Goal: Task Accomplishment & Management: Complete application form

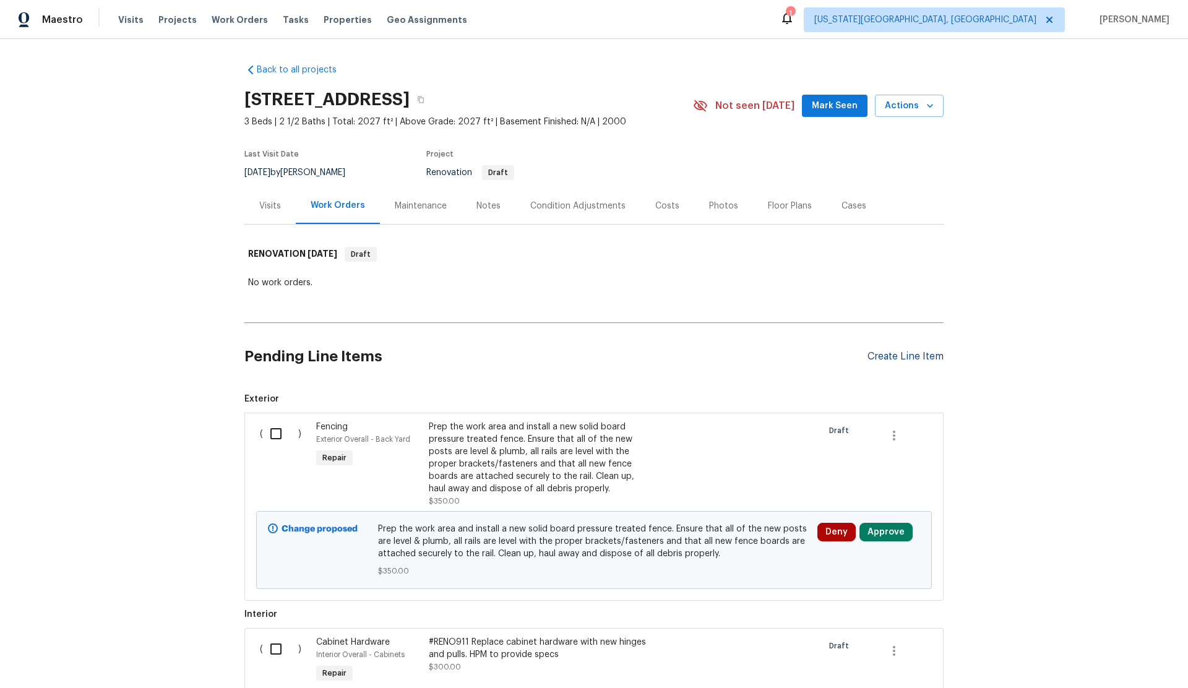
click at [889, 355] on div "Create Line Item" at bounding box center [905, 357] width 76 height 12
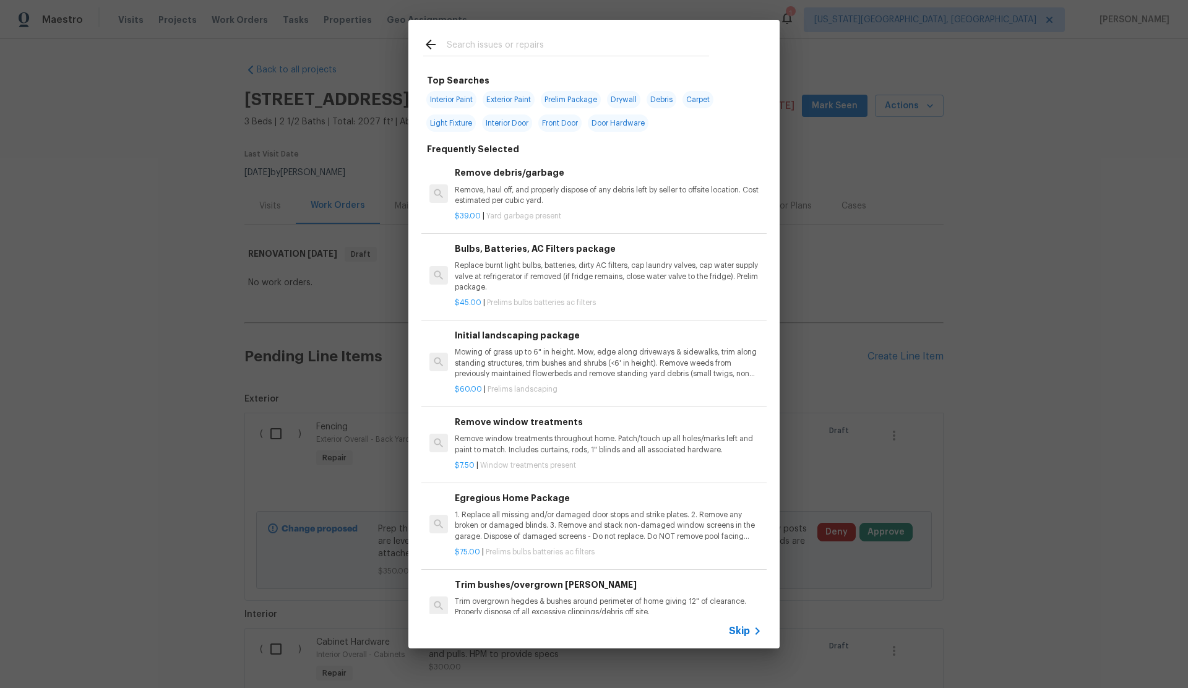
click at [741, 630] on span "Skip" at bounding box center [739, 631] width 21 height 12
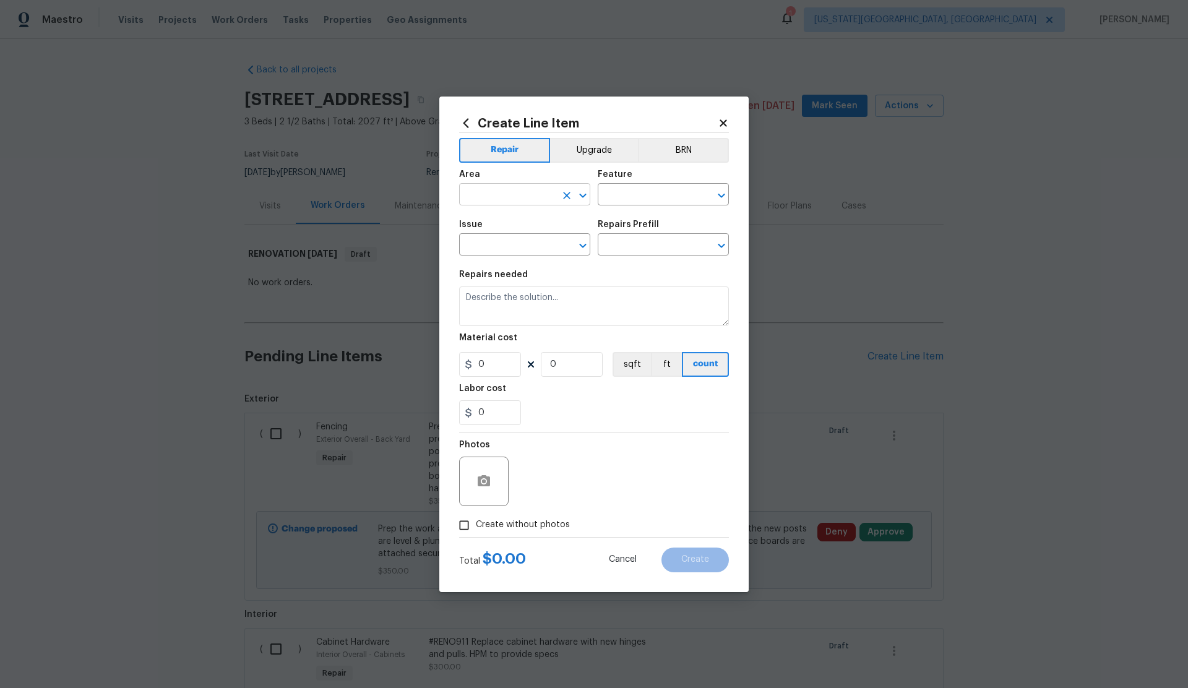
click at [503, 197] on input "text" at bounding box center [507, 195] width 97 height 19
click at [514, 249] on li "Interior Overall" at bounding box center [524, 243] width 131 height 20
type input "Interior Overall"
drag, startPoint x: 607, startPoint y: 197, endPoint x: 616, endPoint y: 197, distance: 9.3
click at [616, 197] on input "text" at bounding box center [646, 195] width 97 height 19
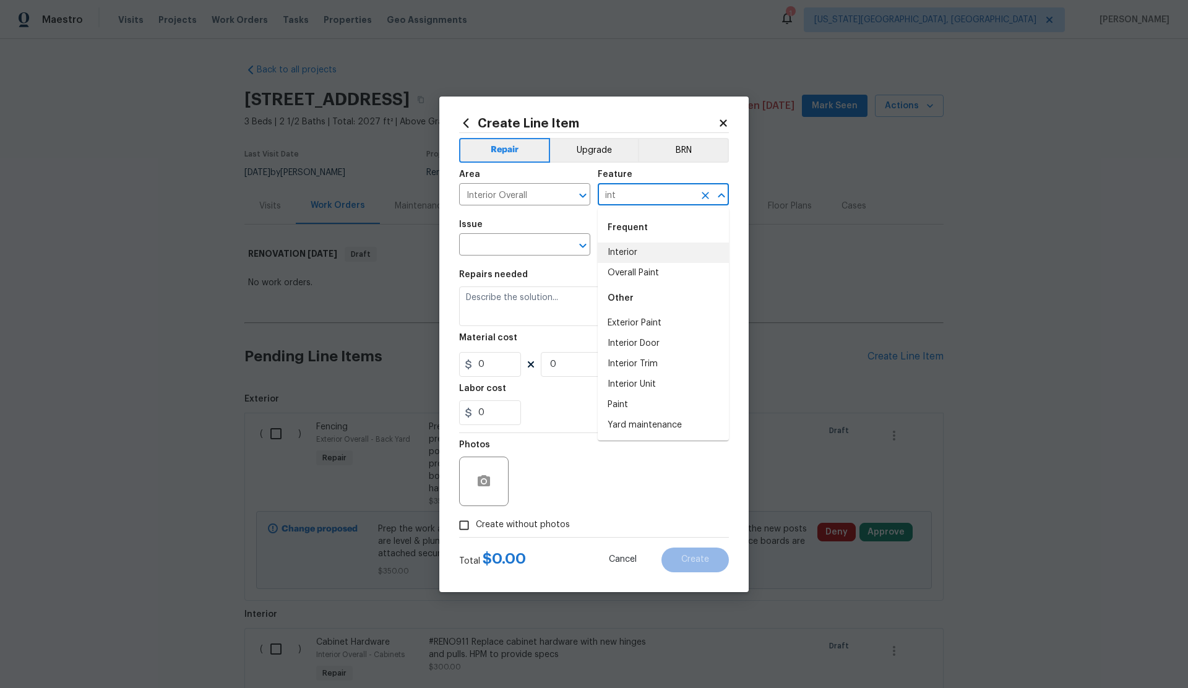
click at [624, 254] on li "Interior" at bounding box center [663, 253] width 131 height 20
type input "Interior"
click at [501, 247] on input "text" at bounding box center [507, 245] width 97 height 19
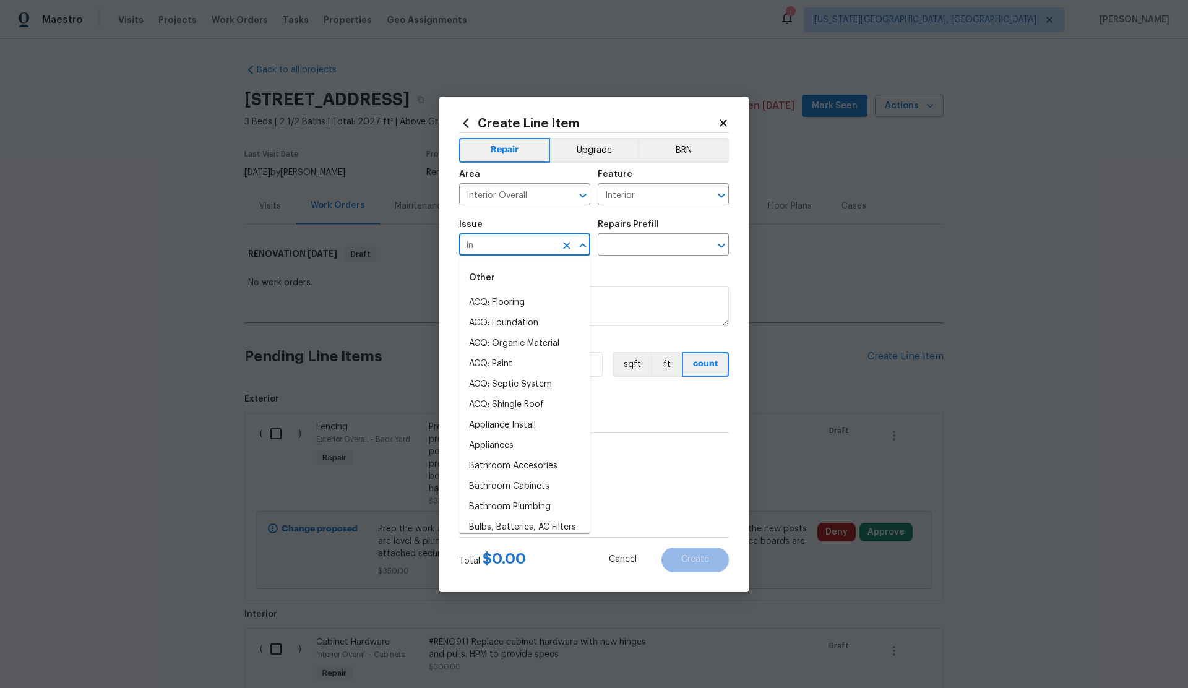
type input "i"
drag, startPoint x: 486, startPoint y: 343, endPoint x: 493, endPoint y: 340, distance: 7.5
click at [487, 343] on li "Drywall" at bounding box center [524, 343] width 131 height 20
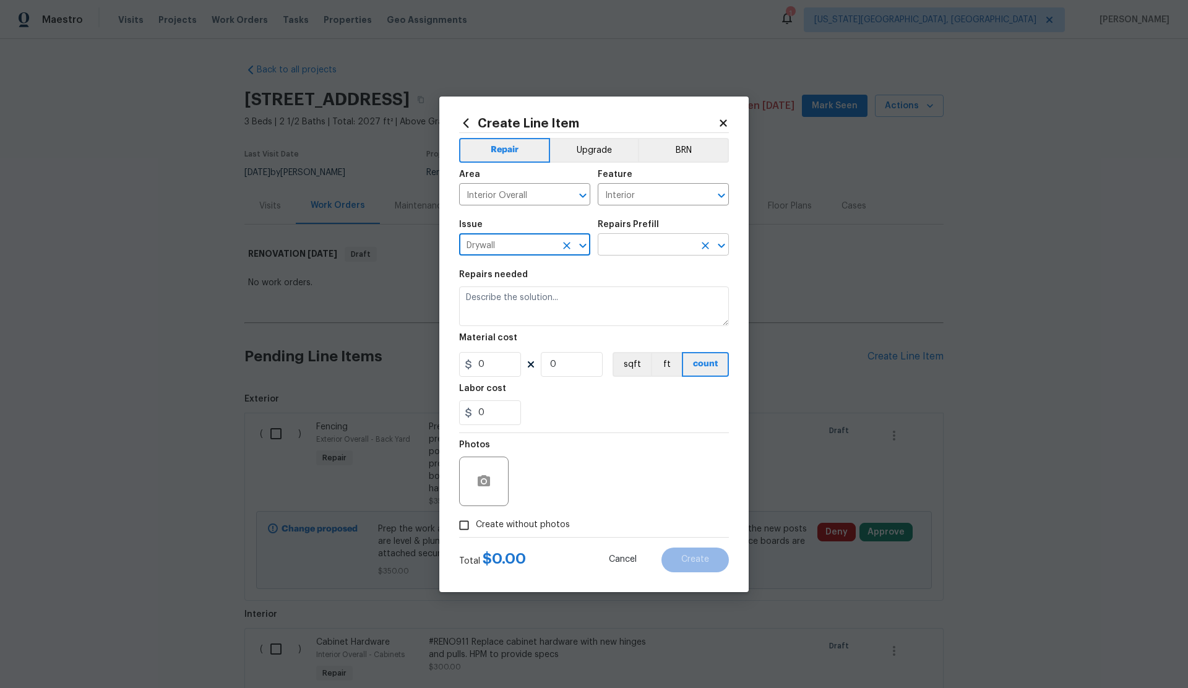
type input "Drywall"
click at [658, 245] on input "text" at bounding box center [646, 245] width 97 height 19
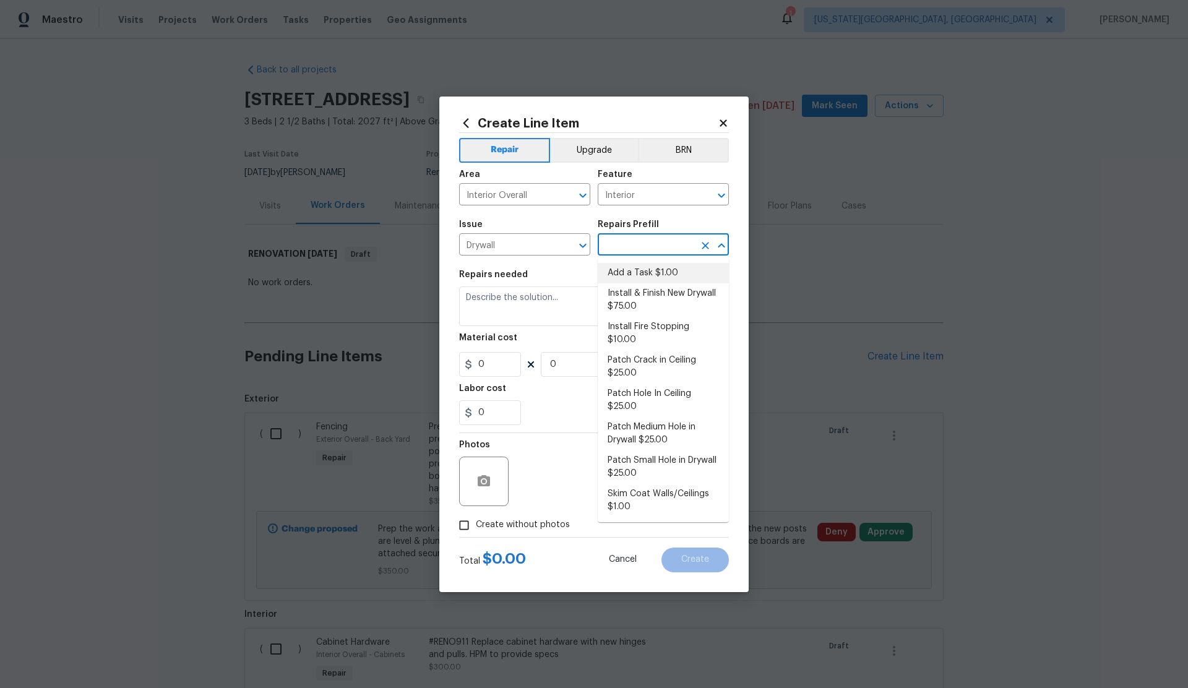
click at [633, 271] on li "Add a Task $1.00" at bounding box center [663, 273] width 131 height 20
type input "Walls and Ceiling"
type input "Add a Task $1.00"
type textarea "HPM to detail"
type input "1"
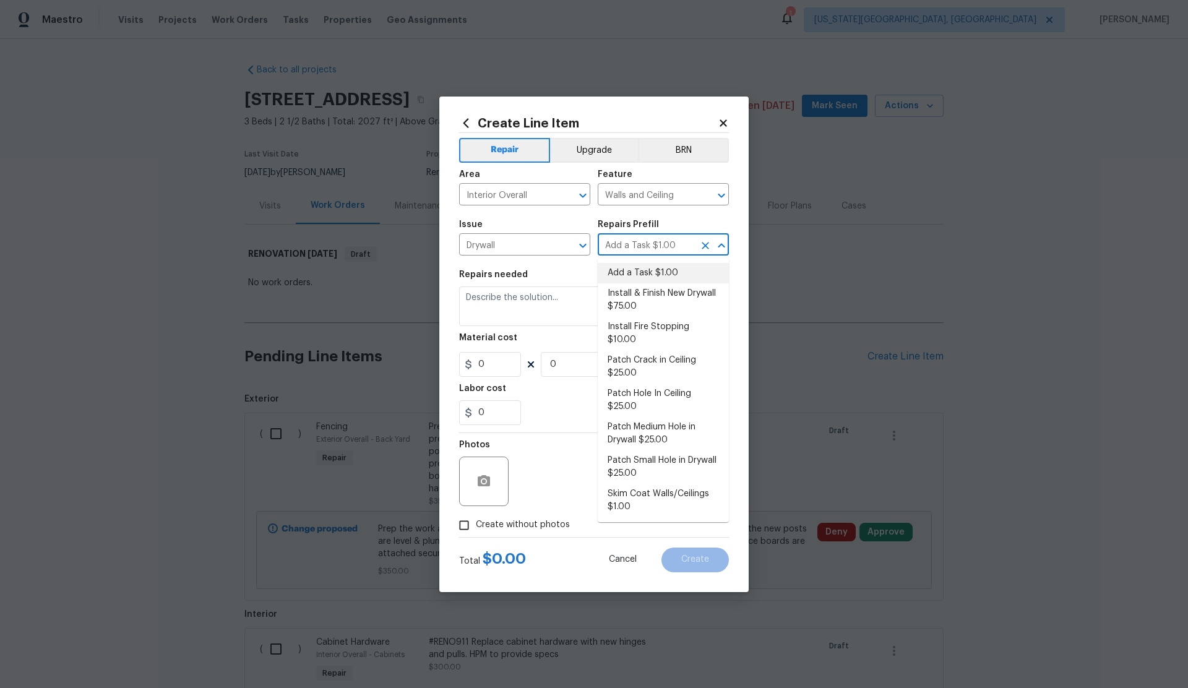
type input "1"
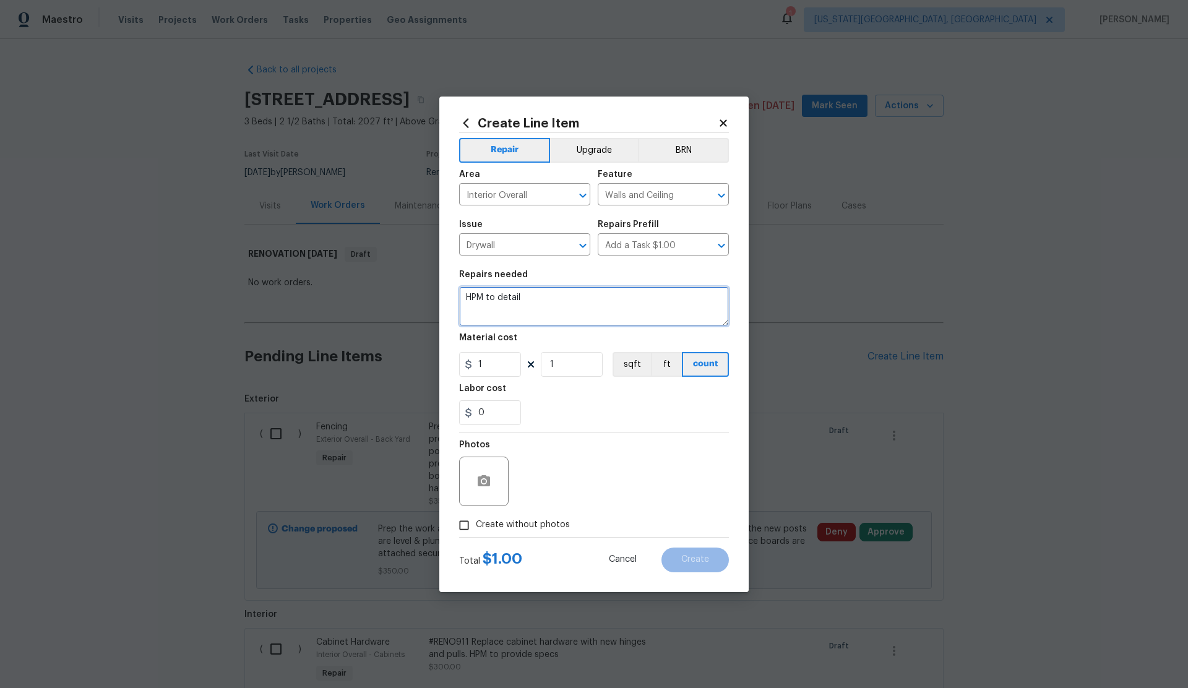
drag, startPoint x: 546, startPoint y: 301, endPoint x: 449, endPoint y: 298, distance: 97.8
click at [449, 298] on div "Create Line Item Repair Upgrade BRN Area Interior Overall ​ Feature Walls and C…" at bounding box center [593, 345] width 309 height 496
type textarea "Remove wall and television corner, move all electrical as needed, drywall, prep…"
drag, startPoint x: 486, startPoint y: 364, endPoint x: 463, endPoint y: 365, distance: 22.9
click at [463, 365] on div "1" at bounding box center [490, 364] width 62 height 25
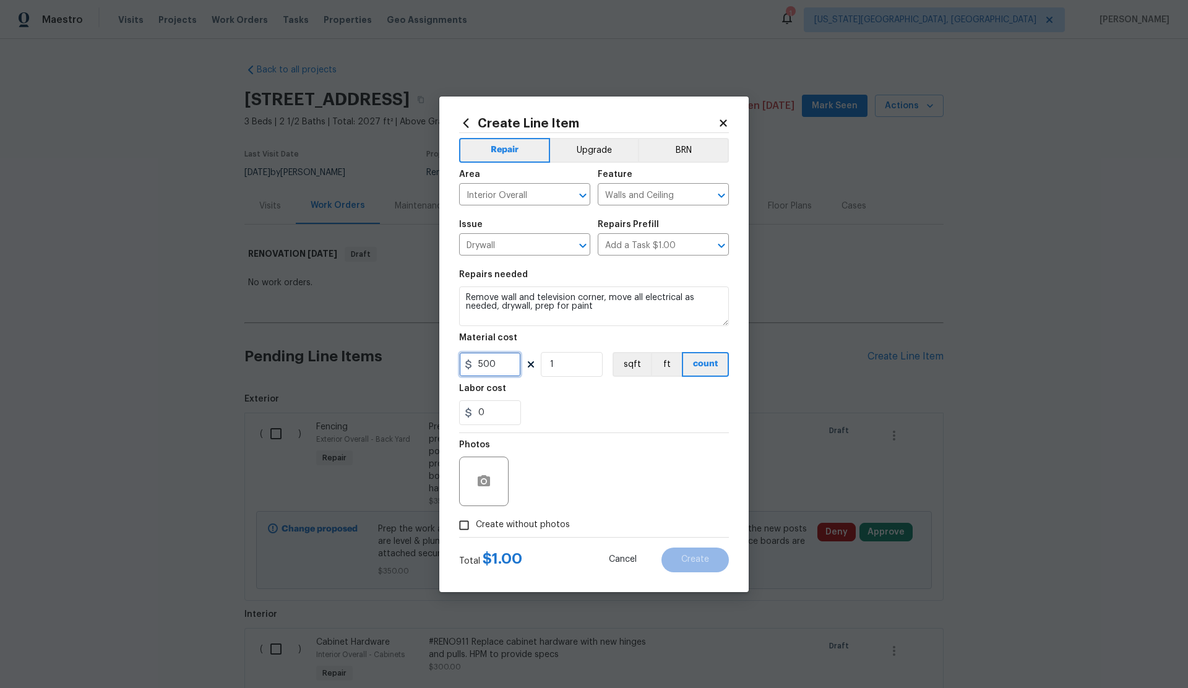
type input "500"
drag, startPoint x: 467, startPoint y: 524, endPoint x: 546, endPoint y: 486, distance: 88.0
click at [505, 509] on div "Photos Create without photos" at bounding box center [594, 485] width 270 height 104
drag, startPoint x: 464, startPoint y: 526, endPoint x: 515, endPoint y: 501, distance: 57.0
click at [469, 524] on input "Create without photos" at bounding box center [464, 526] width 24 height 24
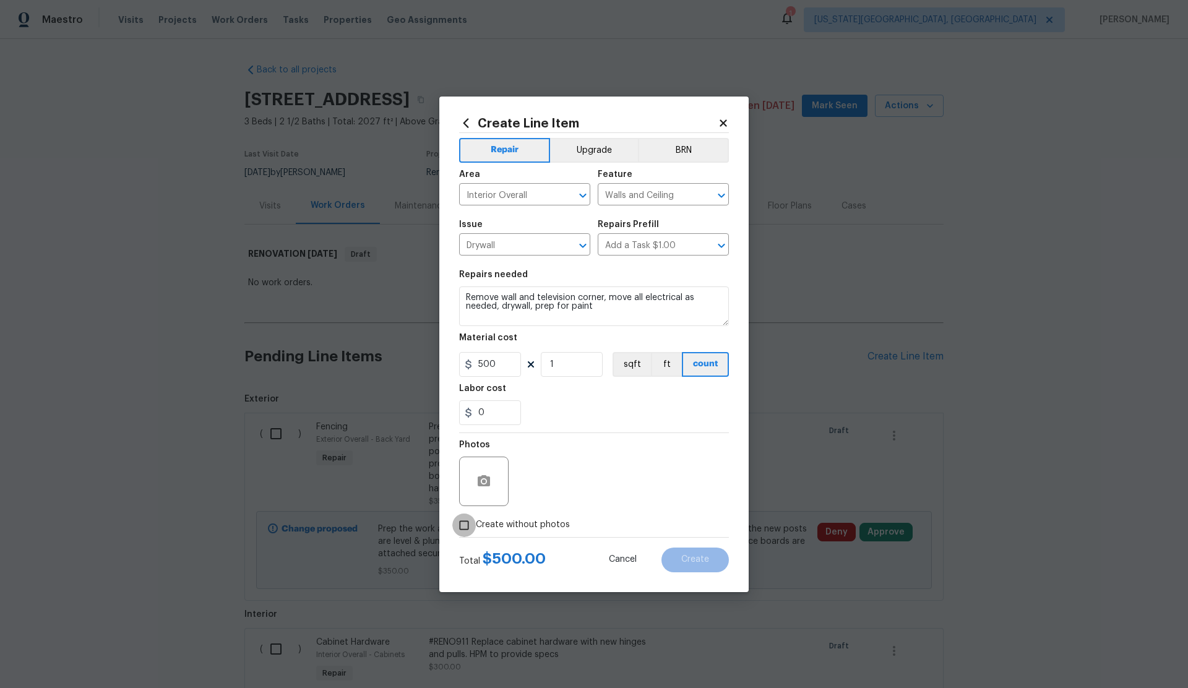
checkbox input "true"
click at [546, 491] on textarea at bounding box center [623, 481] width 210 height 49
type textarea "."
click at [590, 150] on button "Upgrade" at bounding box center [594, 150] width 88 height 25
click at [697, 564] on button "Create" at bounding box center [694, 560] width 67 height 25
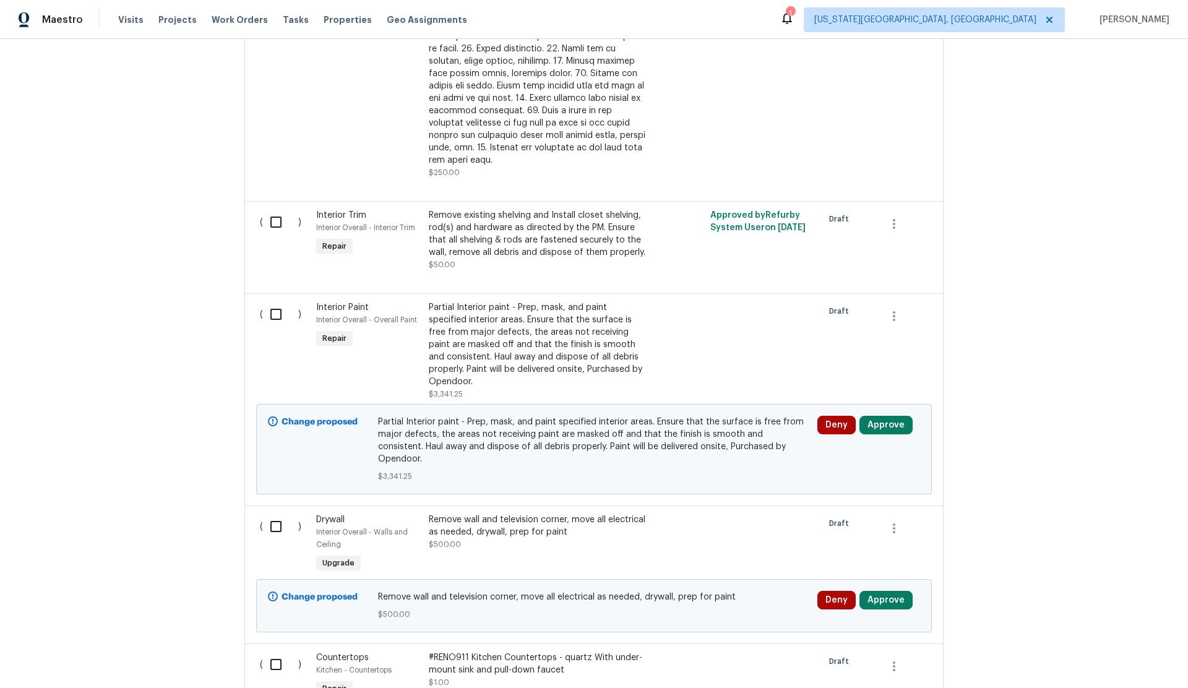
scroll to position [1208, 0]
click at [334, 514] on span "Drywall" at bounding box center [330, 518] width 28 height 9
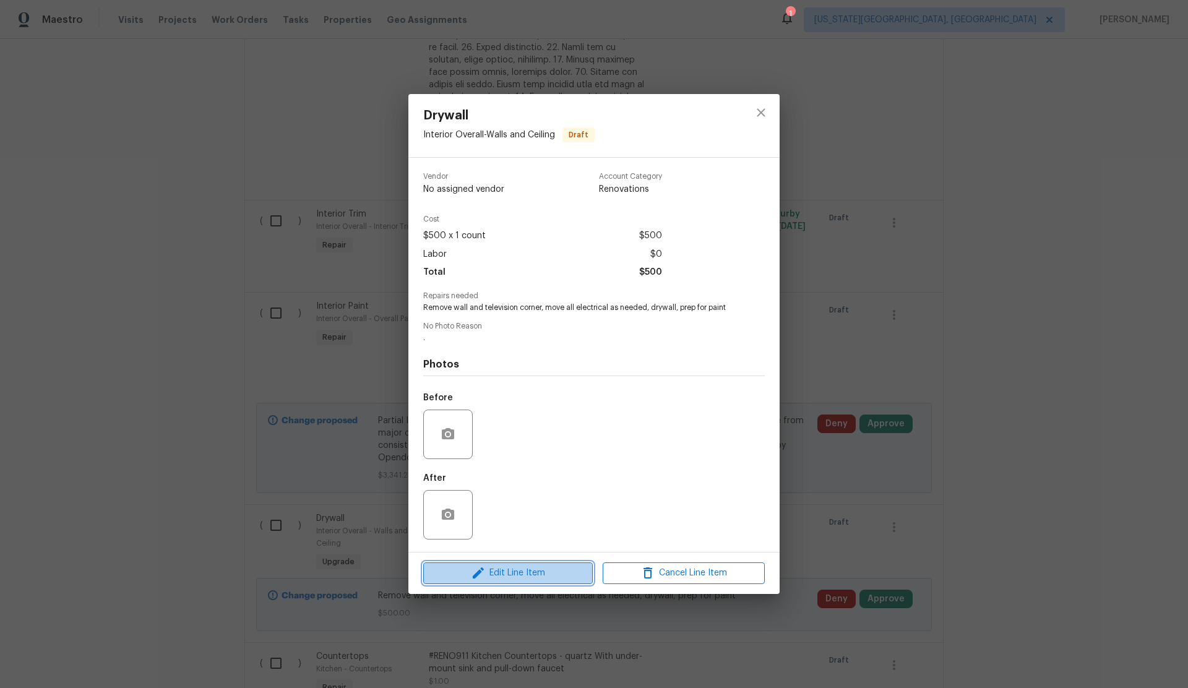
click at [519, 572] on span "Edit Line Item" at bounding box center [508, 572] width 162 height 15
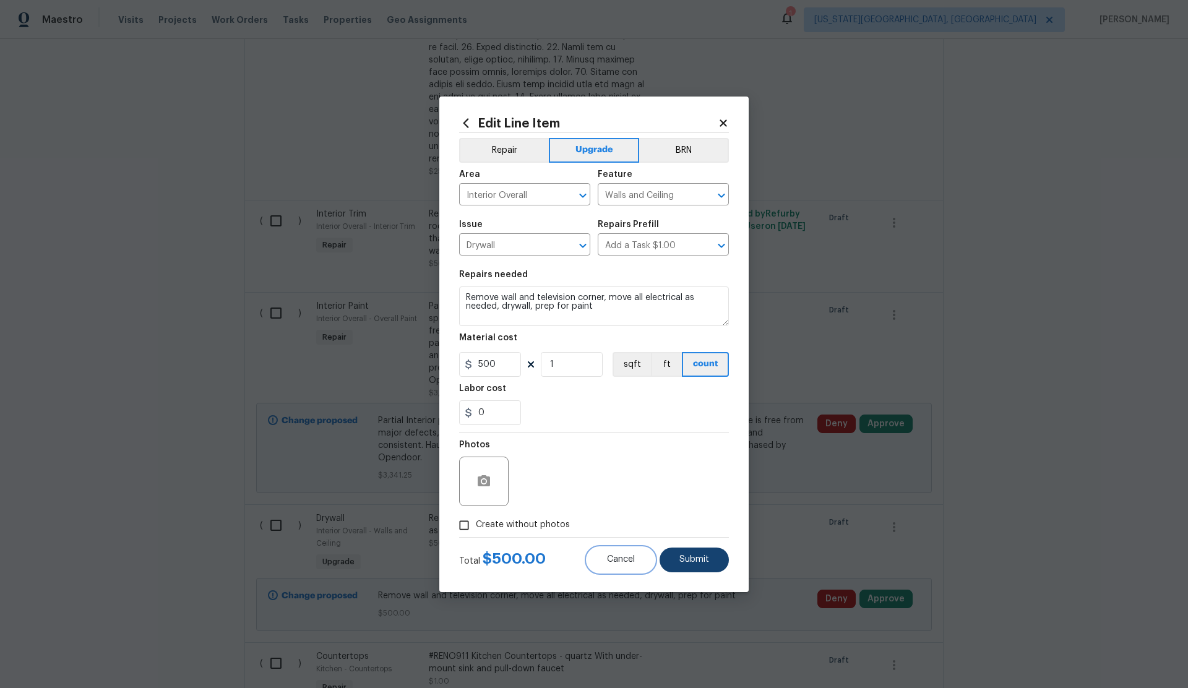
drag, startPoint x: 625, startPoint y: 561, endPoint x: 658, endPoint y: 497, distance: 72.2
click at [625, 561] on span "Cancel" at bounding box center [621, 559] width 28 height 9
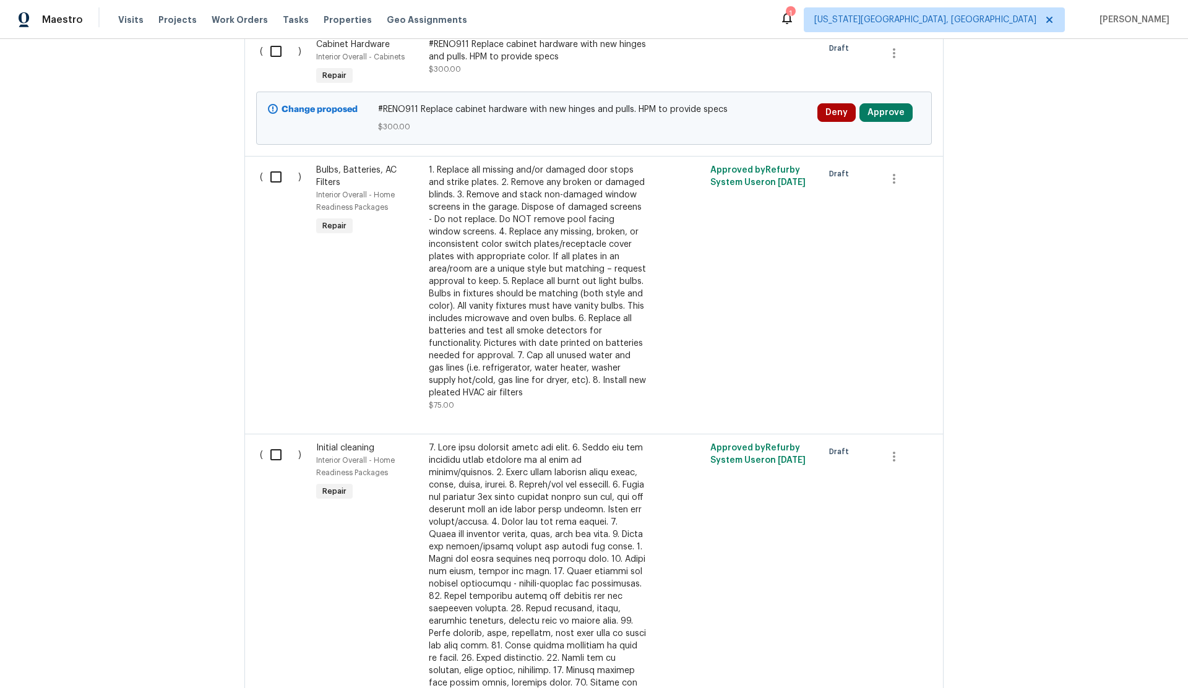
scroll to position [0, 0]
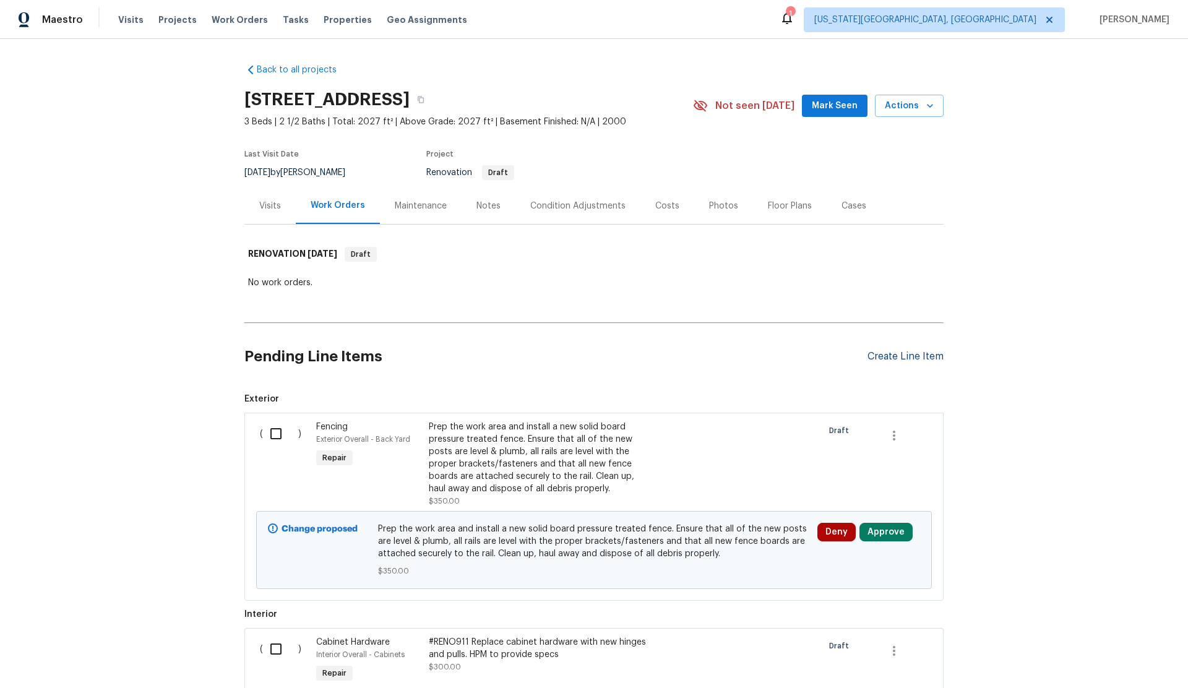
click at [906, 359] on div "Create Line Item" at bounding box center [905, 357] width 76 height 12
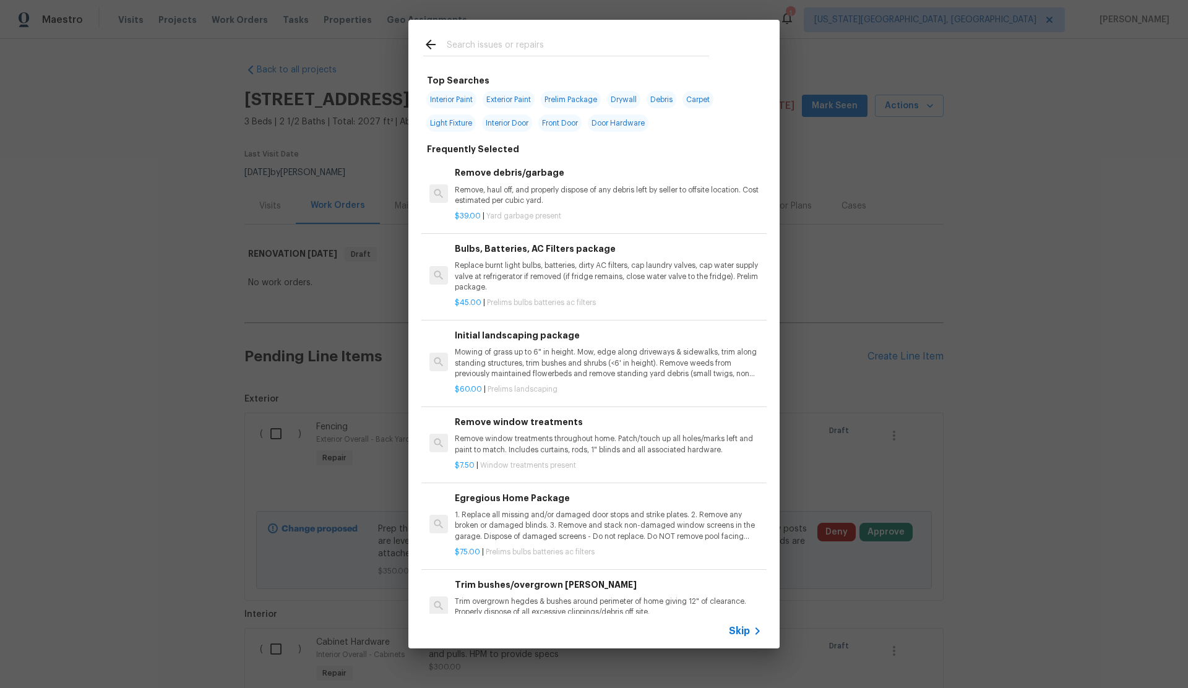
click at [741, 628] on span "Skip" at bounding box center [739, 631] width 21 height 12
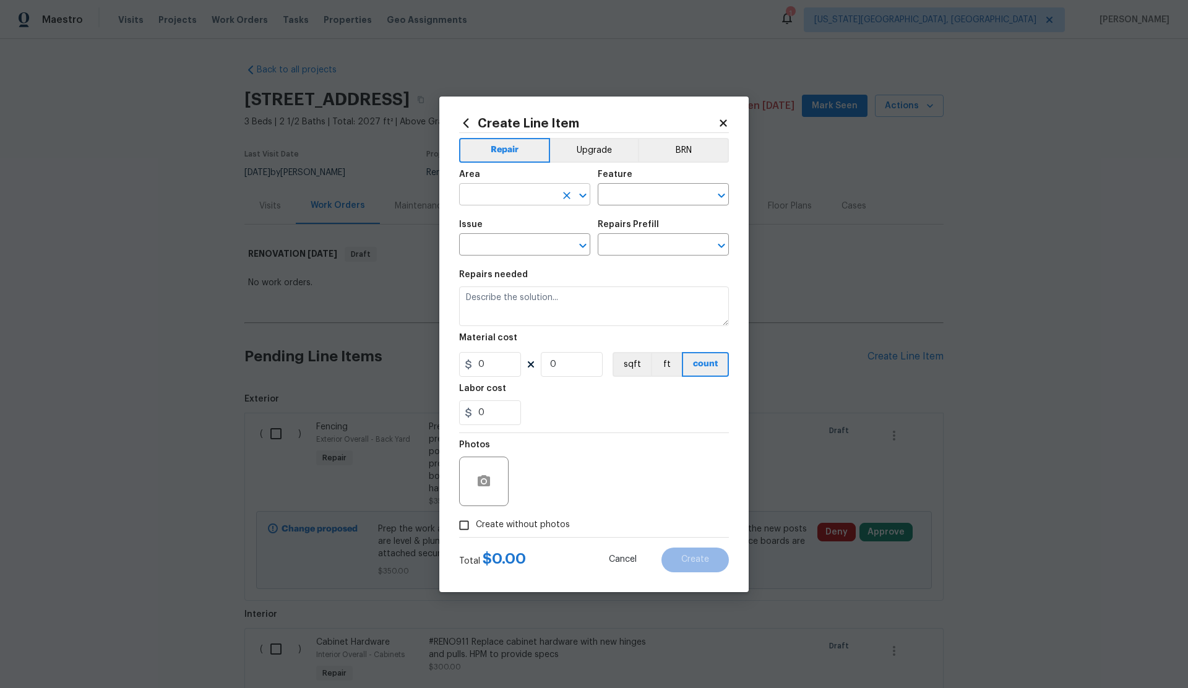
click at [483, 188] on input "text" at bounding box center [507, 195] width 97 height 19
click at [503, 244] on li "Interior Overall" at bounding box center [524, 243] width 131 height 20
type input "Interior Overall"
click at [637, 196] on input "text" at bounding box center [646, 195] width 97 height 19
type input "b"
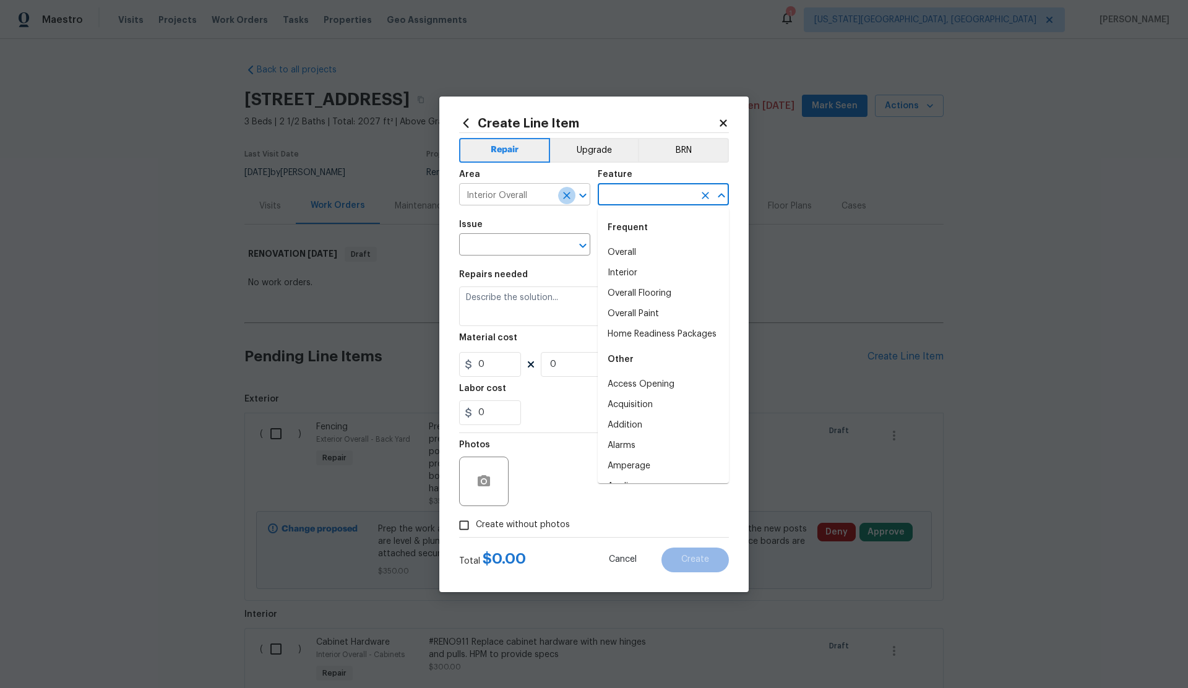
drag, startPoint x: 567, startPoint y: 197, endPoint x: 481, endPoint y: 188, distance: 87.0
click at [558, 197] on button "Clear" at bounding box center [566, 195] width 17 height 17
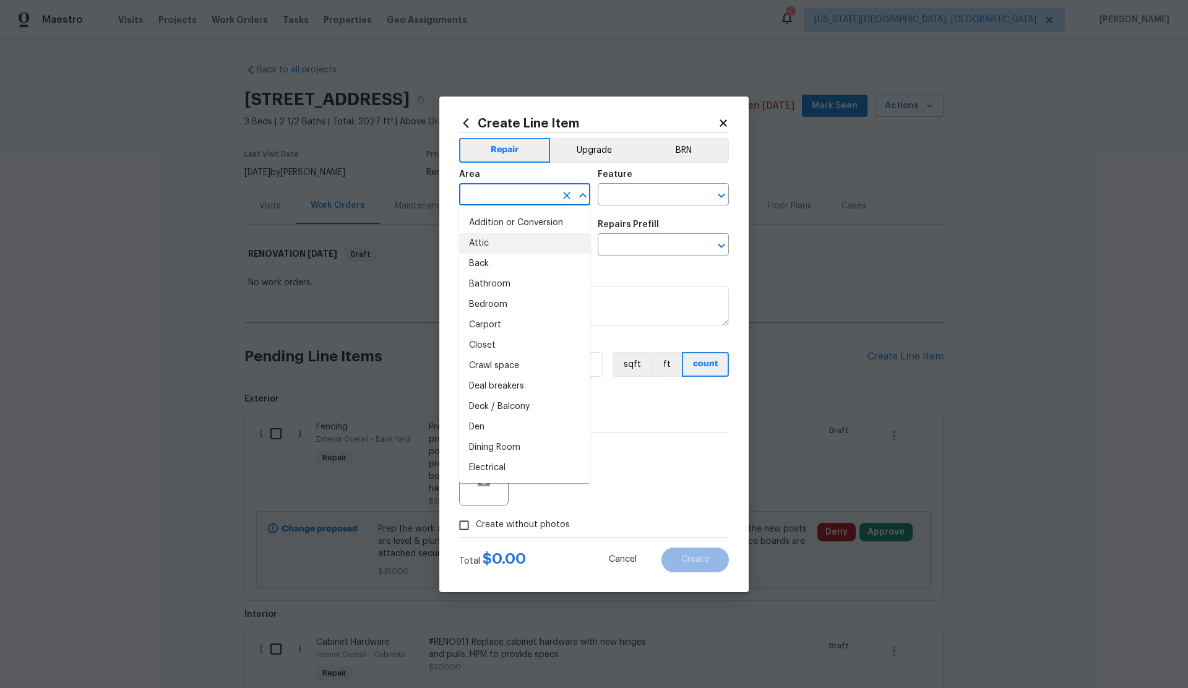
click at [479, 192] on input "text" at bounding box center [507, 195] width 97 height 19
type input "m"
drag, startPoint x: 498, startPoint y: 244, endPoint x: 588, endPoint y: 215, distance: 94.9
click at [510, 243] on li "Interior Overall" at bounding box center [524, 243] width 131 height 20
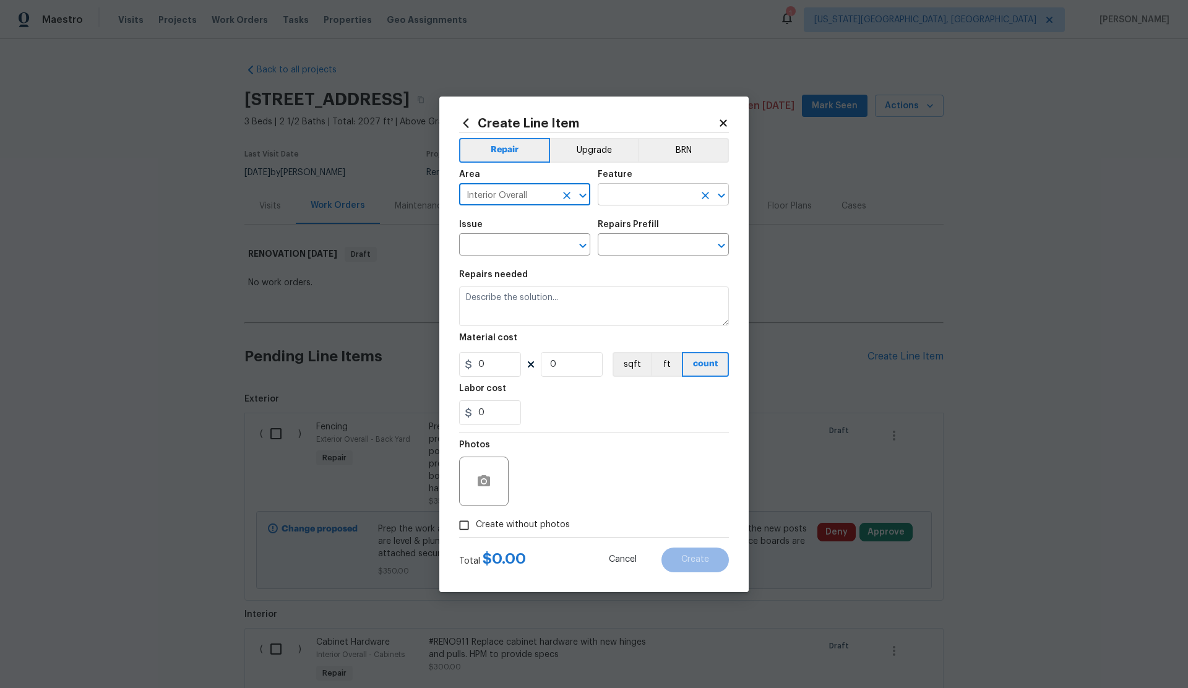
type input "Interior Overall"
click at [627, 195] on input "text" at bounding box center [646, 195] width 97 height 19
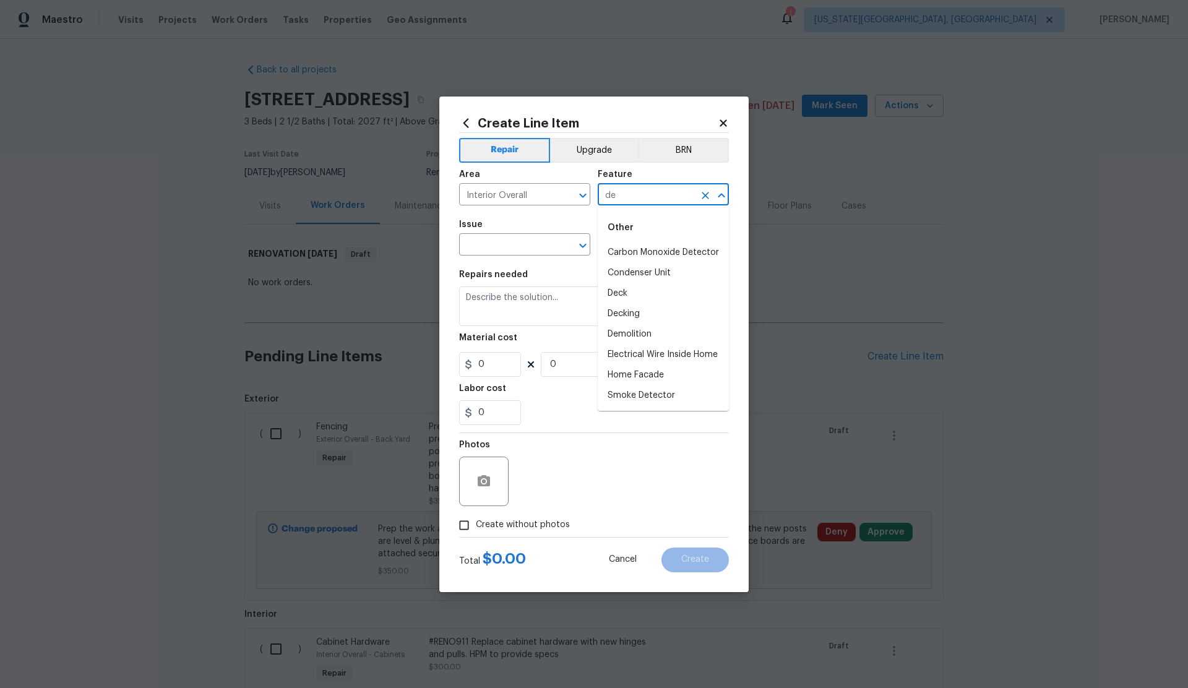
type input "d"
type input "b"
drag, startPoint x: 615, startPoint y: 251, endPoint x: 577, endPoint y: 257, distance: 38.2
click at [614, 251] on li "Interior" at bounding box center [663, 253] width 131 height 20
type input "Interior"
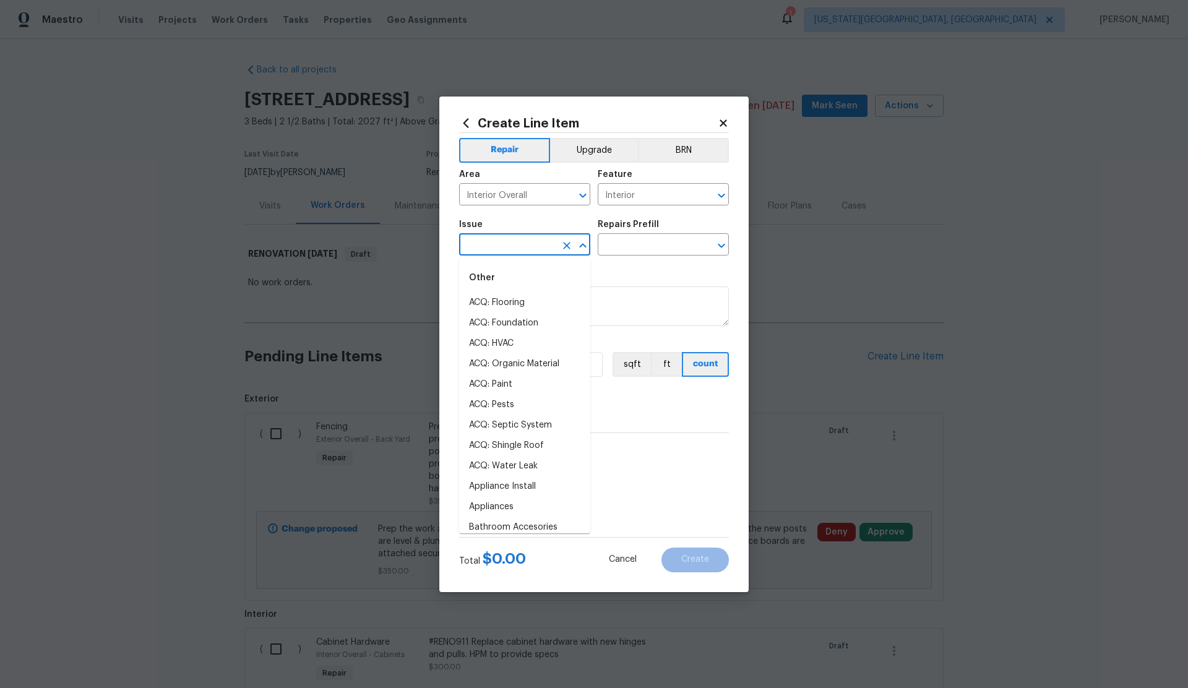
click at [497, 247] on input "text" at bounding box center [507, 245] width 97 height 19
type input "d"
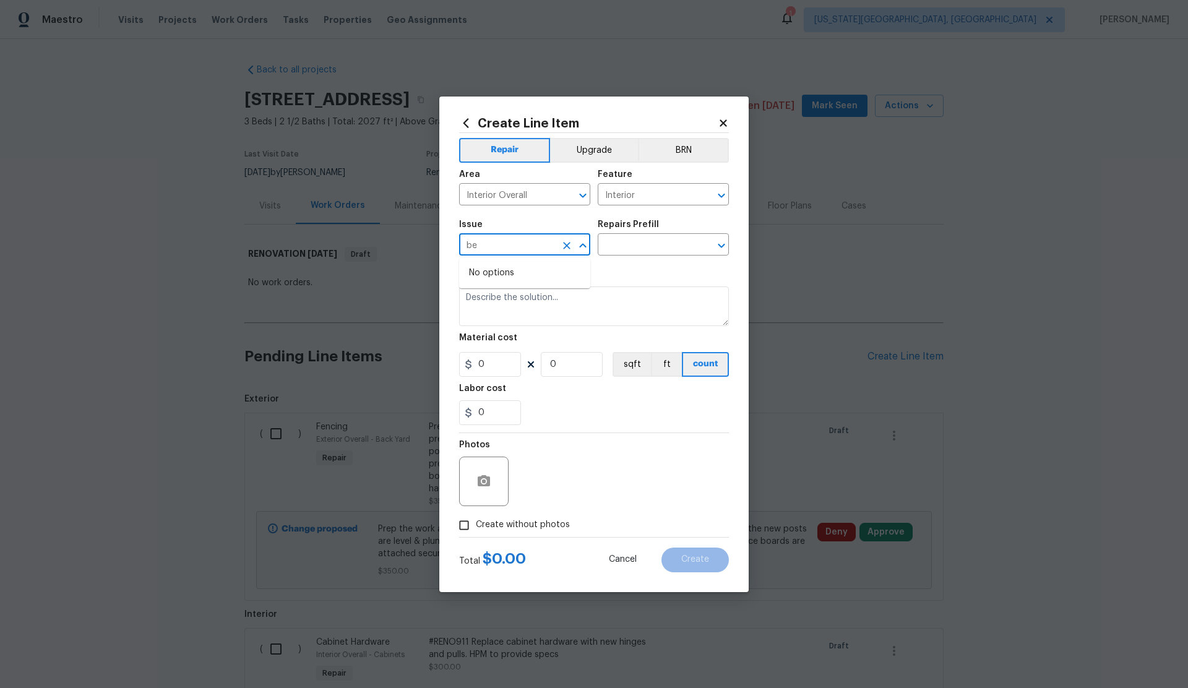
type input "b"
drag, startPoint x: 478, startPoint y: 302, endPoint x: 491, endPoint y: 298, distance: 13.7
click at [481, 301] on li "Drywall" at bounding box center [524, 303] width 131 height 20
type input "Drywall"
click at [642, 247] on input "text" at bounding box center [646, 245] width 97 height 19
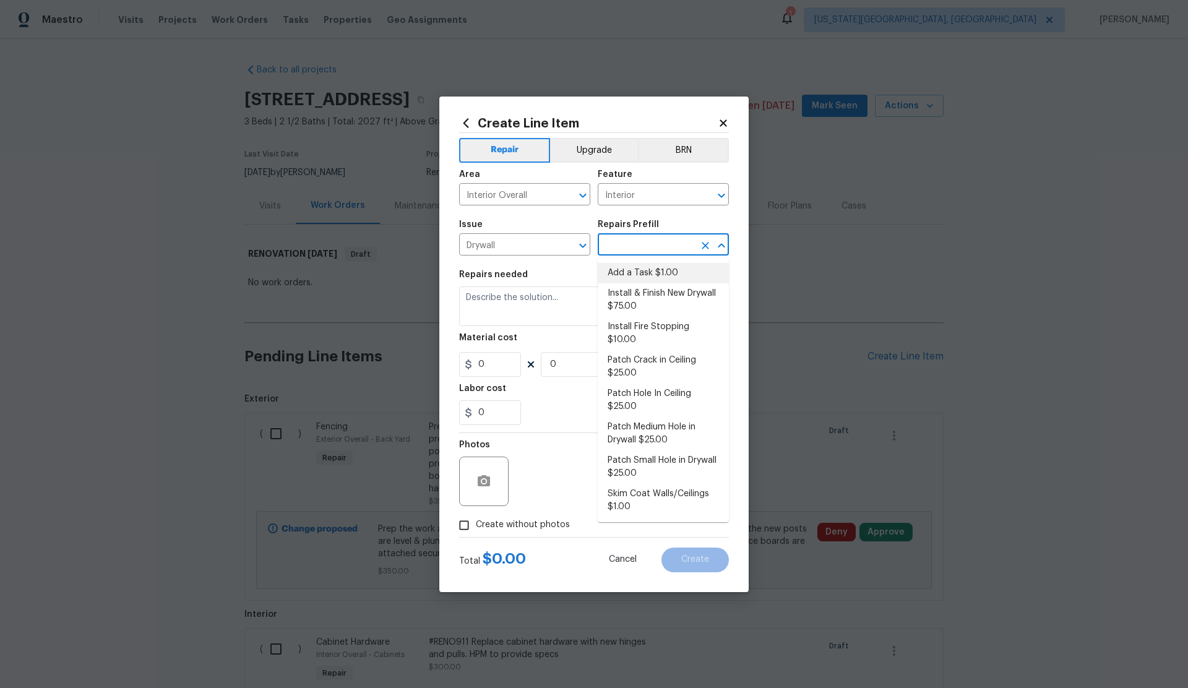
click at [641, 269] on li "Add a Task $1.00" at bounding box center [663, 273] width 131 height 20
type input "Walls and Ceiling"
type input "Add a Task $1.00"
type textarea "HPM to detail"
type input "1"
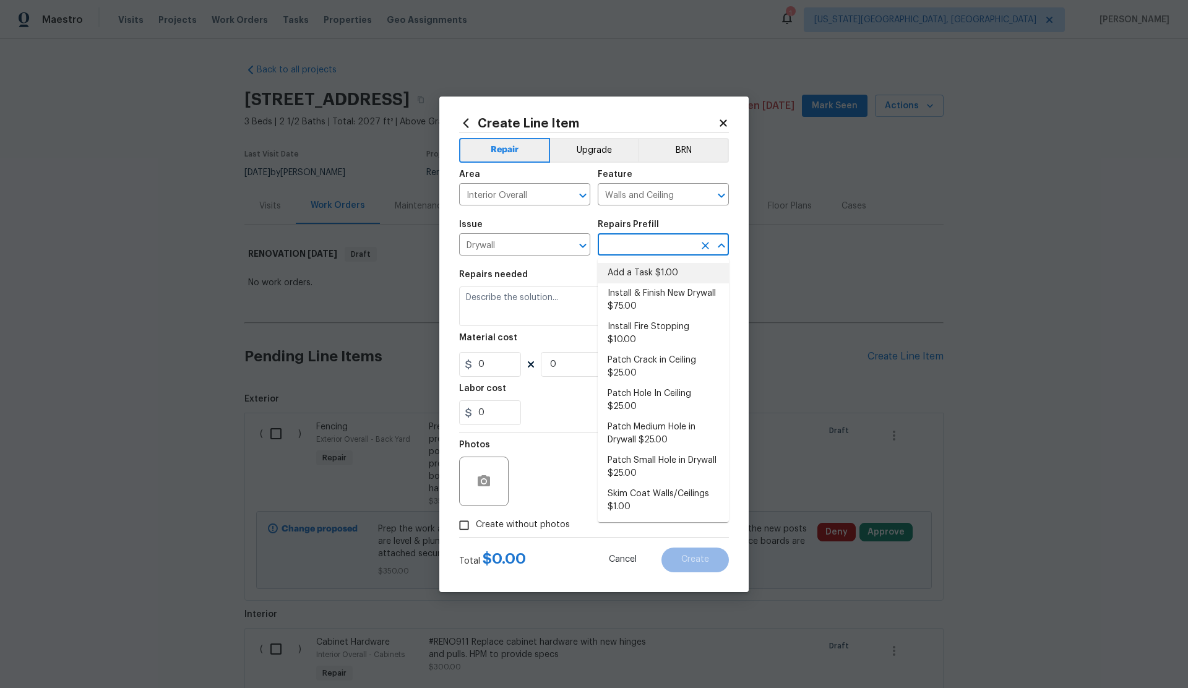
type input "1"
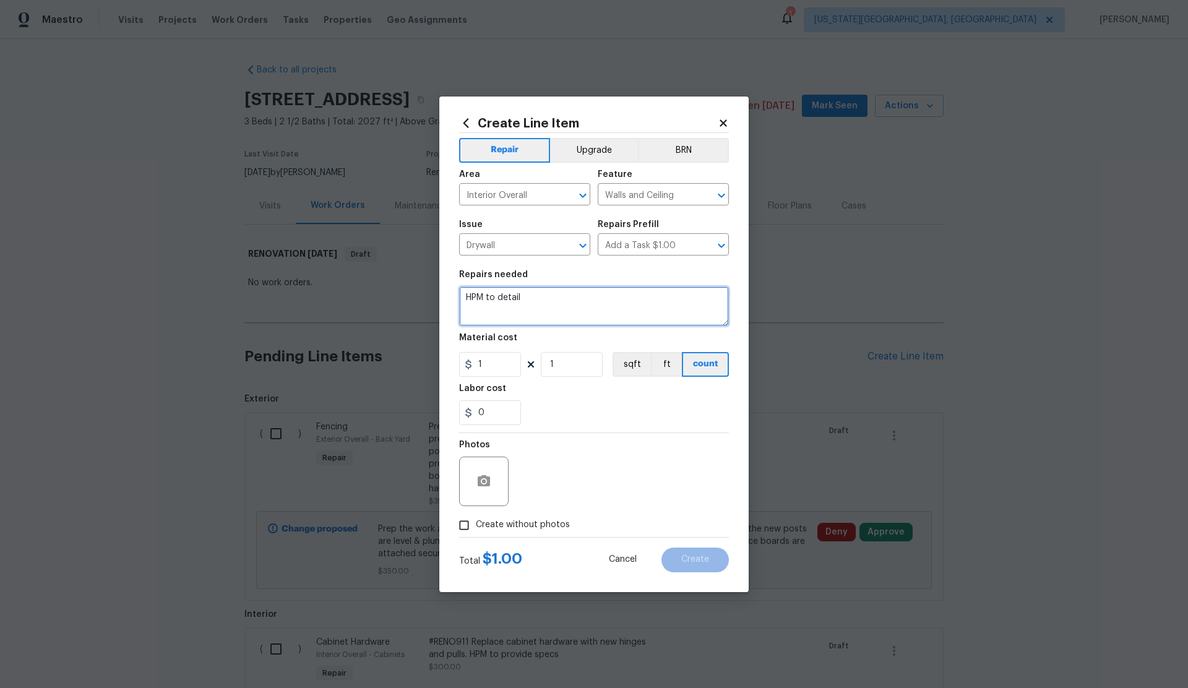
drag, startPoint x: 492, startPoint y: 298, endPoint x: 466, endPoint y: 298, distance: 26.6
click at [465, 298] on textarea "HPM to detail" at bounding box center [594, 306] width 270 height 40
type textarea "Remove TV buildout from master bedroom, move electrical as needed, prep drywall…"
drag, startPoint x: 475, startPoint y: 354, endPoint x: 483, endPoint y: 355, distance: 8.7
click at [474, 355] on input "1" at bounding box center [490, 364] width 62 height 25
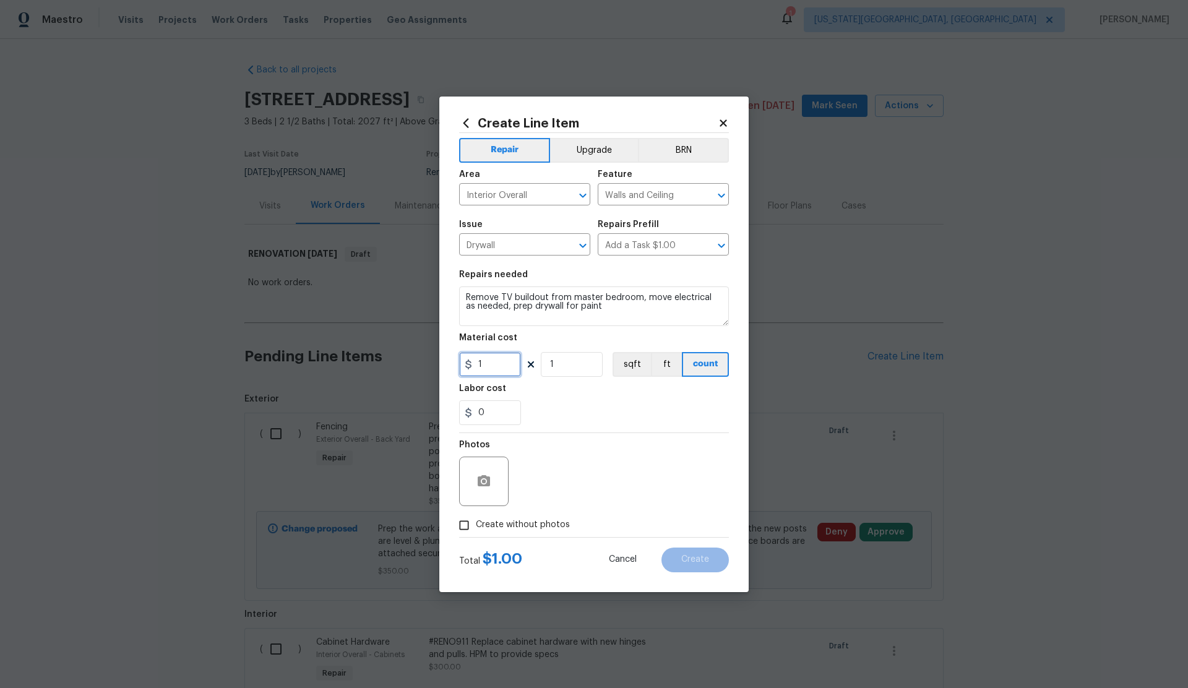
drag, startPoint x: 484, startPoint y: 361, endPoint x: 453, endPoint y: 363, distance: 30.4
click at [453, 363] on div "Create Line Item Repair Upgrade BRN Area Interior Overall ​ Feature Walls and C…" at bounding box center [593, 345] width 309 height 496
type input "250"
drag, startPoint x: 463, startPoint y: 524, endPoint x: 502, endPoint y: 512, distance: 40.9
click at [471, 522] on input "Create without photos" at bounding box center [464, 526] width 24 height 24
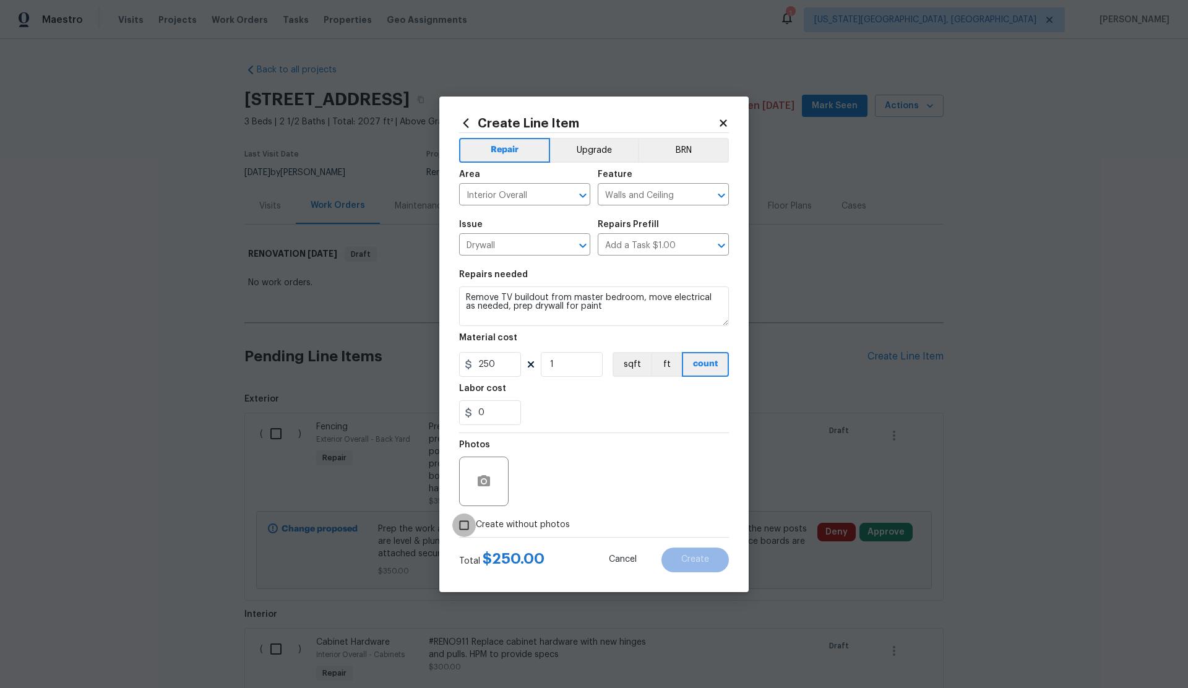
checkbox input "true"
click at [568, 481] on textarea at bounding box center [623, 481] width 210 height 49
type textarea "."
drag, startPoint x: 689, startPoint y: 563, endPoint x: 789, endPoint y: 551, distance: 101.0
click at [690, 563] on span "Create" at bounding box center [695, 559] width 28 height 9
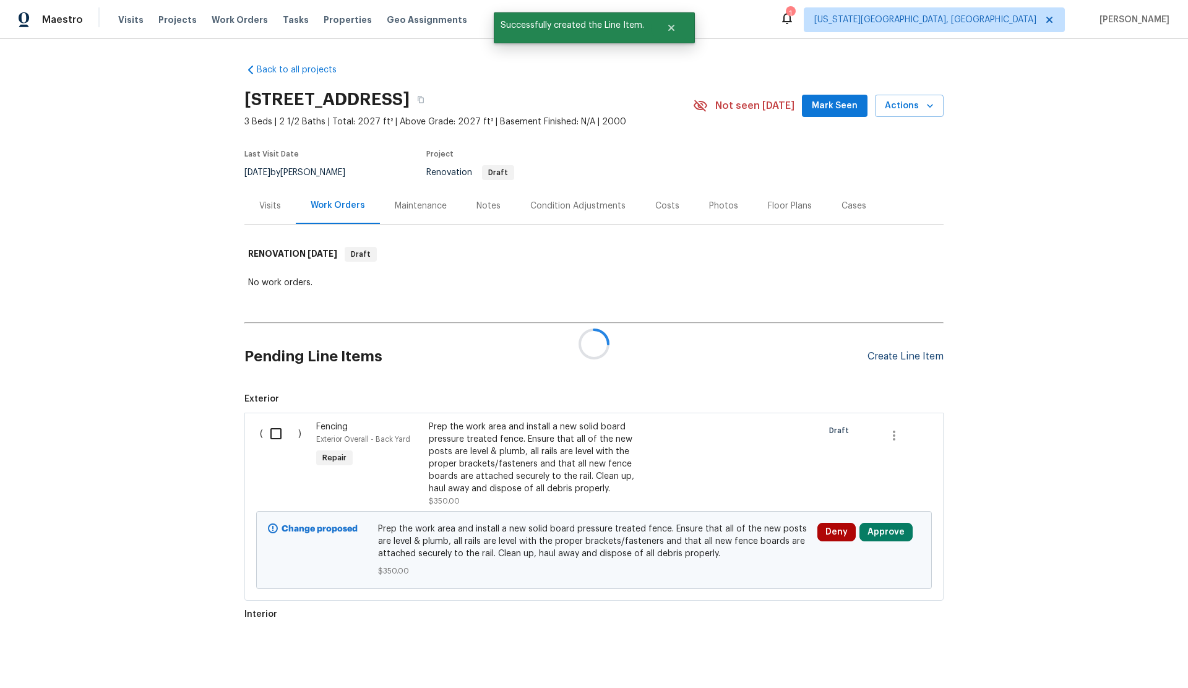
drag, startPoint x: 909, startPoint y: 355, endPoint x: 898, endPoint y: 355, distance: 11.8
click at [909, 355] on div at bounding box center [594, 344] width 1188 height 688
click at [885, 356] on div "Create Line Item" at bounding box center [905, 357] width 76 height 12
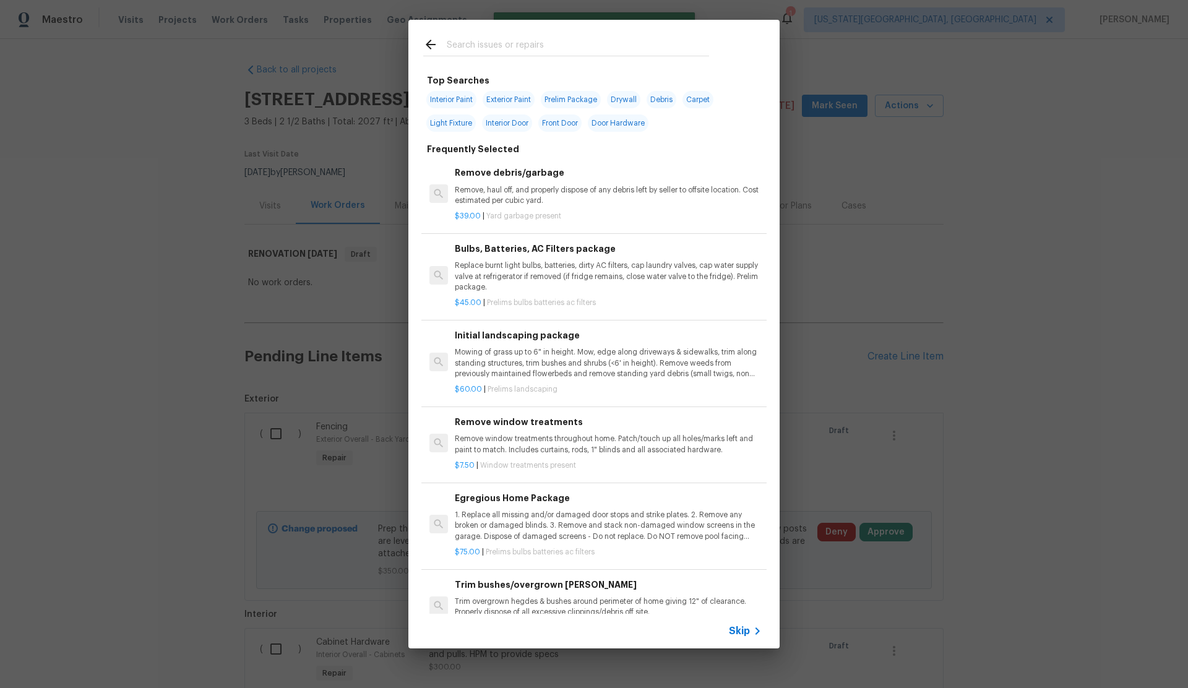
click at [737, 628] on span "Skip" at bounding box center [739, 631] width 21 height 12
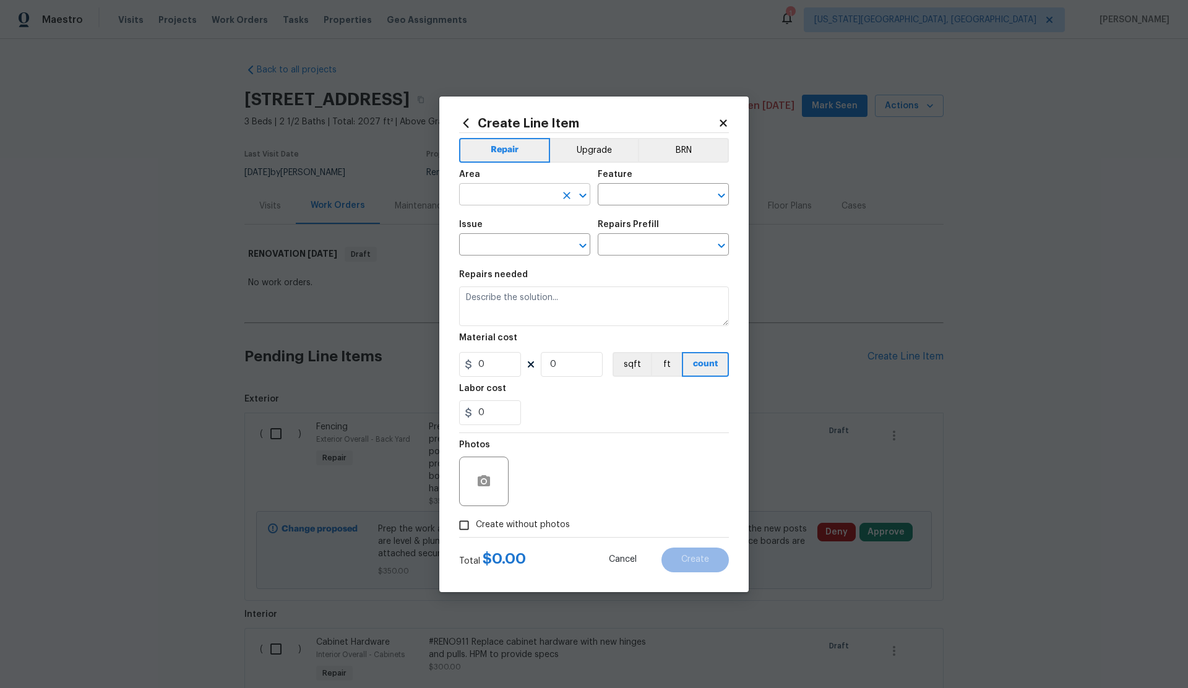
click at [486, 191] on input "text" at bounding box center [507, 195] width 97 height 19
drag, startPoint x: 486, startPoint y: 244, endPoint x: 611, endPoint y: 205, distance: 130.9
click at [502, 241] on li "Interior Overall" at bounding box center [524, 243] width 131 height 20
type input "Interior Overall"
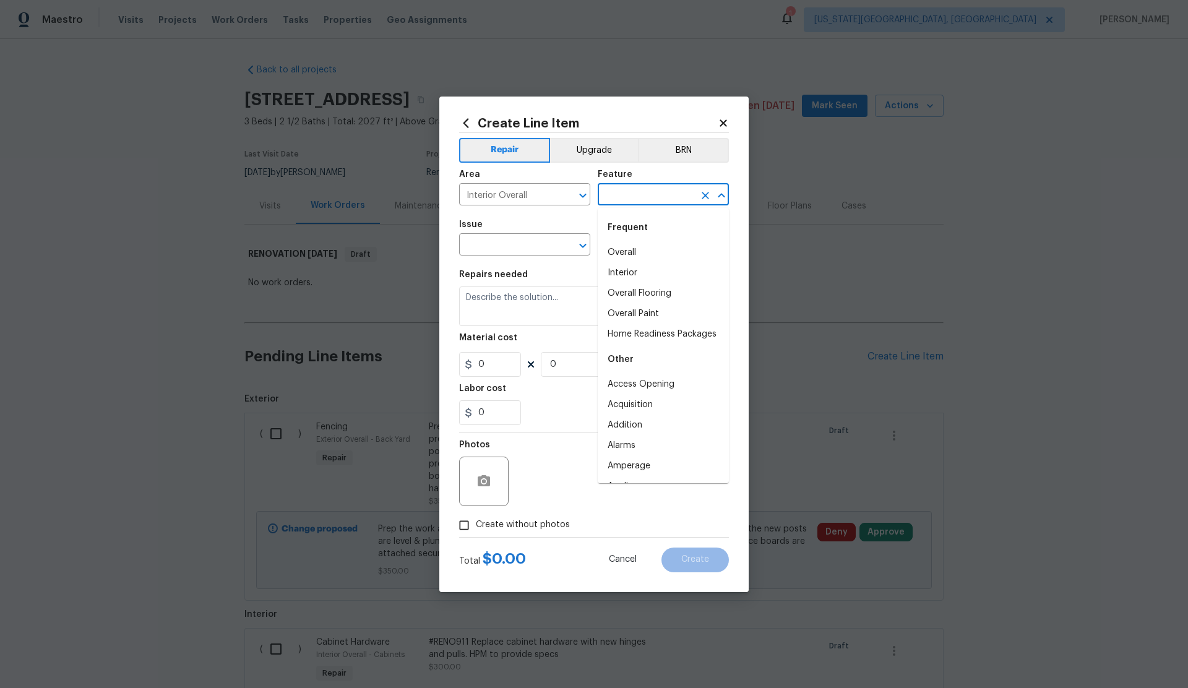
click at [624, 199] on input "text" at bounding box center [646, 195] width 97 height 19
drag, startPoint x: 627, startPoint y: 350, endPoint x: 592, endPoint y: 340, distance: 36.6
click at [622, 348] on li "Interior Door" at bounding box center [663, 355] width 131 height 20
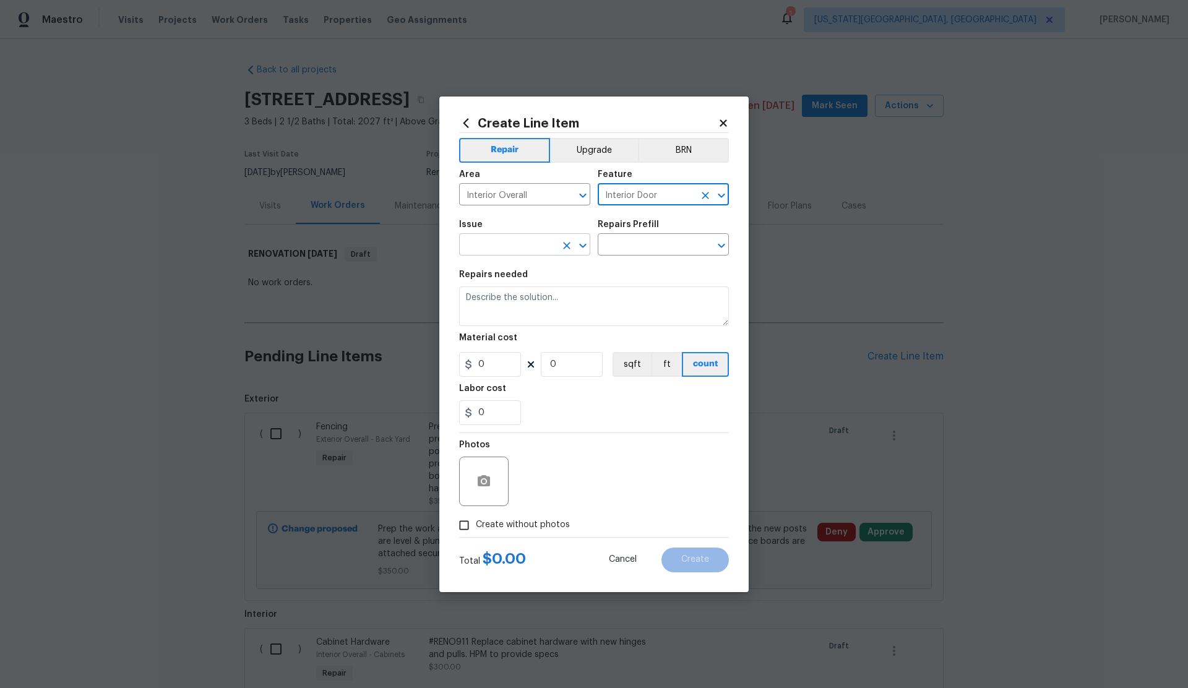
type input "Interior Door"
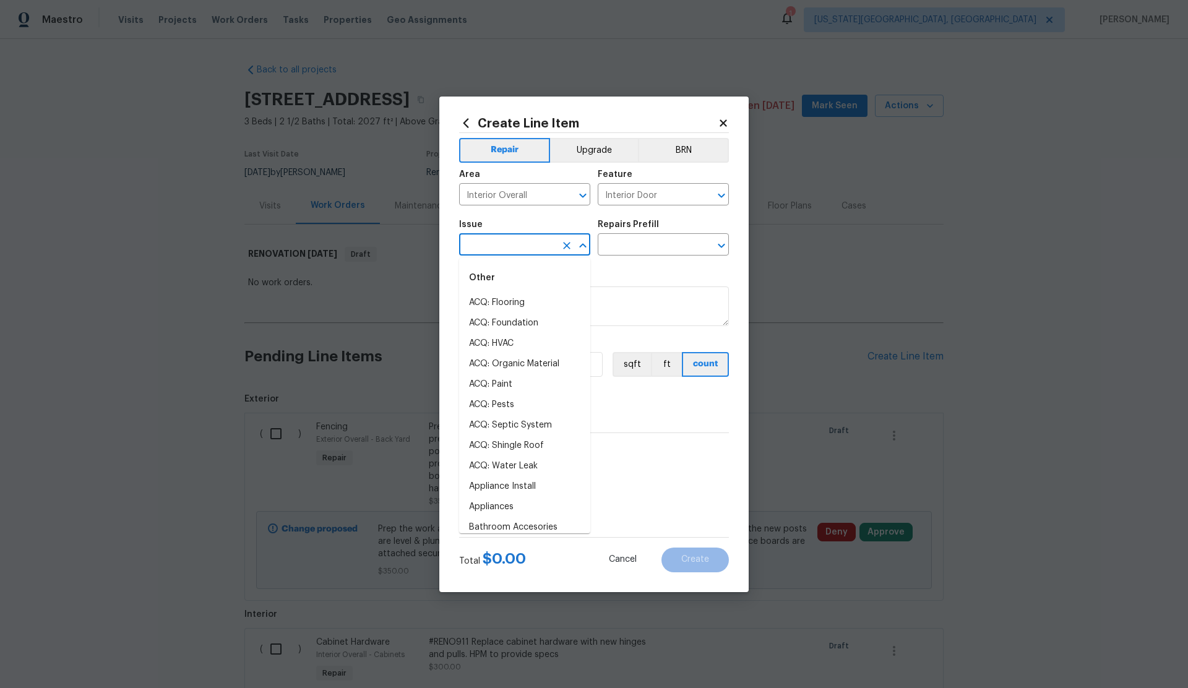
click at [490, 245] on input "text" at bounding box center [507, 245] width 97 height 19
drag, startPoint x: 507, startPoint y: 468, endPoint x: 512, endPoint y: 454, distance: 14.5
click at [506, 466] on li "Interior Door" at bounding box center [524, 466] width 131 height 20
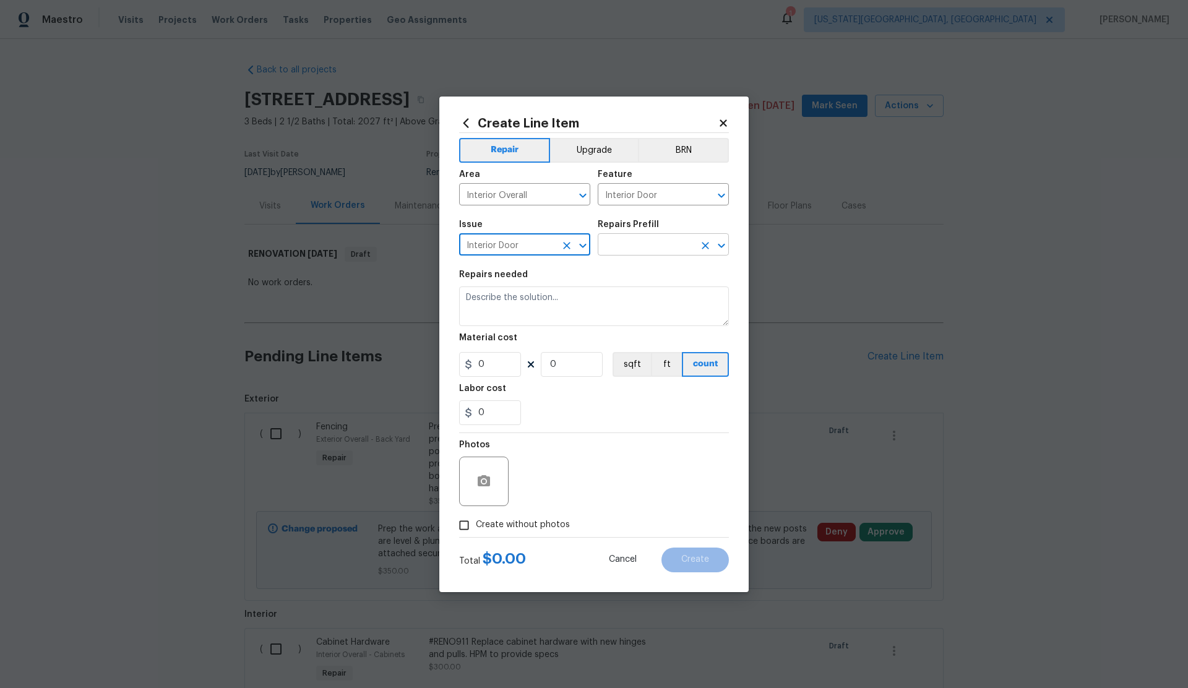
type input "Interior Door"
click at [639, 246] on input "text" at bounding box center [646, 245] width 97 height 19
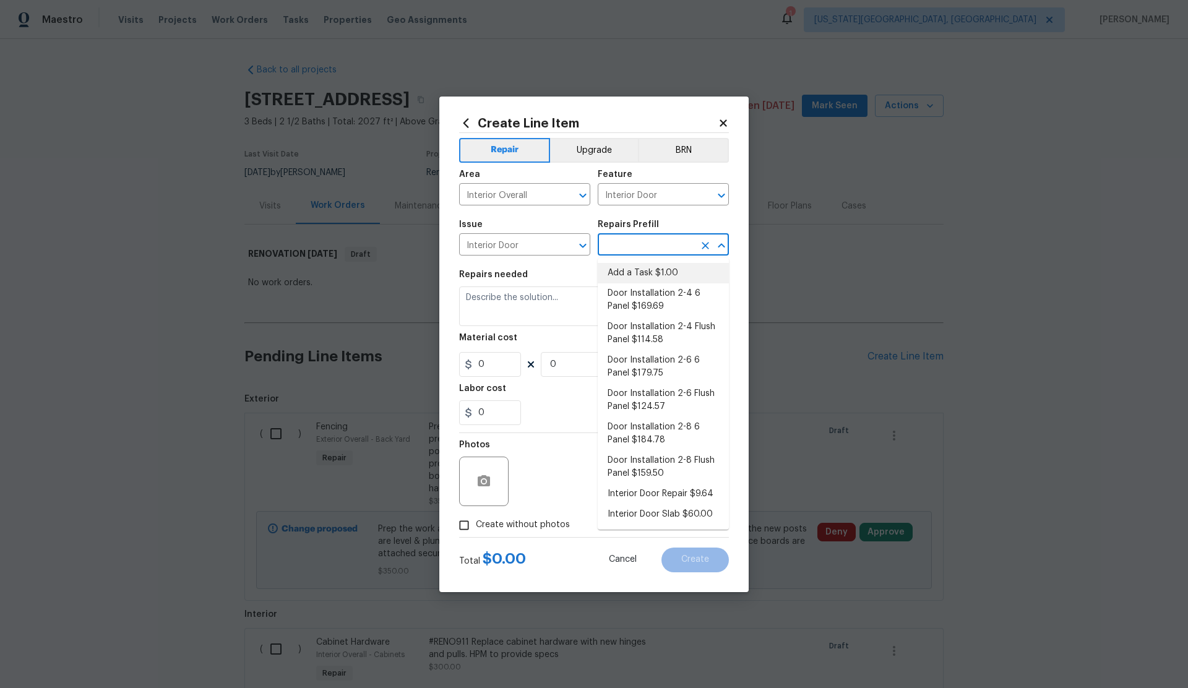
drag, startPoint x: 635, startPoint y: 273, endPoint x: 627, endPoint y: 276, distance: 9.2
click at [634, 274] on li "Add a Task $1.00" at bounding box center [663, 273] width 131 height 20
type input "Add a Task $1.00"
type textarea "HPM to detail"
type input "1"
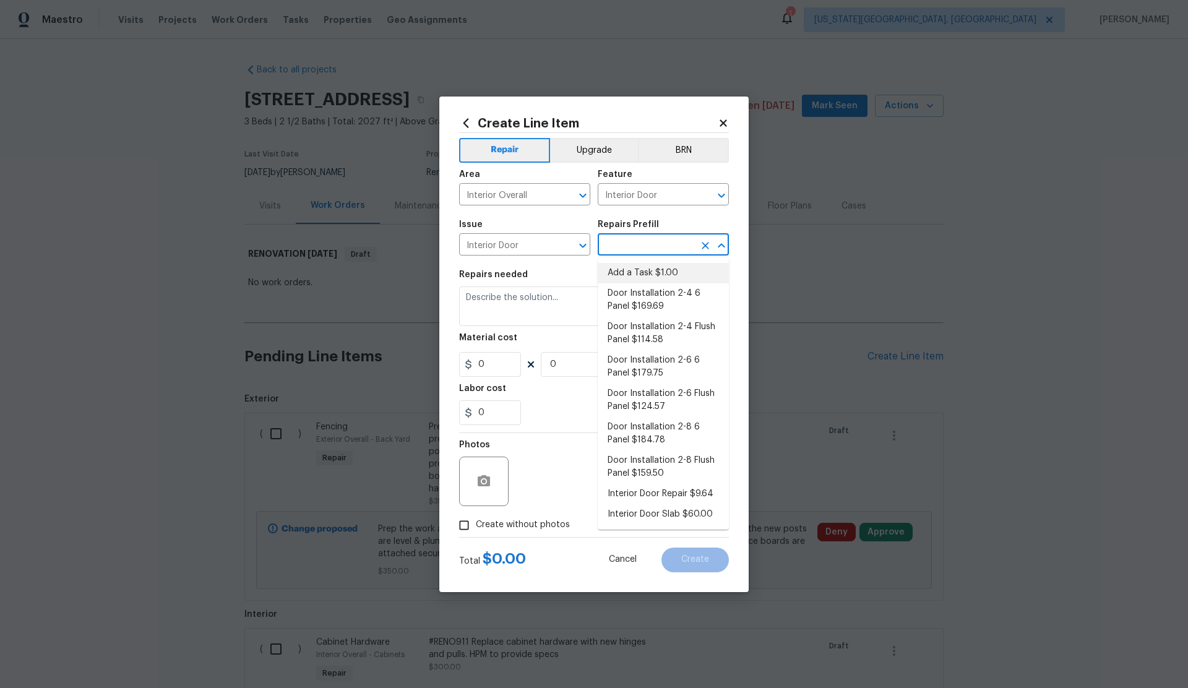
type input "1"
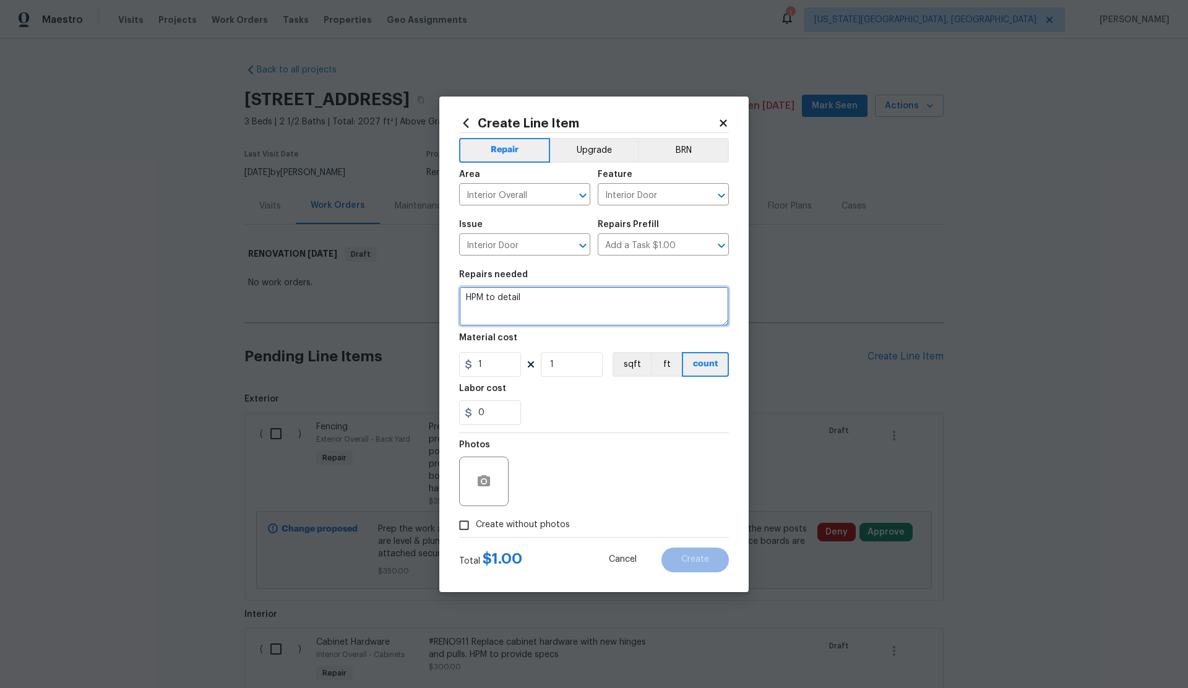
click at [456, 296] on div "Create Line Item Repair Upgrade BRN Area Interior Overall ​ Feature Interior Do…" at bounding box center [593, 345] width 309 height 496
type textarea "R"
type textarea "Master Bedroom - Remove bi-fold doors, install single interior door to match ot…"
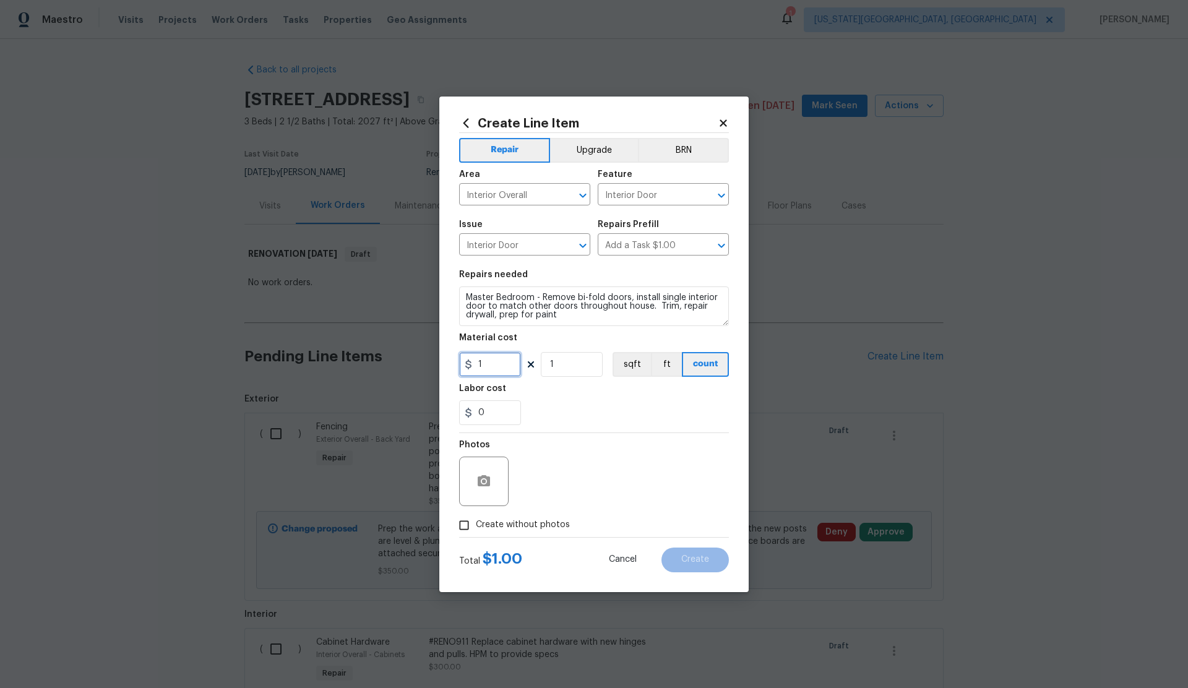
drag, startPoint x: 484, startPoint y: 364, endPoint x: 475, endPoint y: 364, distance: 9.9
click at [472, 365] on div "1" at bounding box center [490, 364] width 62 height 25
type input "500"
click at [478, 525] on label "Create without photos" at bounding box center [511, 526] width 118 height 24
click at [476, 525] on input "Create without photos" at bounding box center [464, 526] width 24 height 24
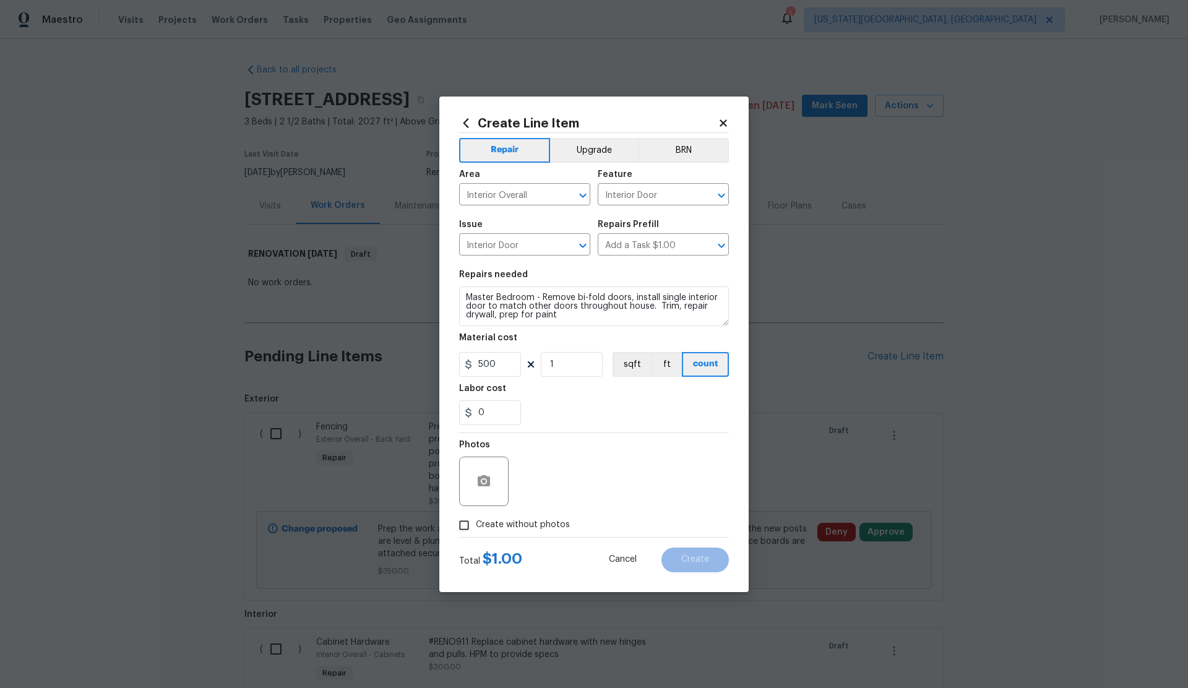
checkbox input "true"
click at [549, 483] on textarea at bounding box center [623, 481] width 210 height 49
type textarea "."
drag, startPoint x: 592, startPoint y: 148, endPoint x: 606, endPoint y: 177, distance: 32.1
click at [593, 149] on button "Upgrade" at bounding box center [594, 150] width 88 height 25
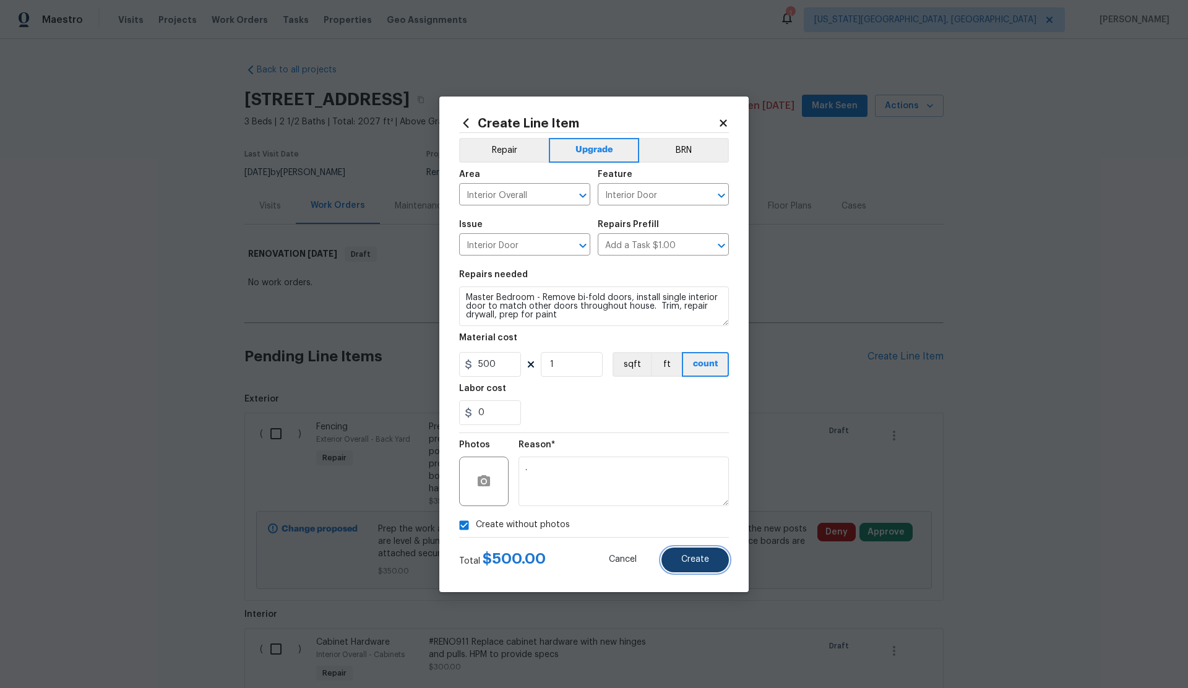
click at [687, 561] on span "Create" at bounding box center [695, 559] width 28 height 9
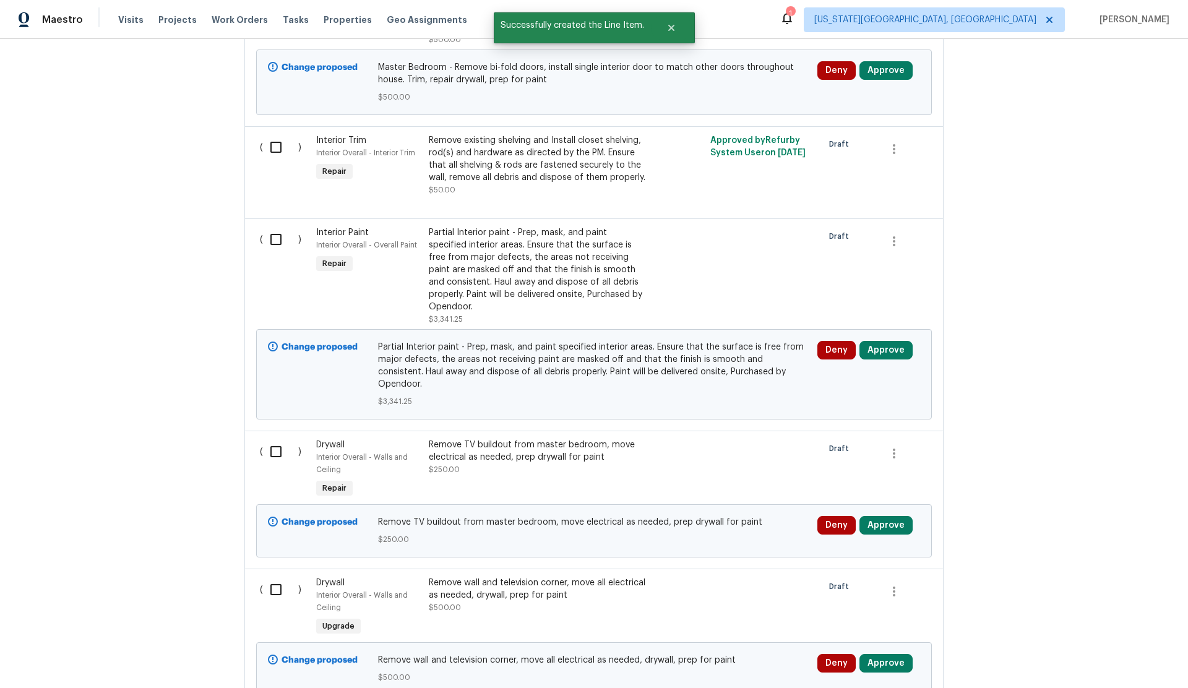
scroll to position [1478, 0]
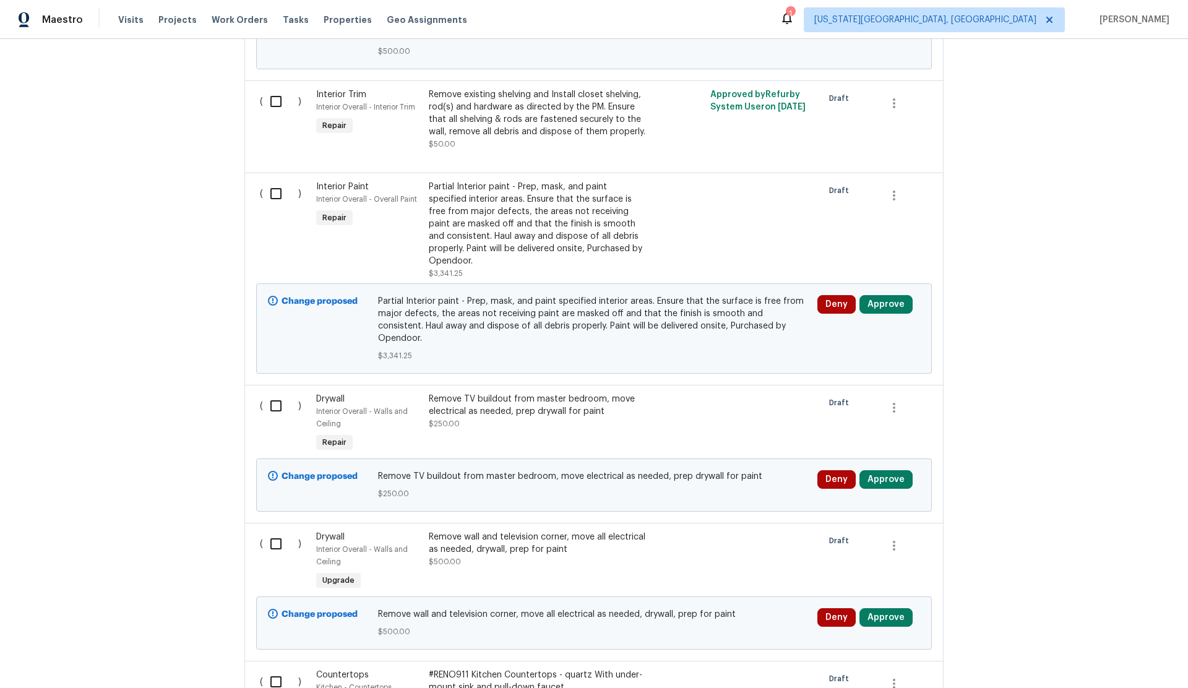
click at [346, 393] on div "Drywall" at bounding box center [368, 399] width 105 height 12
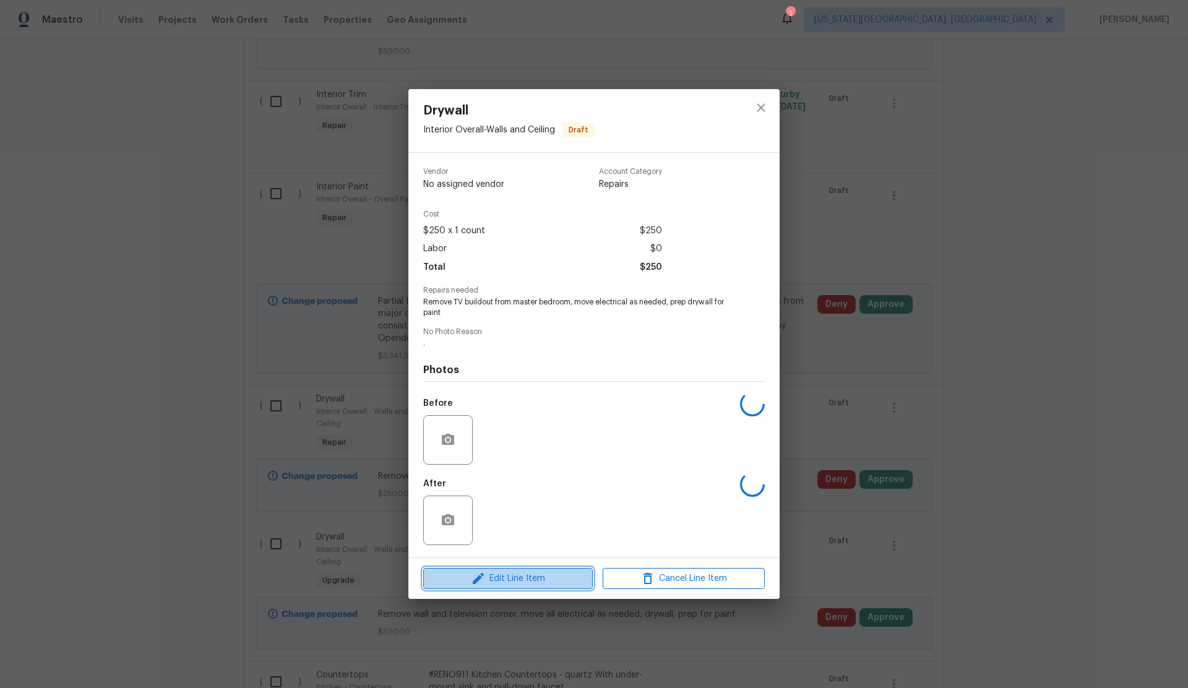
click at [547, 574] on span "Edit Line Item" at bounding box center [508, 578] width 162 height 15
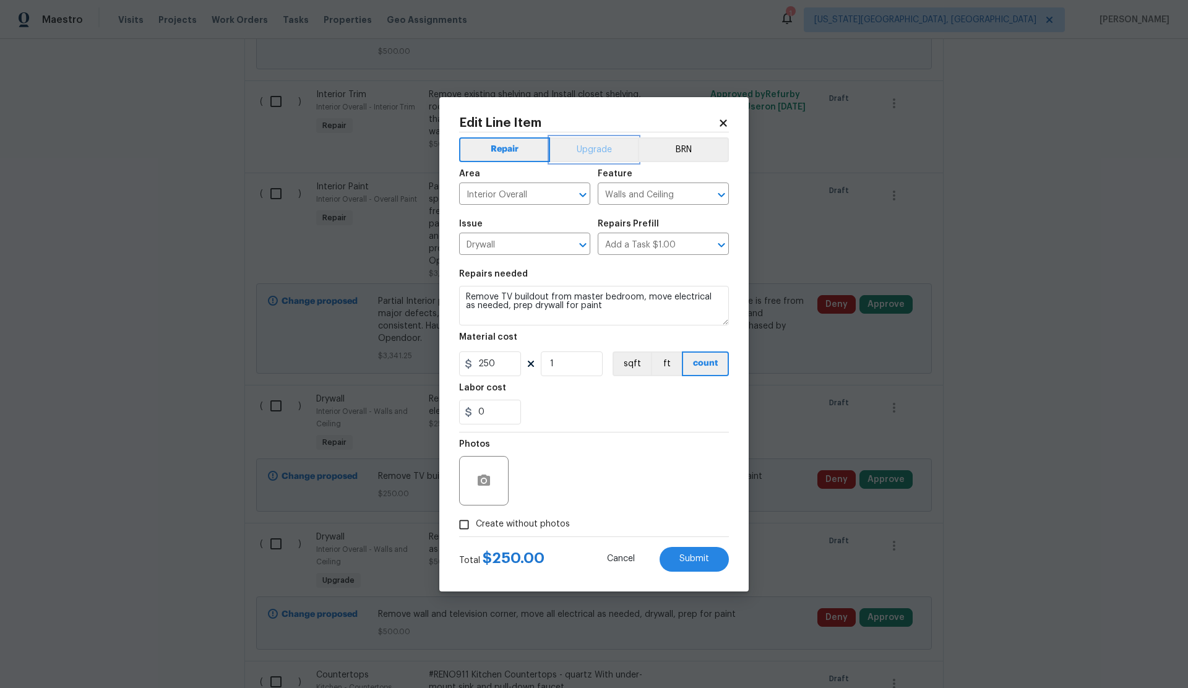
drag, startPoint x: 590, startPoint y: 155, endPoint x: 584, endPoint y: 210, distance: 56.0
click at [590, 155] on button "Upgrade" at bounding box center [594, 149] width 88 height 25
click at [687, 557] on span "Submit" at bounding box center [694, 558] width 30 height 9
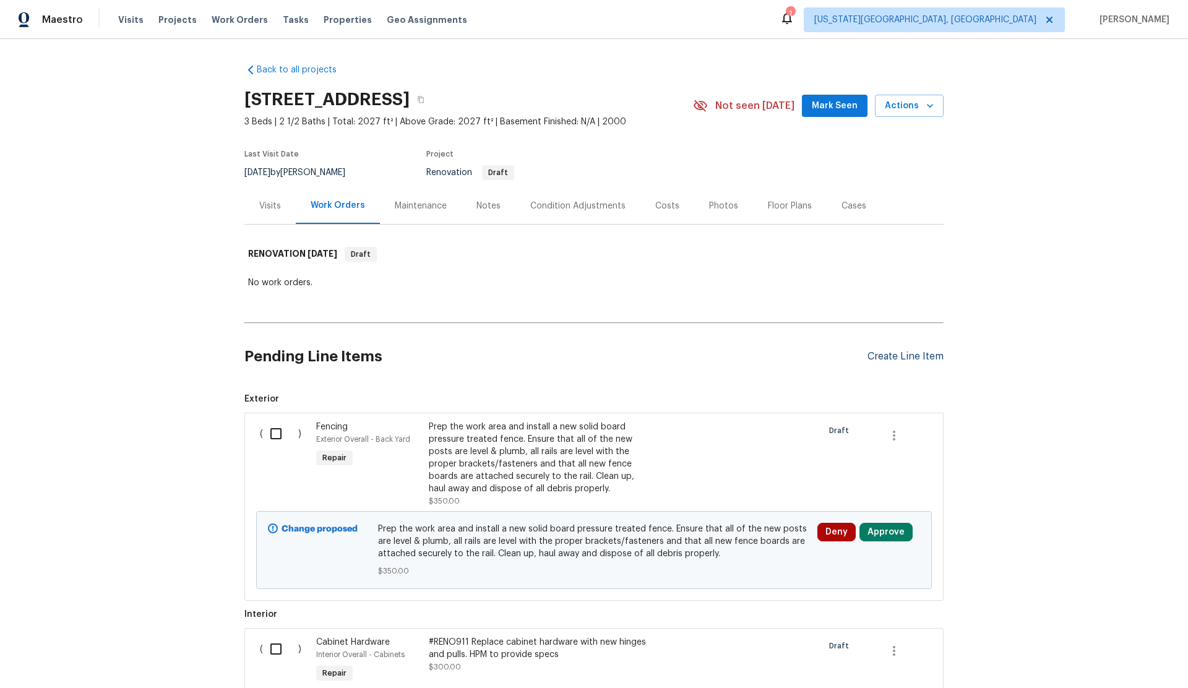
click at [898, 351] on div "Create Line Item" at bounding box center [905, 357] width 76 height 12
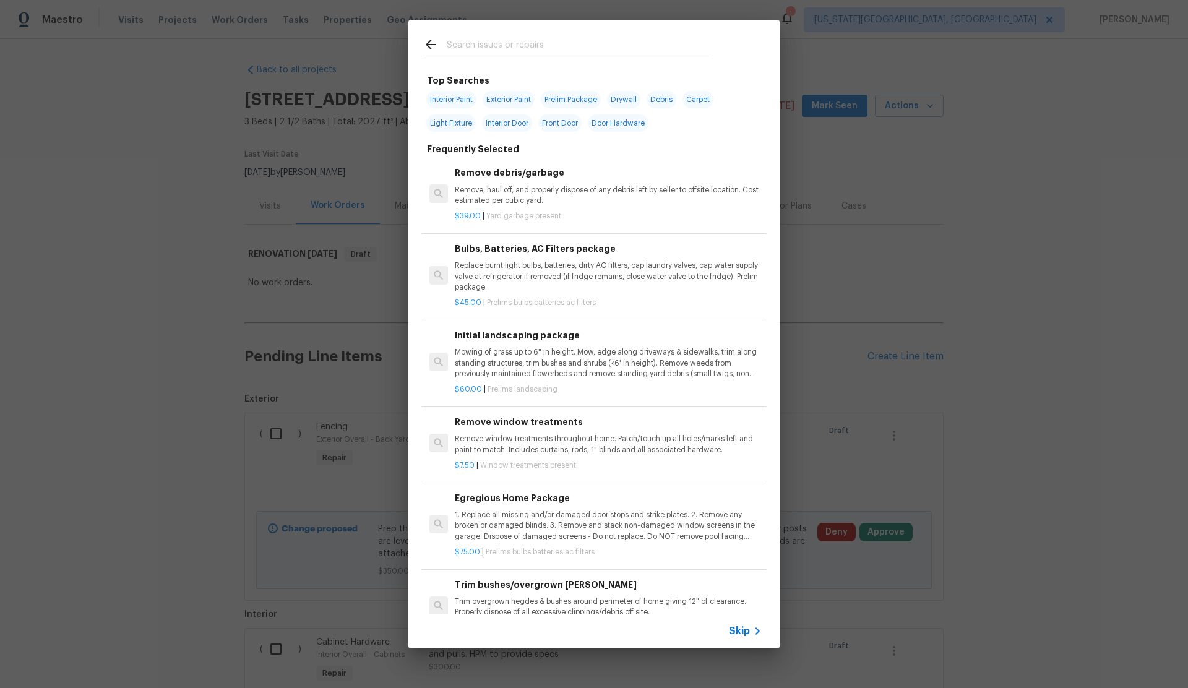
drag, startPoint x: 743, startPoint y: 629, endPoint x: 681, endPoint y: 556, distance: 96.1
click at [724, 619] on div "Skip" at bounding box center [593, 631] width 371 height 35
click at [734, 631] on span "Skip" at bounding box center [739, 631] width 21 height 12
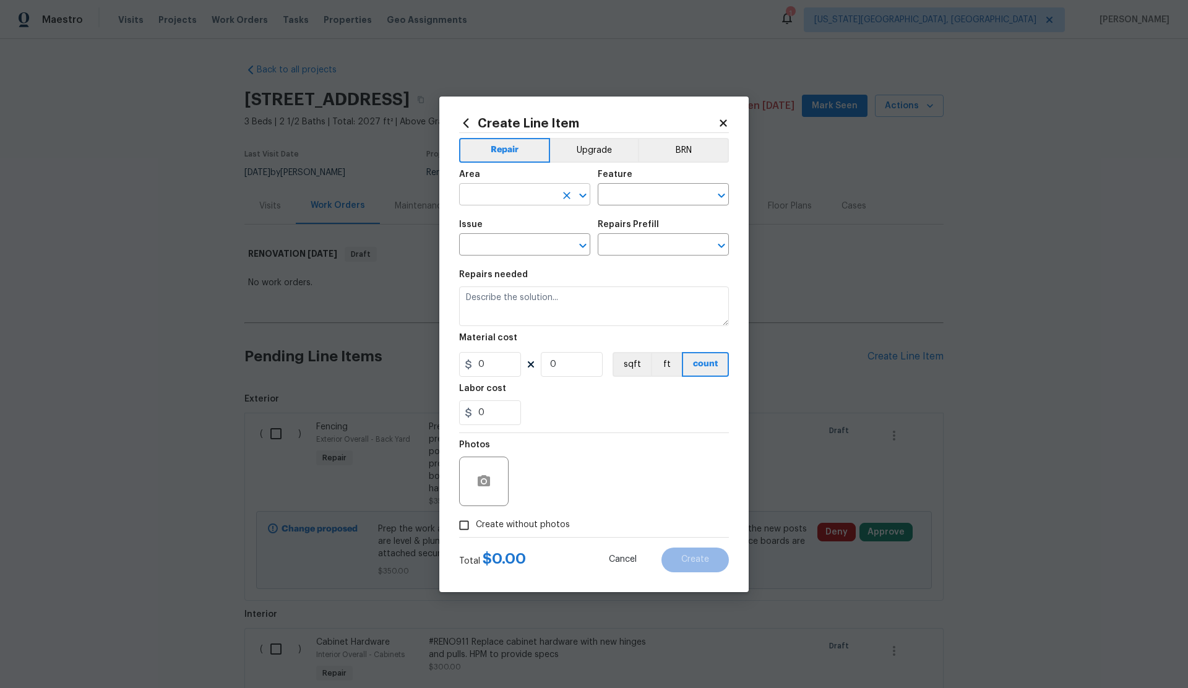
click at [500, 196] on input "text" at bounding box center [507, 195] width 97 height 19
click at [503, 242] on li "Interior Overall" at bounding box center [524, 243] width 131 height 20
type input "Interior Overall"
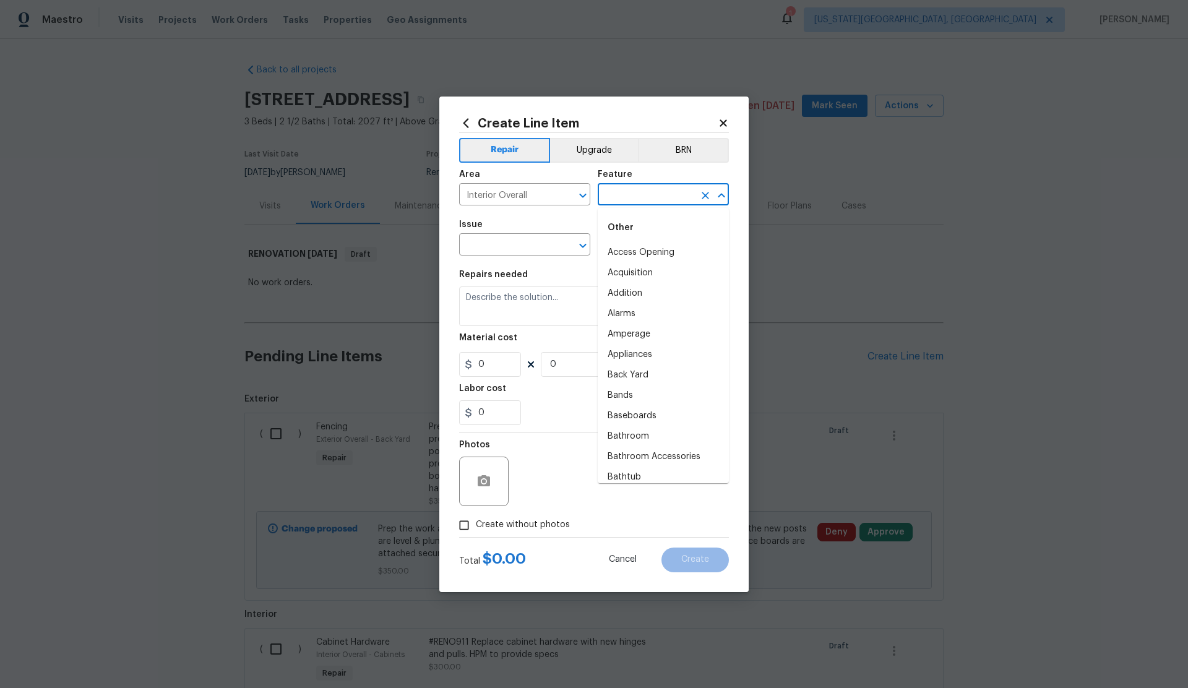
click at [614, 199] on input "text" at bounding box center [646, 195] width 97 height 19
drag, startPoint x: 616, startPoint y: 277, endPoint x: 548, endPoint y: 256, distance: 71.4
click at [616, 277] on li "Interior" at bounding box center [663, 273] width 131 height 20
type input "Interior"
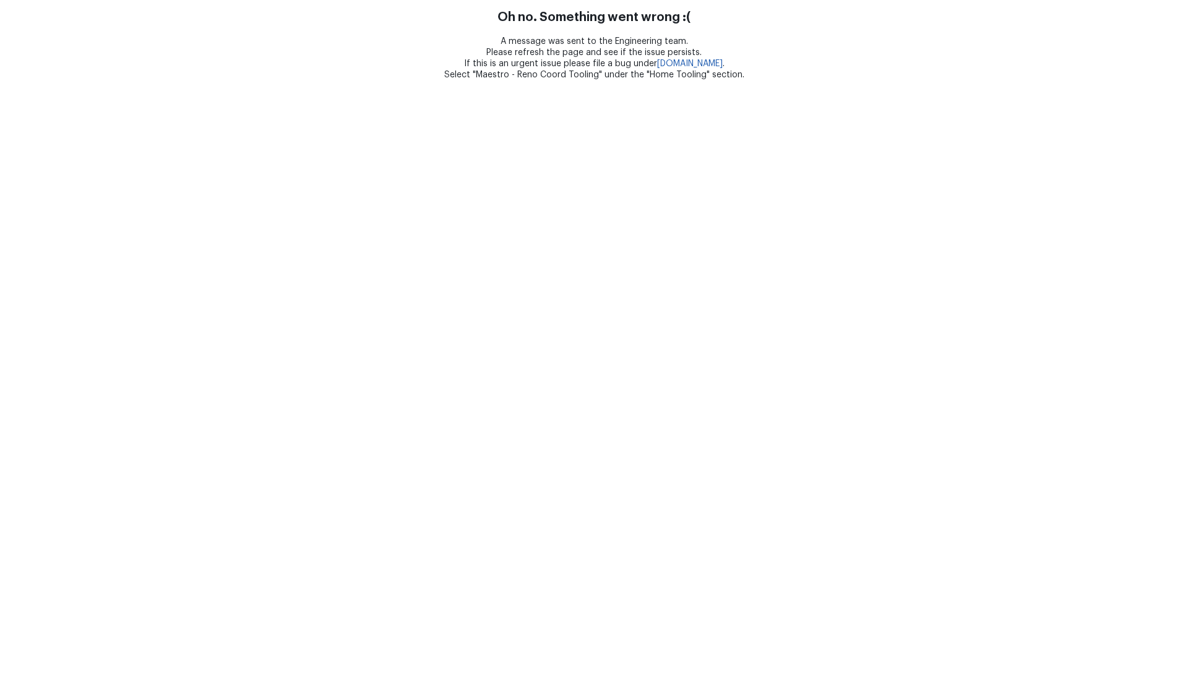
click at [504, 80] on html "Oh no. Something went wrong :( A message was sent to the Engineering team. Plea…" at bounding box center [594, 40] width 1188 height 80
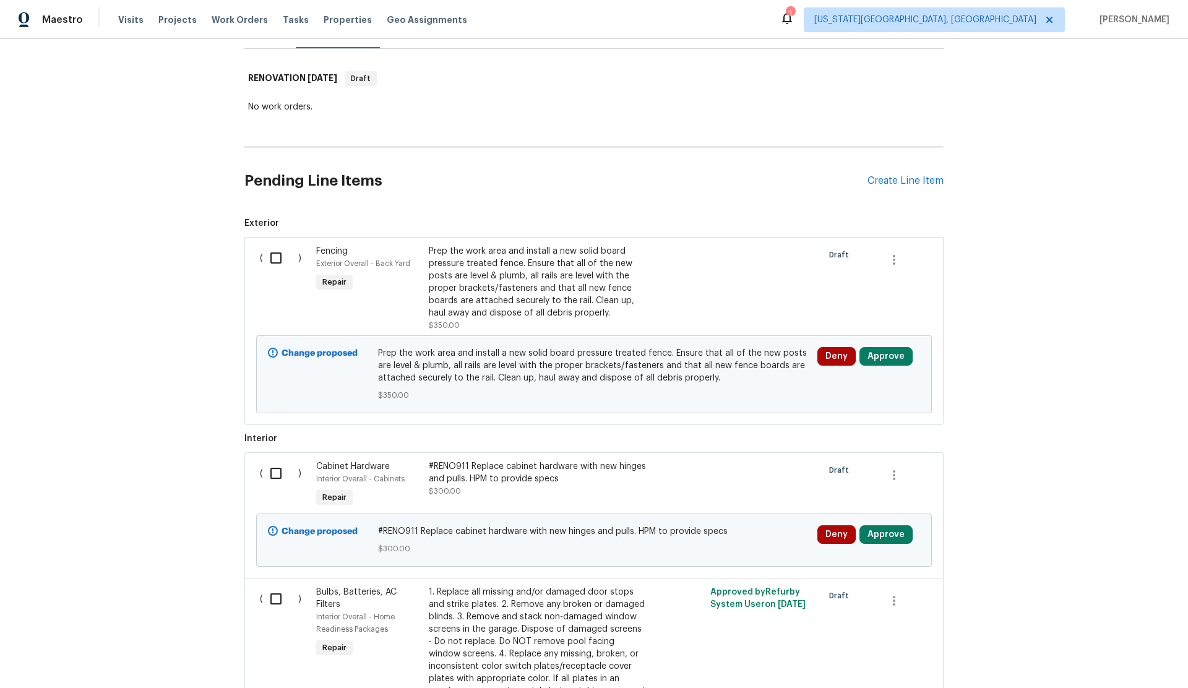
scroll to position [165, 0]
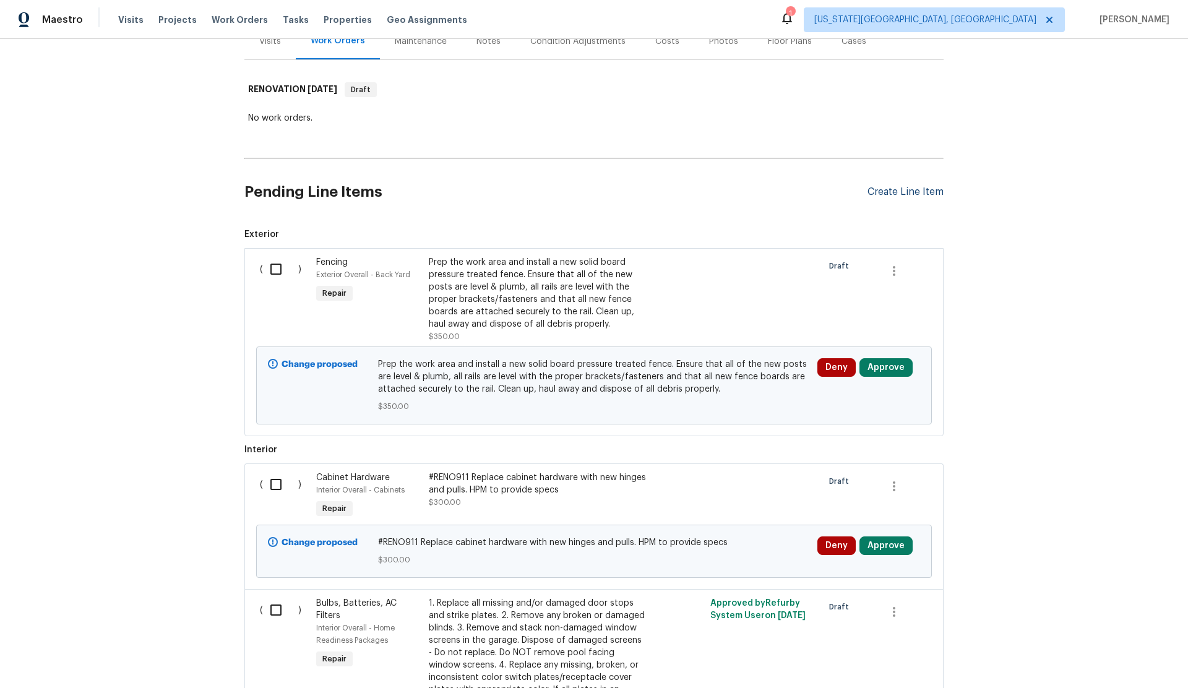
click at [884, 193] on div "Create Line Item" at bounding box center [905, 192] width 76 height 12
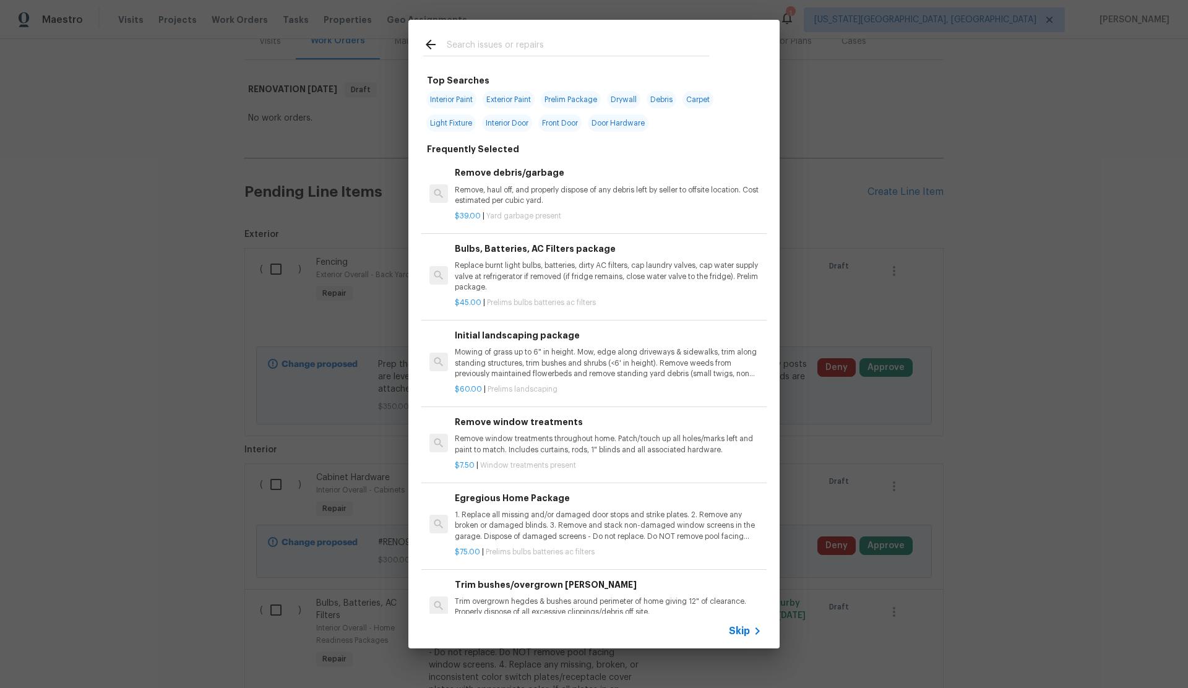
click at [741, 629] on span "Skip" at bounding box center [739, 631] width 21 height 12
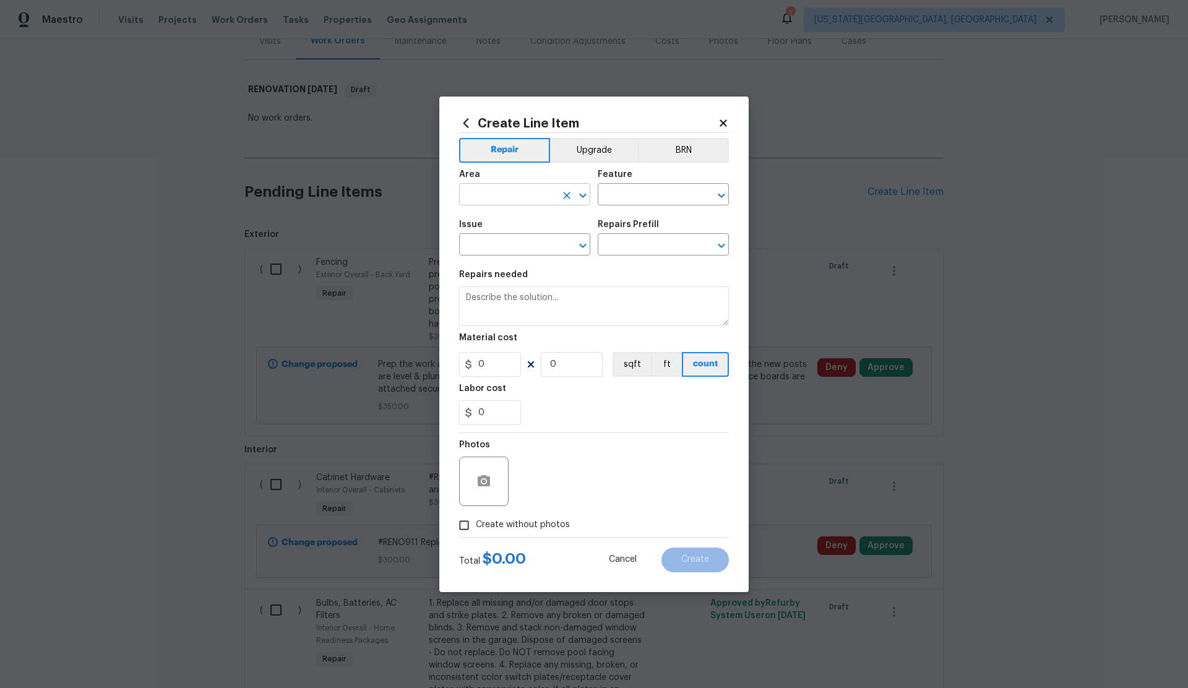
click at [511, 200] on input "text" at bounding box center [507, 195] width 97 height 19
click at [513, 244] on li "Interior Overall" at bounding box center [524, 243] width 131 height 20
type input "Interior Overall"
click at [632, 197] on input "text" at bounding box center [646, 195] width 97 height 19
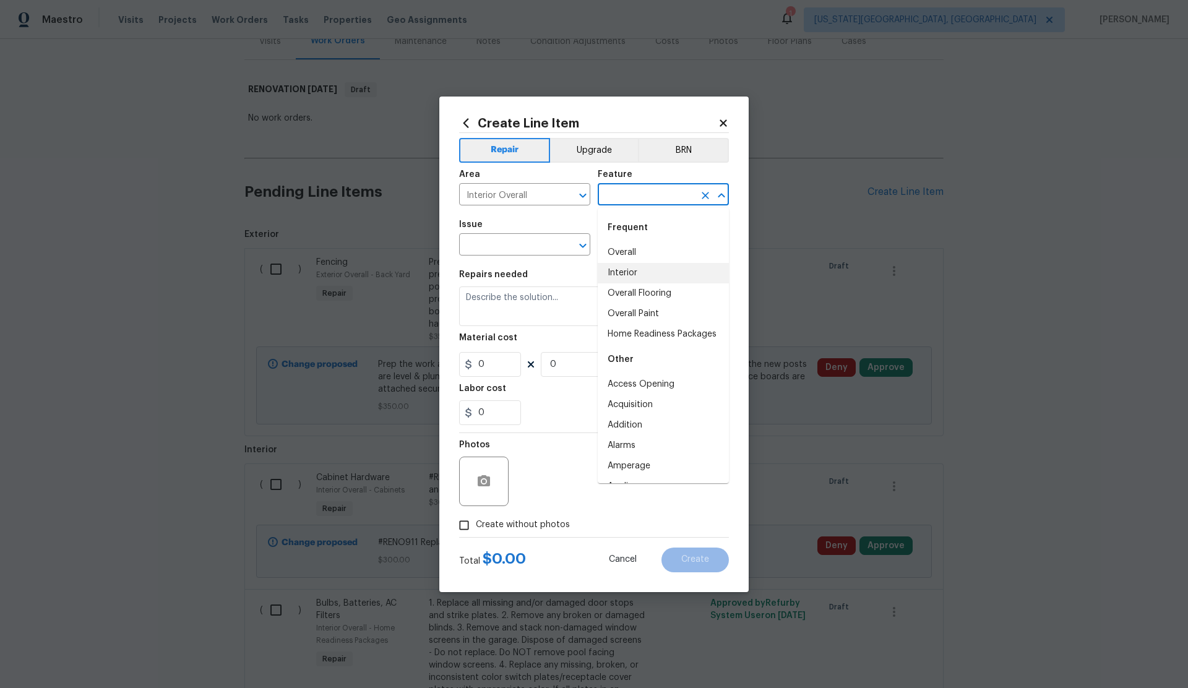
drag, startPoint x: 620, startPoint y: 272, endPoint x: 575, endPoint y: 270, distance: 45.2
click at [620, 272] on li "Interior" at bounding box center [663, 273] width 131 height 20
type input "Interior"
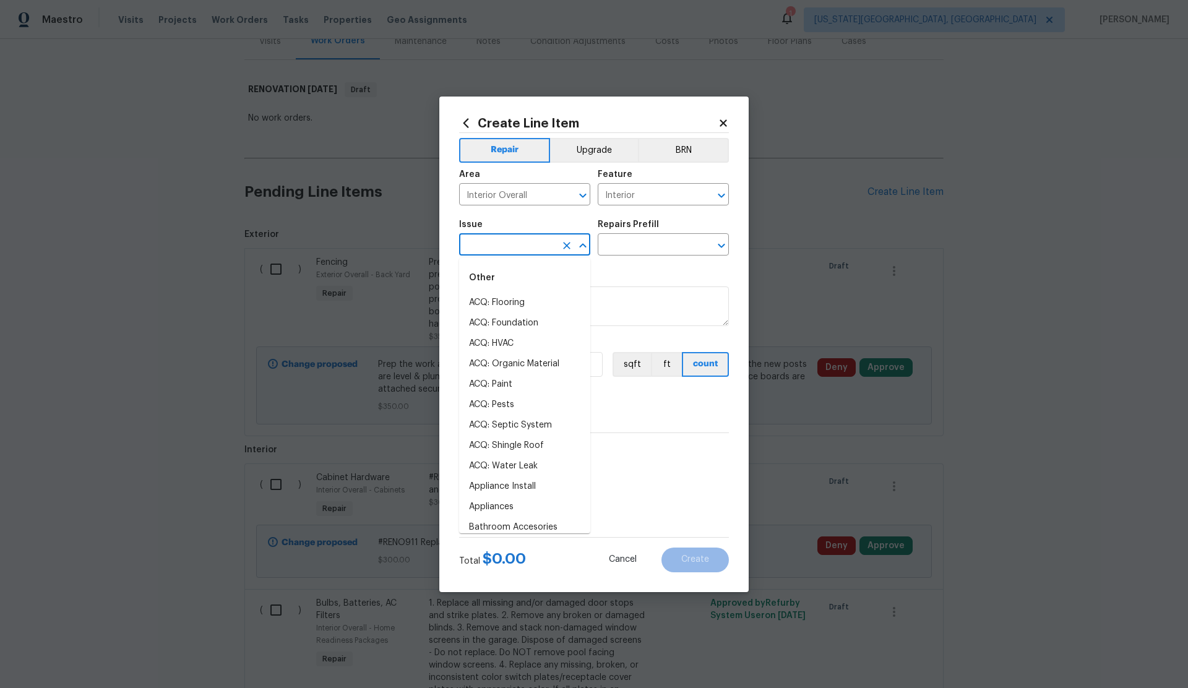
click at [512, 244] on input "text" at bounding box center [507, 245] width 97 height 19
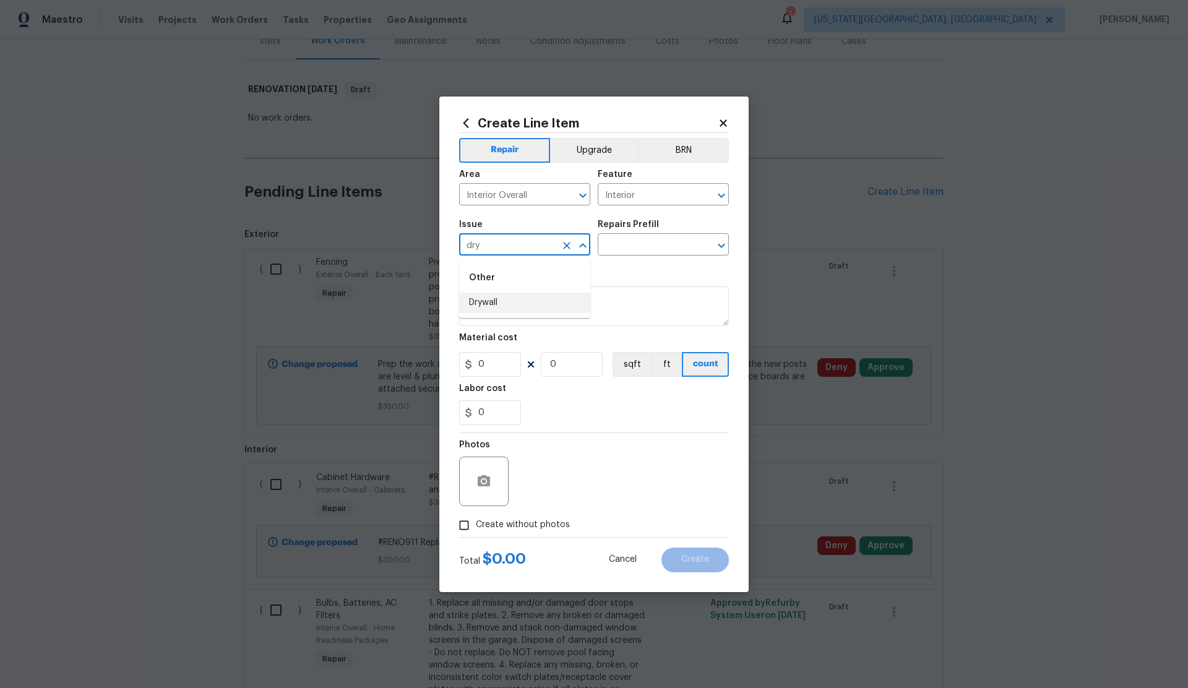
drag, startPoint x: 493, startPoint y: 298, endPoint x: 519, endPoint y: 283, distance: 30.2
click at [495, 298] on li "Drywall" at bounding box center [524, 303] width 131 height 20
type input "Drywall"
drag, startPoint x: 608, startPoint y: 249, endPoint x: 610, endPoint y: 256, distance: 7.7
click at [608, 249] on input "text" at bounding box center [646, 245] width 97 height 19
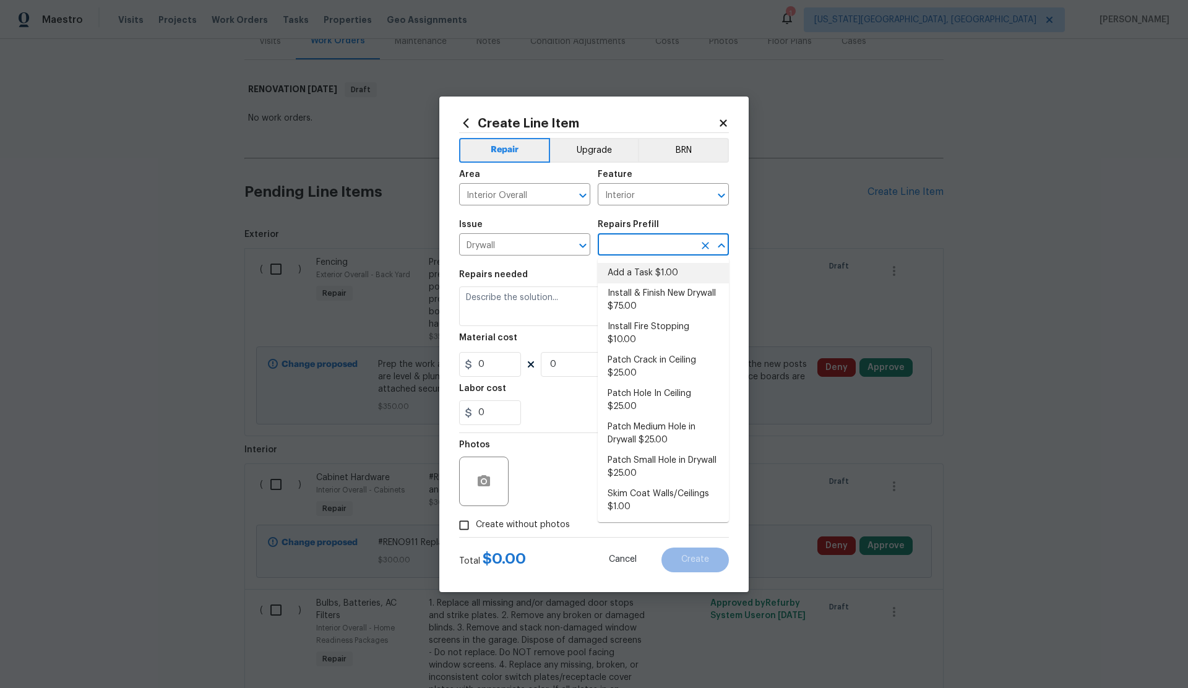
drag, startPoint x: 620, startPoint y: 269, endPoint x: 552, endPoint y: 296, distance: 73.0
click at [619, 269] on li "Add a Task $1.00" at bounding box center [663, 273] width 131 height 20
type input "Walls and Ceiling"
type input "Add a Task $1.00"
type textarea "HPM to detail"
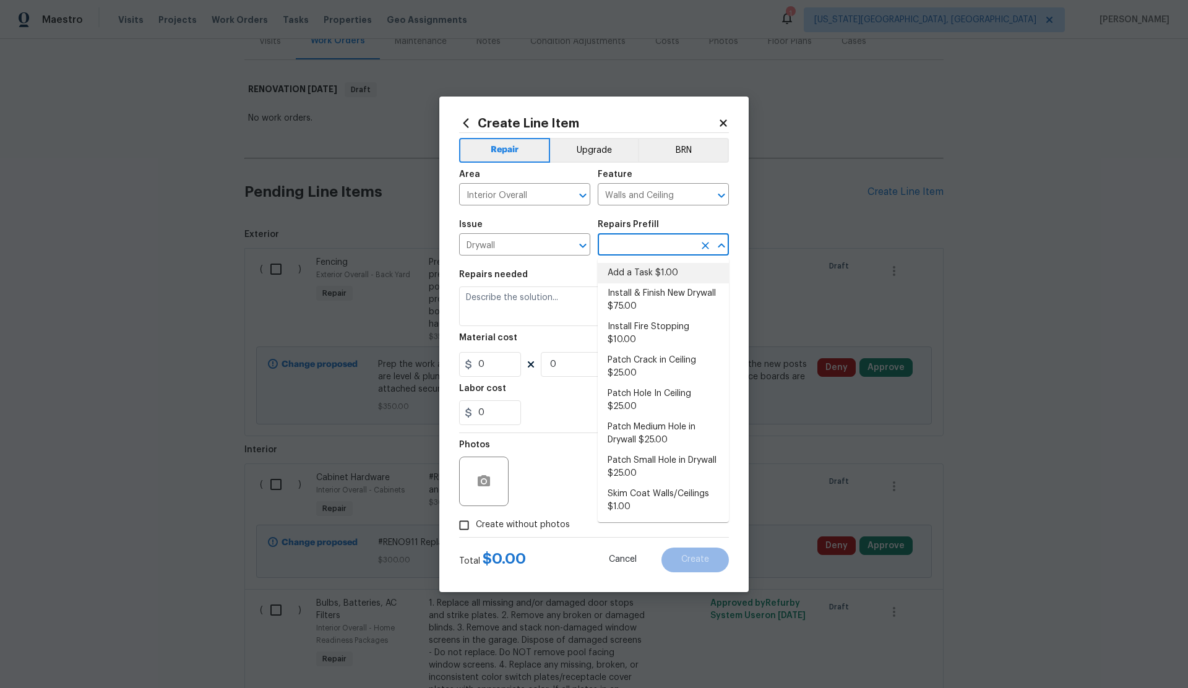
type input "1"
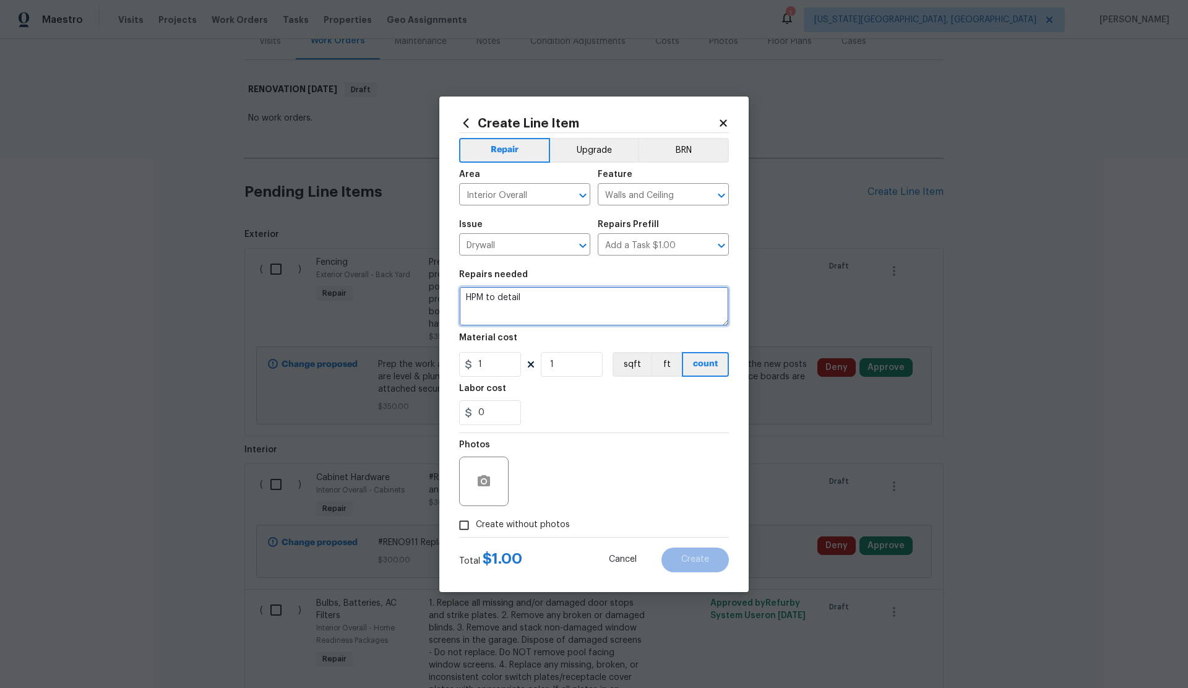
drag, startPoint x: 466, startPoint y: 300, endPoint x: 442, endPoint y: 299, distance: 23.5
click at [442, 299] on div "Create Line Item Repair Upgrade BRN Area Interior Overall ​ Feature Walls and C…" at bounding box center [593, 345] width 309 height 496
click at [477, 299] on textarea "Licing Room - Remove sta" at bounding box center [594, 306] width 270 height 40
click at [585, 301] on textarea "Living Room - Remove sta" at bounding box center [594, 306] width 270 height 40
click at [676, 297] on textarea "Living Room - Remove "stage" in living room, repaior drywall" at bounding box center [594, 306] width 270 height 40
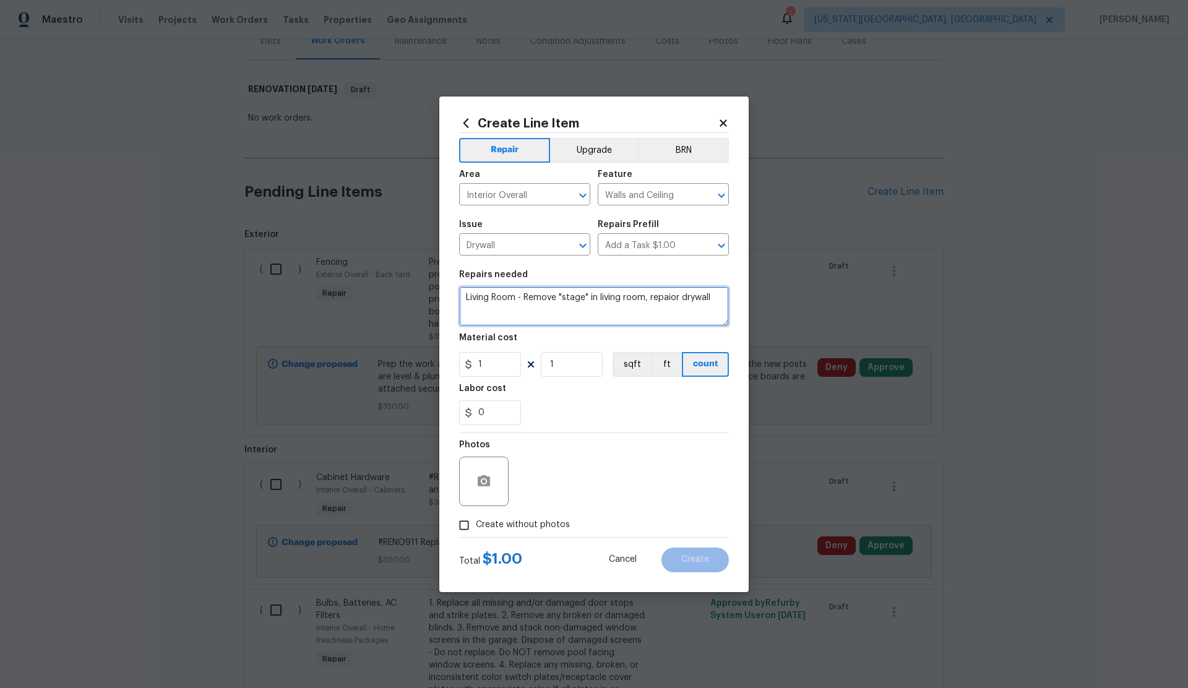
click at [718, 299] on textarea "Living Room - Remove "stage" in living room, repaior drywall" at bounding box center [594, 306] width 270 height 40
click at [675, 298] on textarea "Living Room - Remove "stage" in living room, repaior drywall," at bounding box center [594, 306] width 270 height 40
click at [715, 298] on textarea "Living Room - Remove "stage" in living room, repair drywall," at bounding box center [594, 306] width 270 height 40
click at [519, 309] on textarea "Living Room - Remove "stage" in living room, repair drywall, Prep flooring for …" at bounding box center [594, 306] width 270 height 40
drag, startPoint x: 635, startPoint y: 309, endPoint x: 604, endPoint y: 309, distance: 30.9
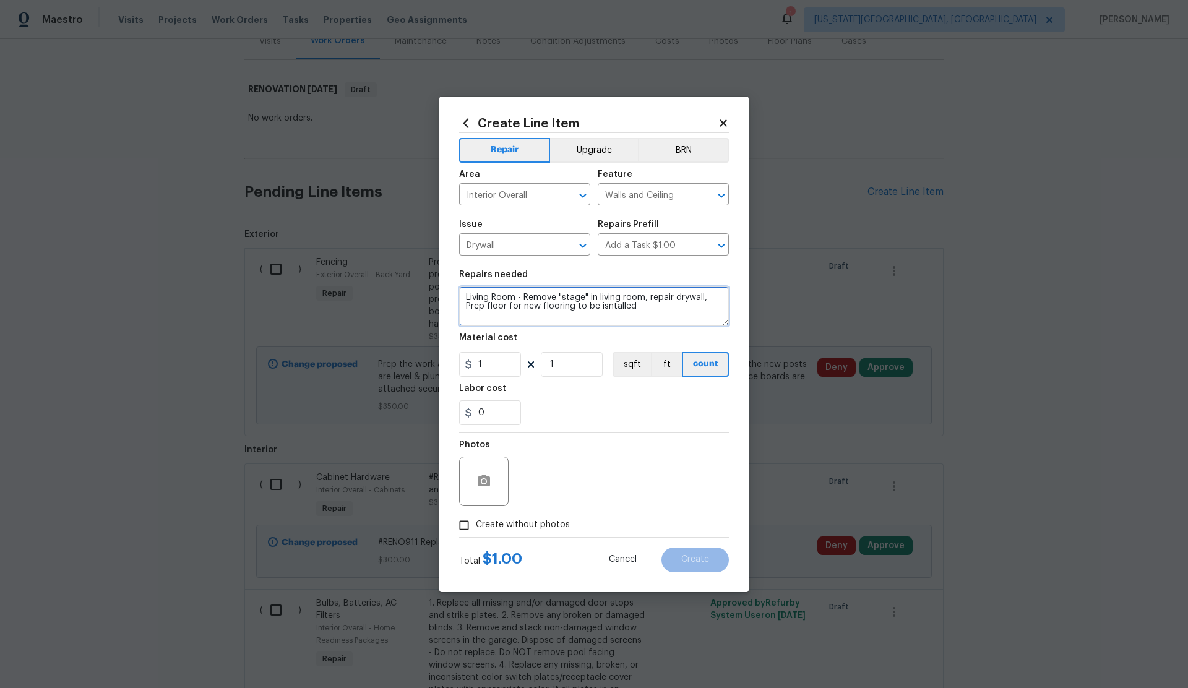
click at [604, 309] on textarea "Living Room - Remove "stage" in living room, repair drywall, Prep floor for new…" at bounding box center [594, 306] width 270 height 40
type textarea "Living Room - Remove "stage" in living room, repair drywall, Prep floor for new…"
drag, startPoint x: 493, startPoint y: 366, endPoint x: 475, endPoint y: 365, distance: 18.6
click at [475, 365] on input "1" at bounding box center [490, 364] width 62 height 25
type input "300"
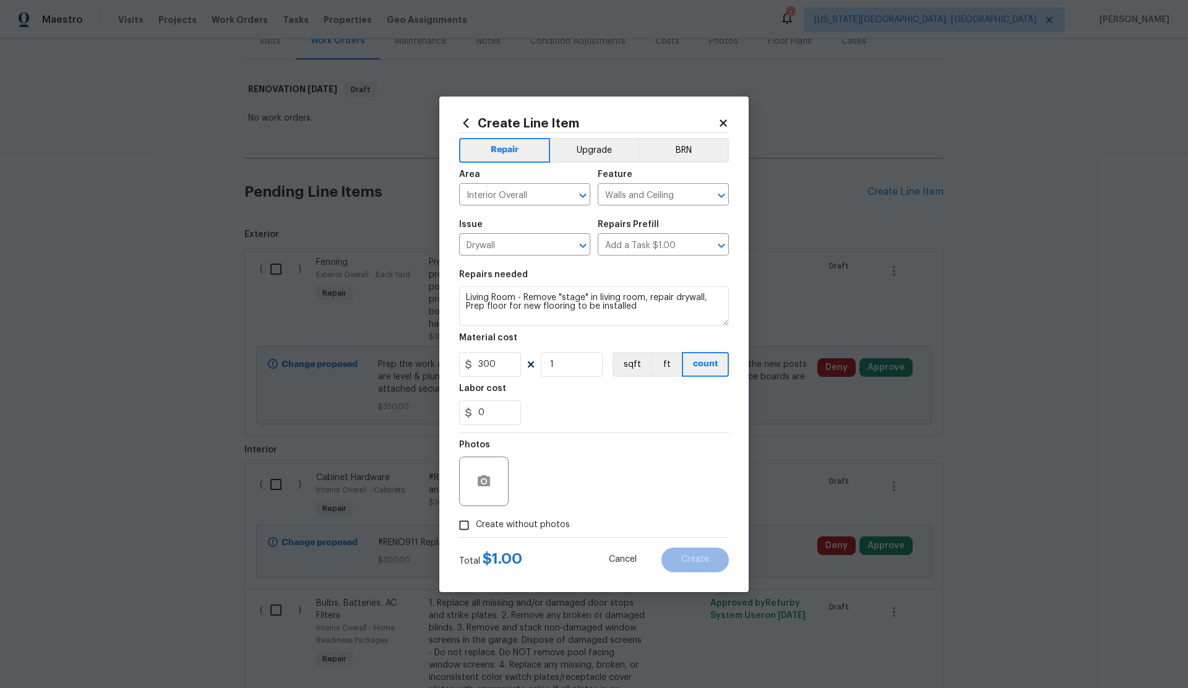
drag, startPoint x: 463, startPoint y: 525, endPoint x: 498, endPoint y: 466, distance: 69.1
click at [464, 525] on input "Create without photos" at bounding box center [464, 526] width 24 height 24
checkbox input "true"
drag, startPoint x: 585, startPoint y: 149, endPoint x: 584, endPoint y: 167, distance: 18.0
click at [585, 149] on button "Upgrade" at bounding box center [594, 150] width 88 height 25
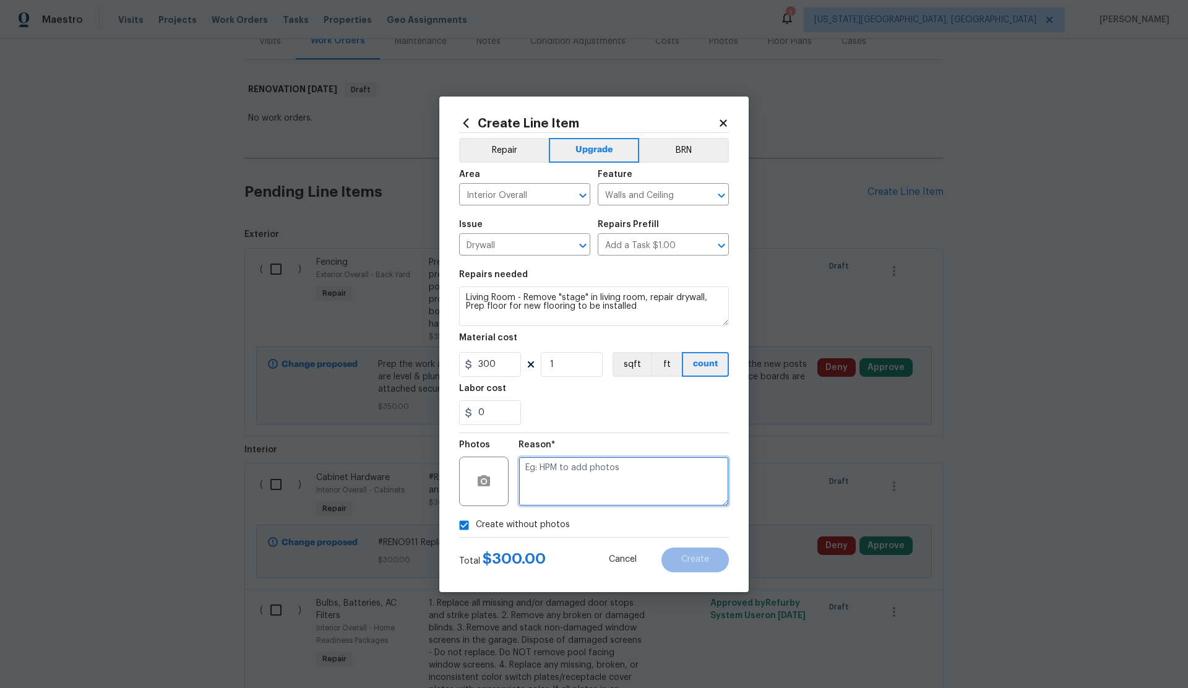
click at [604, 486] on textarea at bounding box center [623, 481] width 210 height 49
type textarea "."
click at [689, 554] on button "Create" at bounding box center [694, 560] width 67 height 25
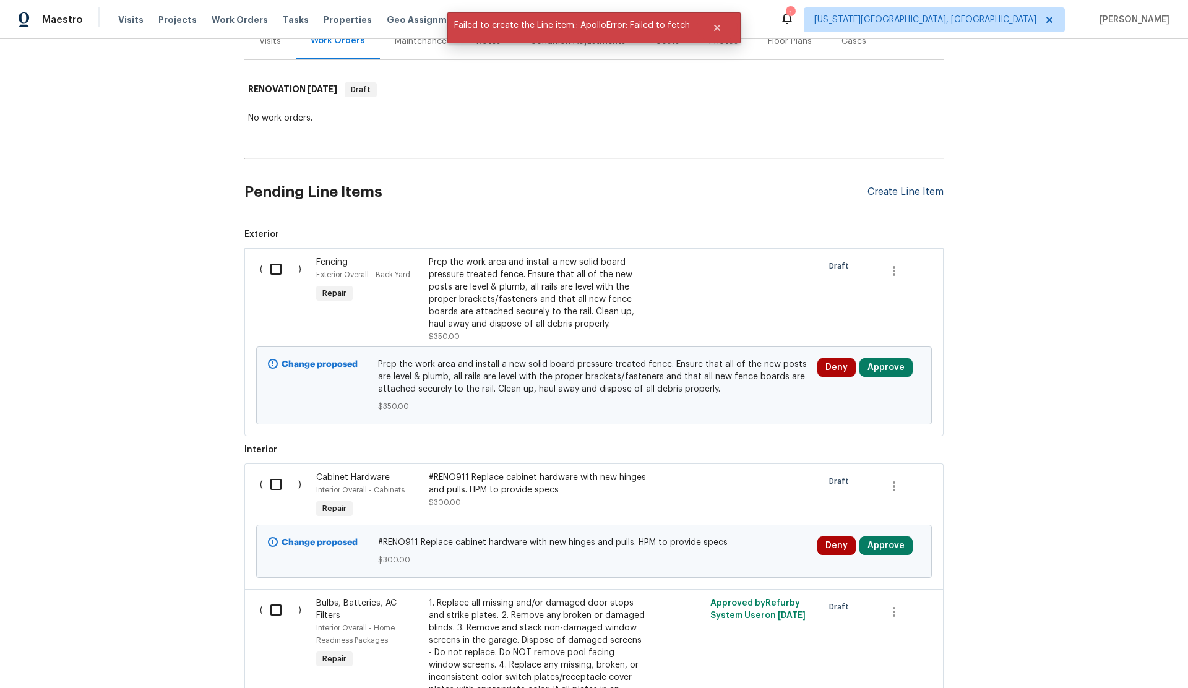
click at [877, 191] on div "Create Line Item" at bounding box center [905, 192] width 76 height 12
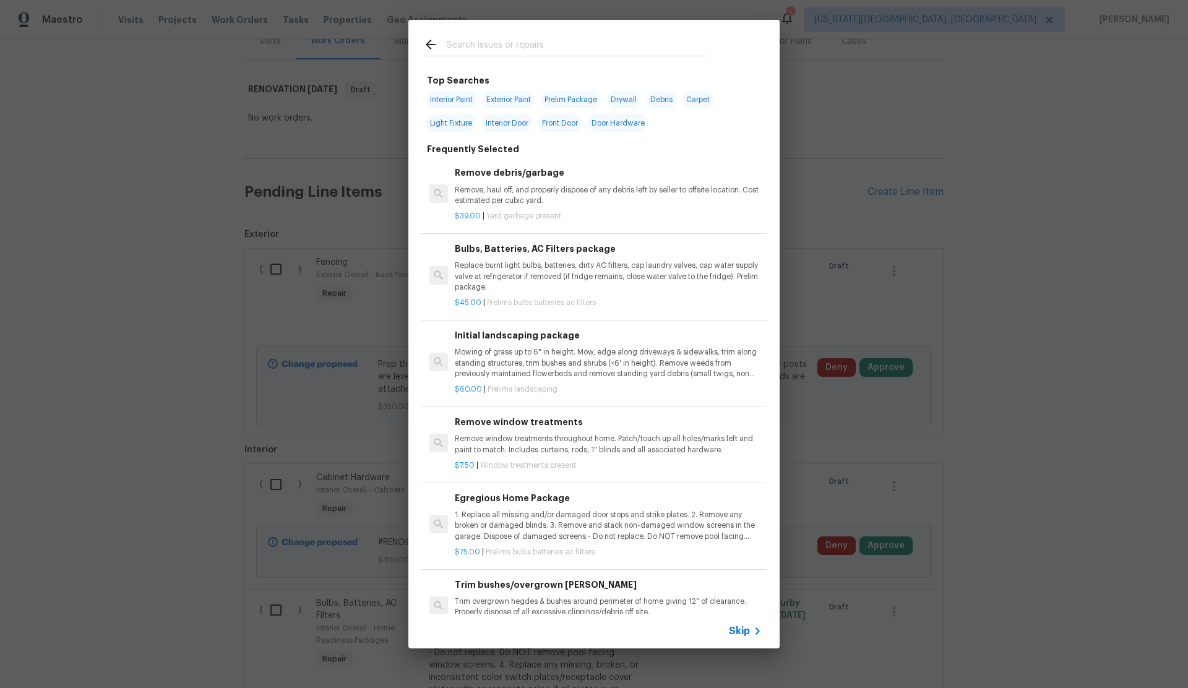
click at [739, 629] on span "Skip" at bounding box center [739, 631] width 21 height 12
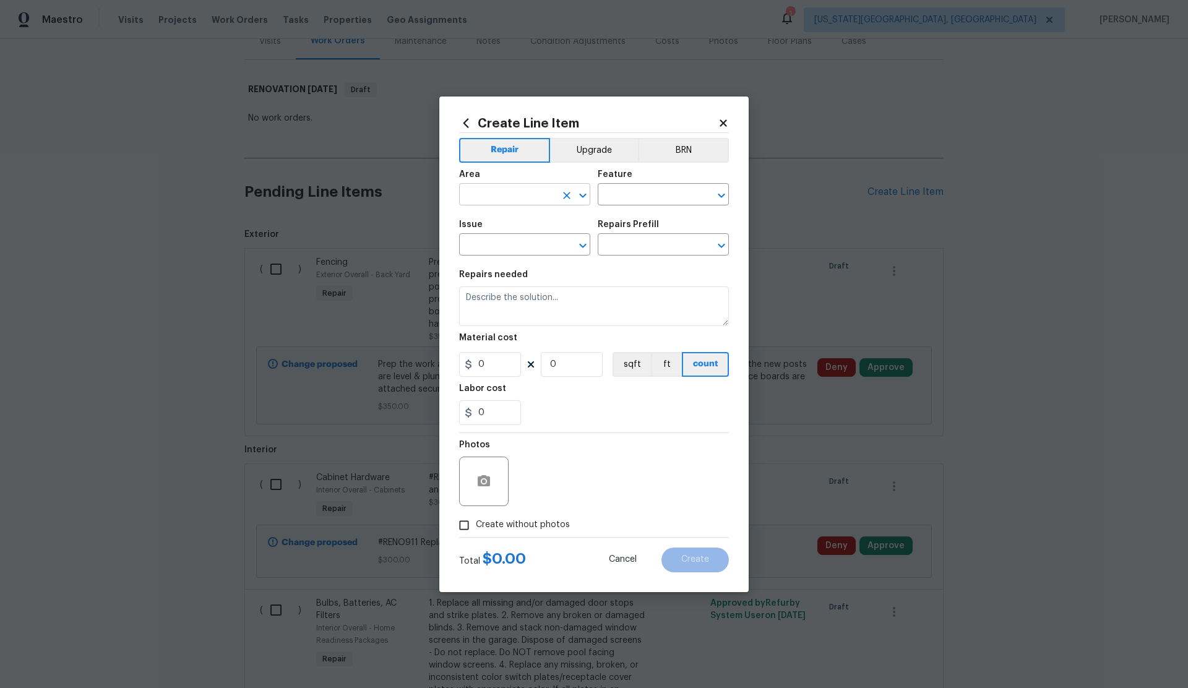
click at [478, 195] on input "text" at bounding box center [507, 195] width 97 height 19
click at [486, 244] on li "Interior Overall" at bounding box center [524, 243] width 131 height 20
type input "Interior Overall"
click at [621, 199] on input "text" at bounding box center [646, 195] width 97 height 19
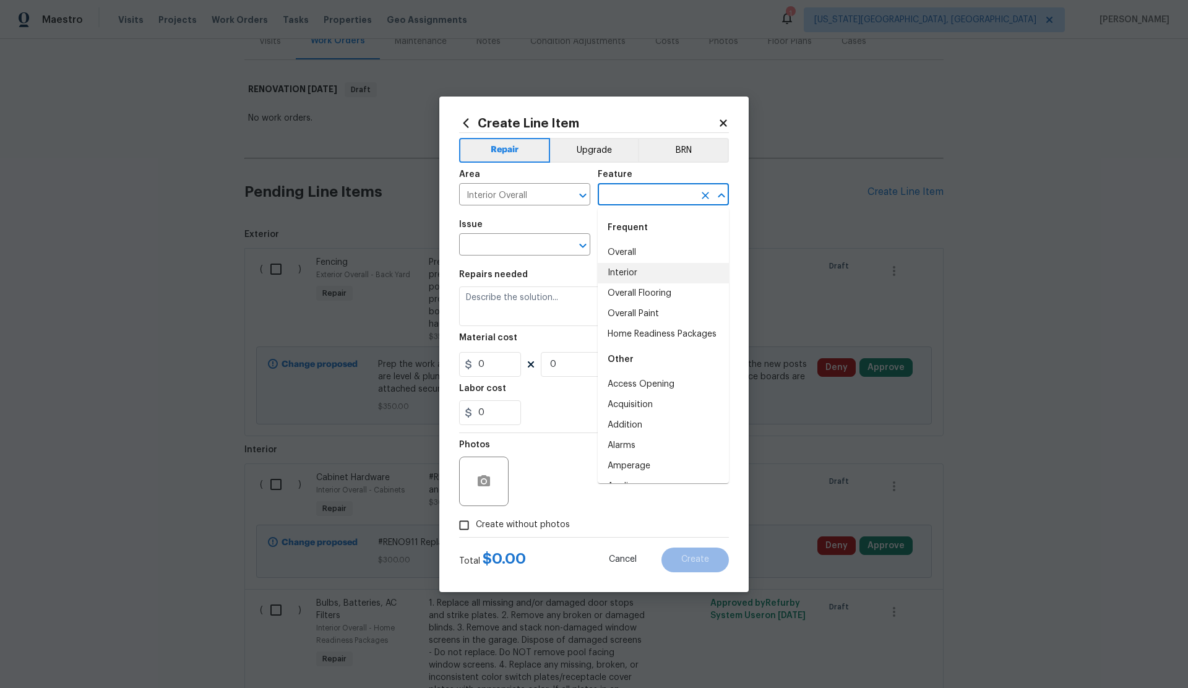
drag, startPoint x: 616, startPoint y: 271, endPoint x: 515, endPoint y: 256, distance: 101.3
click at [615, 271] on li "Interior" at bounding box center [663, 273] width 131 height 20
type input "Interior"
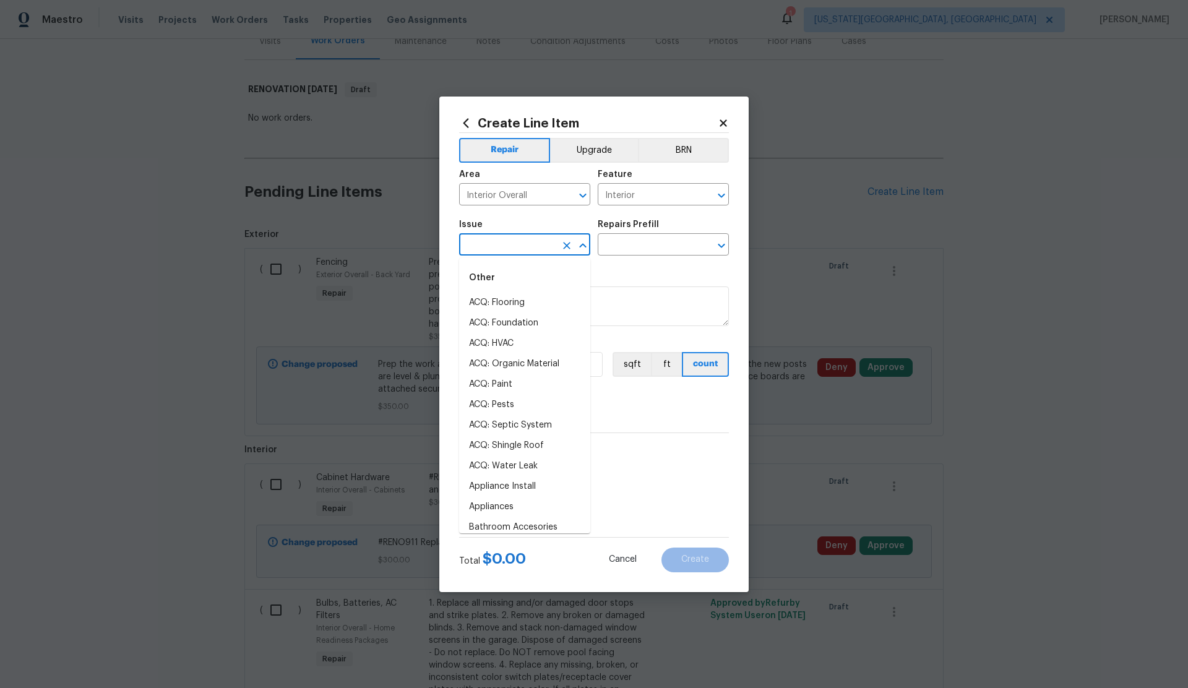
click at [494, 247] on input "text" at bounding box center [507, 245] width 97 height 19
type input "l"
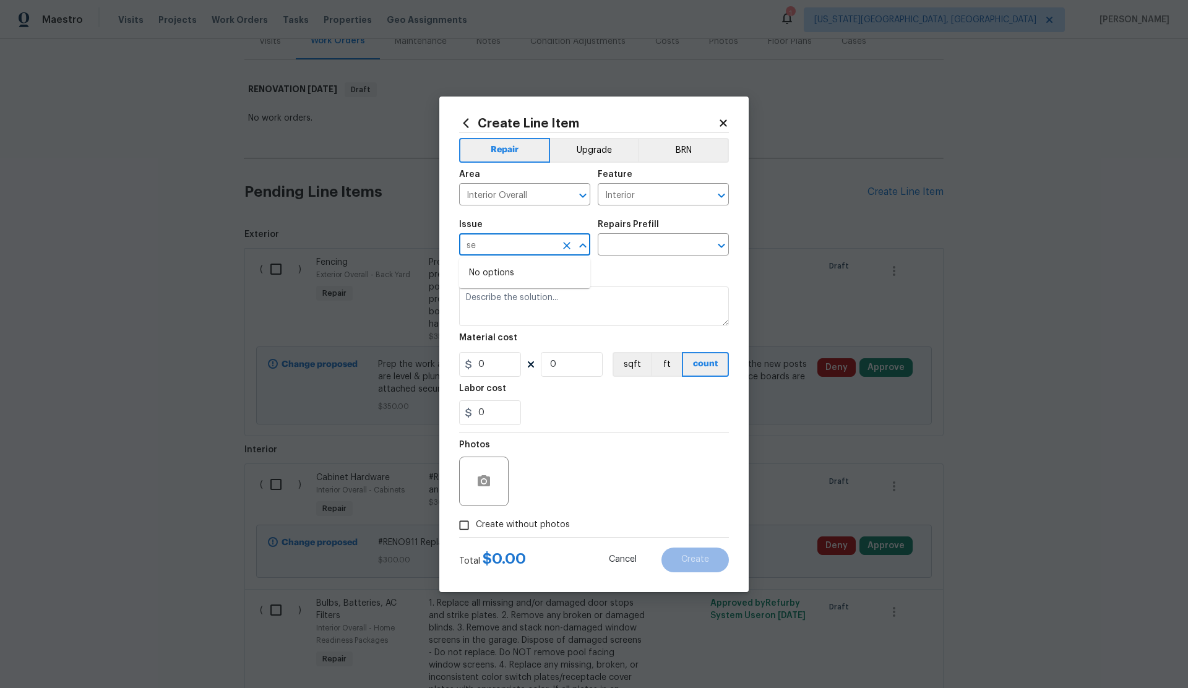
type input "s"
drag, startPoint x: 483, startPoint y: 298, endPoint x: 567, endPoint y: 257, distance: 93.0
click at [484, 298] on li "Drywall" at bounding box center [524, 303] width 131 height 20
type input "Drywall"
click at [624, 239] on input "text" at bounding box center [646, 245] width 97 height 19
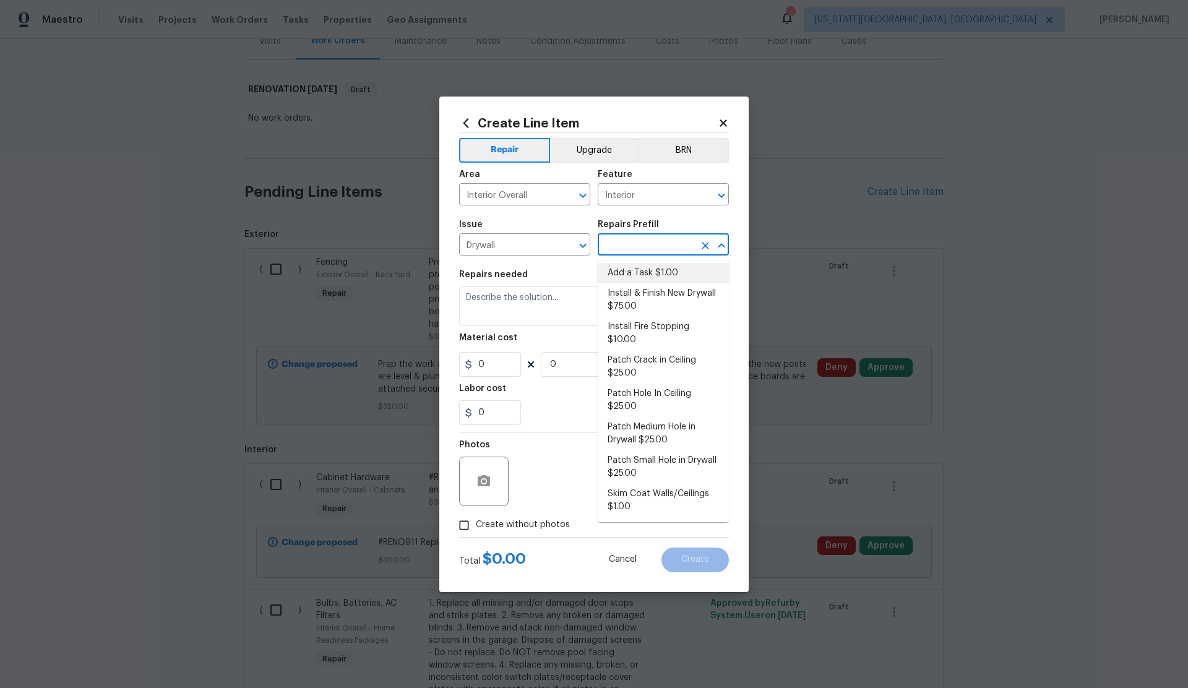
drag, startPoint x: 633, startPoint y: 267, endPoint x: 599, endPoint y: 282, distance: 37.1
click at [633, 267] on li "Add a Task $1.00" at bounding box center [663, 273] width 131 height 20
type input "Walls and Ceiling"
type input "Add a Task $1.00"
type textarea "HPM to detail"
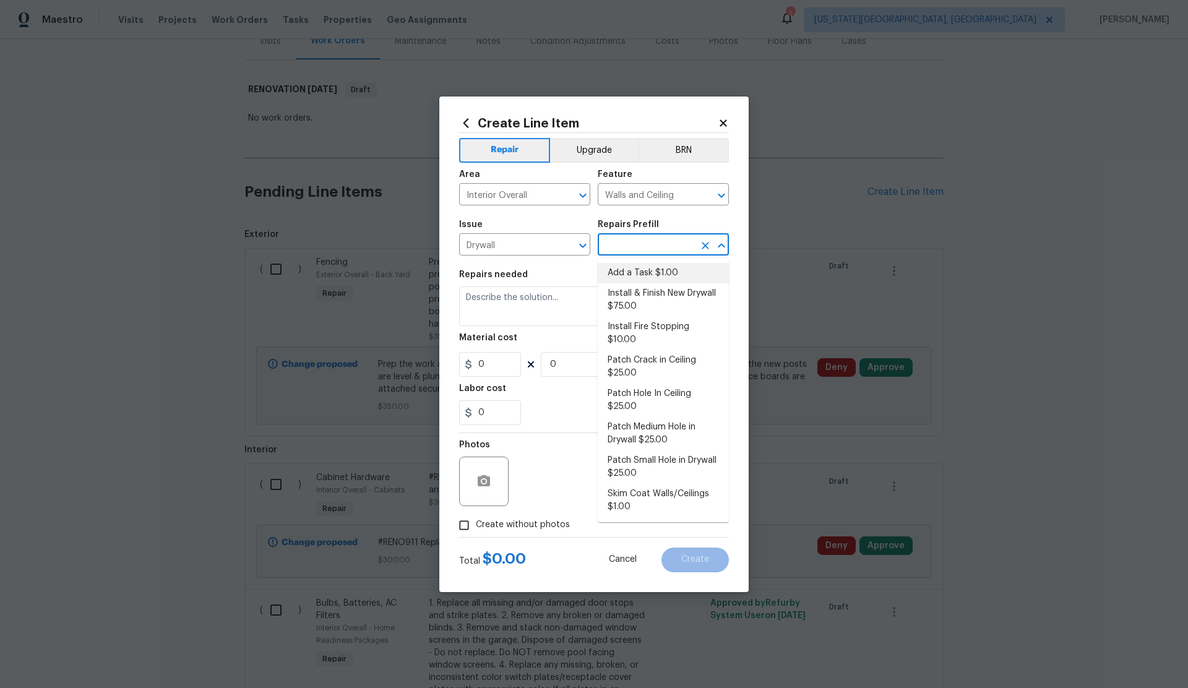
type input "1"
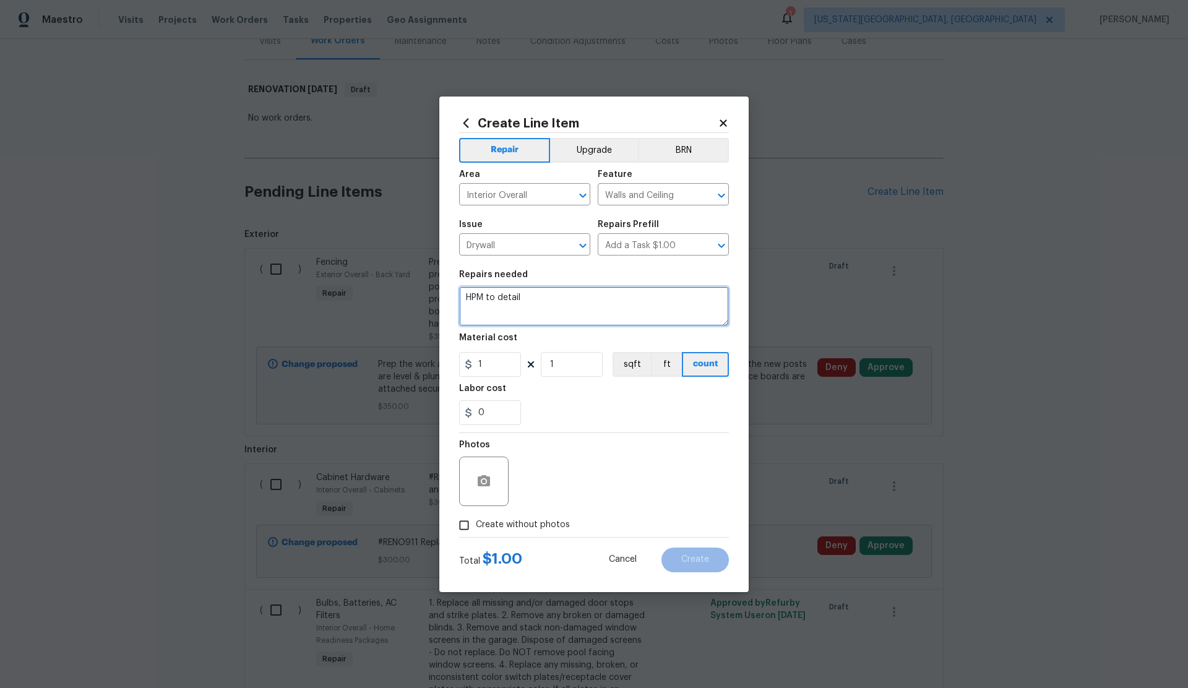
drag, startPoint x: 491, startPoint y: 294, endPoint x: 462, endPoint y: 296, distance: 29.1
click at [462, 296] on textarea "HPM to detail" at bounding box center [594, 306] width 270 height 40
type textarea "Living Room - Remove mirrors from living room walls. Repair drywall, prep for p…"
drag, startPoint x: 466, startPoint y: 527, endPoint x: 511, endPoint y: 500, distance: 51.9
click at [471, 525] on input "Create without photos" at bounding box center [464, 526] width 24 height 24
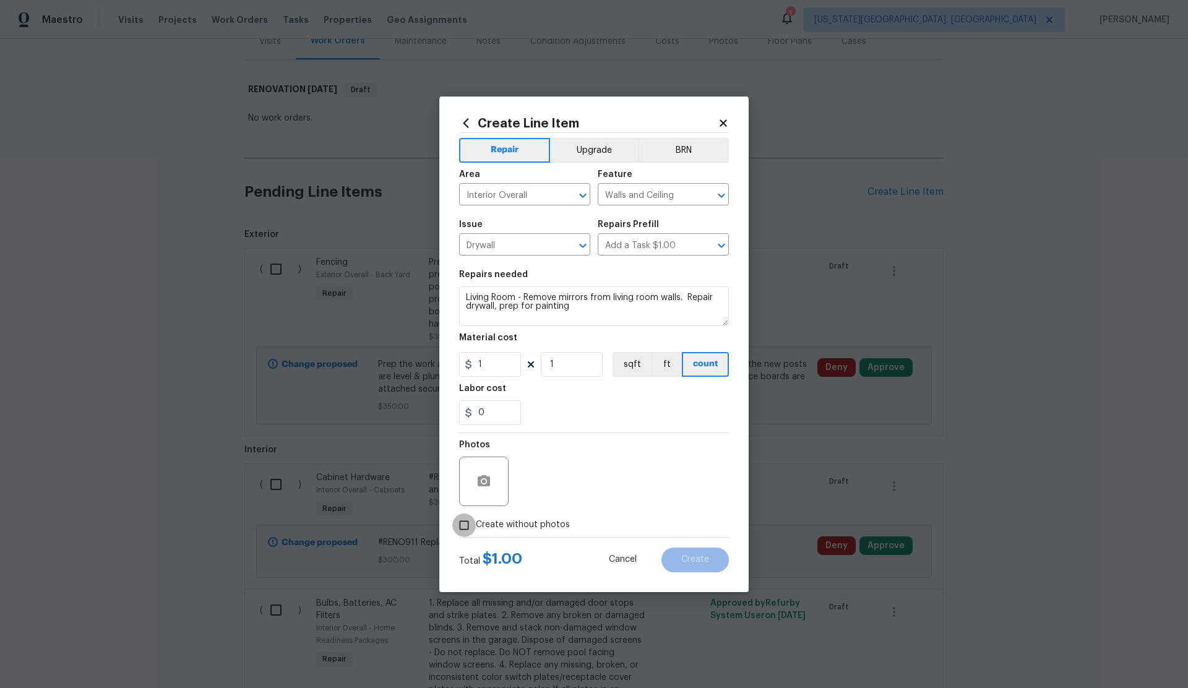
checkbox input "true"
click at [563, 475] on textarea at bounding box center [623, 481] width 210 height 49
type textarea "."
drag, startPoint x: 488, startPoint y: 359, endPoint x: 466, endPoint y: 365, distance: 21.8
click at [466, 365] on div "1" at bounding box center [490, 364] width 62 height 25
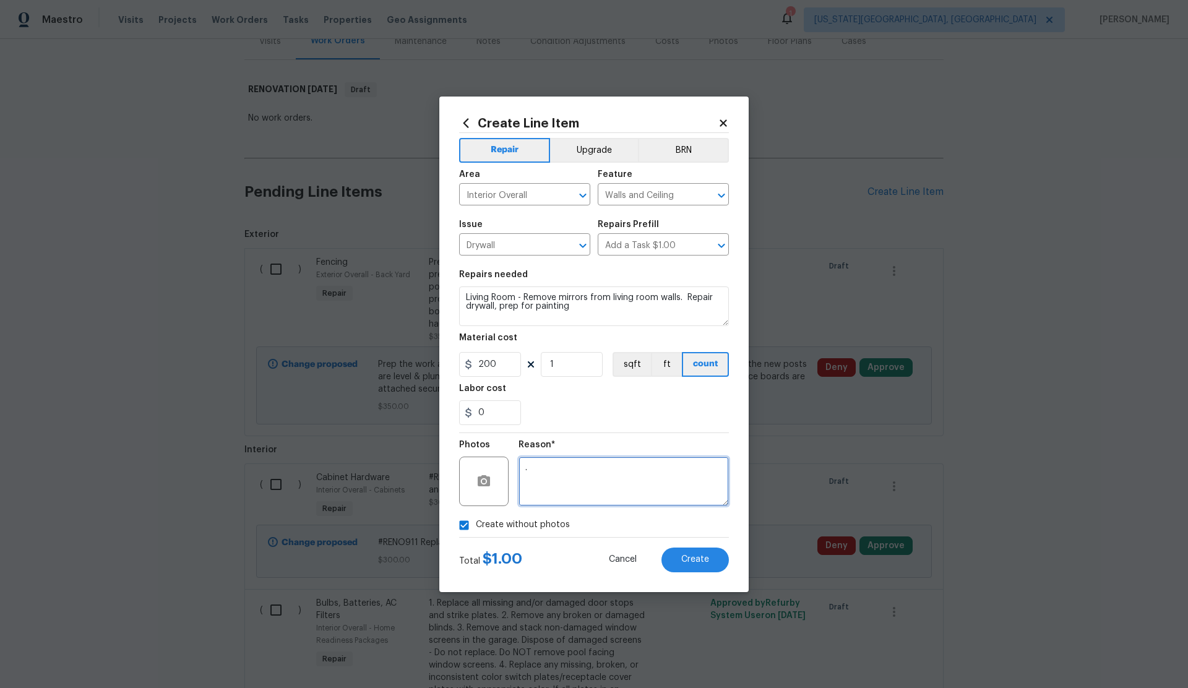
click at [598, 466] on textarea "." at bounding box center [623, 481] width 210 height 49
click at [467, 365] on div "200" at bounding box center [490, 364] width 62 height 25
type input "150"
drag, startPoint x: 601, startPoint y: 482, endPoint x: 622, endPoint y: 505, distance: 31.5
click at [601, 483] on textarea "." at bounding box center [623, 481] width 210 height 49
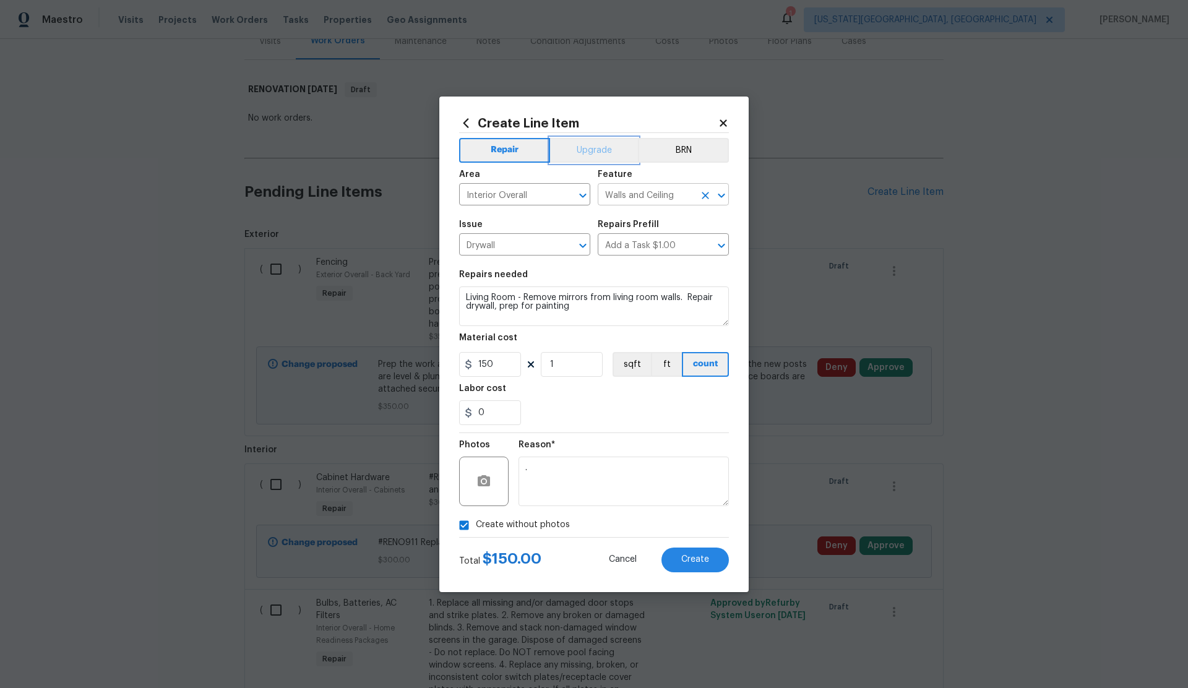
drag, startPoint x: 595, startPoint y: 153, endPoint x: 612, endPoint y: 186, distance: 37.4
click at [596, 155] on button "Upgrade" at bounding box center [594, 150] width 88 height 25
click at [697, 558] on span "Create" at bounding box center [695, 559] width 28 height 9
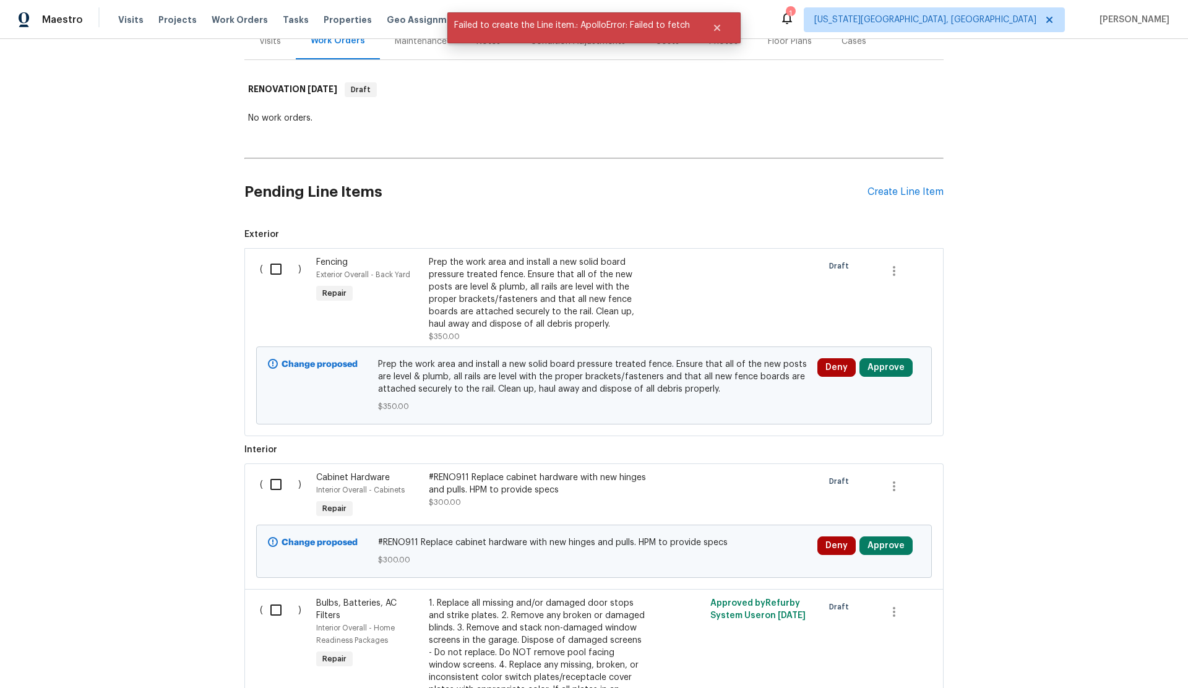
click at [277, 277] on input "checkbox" at bounding box center [280, 269] width 35 height 26
checkbox input "true"
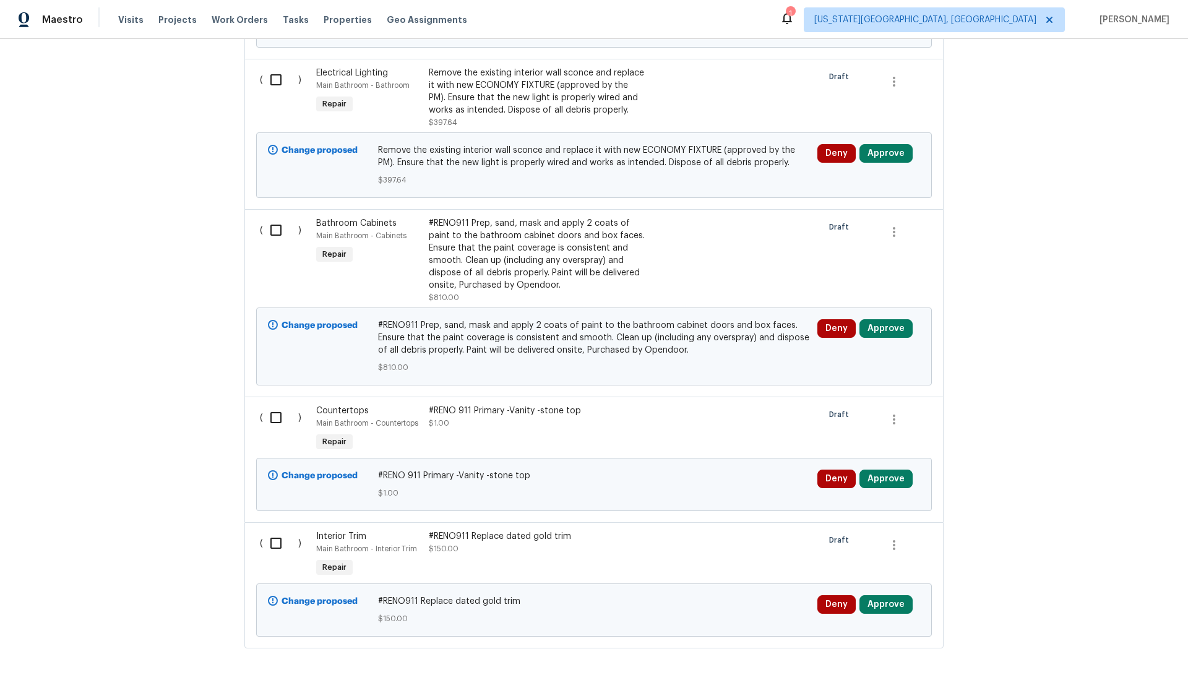
scroll to position [2339, 0]
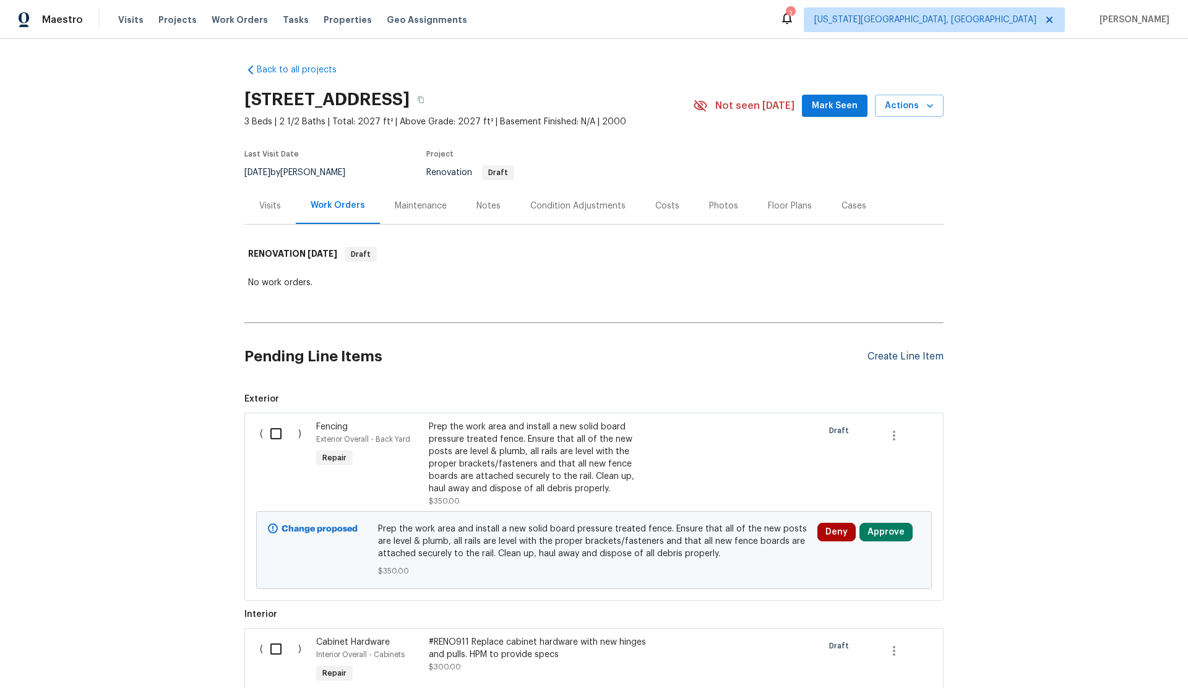
click at [883, 355] on div "Create Line Item" at bounding box center [905, 357] width 76 height 12
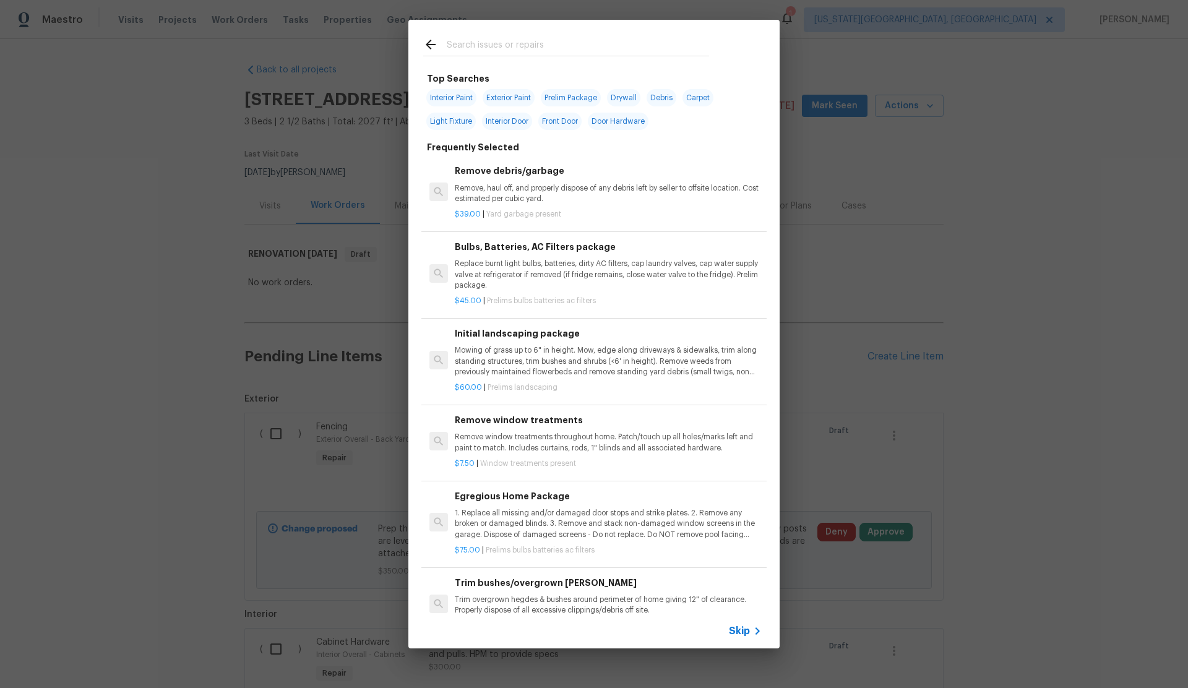
click at [736, 630] on span "Skip" at bounding box center [739, 631] width 21 height 12
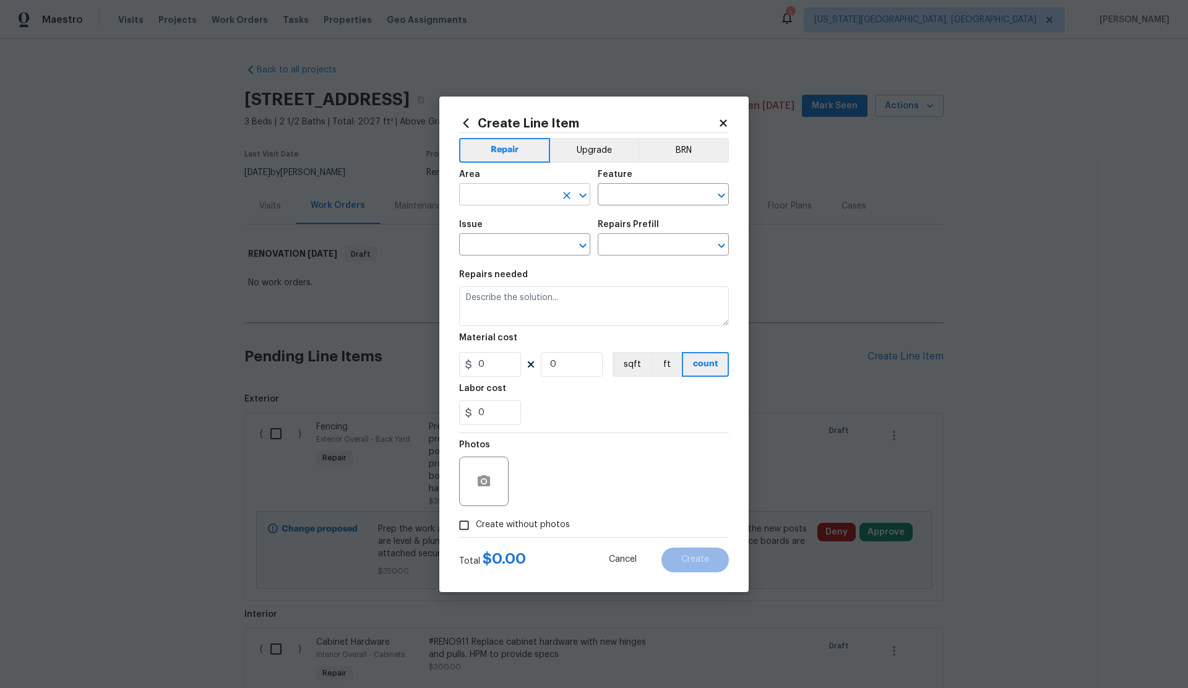
drag, startPoint x: 498, startPoint y: 192, endPoint x: 505, endPoint y: 196, distance: 7.8
click at [500, 194] on input "text" at bounding box center [507, 195] width 97 height 19
click at [523, 244] on li "Interior Overall" at bounding box center [524, 243] width 131 height 20
type input "Interior Overall"
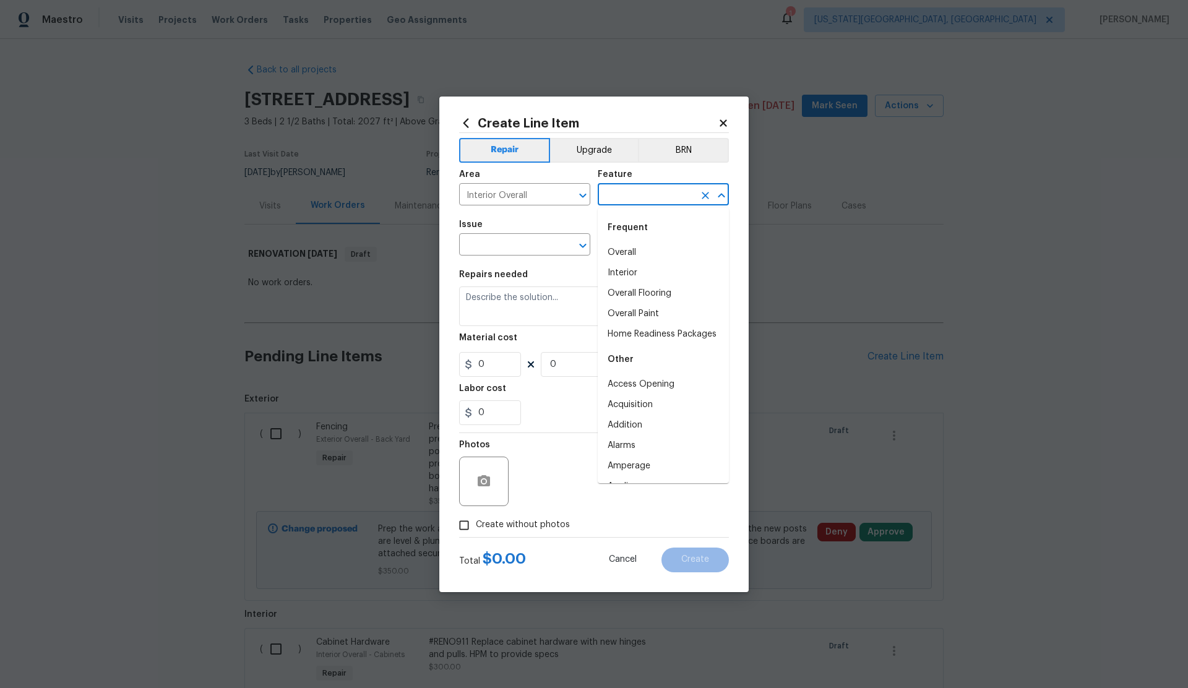
click at [613, 196] on input "text" at bounding box center [646, 195] width 97 height 19
drag, startPoint x: 619, startPoint y: 273, endPoint x: 577, endPoint y: 255, distance: 46.5
click at [619, 273] on li "Interior" at bounding box center [663, 273] width 131 height 20
type input "Interior"
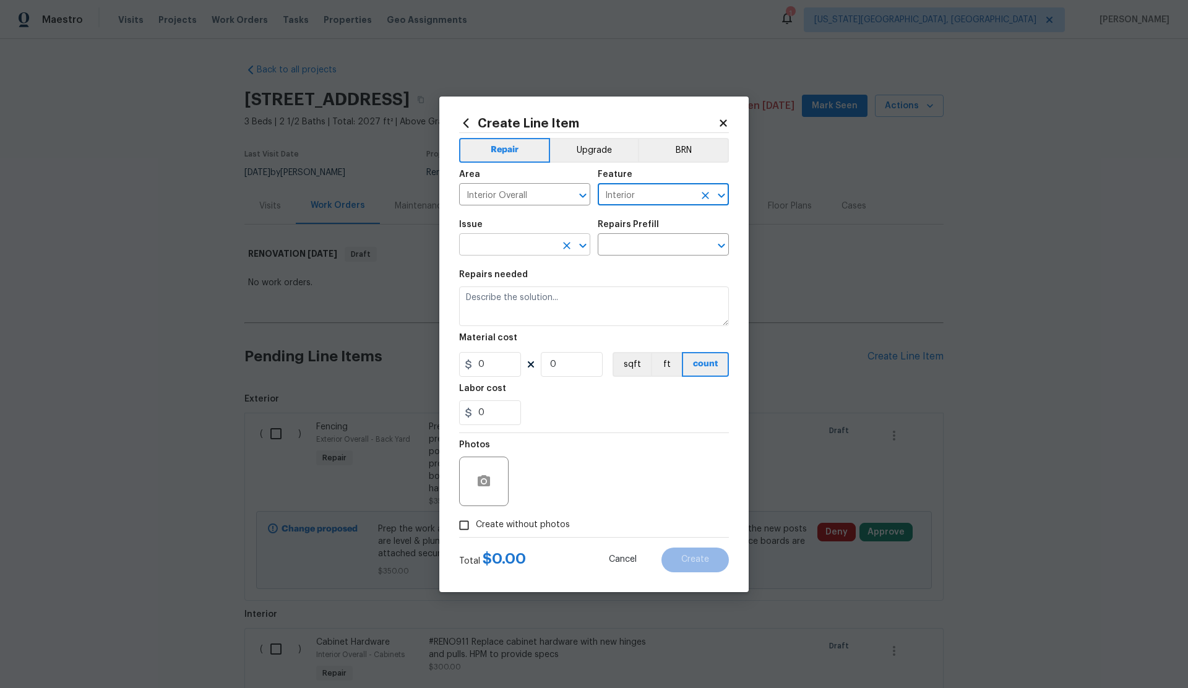
click at [507, 249] on input "text" at bounding box center [507, 245] width 97 height 19
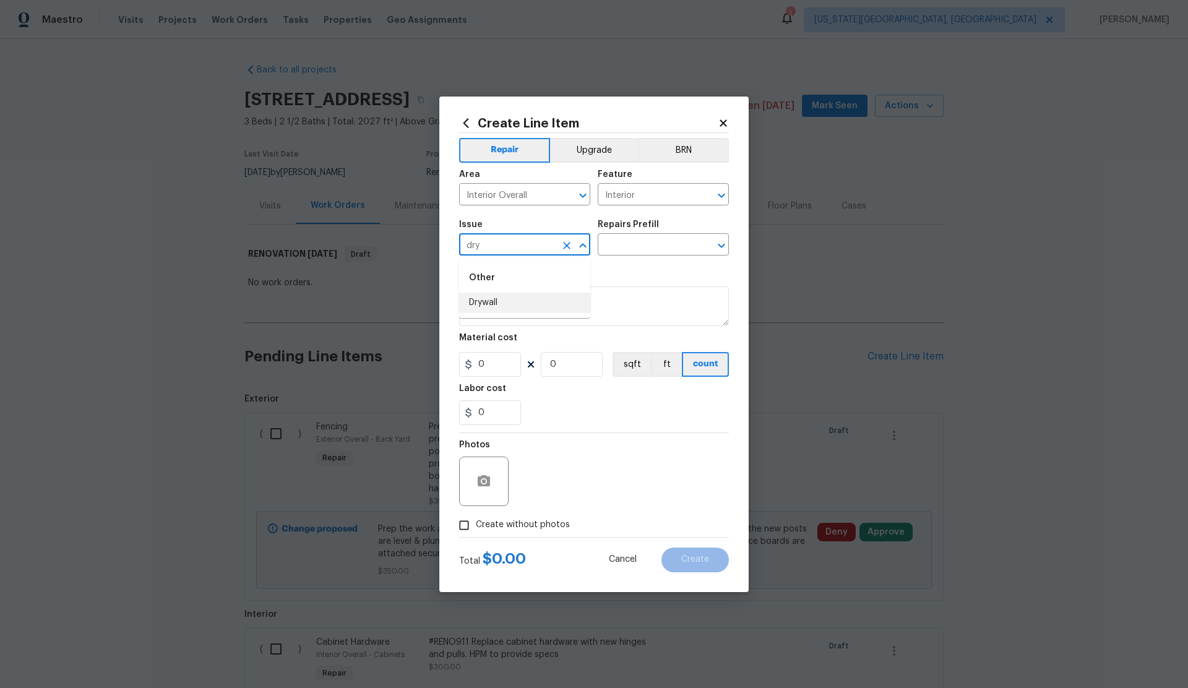
drag, startPoint x: 490, startPoint y: 301, endPoint x: 519, endPoint y: 288, distance: 31.8
click at [493, 300] on li "Drywall" at bounding box center [524, 303] width 131 height 20
type input "Drywall"
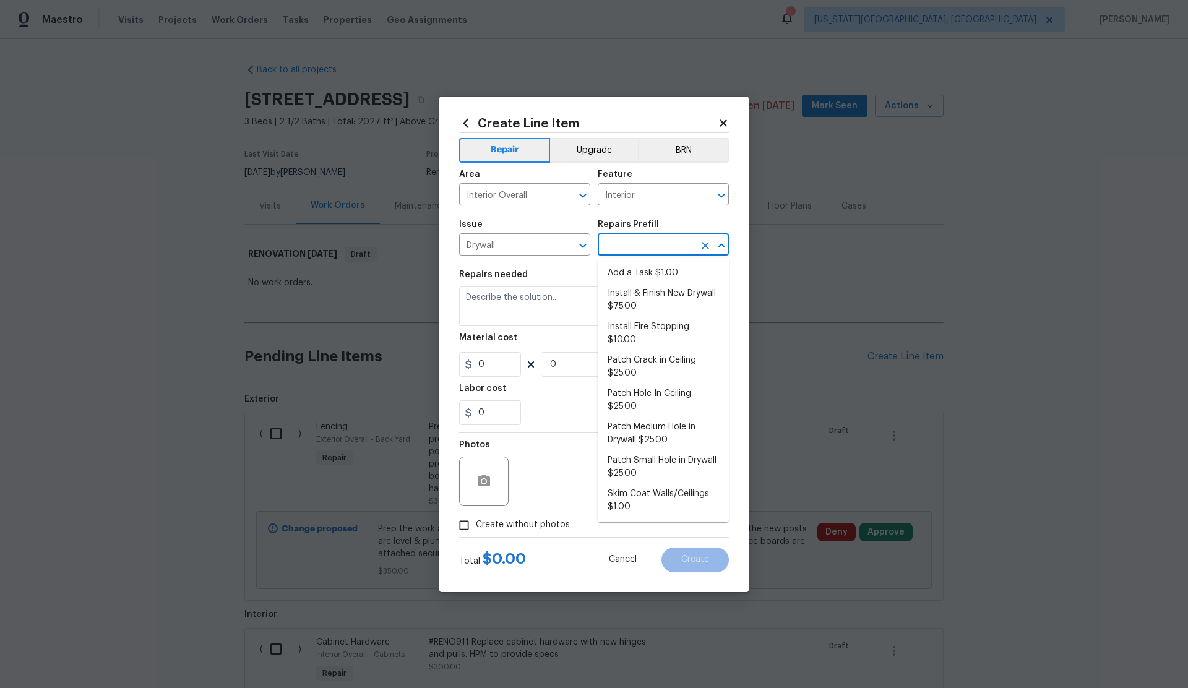
click at [611, 241] on input "text" at bounding box center [646, 245] width 97 height 19
drag, startPoint x: 622, startPoint y: 270, endPoint x: 605, endPoint y: 272, distance: 16.8
click at [621, 270] on li "Add a Task $1.00" at bounding box center [663, 273] width 131 height 20
type input "Walls and Ceiling"
type input "Add a Task $1.00"
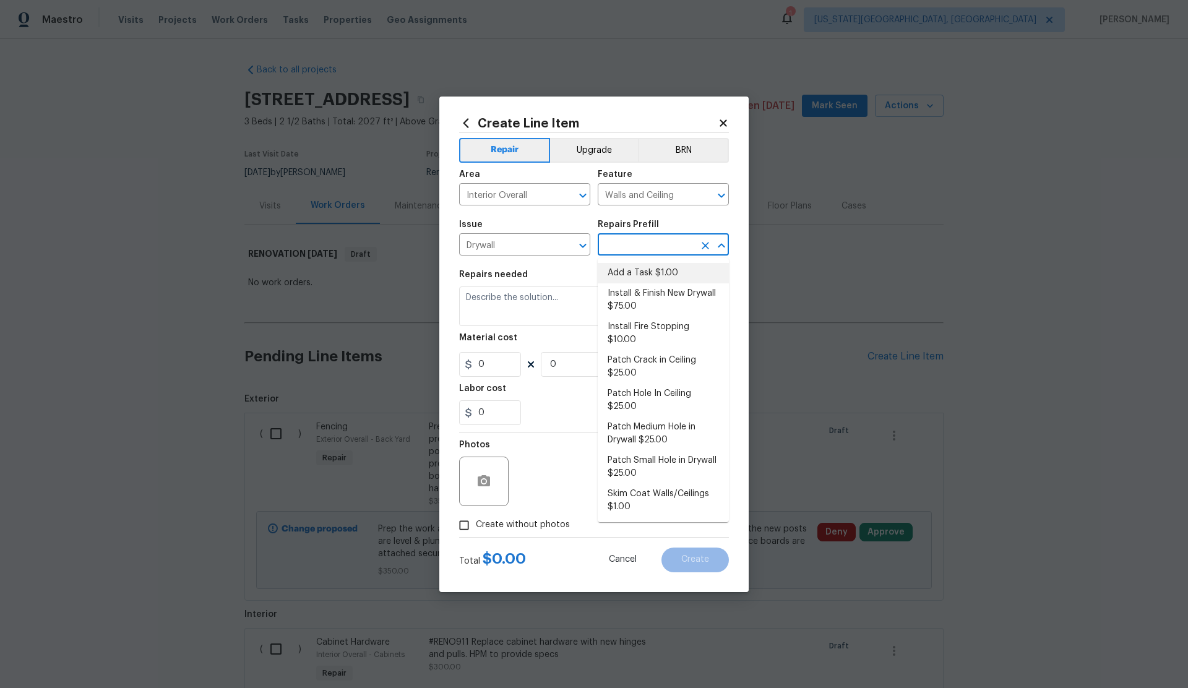
type textarea "HPM to detail"
type input "1"
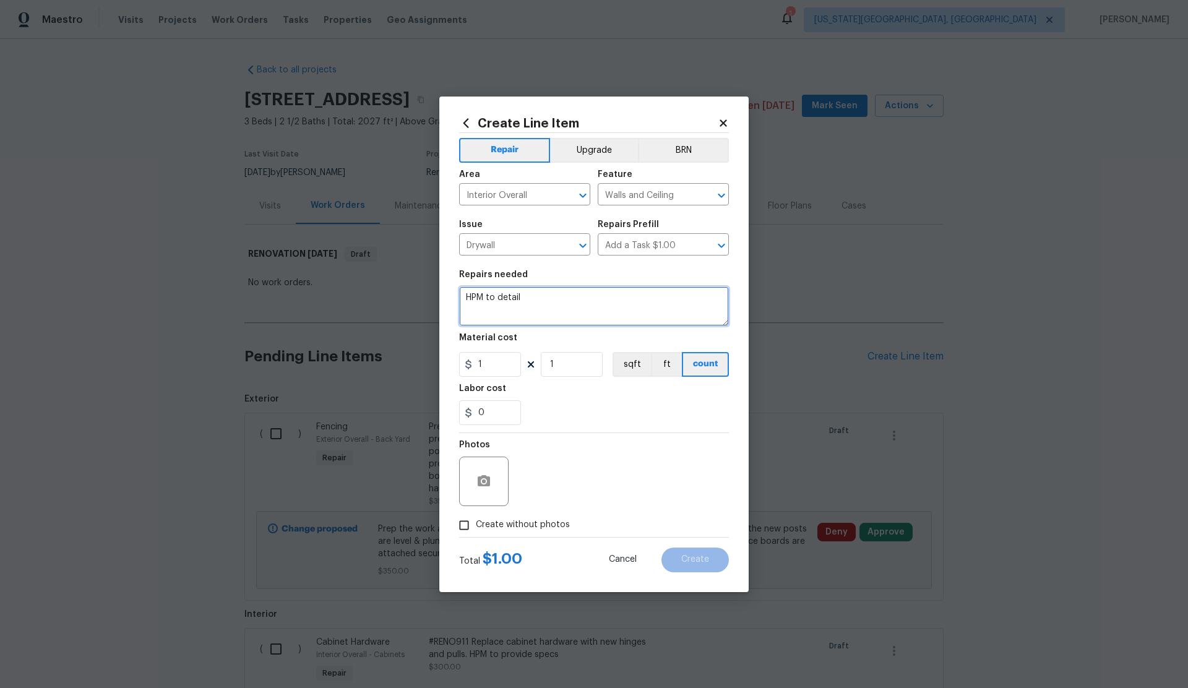
drag, startPoint x: 520, startPoint y: 296, endPoint x: 452, endPoint y: 298, distance: 67.5
click at [452, 298] on div "Create Line Item Repair Upgrade BRN Area Interior Overall ​ Feature Walls and C…" at bounding box center [593, 345] width 309 height 496
drag, startPoint x: 582, startPoint y: 296, endPoint x: 536, endPoint y: 299, distance: 46.5
click at [536, 299] on textarea "Remove "stage" from living room." at bounding box center [594, 306] width 270 height 40
click at [478, 296] on textarea "Remove "stage"" at bounding box center [594, 306] width 270 height 40
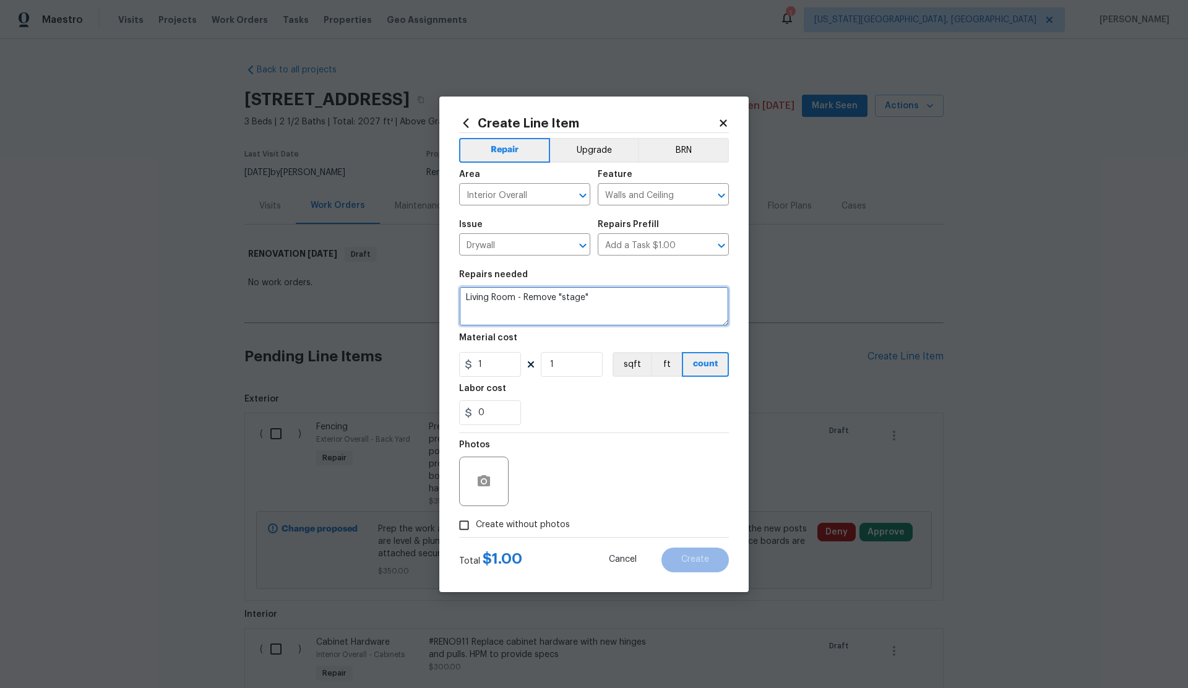
click at [594, 297] on textarea "Living Room - Remove "stage"" at bounding box center [594, 306] width 270 height 40
type textarea "Living Room - Remove "stage", repair drywall, prep for paint, prep floor fro ne…"
drag, startPoint x: 489, startPoint y: 366, endPoint x: 463, endPoint y: 366, distance: 26.0
click at [463, 366] on div "1" at bounding box center [490, 364] width 62 height 25
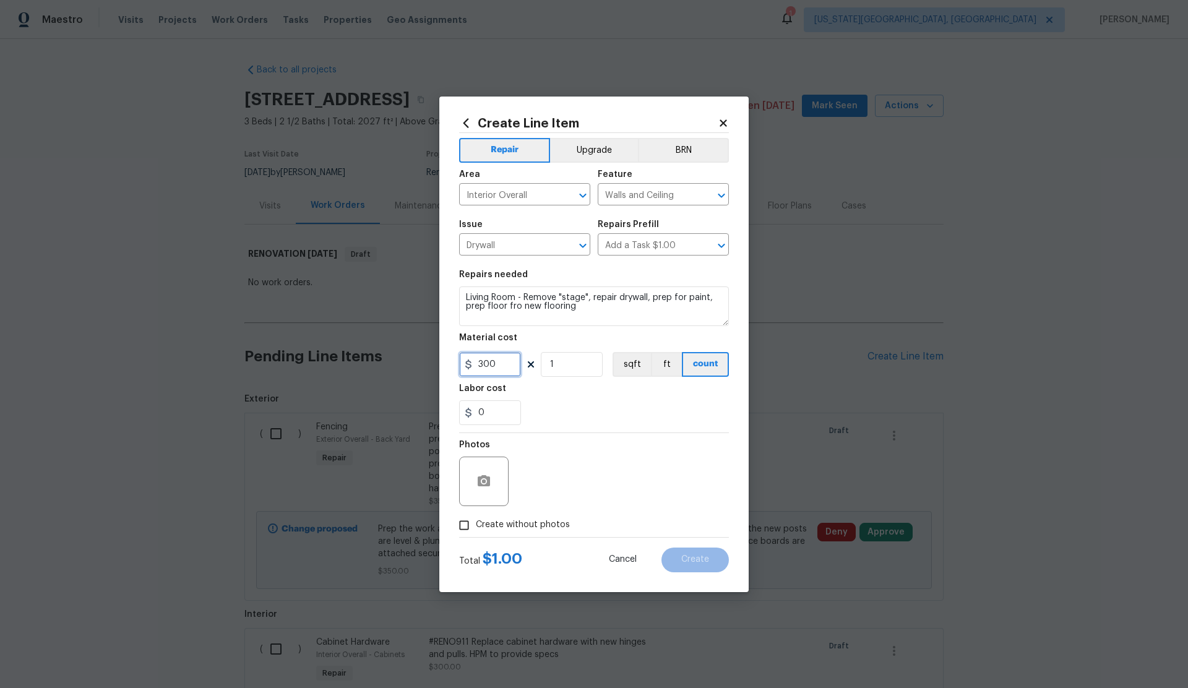
type input "300"
drag, startPoint x: 465, startPoint y: 527, endPoint x: 482, endPoint y: 518, distance: 19.1
click at [471, 524] on input "Create without photos" at bounding box center [464, 526] width 24 height 24
checkbox input "true"
click at [545, 482] on textarea at bounding box center [623, 481] width 210 height 49
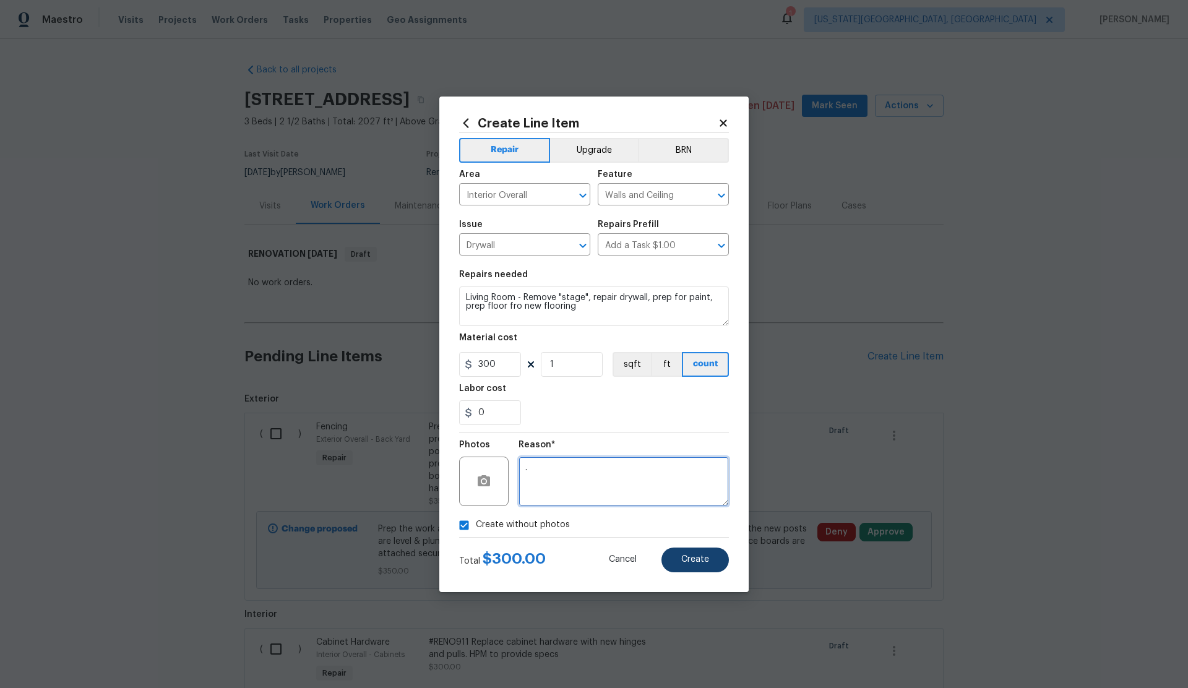
type textarea "."
click at [692, 559] on span "Create" at bounding box center [695, 559] width 28 height 9
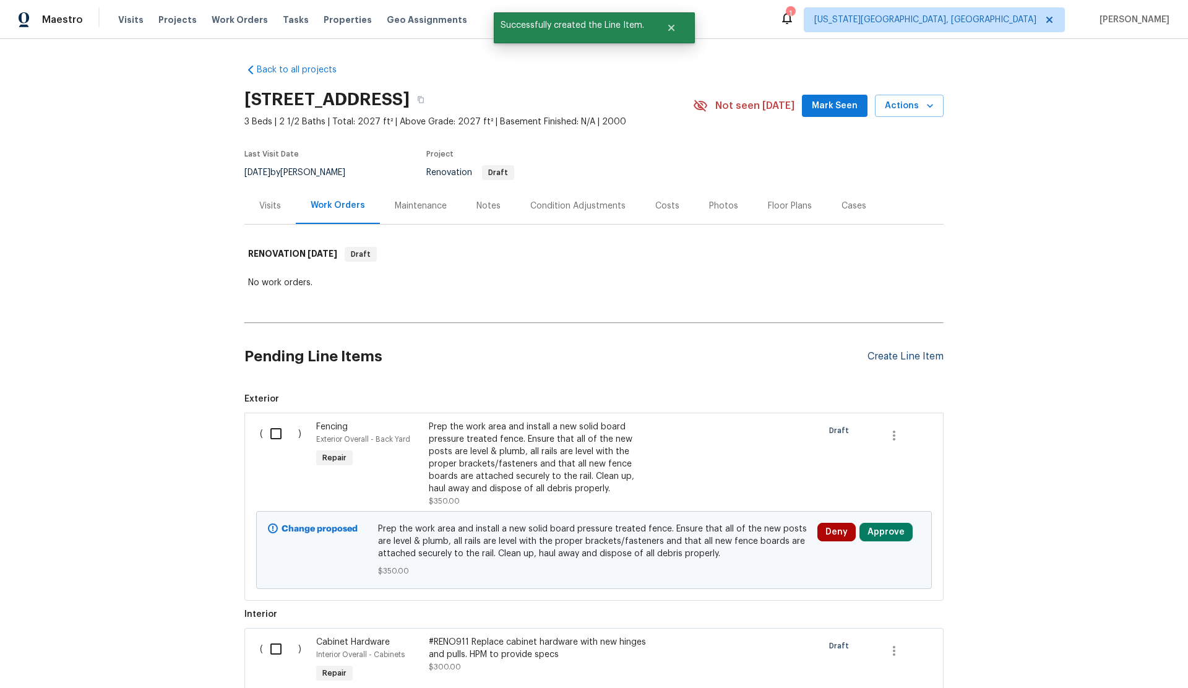
click at [890, 356] on div "Create Line Item" at bounding box center [905, 357] width 76 height 12
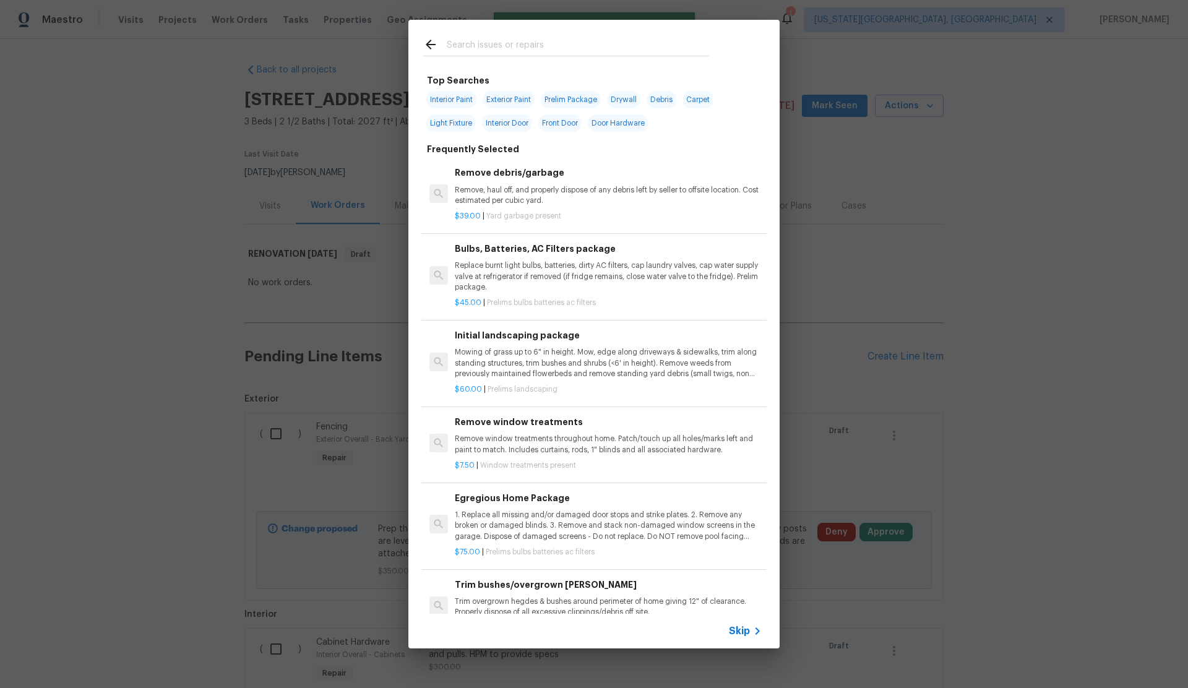
click at [734, 627] on span "Skip" at bounding box center [739, 631] width 21 height 12
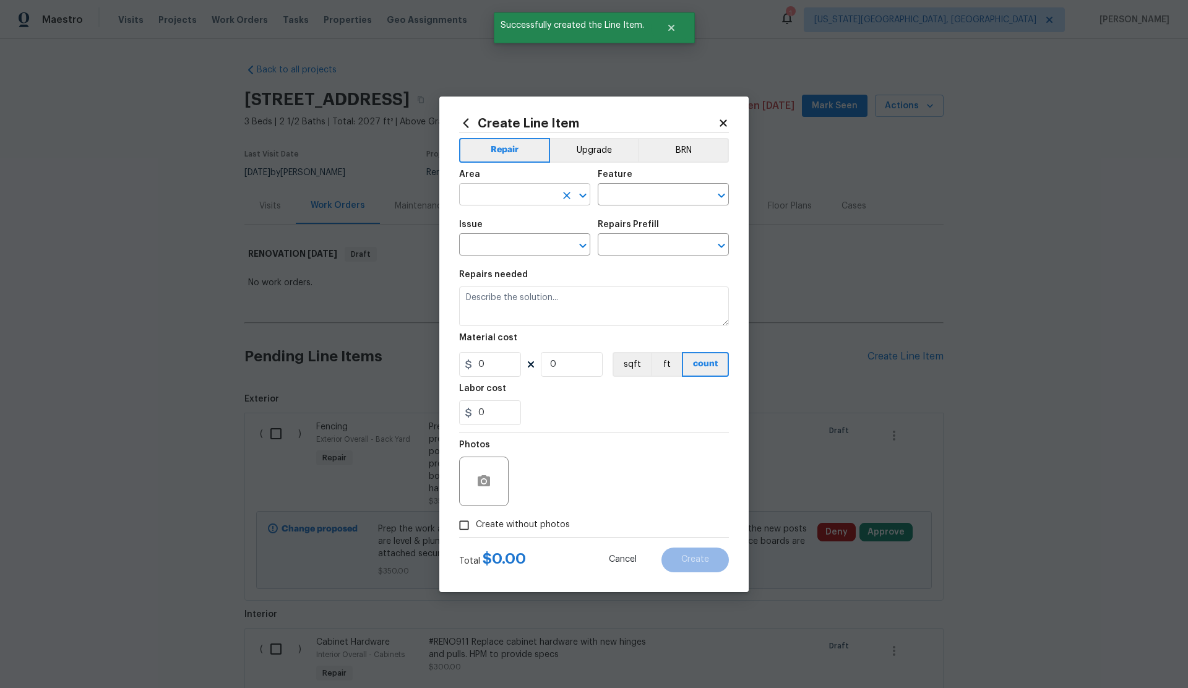
click at [498, 198] on input "text" at bounding box center [507, 195] width 97 height 19
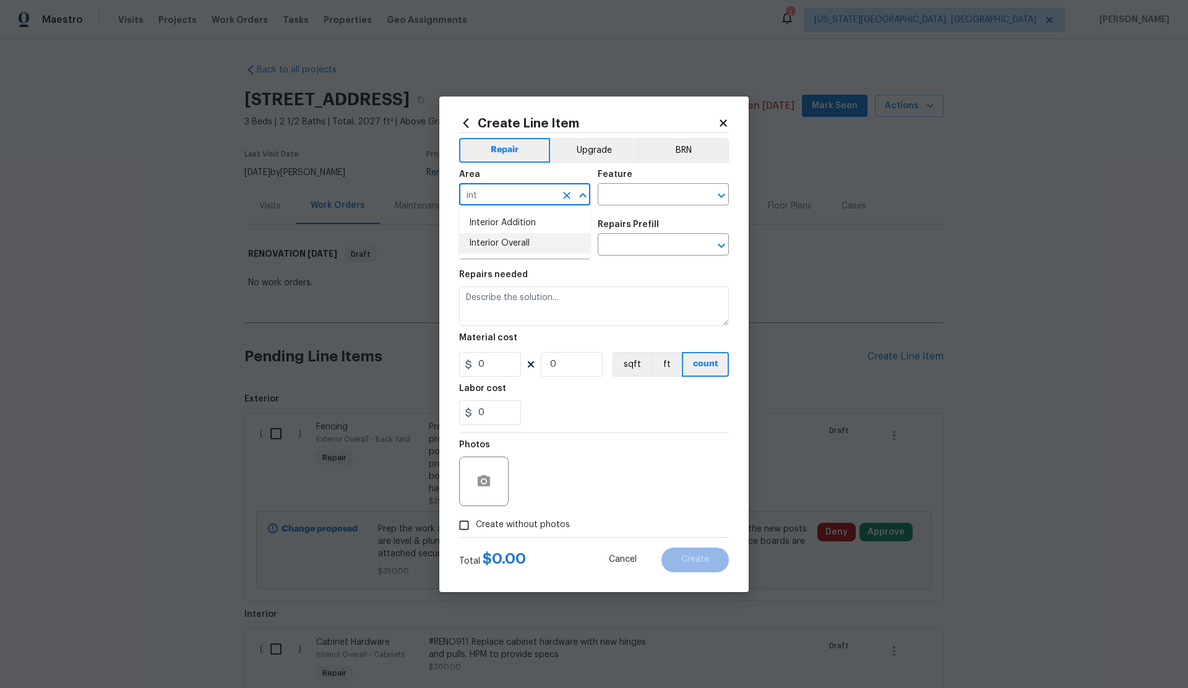
click at [505, 241] on li "Interior Overall" at bounding box center [524, 243] width 131 height 20
type input "Interior Overall"
drag, startPoint x: 583, startPoint y: 147, endPoint x: 598, endPoint y: 163, distance: 21.9
click at [583, 147] on button "Upgrade" at bounding box center [594, 150] width 88 height 25
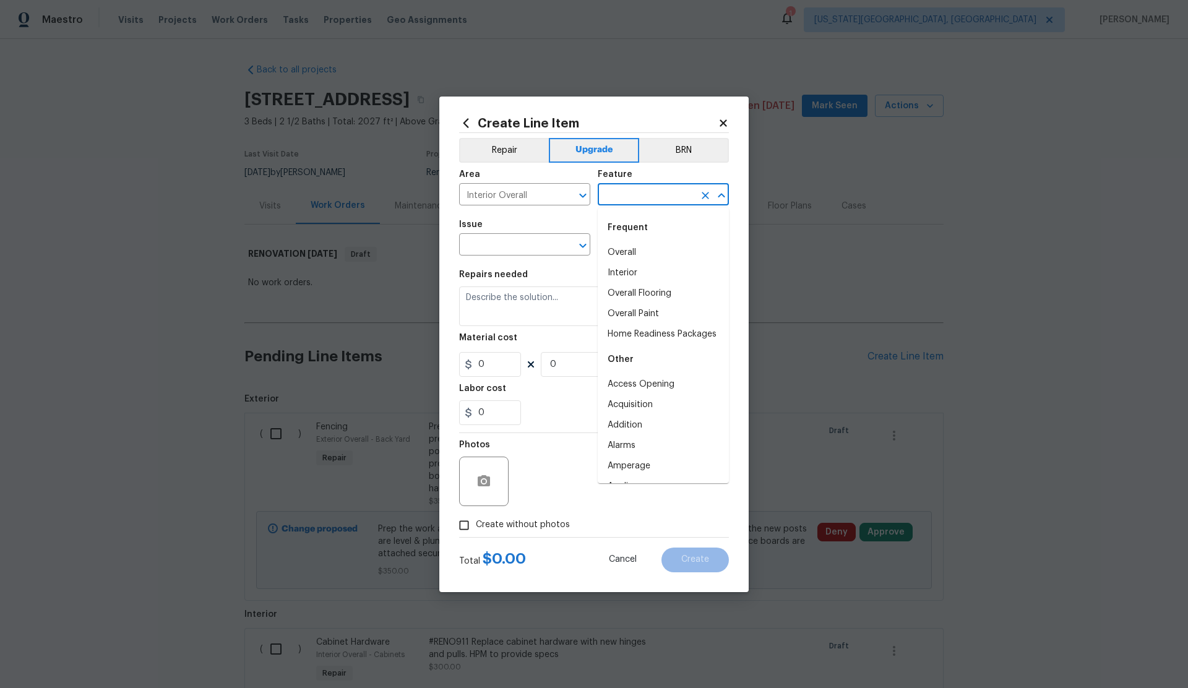
click at [632, 201] on input "text" at bounding box center [646, 195] width 97 height 19
drag, startPoint x: 621, startPoint y: 266, endPoint x: 535, endPoint y: 260, distance: 86.2
click at [617, 266] on li "Interior" at bounding box center [663, 273] width 131 height 20
type input "Interior"
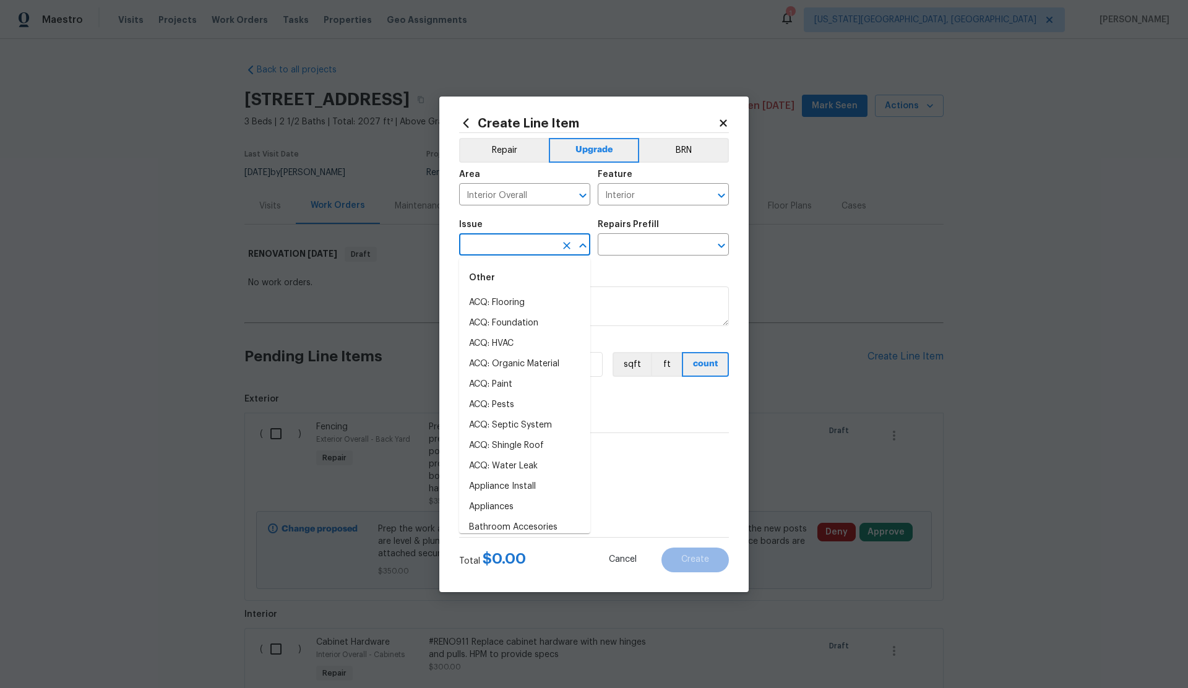
click at [477, 247] on input "text" at bounding box center [507, 245] width 97 height 19
type input "i"
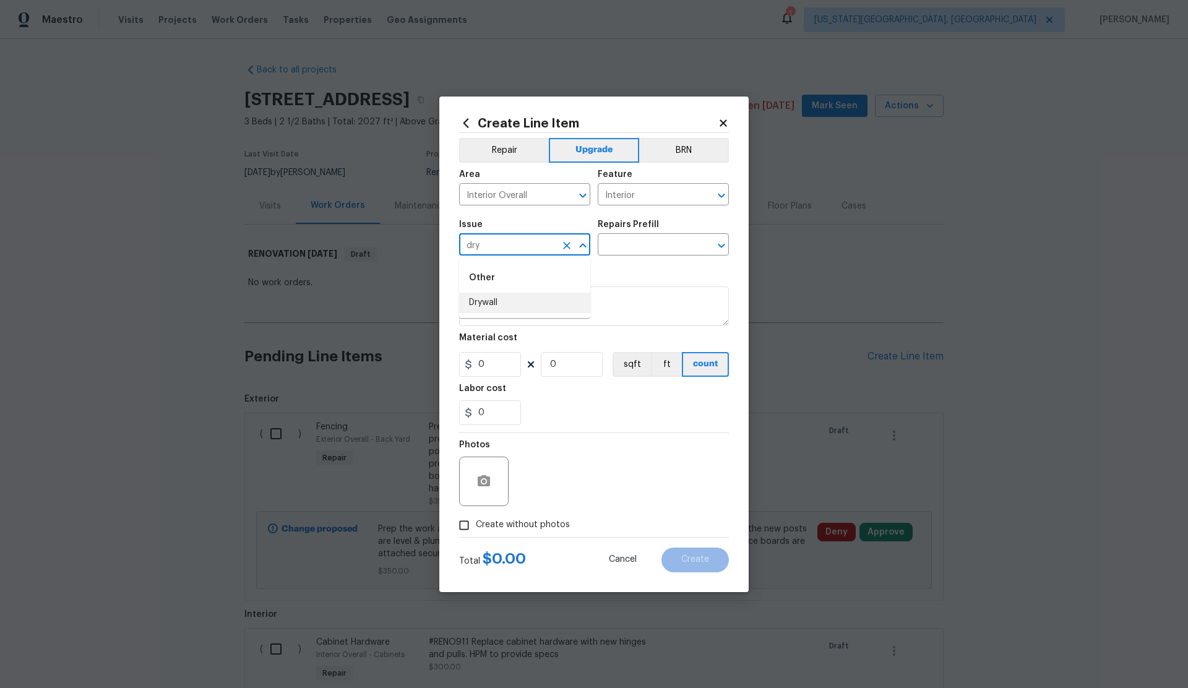
click at [477, 301] on li "Drywall" at bounding box center [524, 303] width 131 height 20
type input "Drywall"
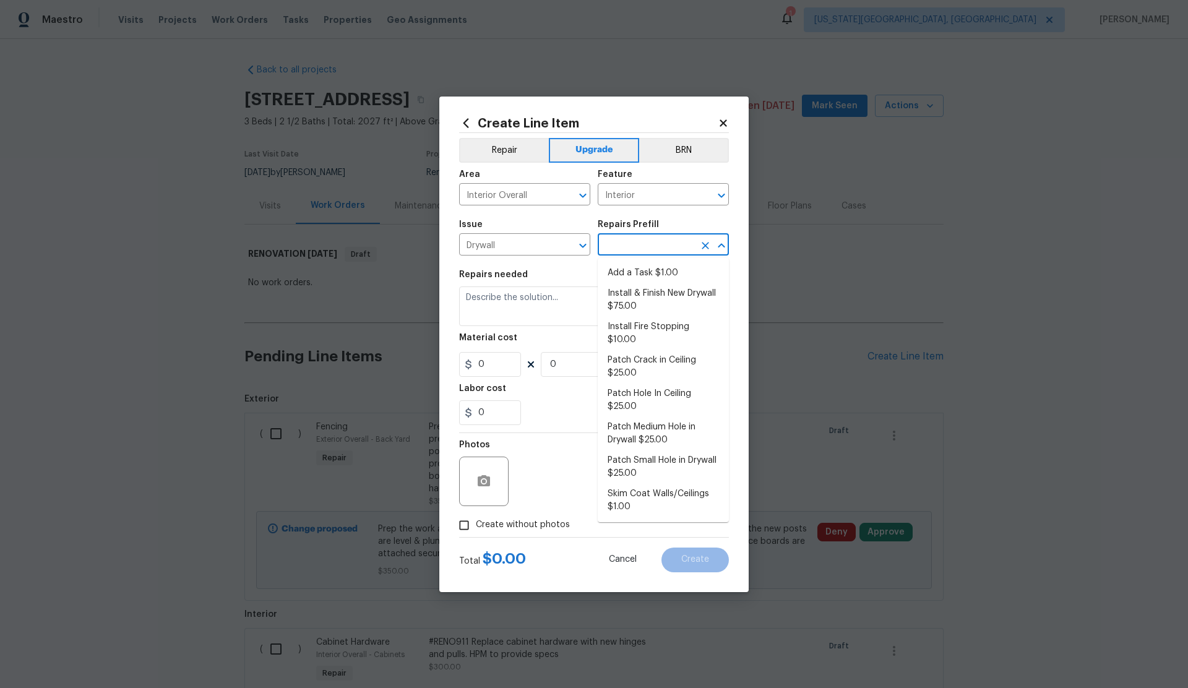
click at [637, 243] on input "text" at bounding box center [646, 245] width 97 height 19
drag, startPoint x: 624, startPoint y: 276, endPoint x: 549, endPoint y: 285, distance: 75.4
click at [624, 276] on li "Add a Task $1.00" at bounding box center [663, 273] width 131 height 20
type input "Walls and Ceiling"
type input "Add a Task $1.00"
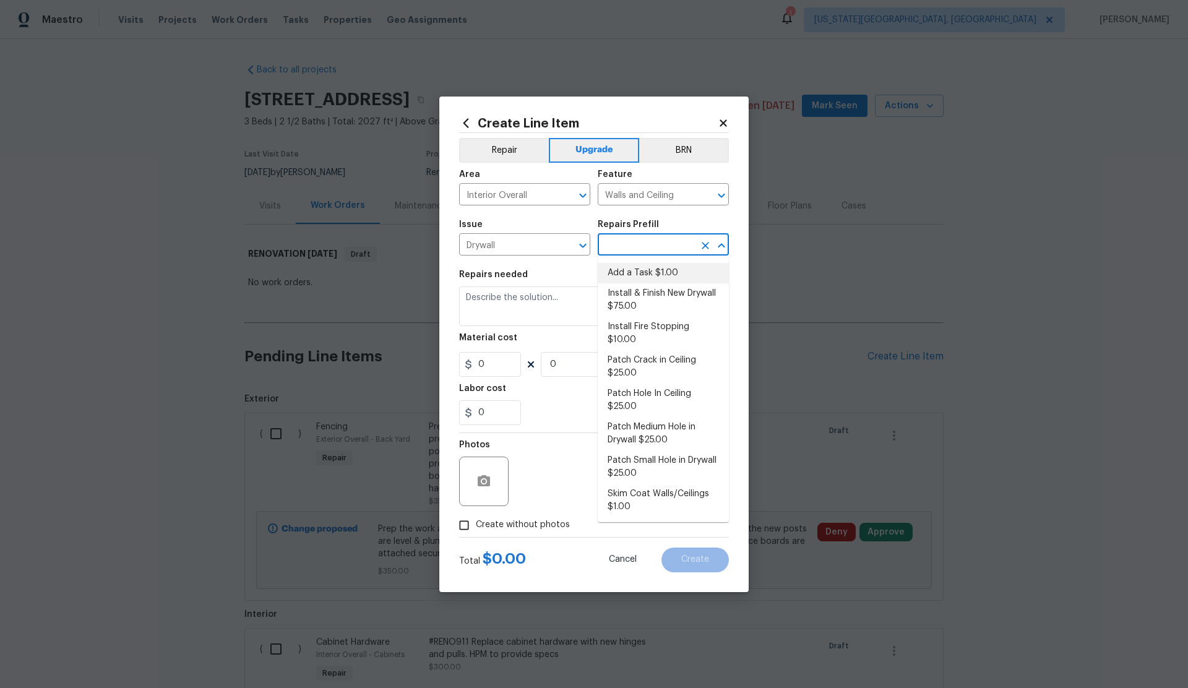
type textarea "HPM to detail"
type input "1"
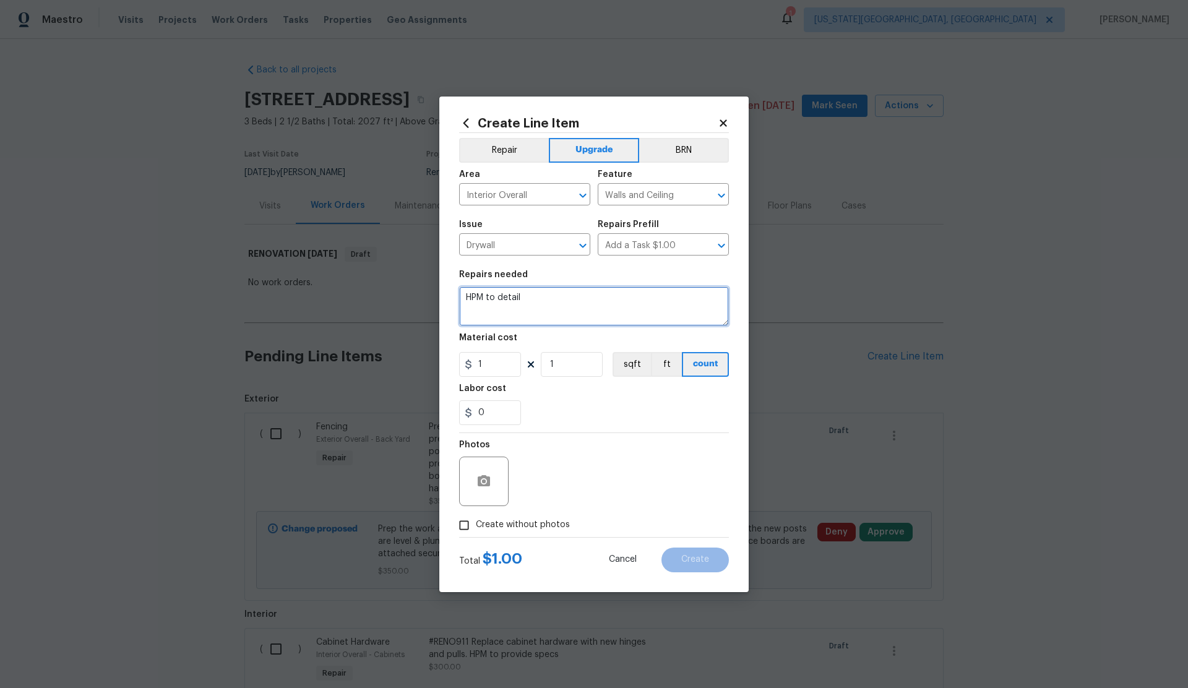
drag, startPoint x: 483, startPoint y: 292, endPoint x: 488, endPoint y: 299, distance: 8.4
click at [462, 293] on textarea "HPM to detail" at bounding box center [594, 306] width 270 height 40
drag, startPoint x: 528, startPoint y: 301, endPoint x: 421, endPoint y: 285, distance: 107.5
click at [421, 285] on div "Create Line Item Repair Upgrade BRN Area Interior Overall ​ Feature Walls and C…" at bounding box center [594, 344] width 1188 height 688
type textarea "Living Room - Remove mirror from living room walls. Repair drywall and prep for…"
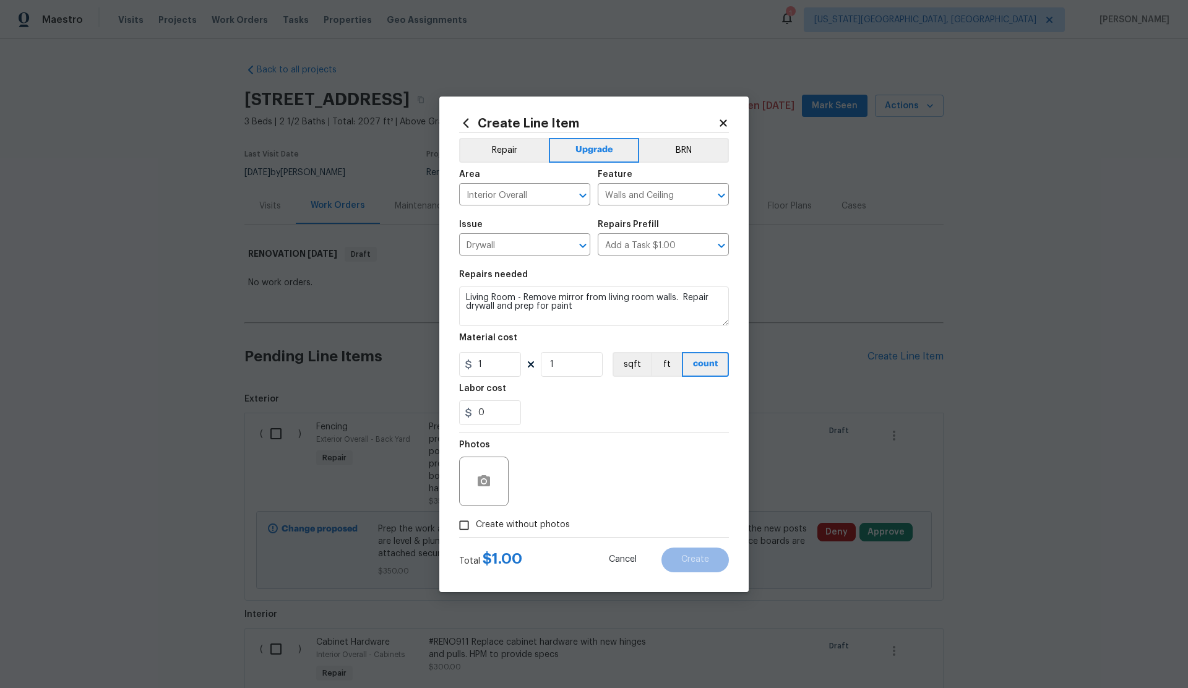
click at [472, 523] on input "Create without photos" at bounding box center [464, 526] width 24 height 24
checkbox input "true"
click at [555, 481] on textarea at bounding box center [623, 481] width 210 height 49
type textarea "."
click at [496, 360] on input "1" at bounding box center [490, 364] width 62 height 25
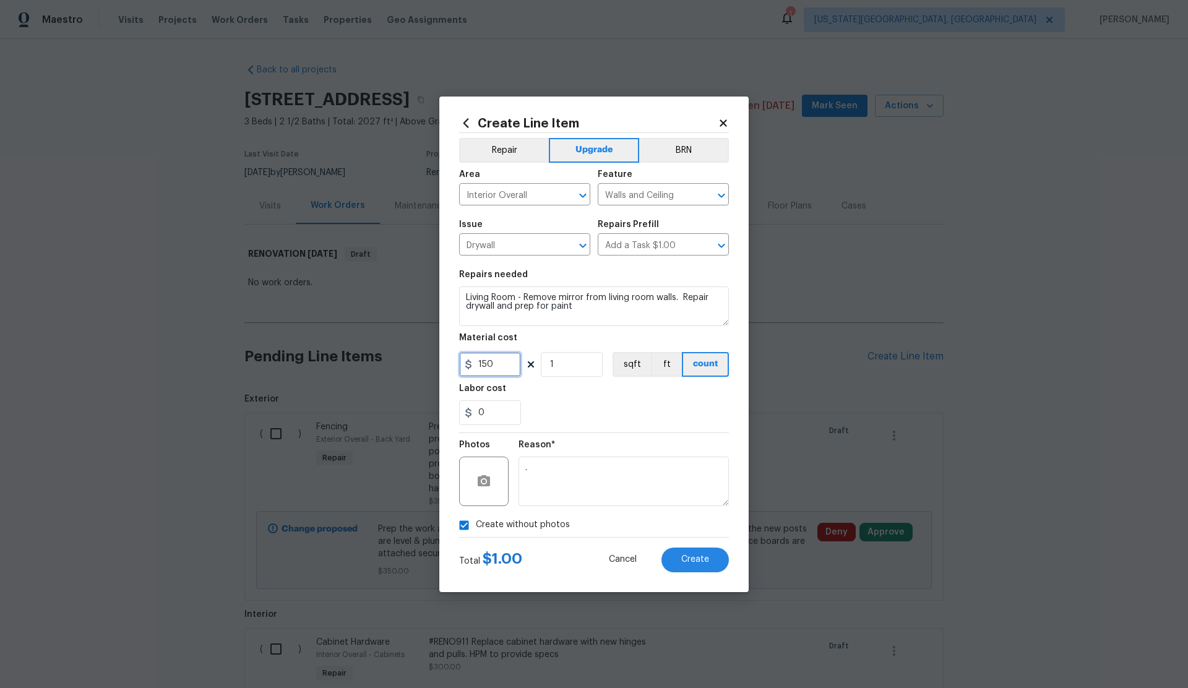
type input "150"
click at [575, 472] on textarea "." at bounding box center [623, 481] width 210 height 49
drag, startPoint x: 682, startPoint y: 560, endPoint x: 676, endPoint y: 555, distance: 7.4
click at [682, 560] on span "Create" at bounding box center [695, 559] width 28 height 9
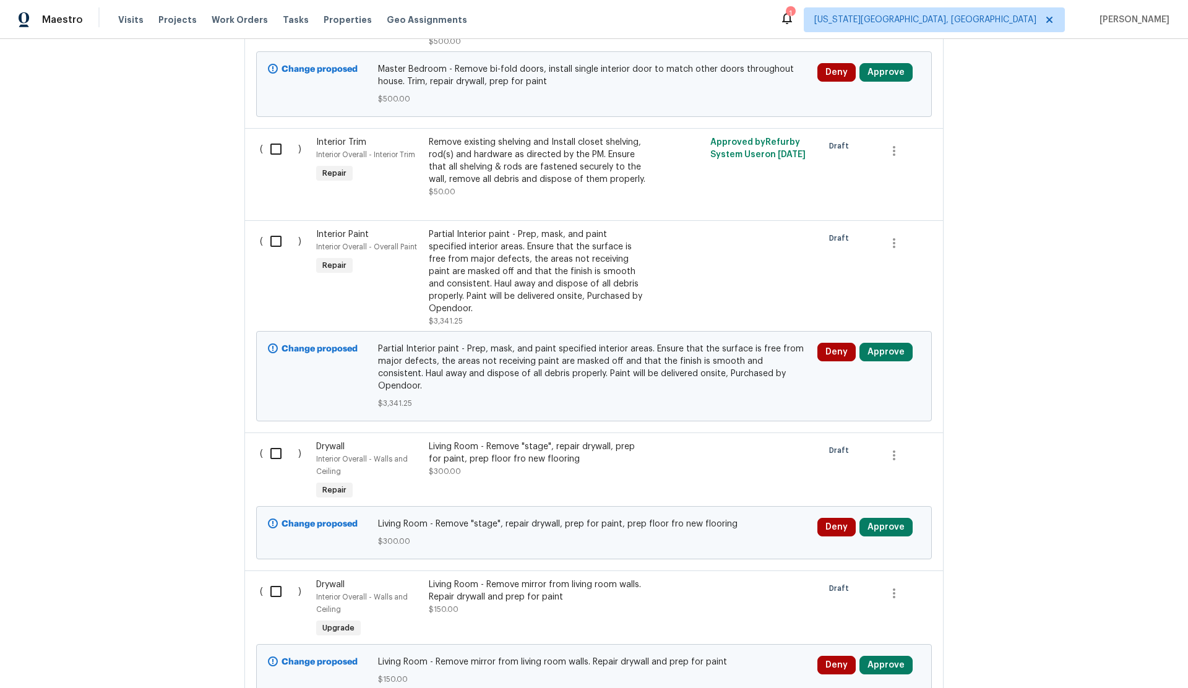
scroll to position [1442, 0]
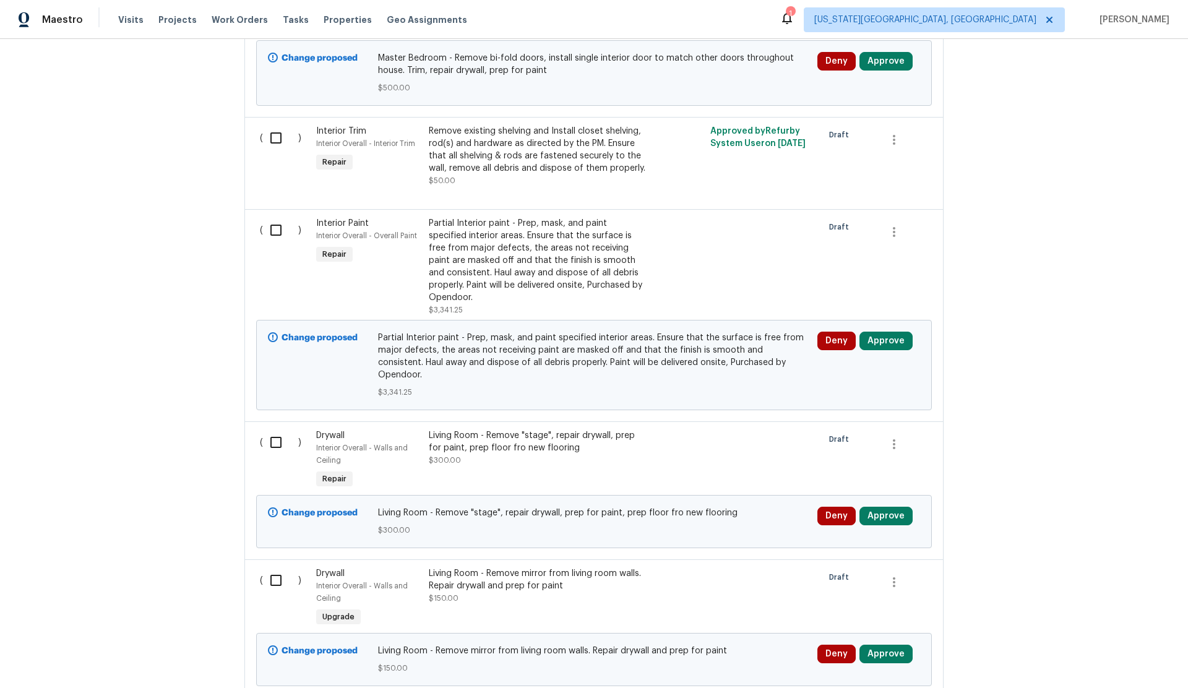
click at [337, 431] on span "Drywall" at bounding box center [330, 435] width 28 height 9
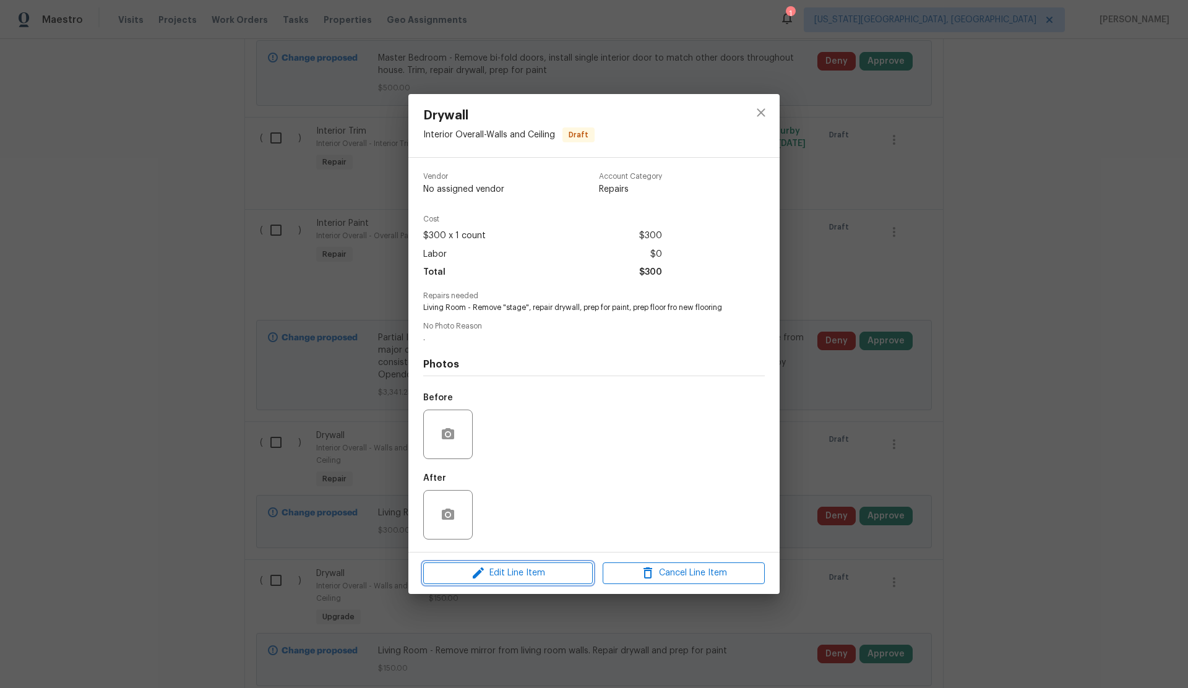
click at [528, 570] on span "Edit Line Item" at bounding box center [508, 572] width 162 height 15
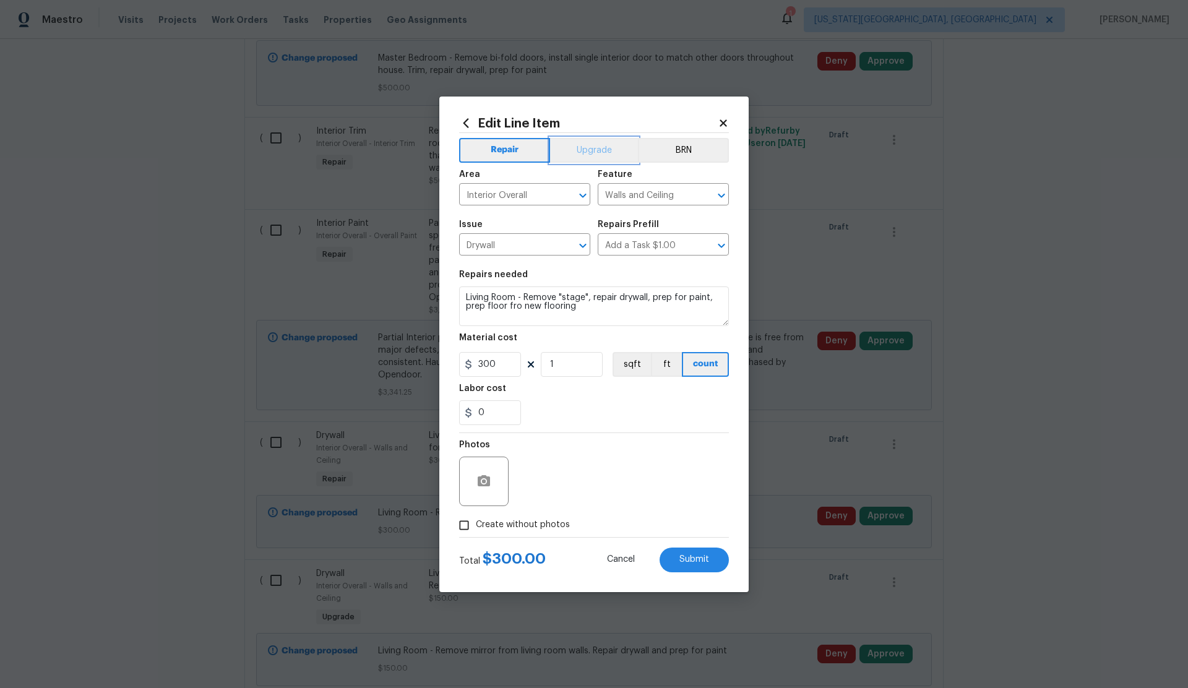
click at [582, 150] on button "Upgrade" at bounding box center [594, 150] width 88 height 25
click at [707, 569] on button "Submit" at bounding box center [694, 560] width 69 height 25
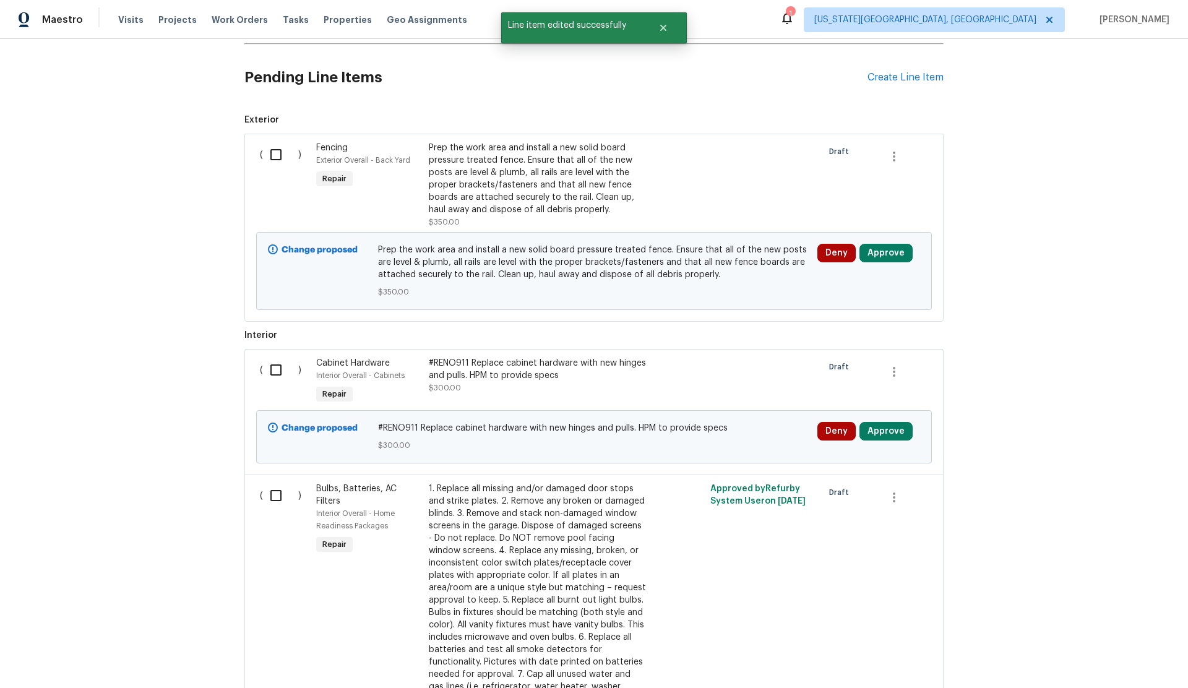
scroll to position [287, 0]
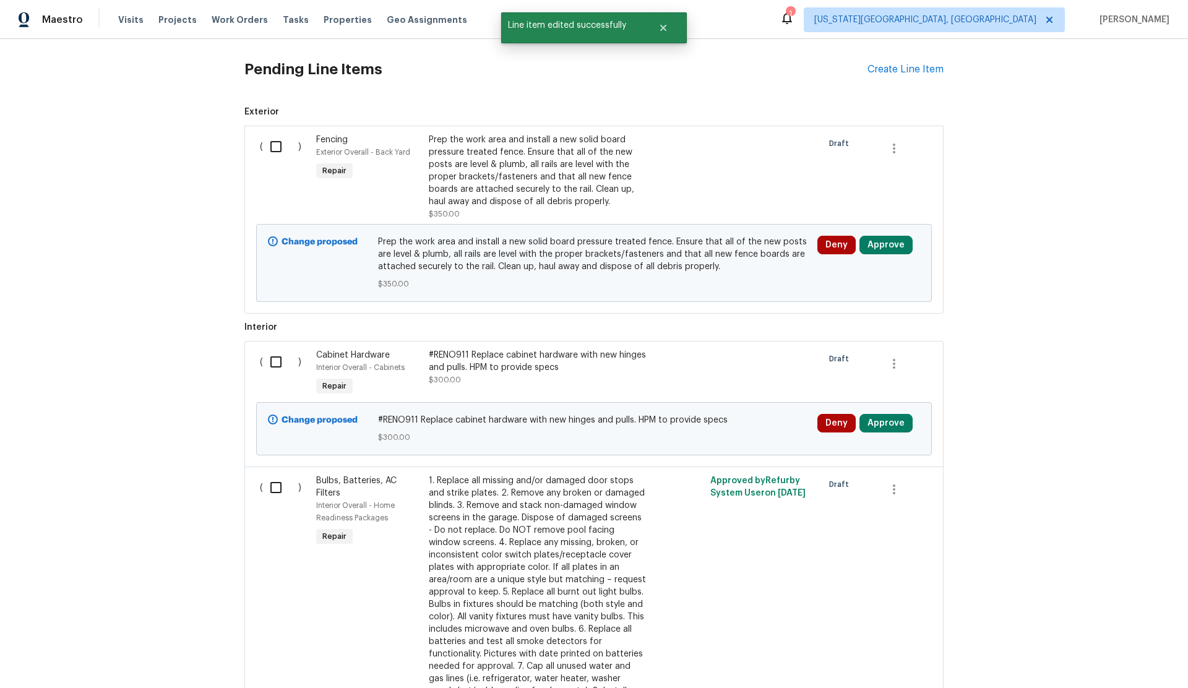
drag, startPoint x: 279, startPoint y: 151, endPoint x: 280, endPoint y: 162, distance: 11.2
click at [279, 152] on input "checkbox" at bounding box center [280, 147] width 35 height 26
checkbox input "true"
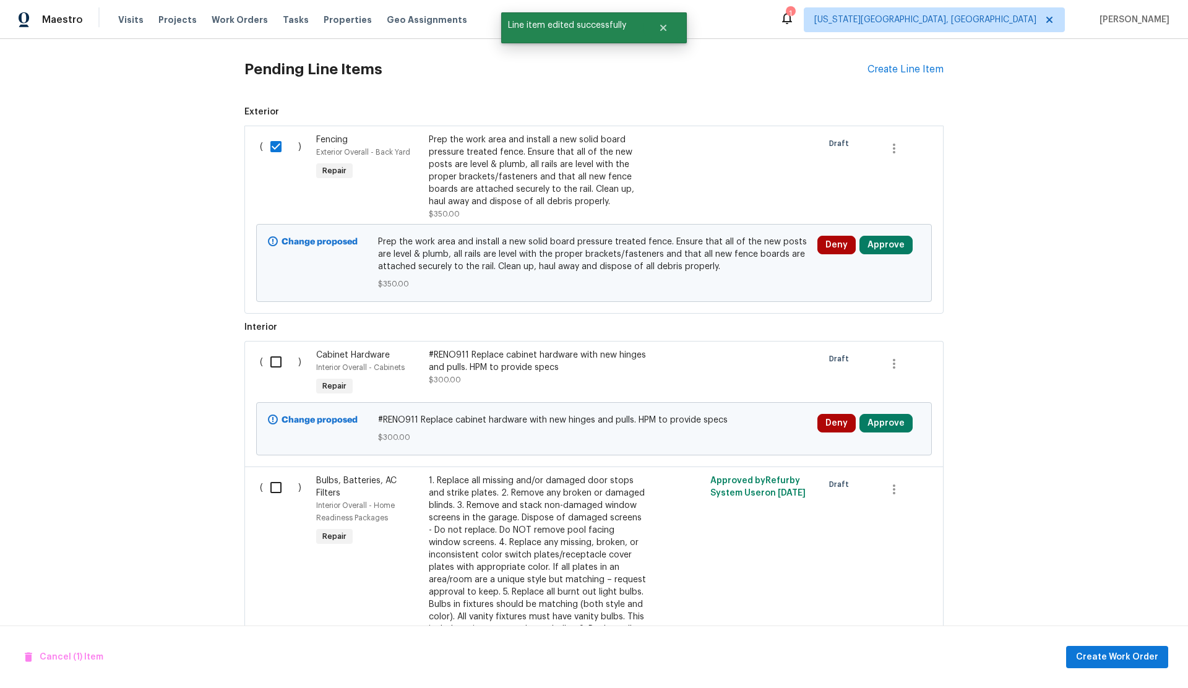
click at [277, 359] on input "checkbox" at bounding box center [280, 362] width 35 height 26
checkbox input "true"
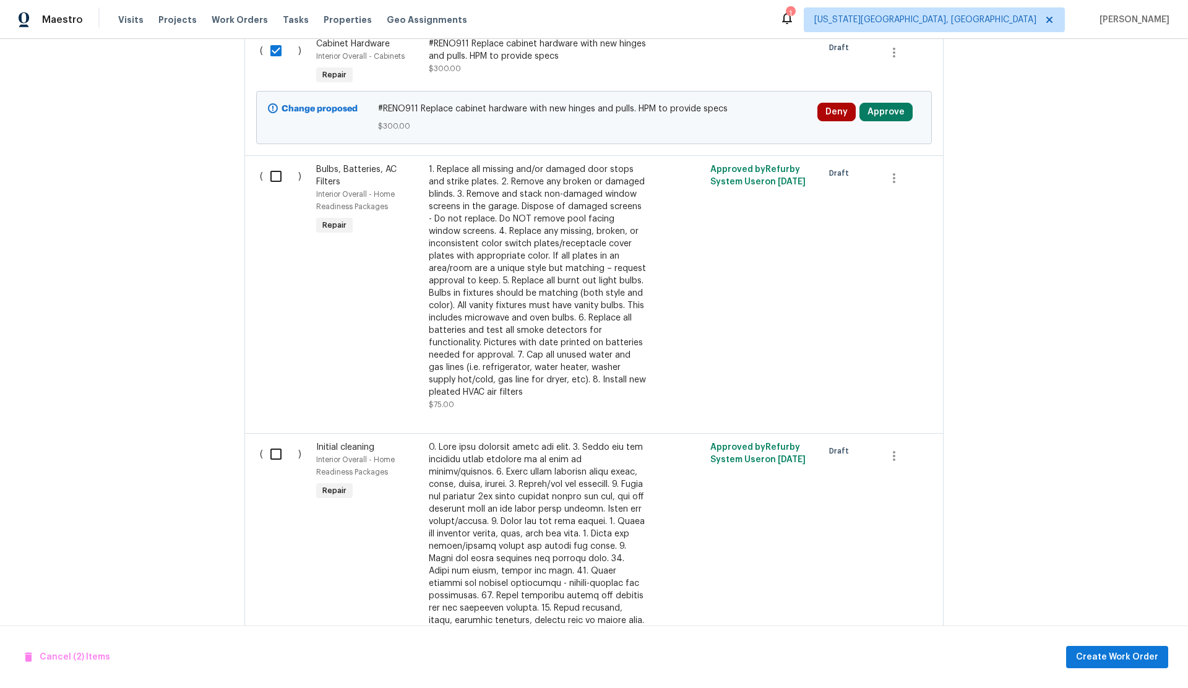
scroll to position [610, 0]
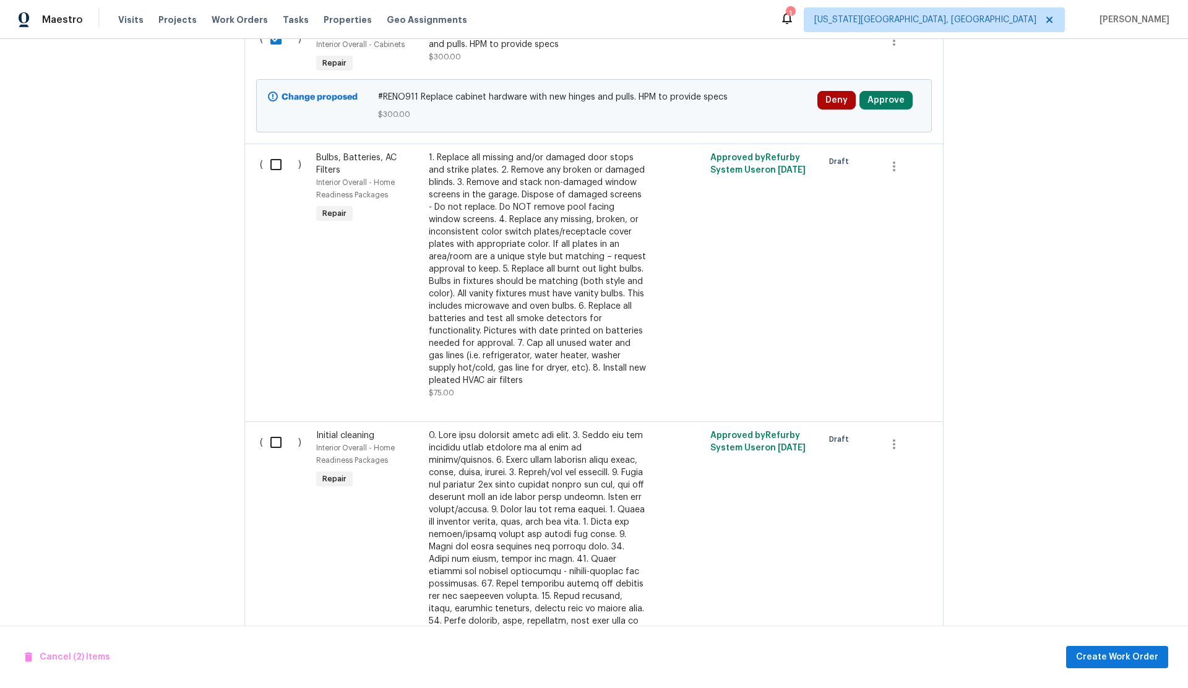
drag, startPoint x: 277, startPoint y: 163, endPoint x: 280, endPoint y: 178, distance: 15.2
click at [278, 167] on input "checkbox" at bounding box center [280, 165] width 35 height 26
checkbox input "true"
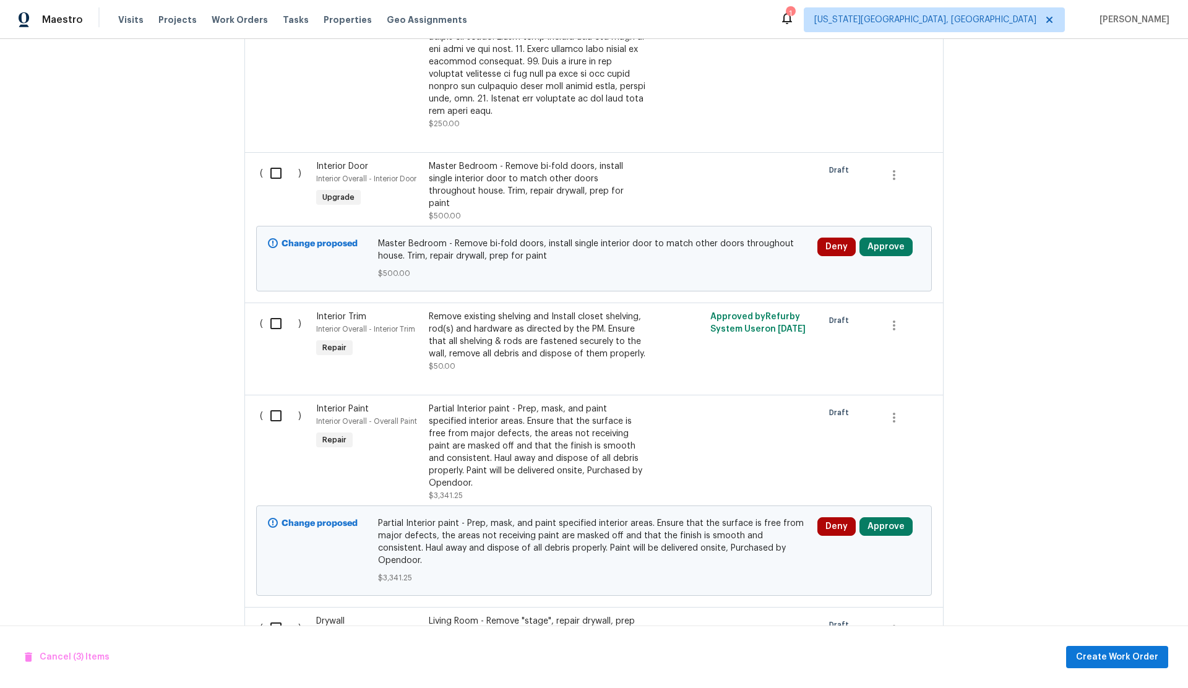
scroll to position [1257, 0]
drag, startPoint x: 277, startPoint y: 160, endPoint x: 278, endPoint y: 190, distance: 29.7
click at [277, 162] on input "checkbox" at bounding box center [280, 172] width 35 height 26
checkbox input "true"
click at [278, 309] on input "checkbox" at bounding box center [280, 322] width 35 height 26
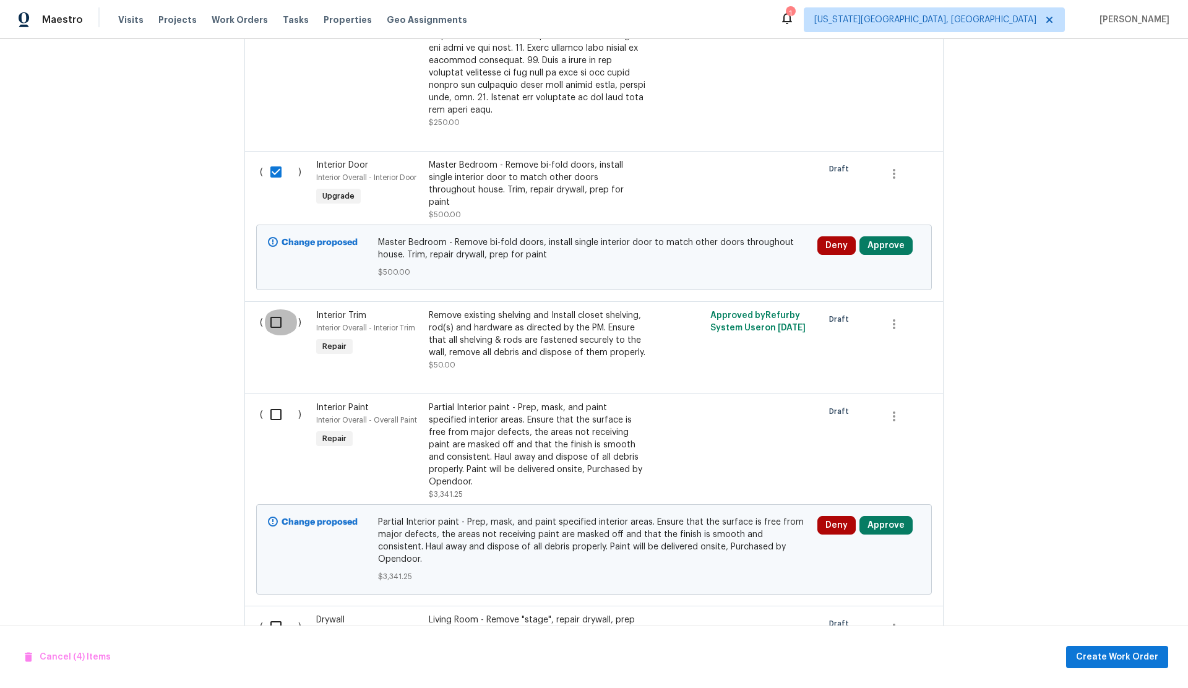
checkbox input "true"
drag, startPoint x: 273, startPoint y: 389, endPoint x: 393, endPoint y: 346, distance: 127.8
click at [273, 402] on input "checkbox" at bounding box center [280, 415] width 35 height 26
checkbox input "true"
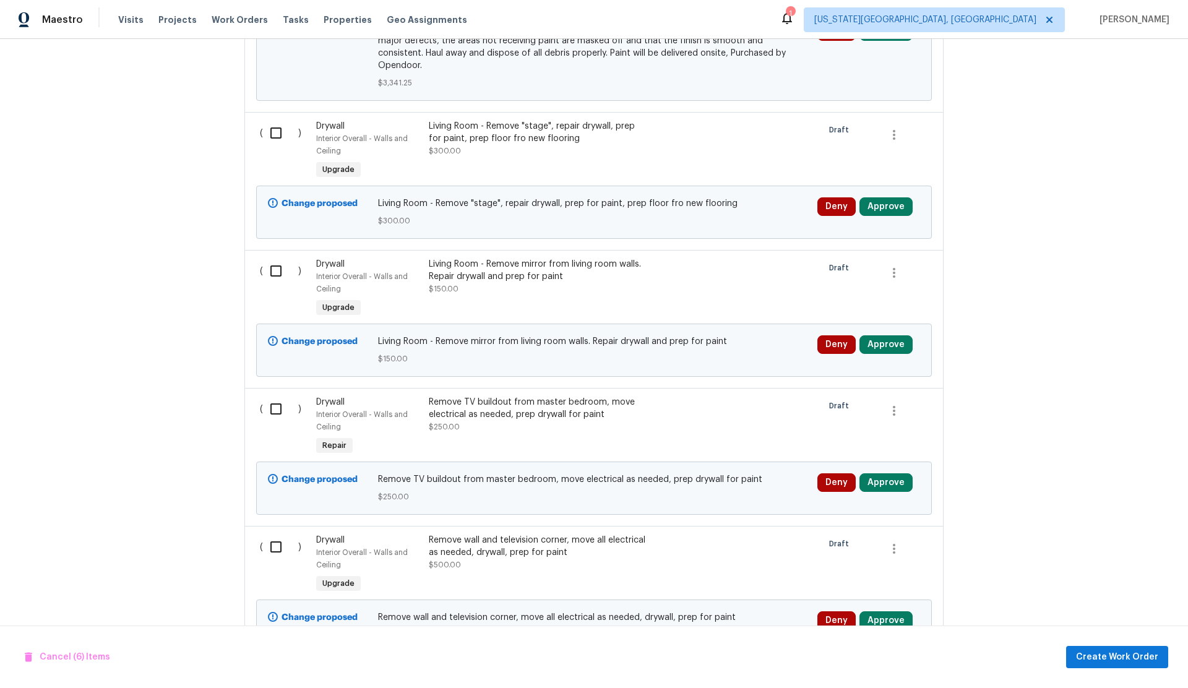
scroll to position [1763, 0]
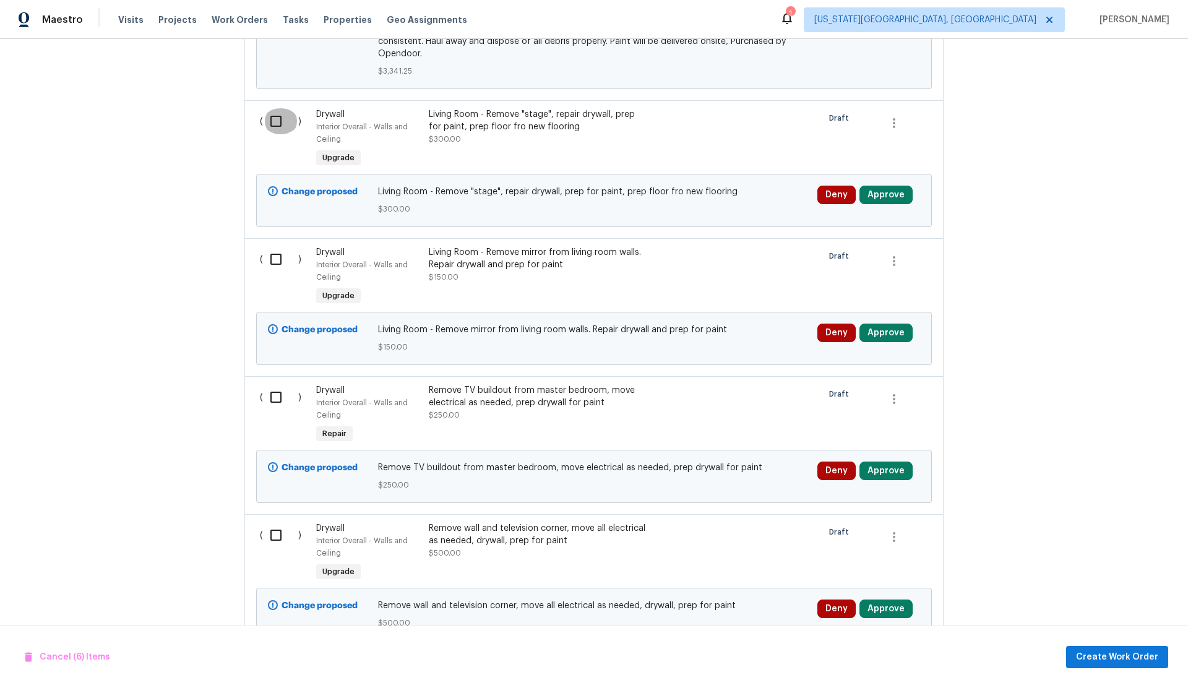
click at [275, 108] on input "checkbox" at bounding box center [280, 121] width 35 height 26
checkbox input "true"
click at [272, 246] on input "checkbox" at bounding box center [280, 259] width 35 height 26
checkbox input "true"
drag, startPoint x: 279, startPoint y: 366, endPoint x: 286, endPoint y: 357, distance: 11.0
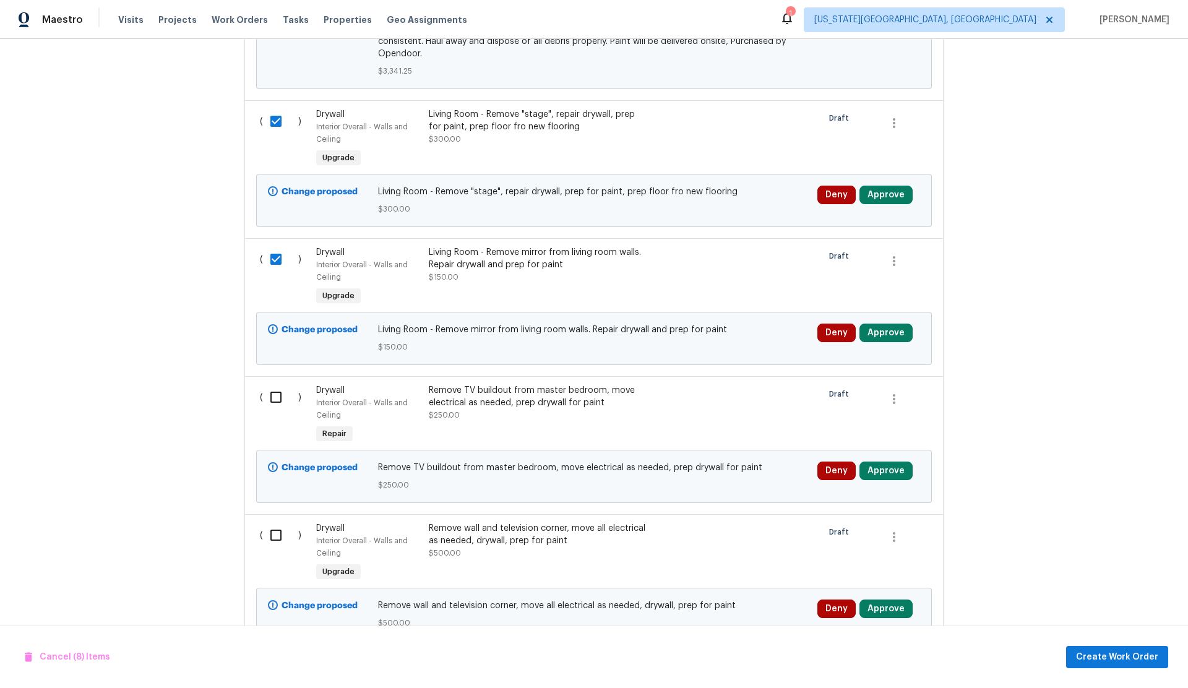
click at [280, 384] on input "checkbox" at bounding box center [280, 397] width 35 height 26
checkbox input "true"
drag, startPoint x: 273, startPoint y: 502, endPoint x: 299, endPoint y: 493, distance: 28.2
click at [274, 522] on input "checkbox" at bounding box center [280, 535] width 35 height 26
checkbox input "true"
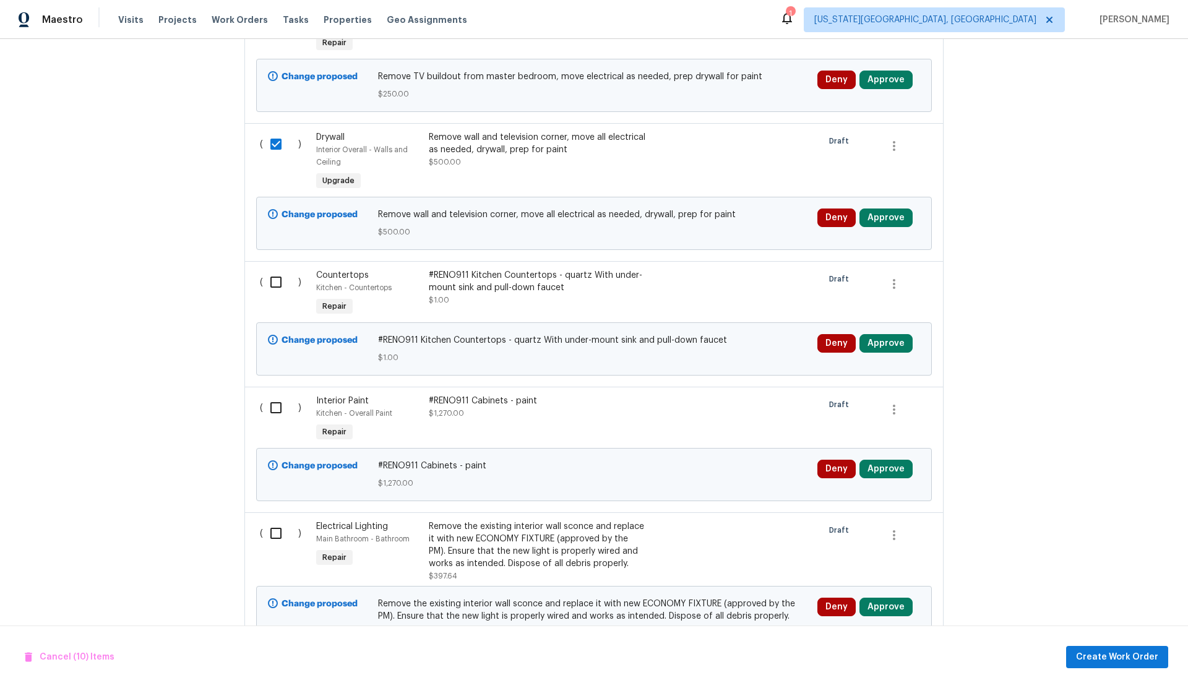
scroll to position [2157, 0]
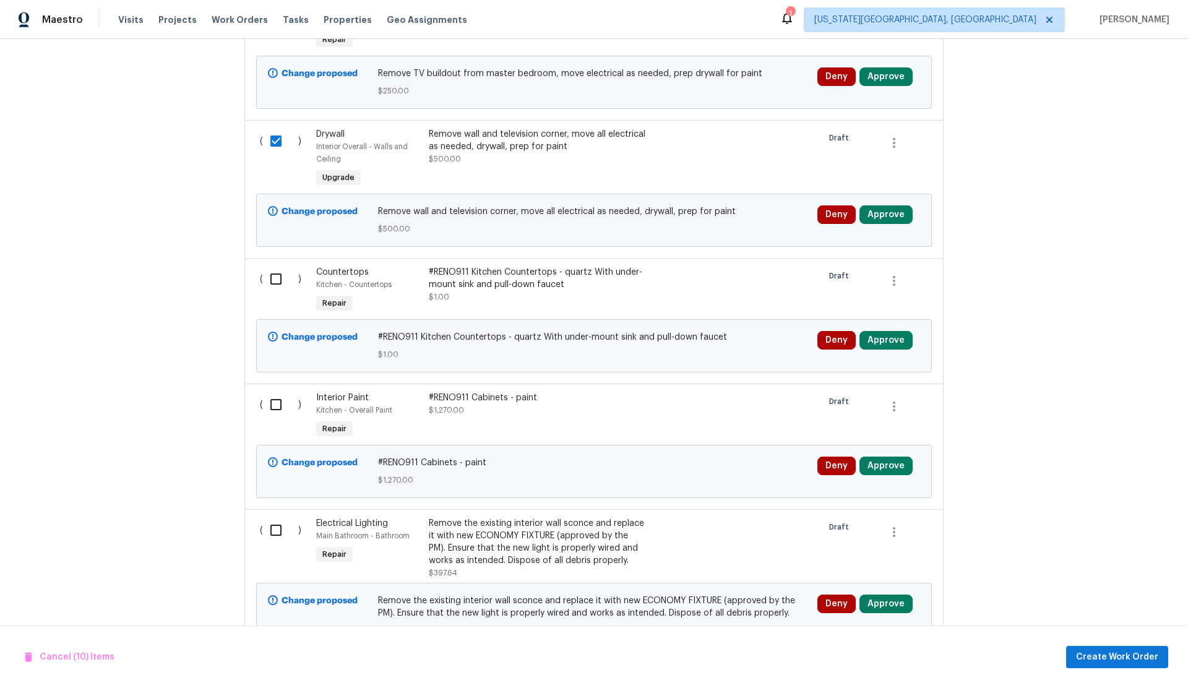
click at [277, 266] on input "checkbox" at bounding box center [280, 279] width 35 height 26
checkbox input "true"
click at [277, 392] on input "checkbox" at bounding box center [280, 405] width 35 height 26
checkbox input "true"
click at [277, 517] on input "checkbox" at bounding box center [280, 530] width 35 height 26
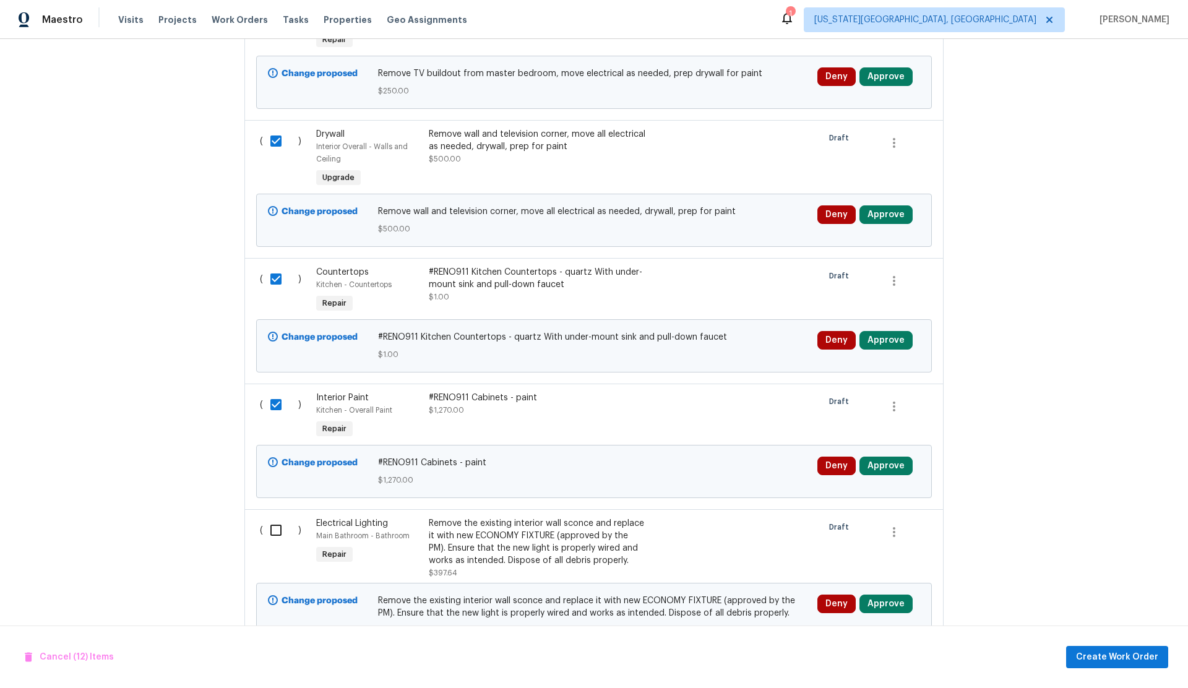
checkbox input "true"
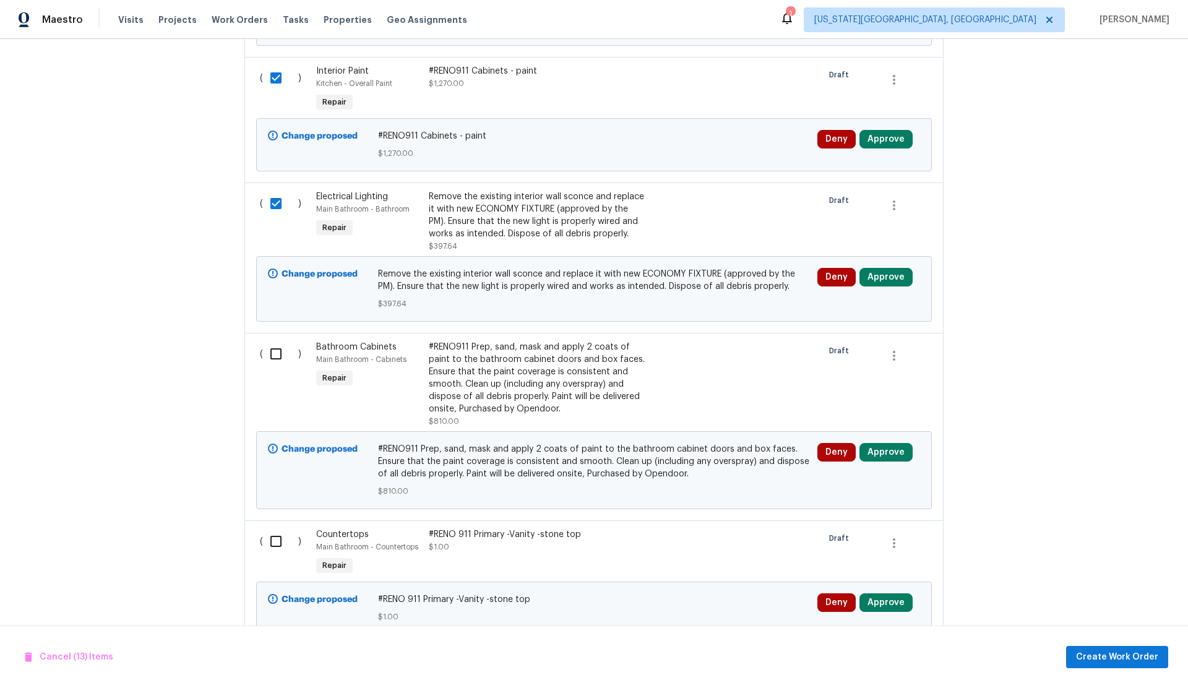
scroll to position [2538, 0]
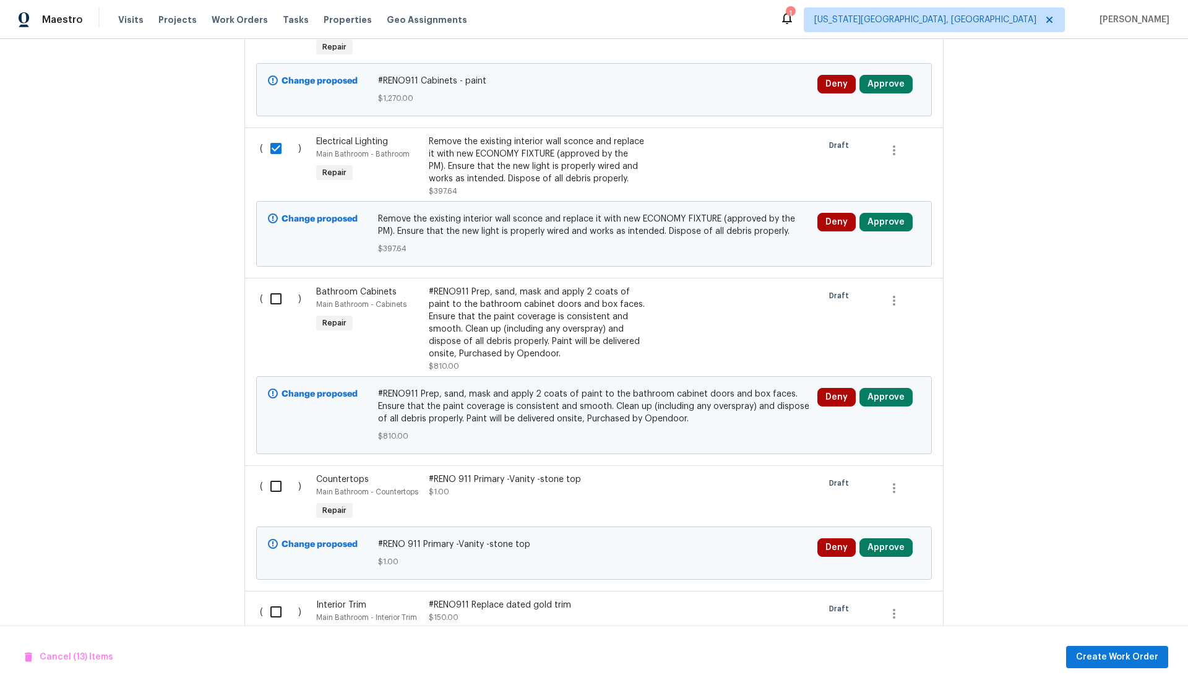
drag, startPoint x: 273, startPoint y: 262, endPoint x: 275, endPoint y: 274, distance: 12.4
click at [275, 286] on input "checkbox" at bounding box center [280, 299] width 35 height 26
checkbox input "true"
drag, startPoint x: 277, startPoint y: 449, endPoint x: 290, endPoint y: 445, distance: 13.5
click at [280, 473] on input "checkbox" at bounding box center [280, 486] width 35 height 26
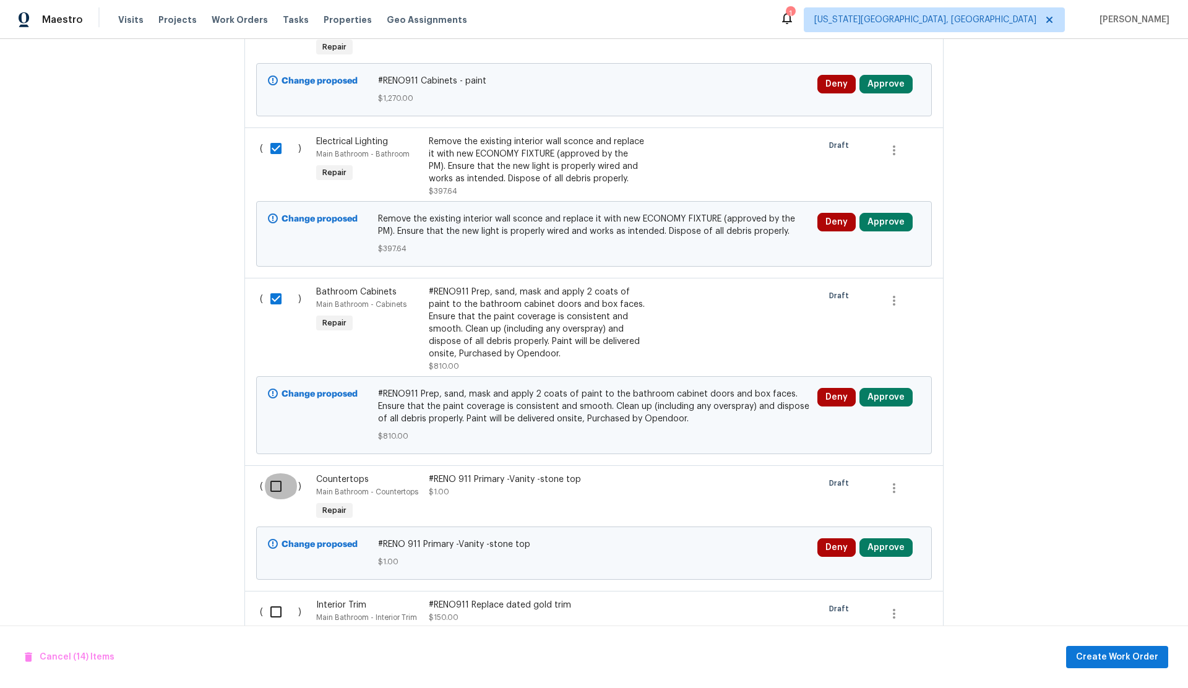
checkbox input "true"
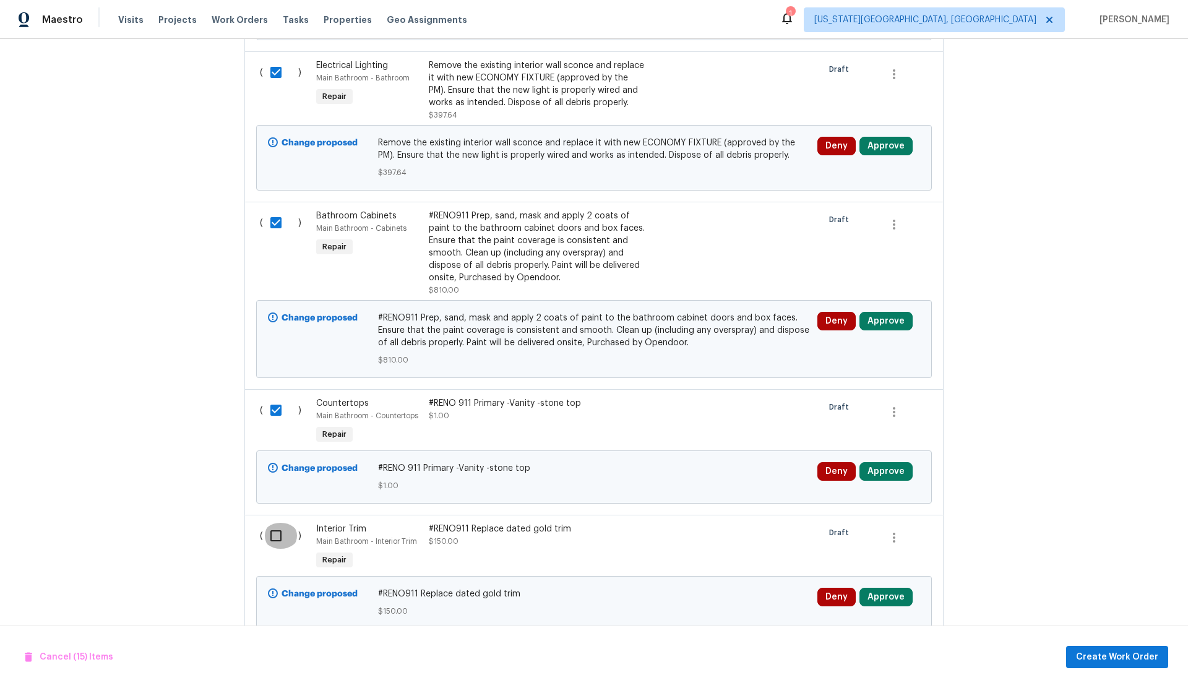
drag, startPoint x: 280, startPoint y: 500, endPoint x: 271, endPoint y: 494, distance: 10.6
click at [280, 523] on input "checkbox" at bounding box center [280, 536] width 35 height 26
checkbox input "true"
click at [1106, 661] on span "Create Work Order" at bounding box center [1117, 657] width 82 height 15
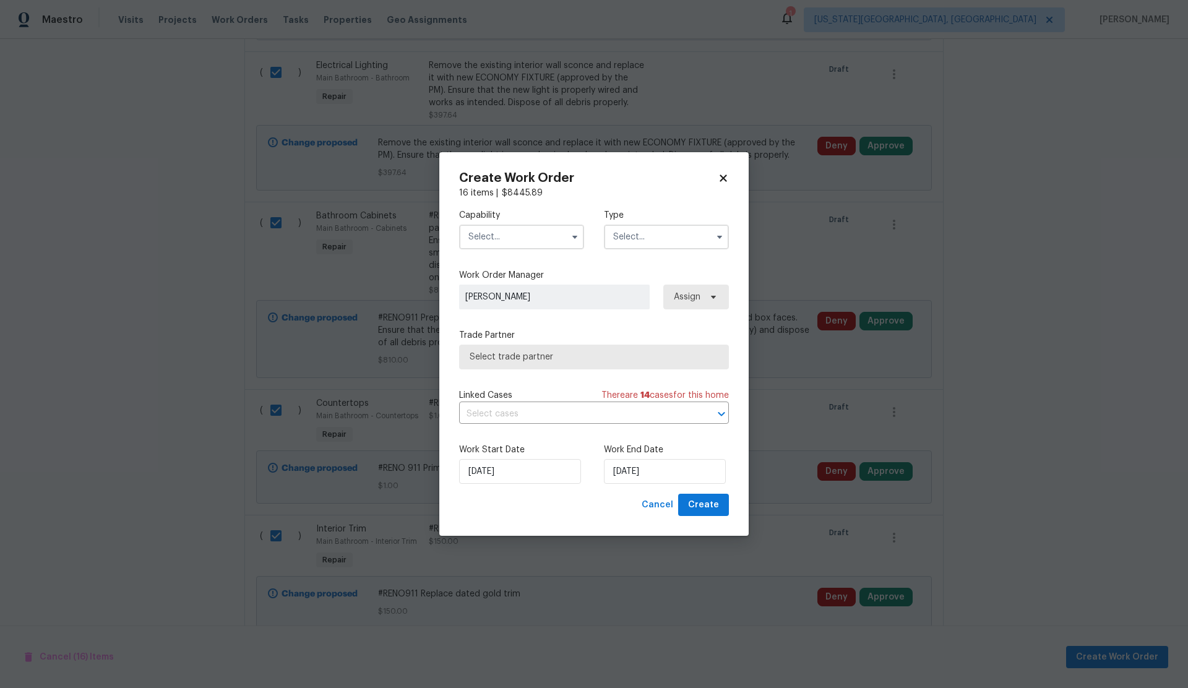
click at [494, 239] on input "text" at bounding box center [521, 237] width 125 height 25
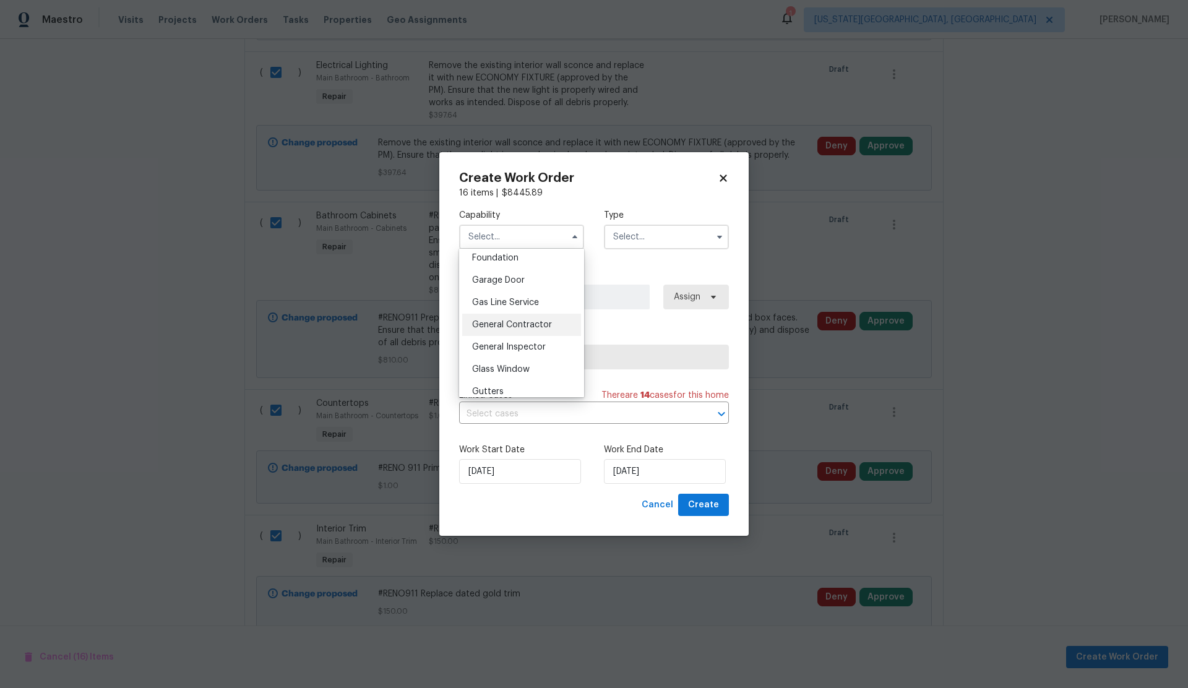
scroll to position [535, 0]
click at [511, 316] on span "General Contractor" at bounding box center [512, 320] width 80 height 9
type input "General Contractor"
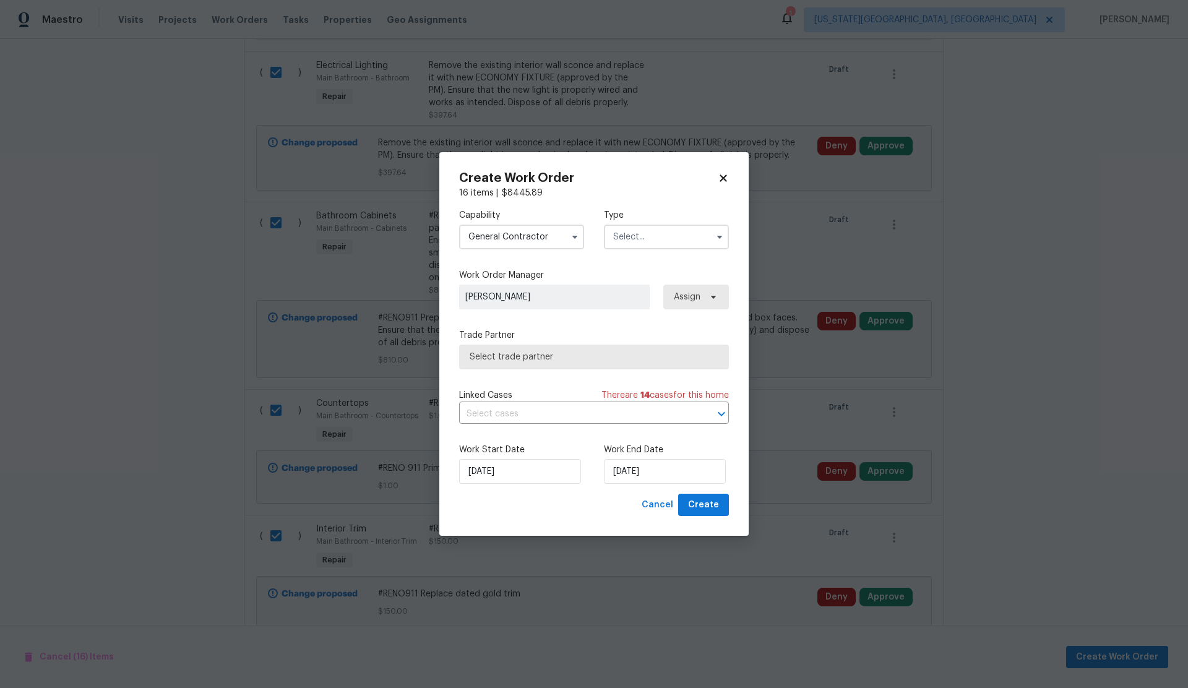
click at [641, 238] on input "text" at bounding box center [666, 237] width 125 height 25
click at [653, 316] on span "Renovation" at bounding box center [640, 316] width 46 height 9
type input "Renovation"
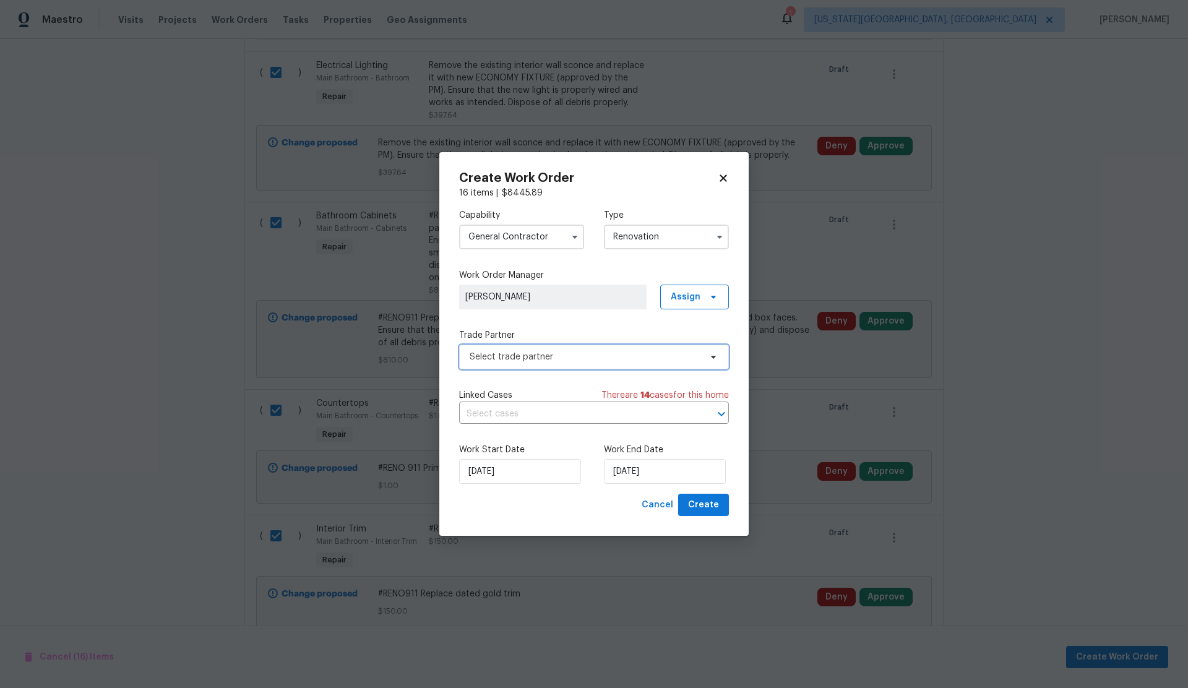
click at [517, 356] on span "Select trade partner" at bounding box center [585, 357] width 231 height 12
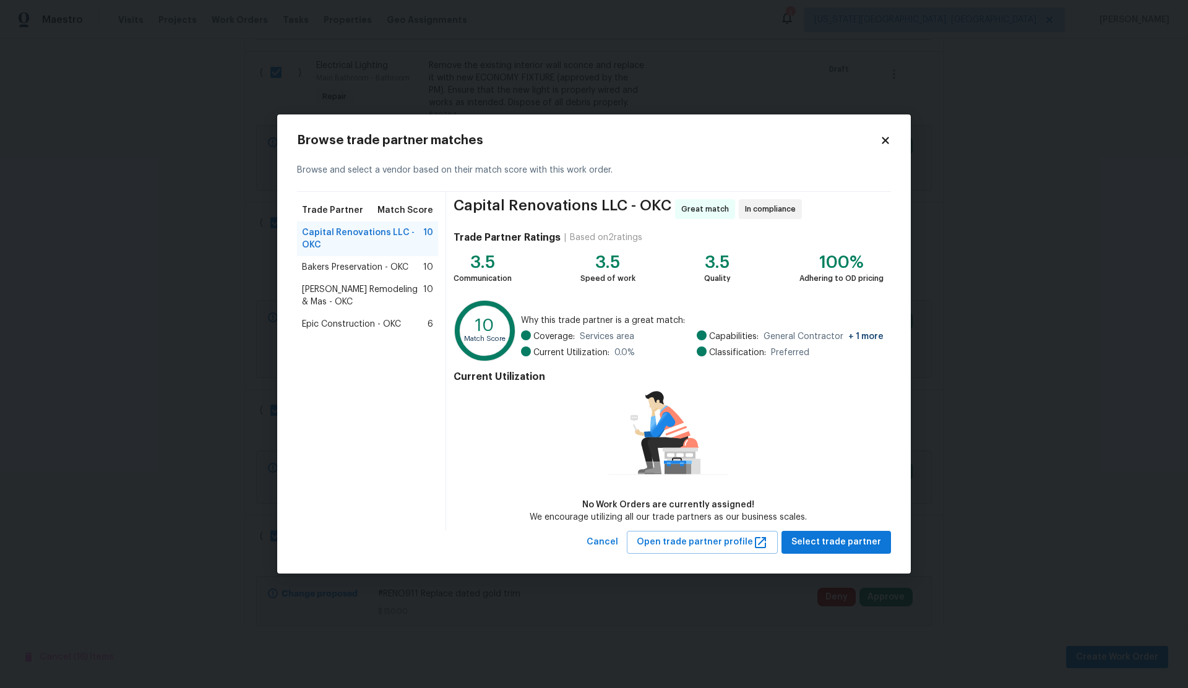
click at [337, 323] on span "Epic Construction - OKC" at bounding box center [351, 324] width 99 height 12
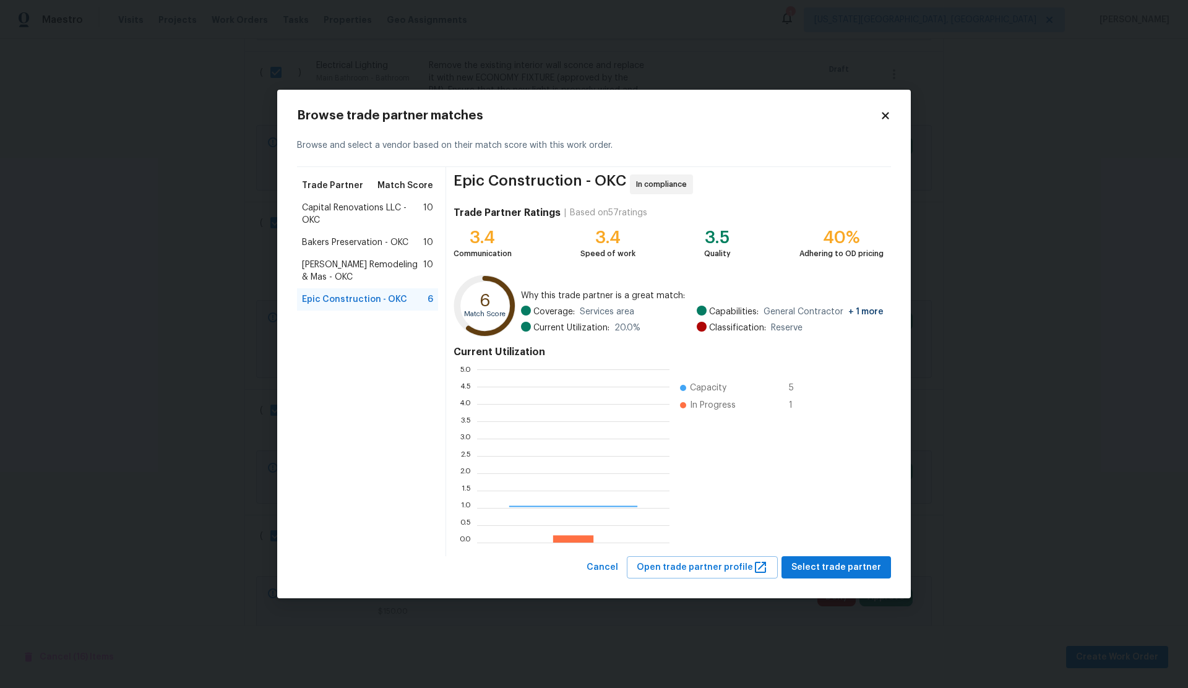
scroll to position [173, 192]
click at [833, 569] on span "Select trade partner" at bounding box center [836, 567] width 90 height 15
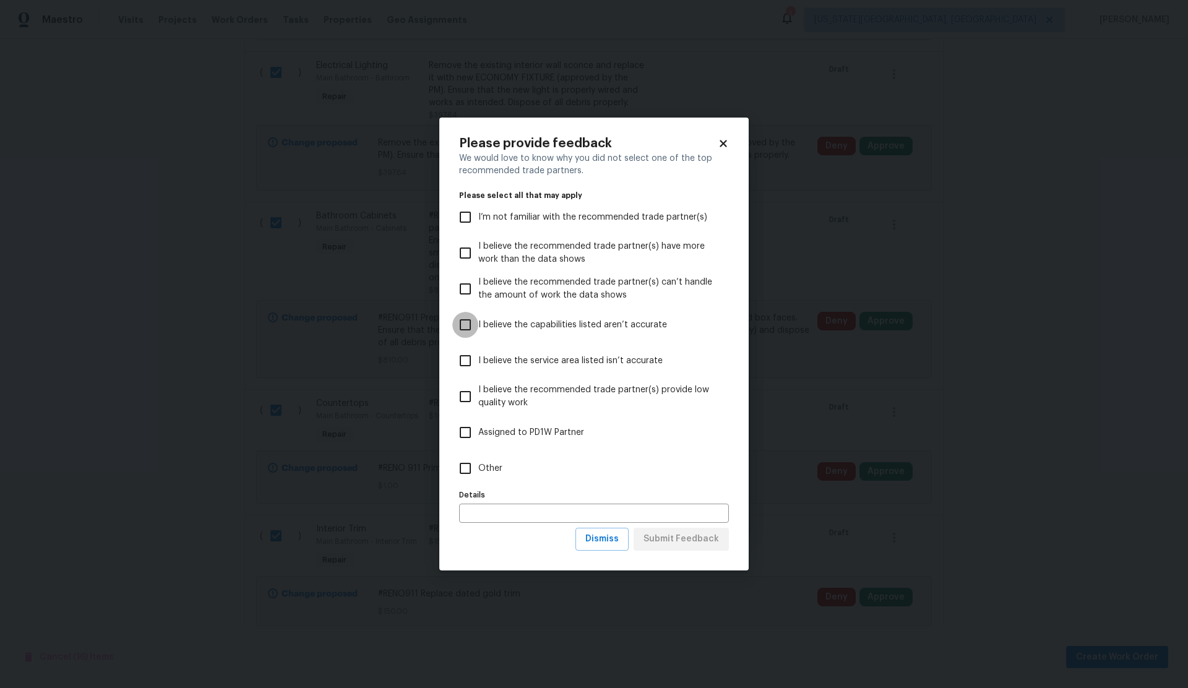
click at [471, 328] on input "I believe the capabilities listed aren’t accurate" at bounding box center [465, 325] width 26 height 26
checkbox input "true"
click at [682, 537] on span "Submit Feedback" at bounding box center [680, 538] width 75 height 15
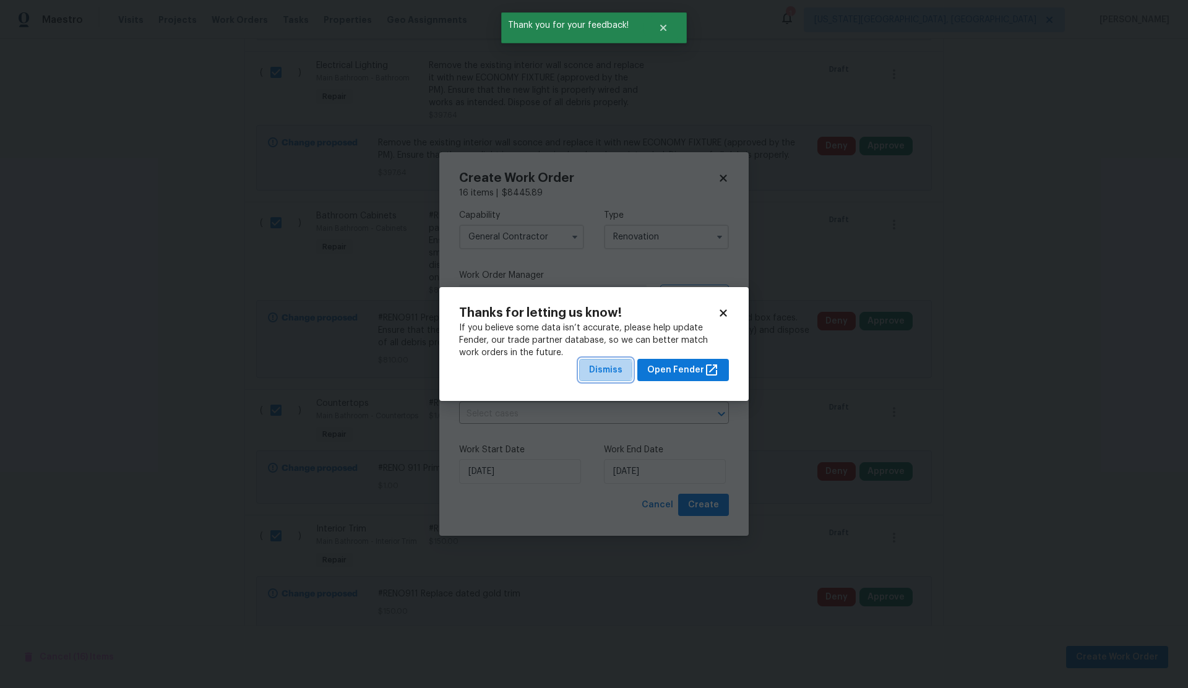
drag, startPoint x: 604, startPoint y: 370, endPoint x: 617, endPoint y: 397, distance: 29.9
click at [604, 370] on span "Dismiss" at bounding box center [605, 370] width 33 height 15
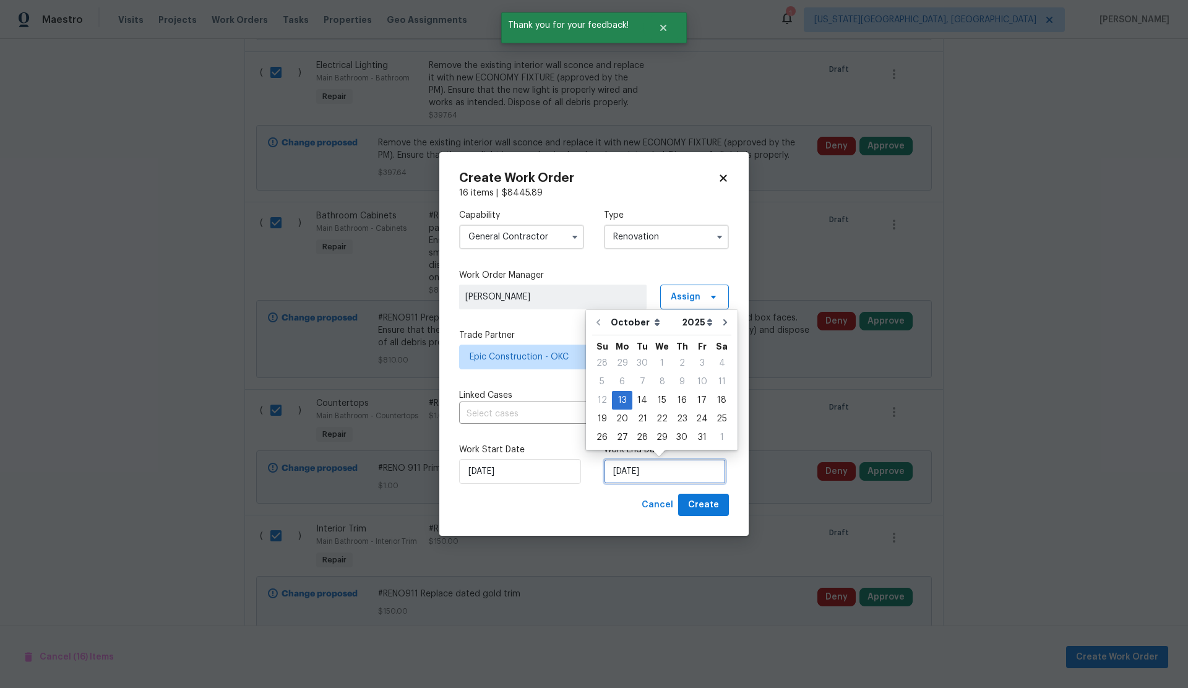
click at [656, 467] on input "10/13/2025" at bounding box center [665, 471] width 122 height 25
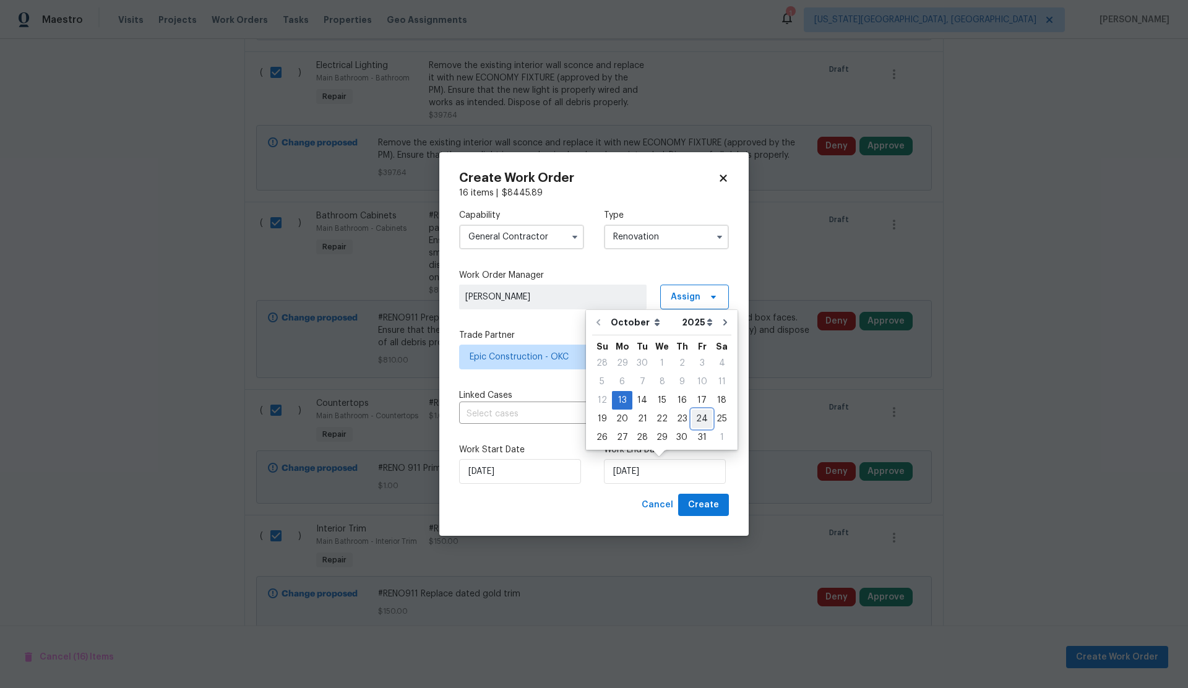
click at [697, 418] on div "24" at bounding box center [702, 418] width 20 height 17
type input "10/24/2025"
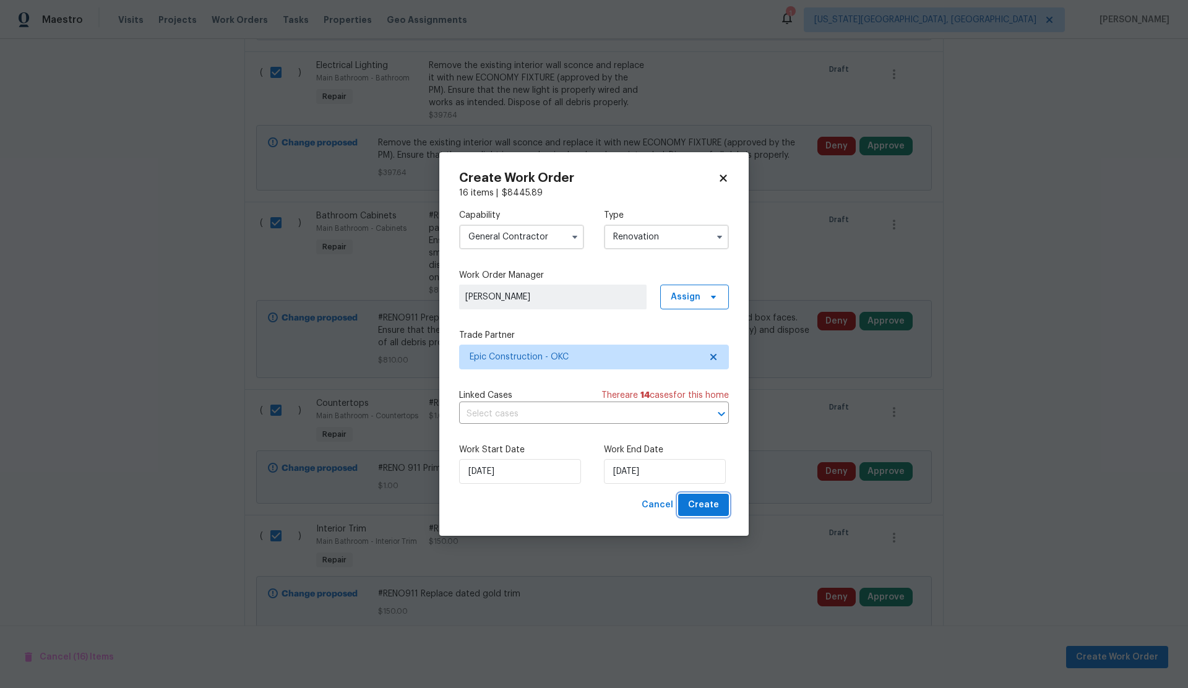
click at [702, 504] on span "Create" at bounding box center [703, 504] width 31 height 15
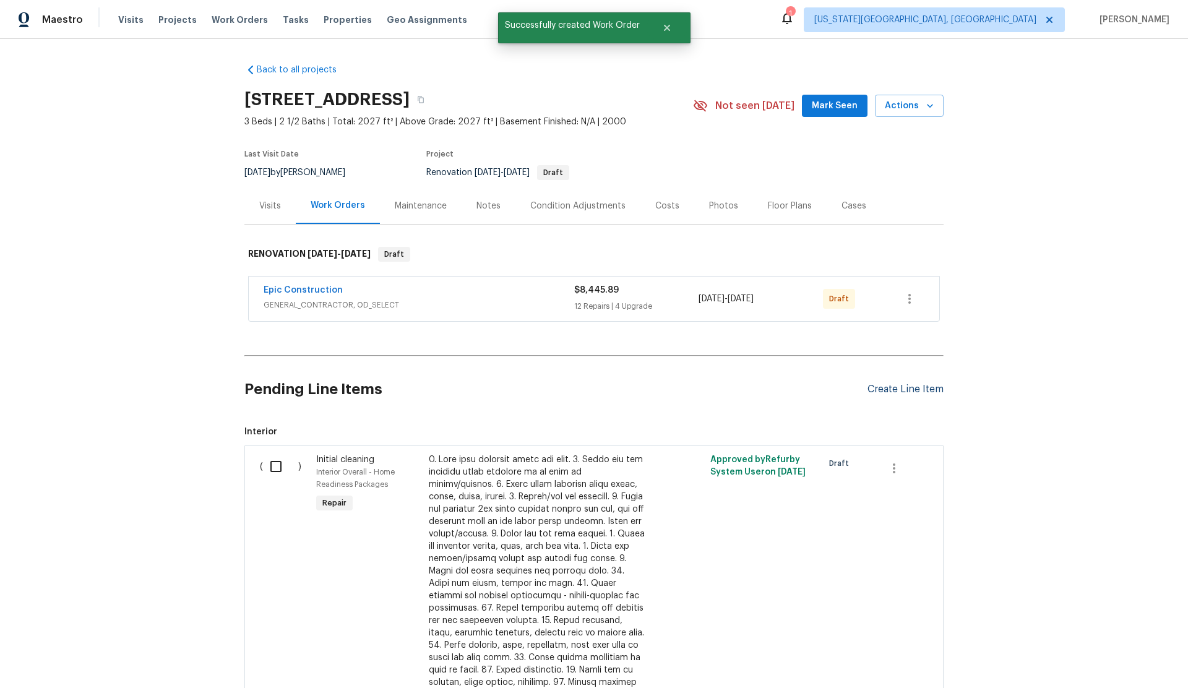
click at [891, 390] on div "Create Line Item" at bounding box center [905, 390] width 76 height 12
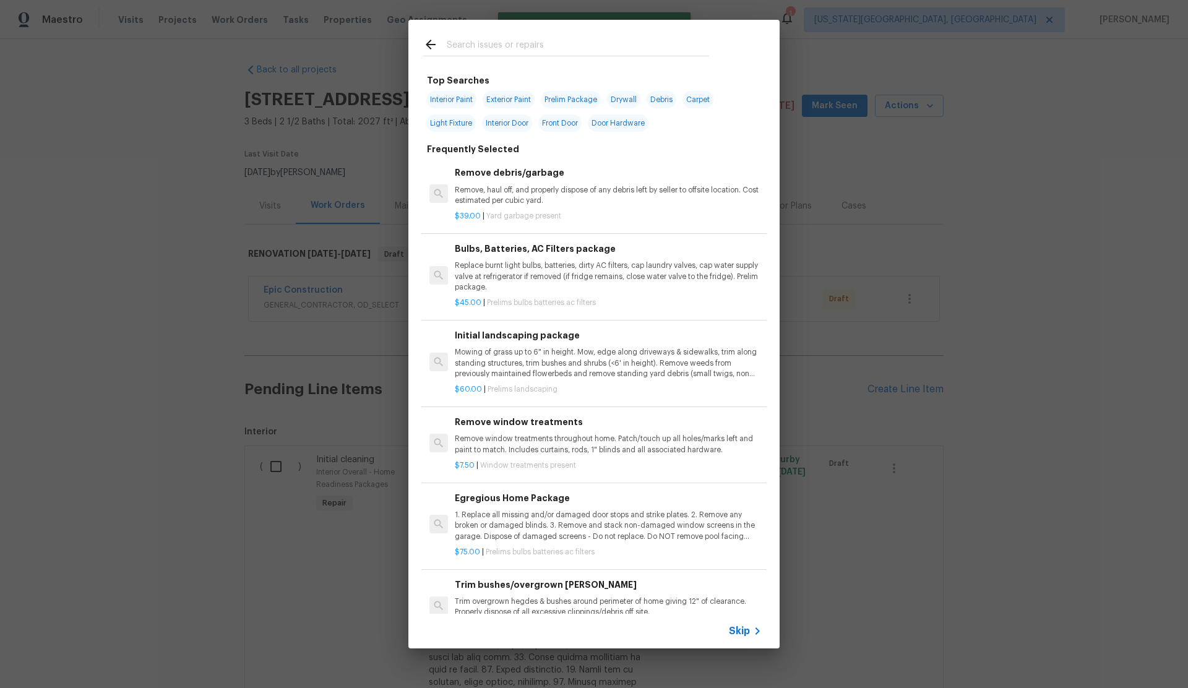
click at [733, 624] on div "Skip" at bounding box center [747, 631] width 36 height 15
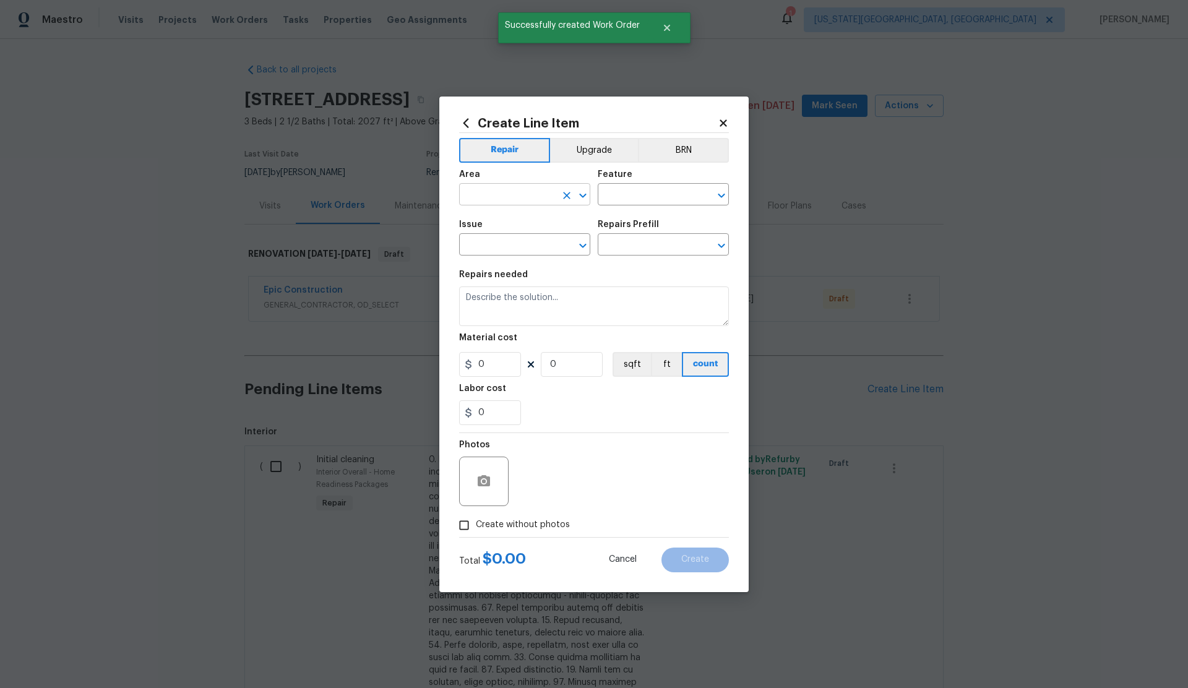
click at [496, 197] on input "text" at bounding box center [507, 195] width 97 height 19
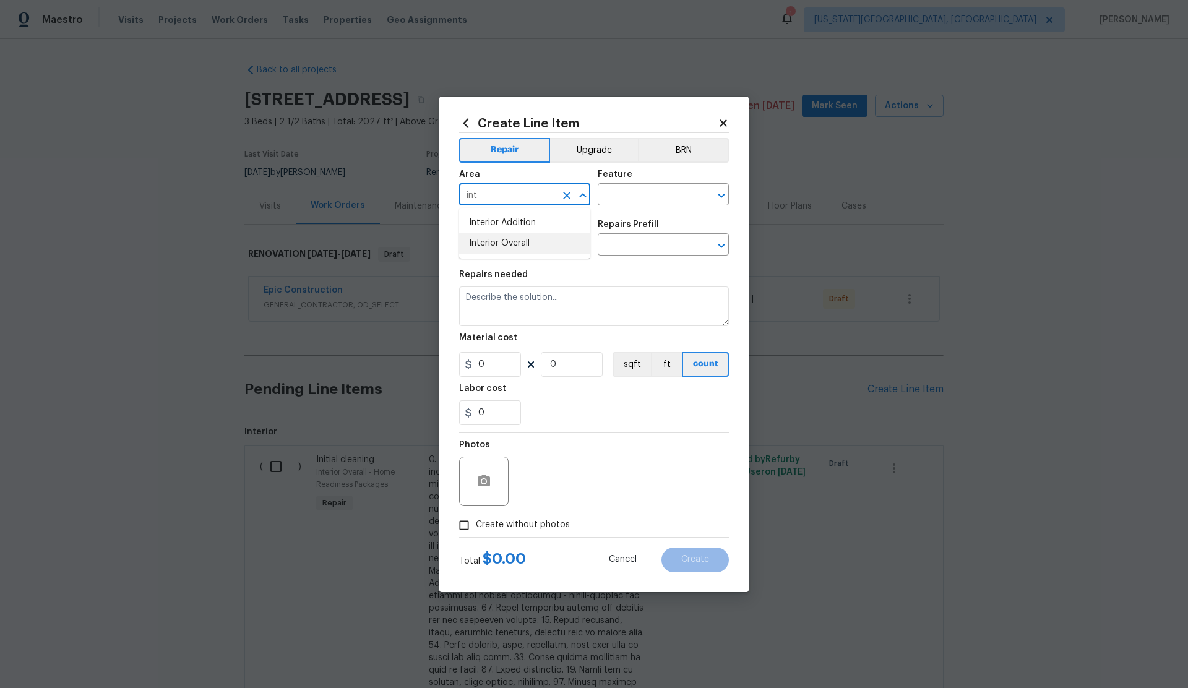
drag, startPoint x: 504, startPoint y: 242, endPoint x: 519, endPoint y: 233, distance: 17.7
click at [504, 242] on li "Interior Overall" at bounding box center [524, 243] width 131 height 20
type input "Interior Overall"
click at [621, 193] on input "text" at bounding box center [646, 195] width 97 height 19
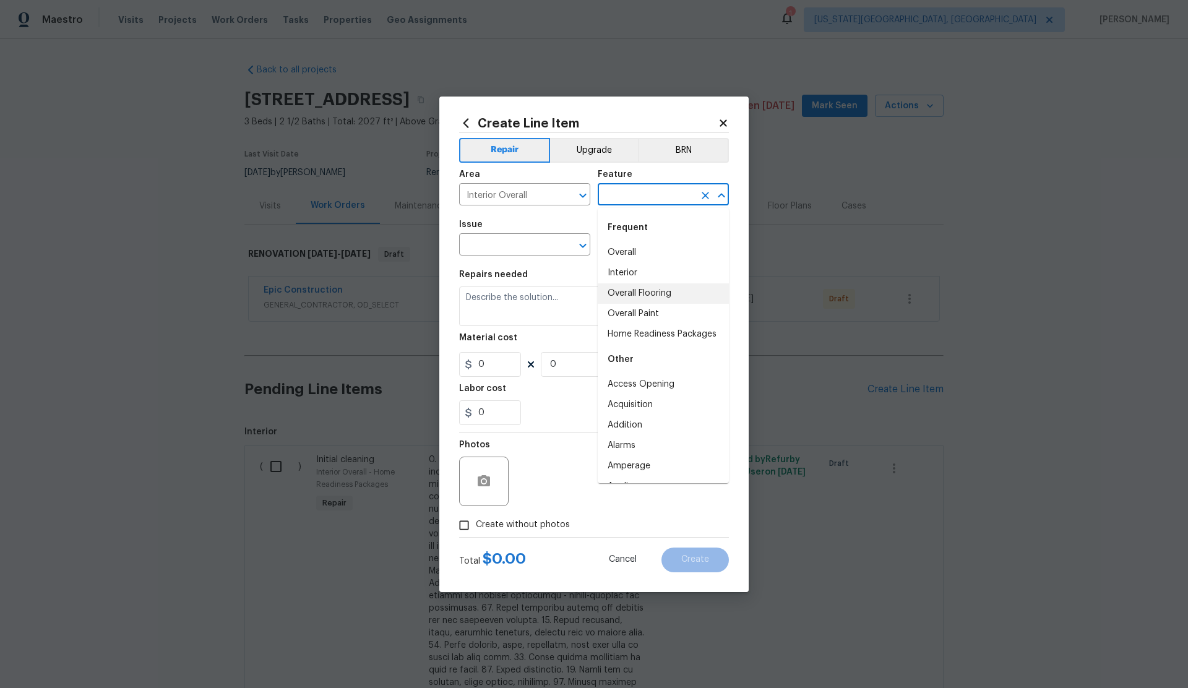
drag, startPoint x: 625, startPoint y: 293, endPoint x: 593, endPoint y: 283, distance: 34.4
click at [625, 293] on li "Overall Flooring" at bounding box center [663, 293] width 131 height 20
type input "Overall Flooring"
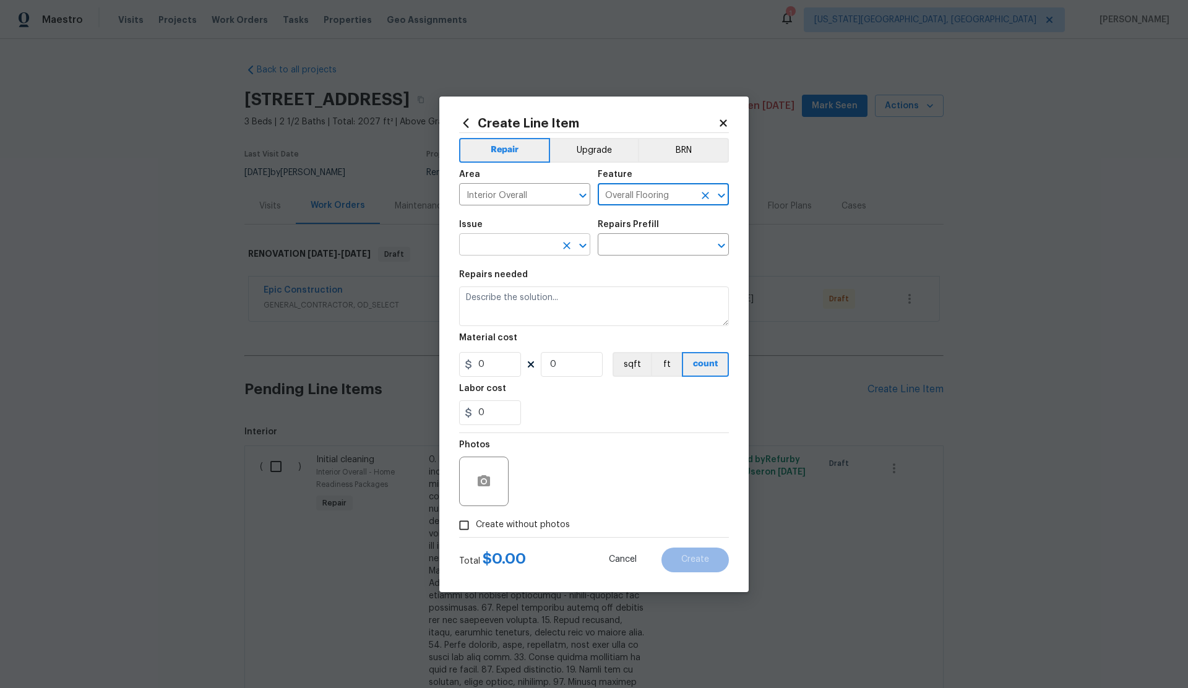
click at [510, 247] on input "text" at bounding box center [507, 245] width 97 height 19
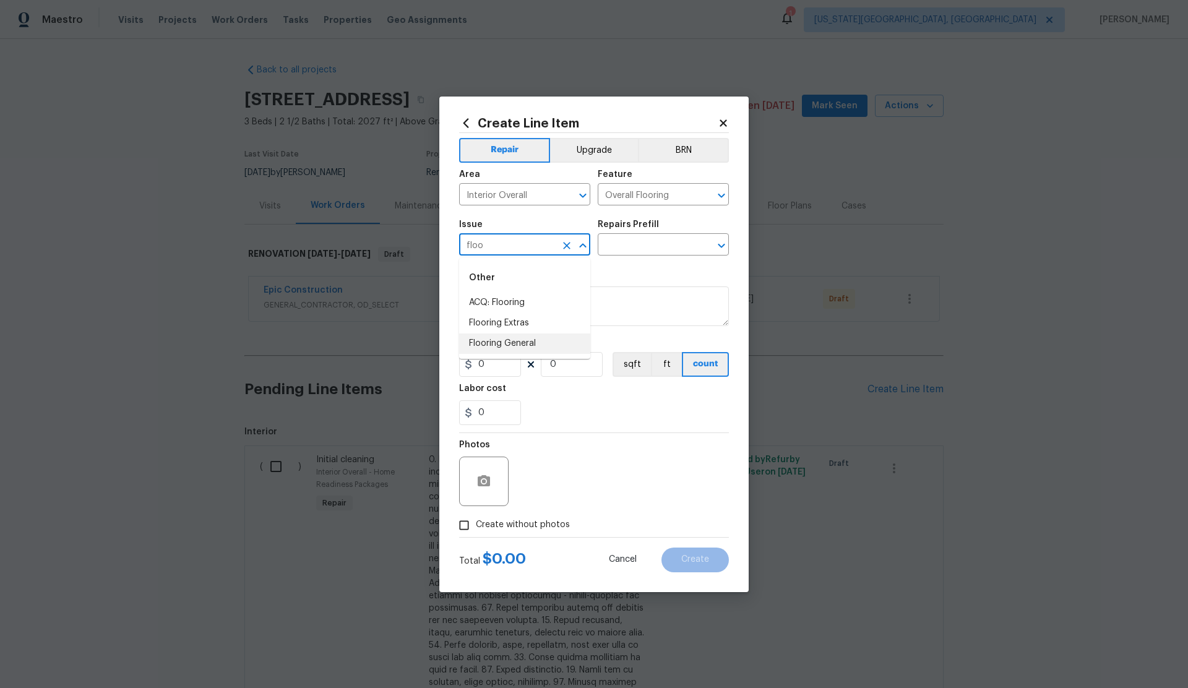
click at [506, 340] on li "Flooring General" at bounding box center [524, 343] width 131 height 20
type input "Flooring General"
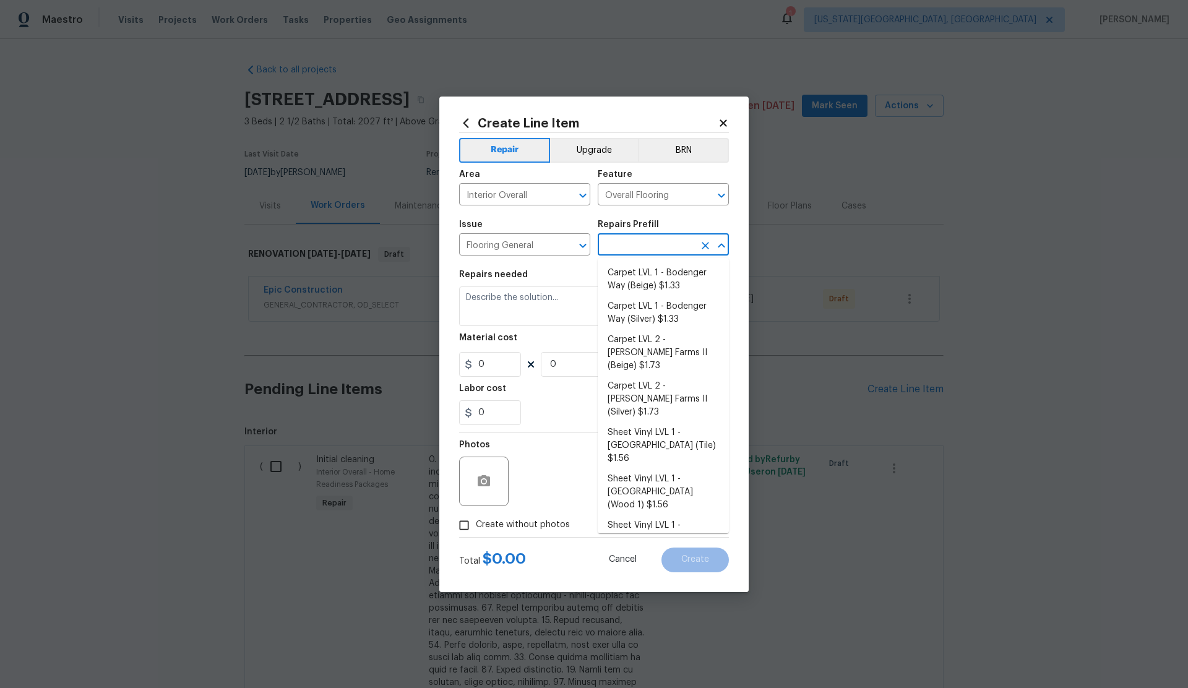
click at [617, 247] on input "text" at bounding box center [646, 245] width 97 height 19
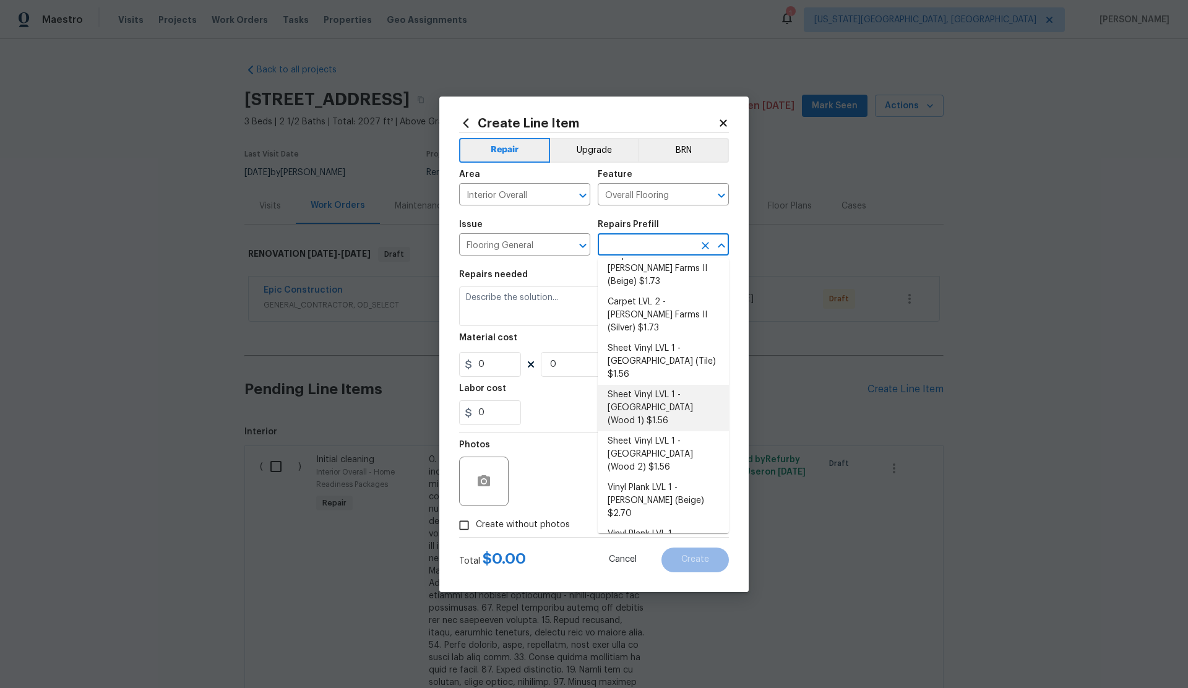
scroll to position [102, 0]
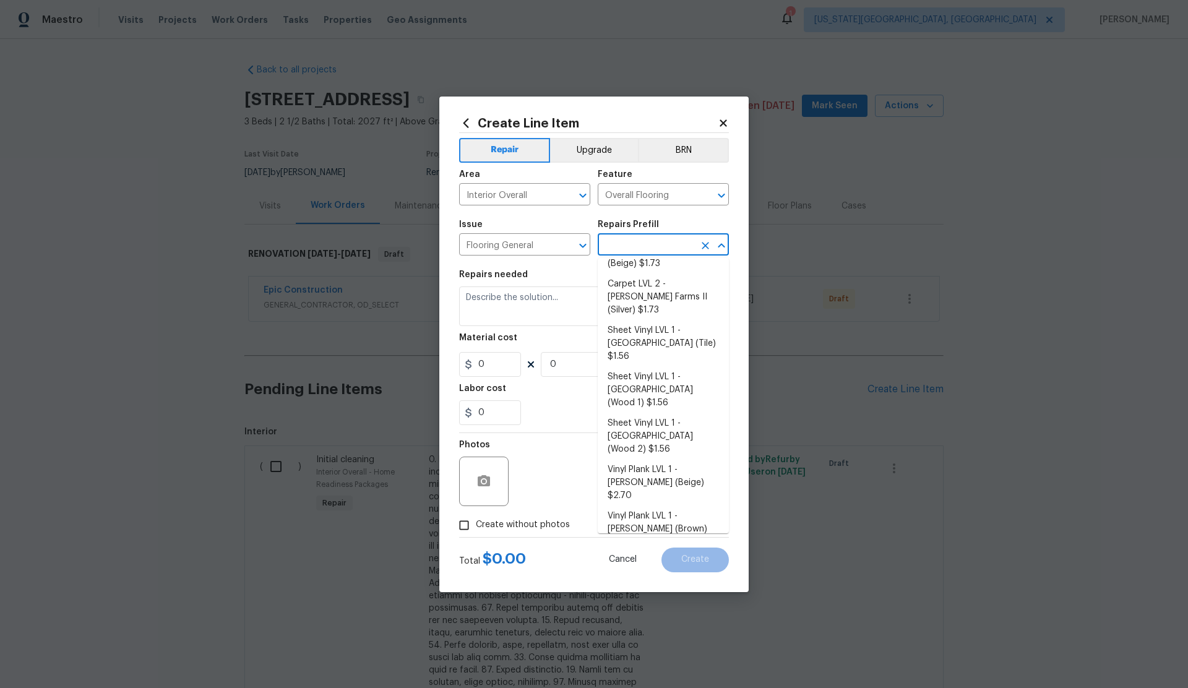
click at [651, 552] on li "Vinyl Plank LVL 2 - Best Door 4.5 (Beige) $3.70" at bounding box center [663, 568] width 131 height 33
type input "Vinyl Plank LVL 2 - Best Door 4.5 (Beige) $3.70"
type textarea "Install LVP (Best Door 4.5 220 Sweeper Beige) Includes transitions, glue and as…"
type input "3.7"
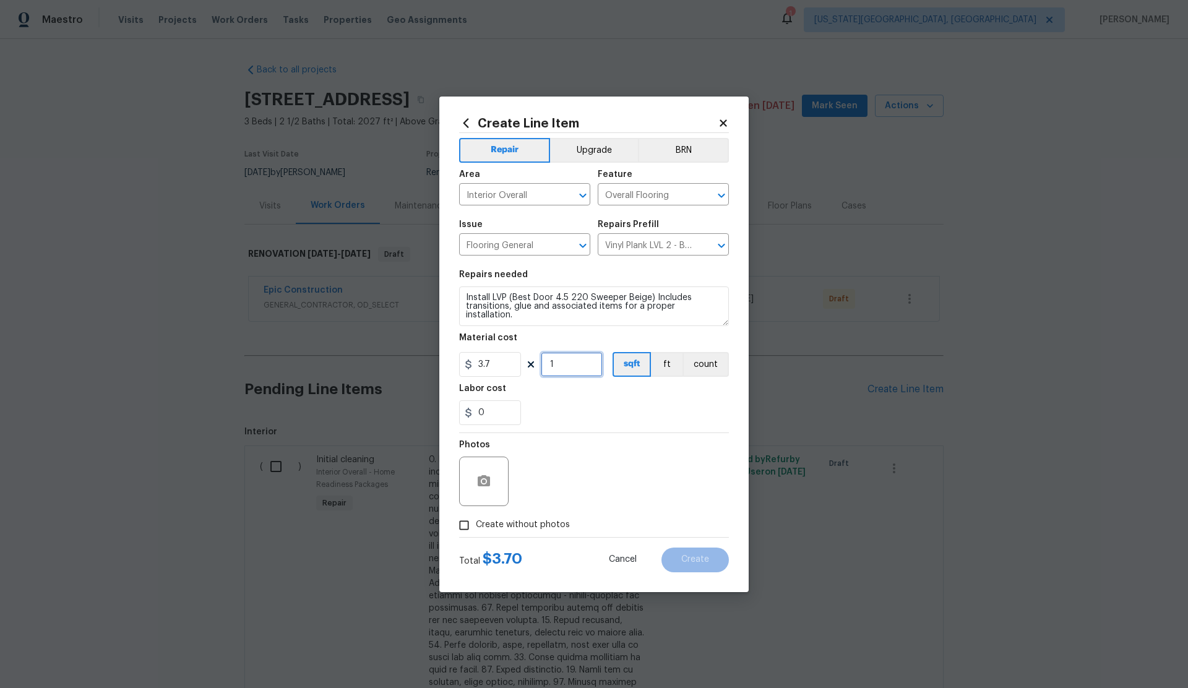
drag, startPoint x: 564, startPoint y: 367, endPoint x: 551, endPoint y: 368, distance: 12.4
click at [551, 368] on input "1" at bounding box center [572, 364] width 62 height 25
type input "2027"
drag, startPoint x: 462, startPoint y: 525, endPoint x: 479, endPoint y: 517, distance: 18.5
click at [464, 524] on input "Create without photos" at bounding box center [464, 526] width 24 height 24
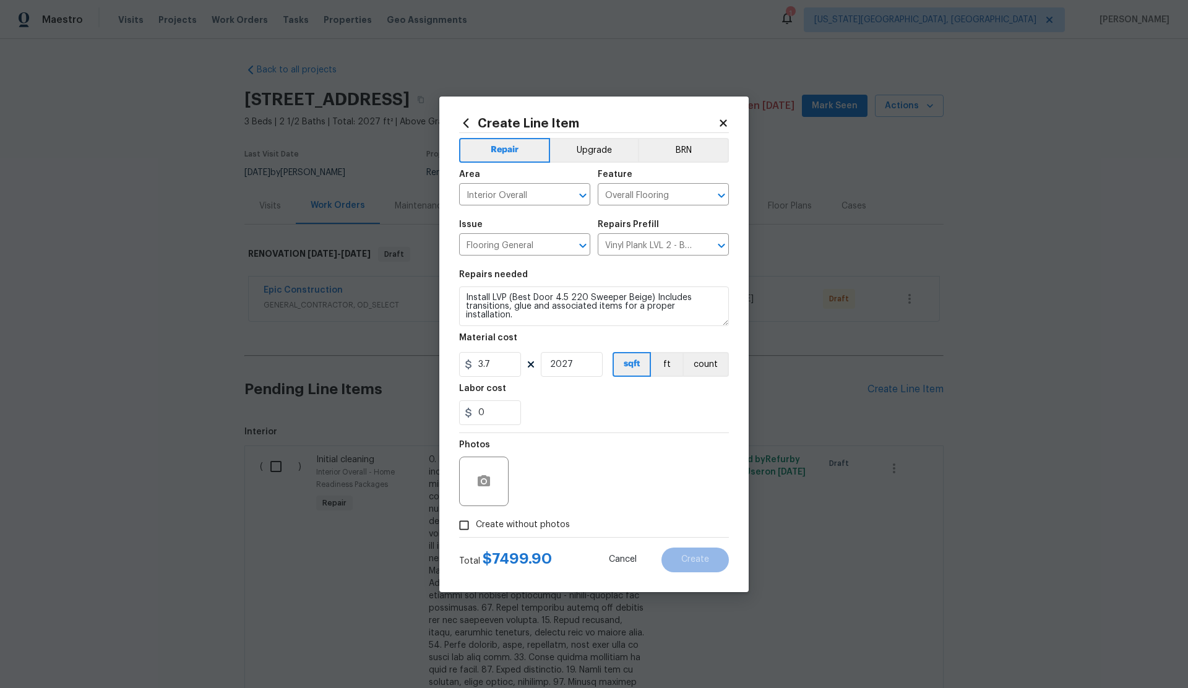
checkbox input "true"
click at [574, 479] on textarea at bounding box center [623, 481] width 210 height 49
type textarea "."
click at [687, 558] on span "Create" at bounding box center [695, 559] width 28 height 9
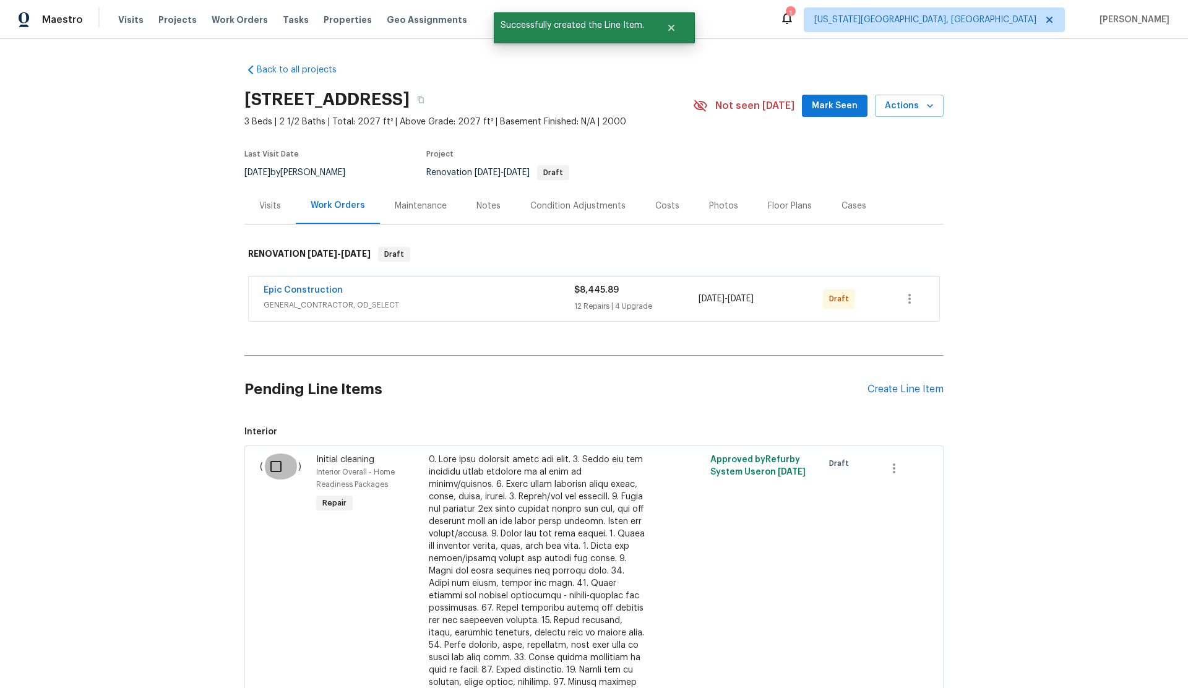
click at [275, 465] on input "checkbox" at bounding box center [280, 466] width 35 height 26
checkbox input "true"
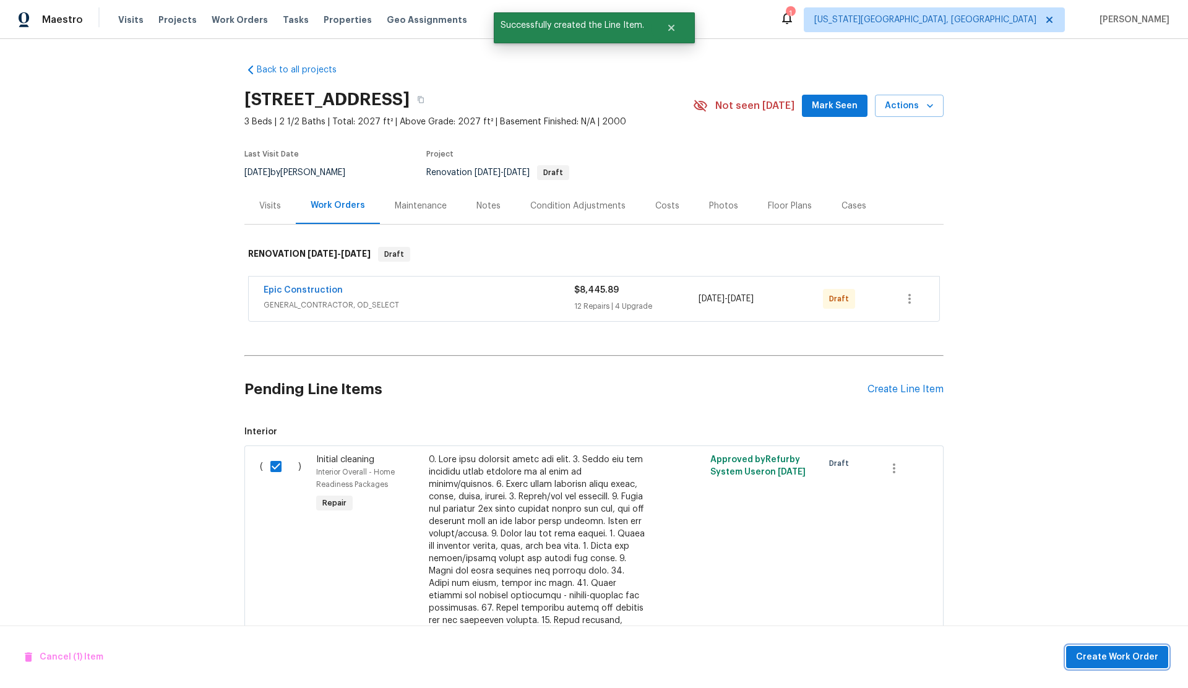
click at [1102, 655] on span "Create Work Order" at bounding box center [1117, 657] width 82 height 15
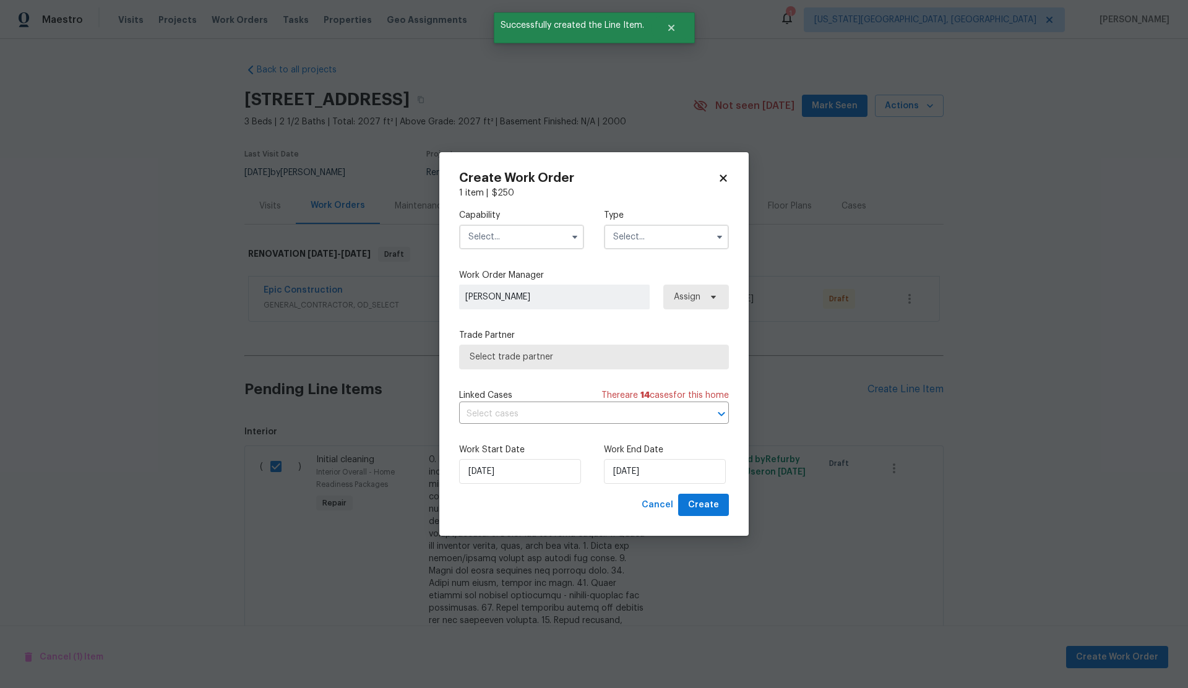
click at [510, 234] on input "text" at bounding box center [521, 237] width 125 height 25
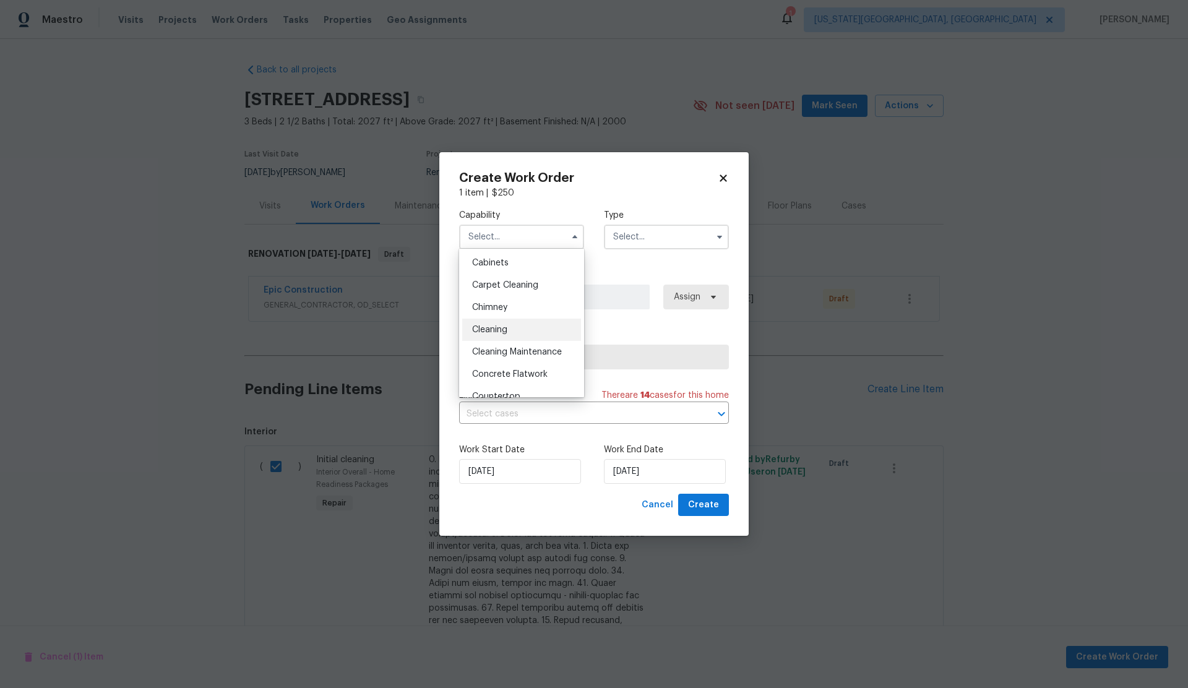
scroll to position [114, 0]
click at [491, 325] on span "Cleaning" at bounding box center [489, 327] width 35 height 9
type input "Cleaning"
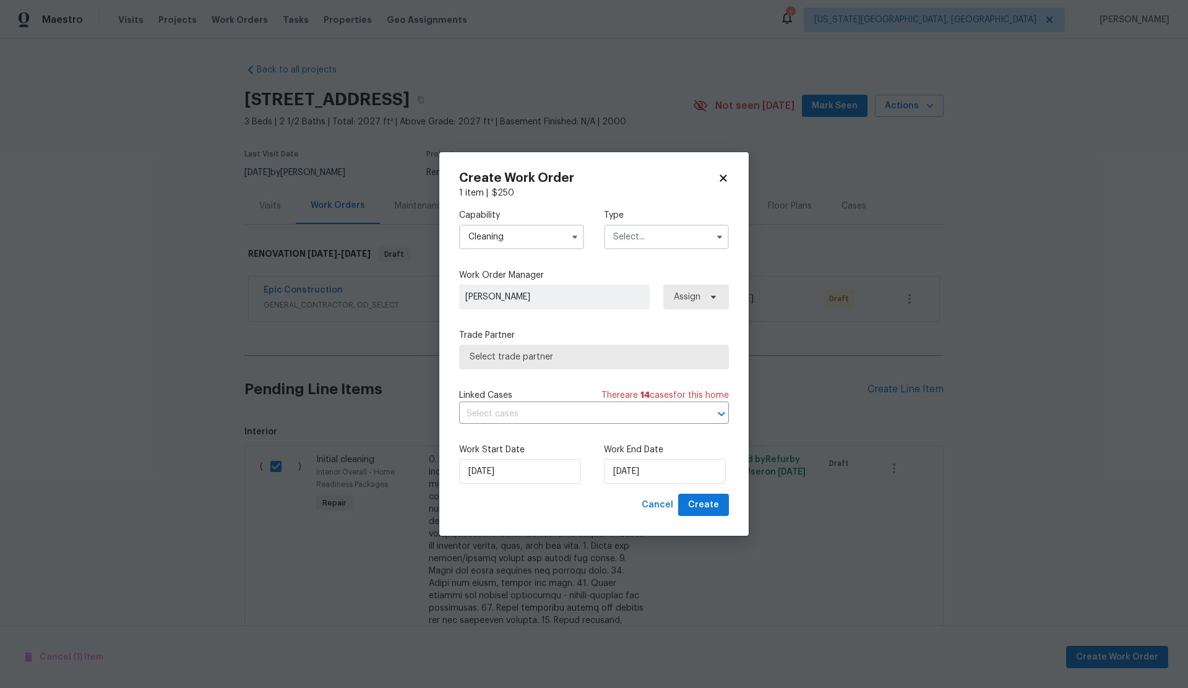
click at [655, 237] on input "text" at bounding box center [666, 237] width 125 height 25
click at [647, 320] on span "Renovation" at bounding box center [640, 322] width 46 height 9
type input "Renovation"
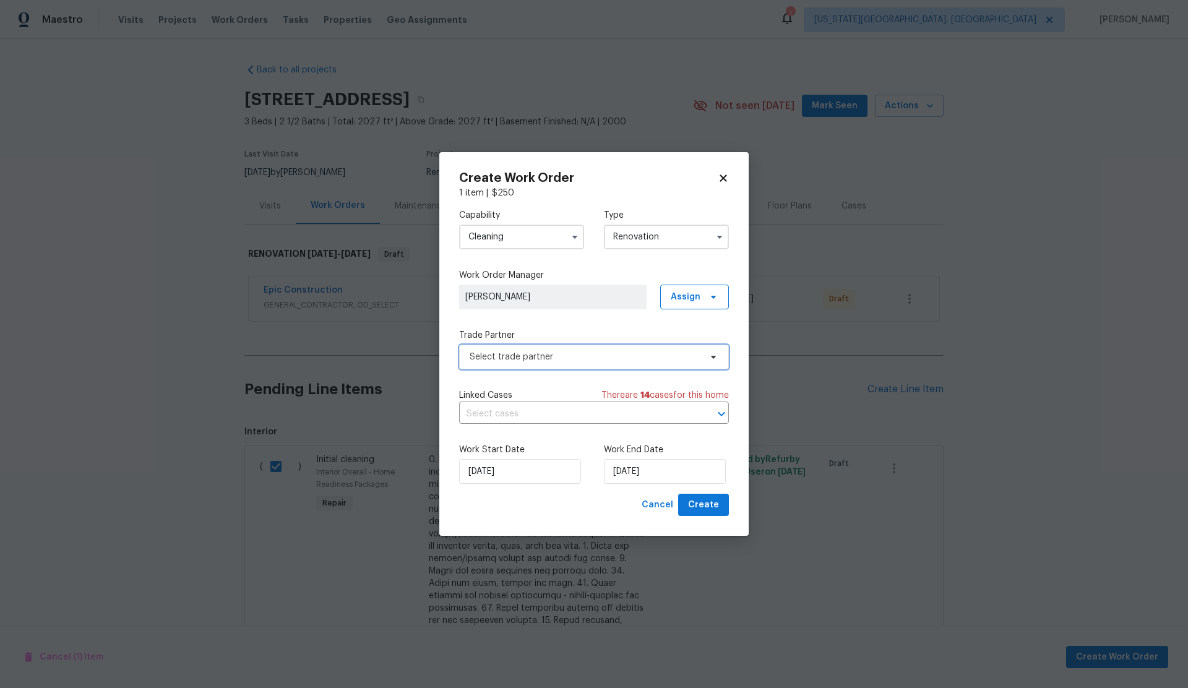
click at [556, 351] on span "Select trade partner" at bounding box center [585, 357] width 231 height 12
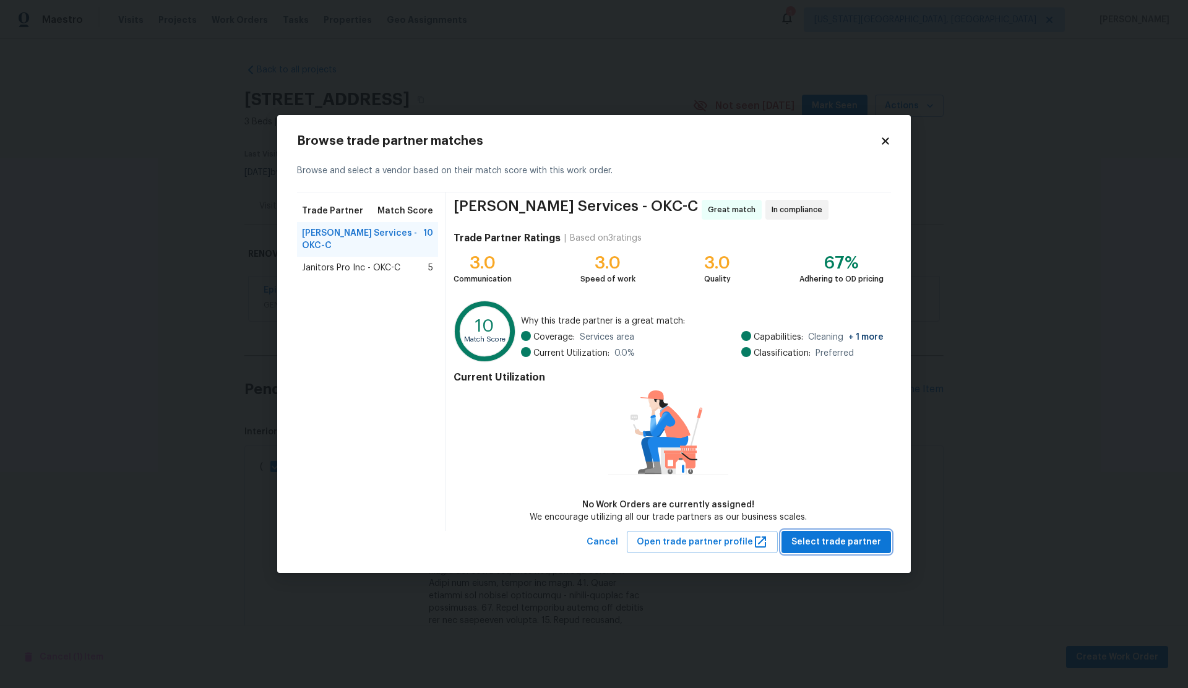
click at [851, 546] on span "Select trade partner" at bounding box center [836, 542] width 90 height 15
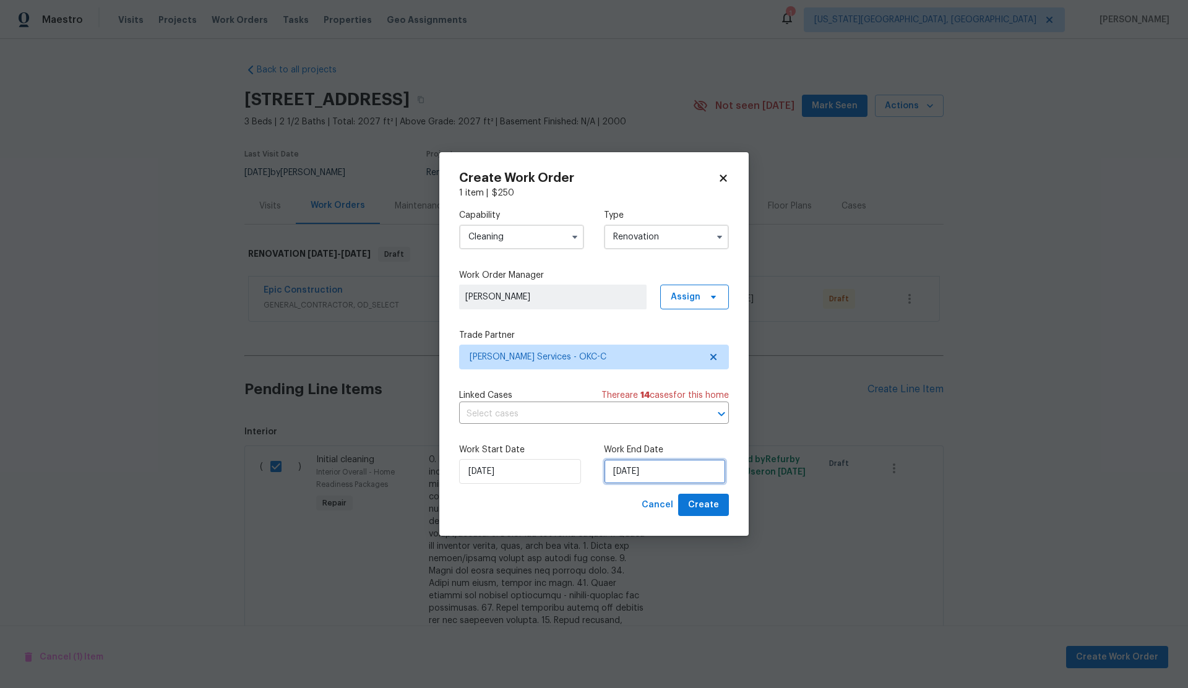
click at [651, 472] on input "10/13/2025" at bounding box center [665, 471] width 122 height 25
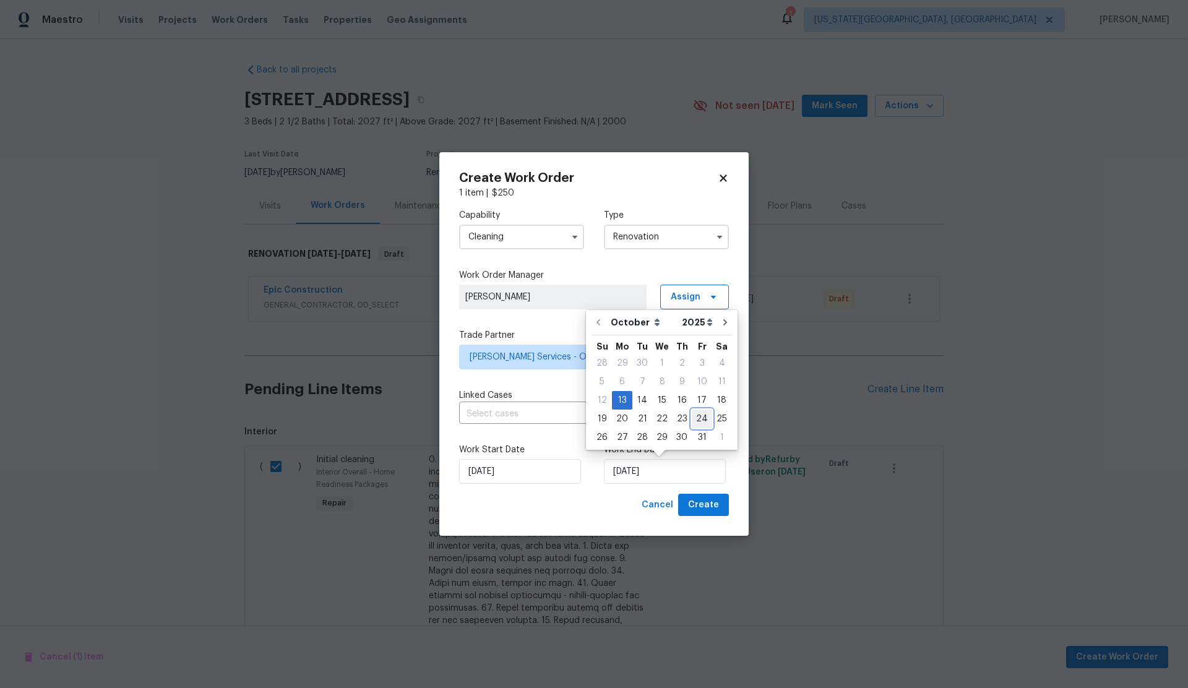
drag, startPoint x: 697, startPoint y: 415, endPoint x: 697, endPoint y: 424, distance: 9.3
click at [697, 416] on div "24" at bounding box center [702, 418] width 20 height 17
type input "10/24/2025"
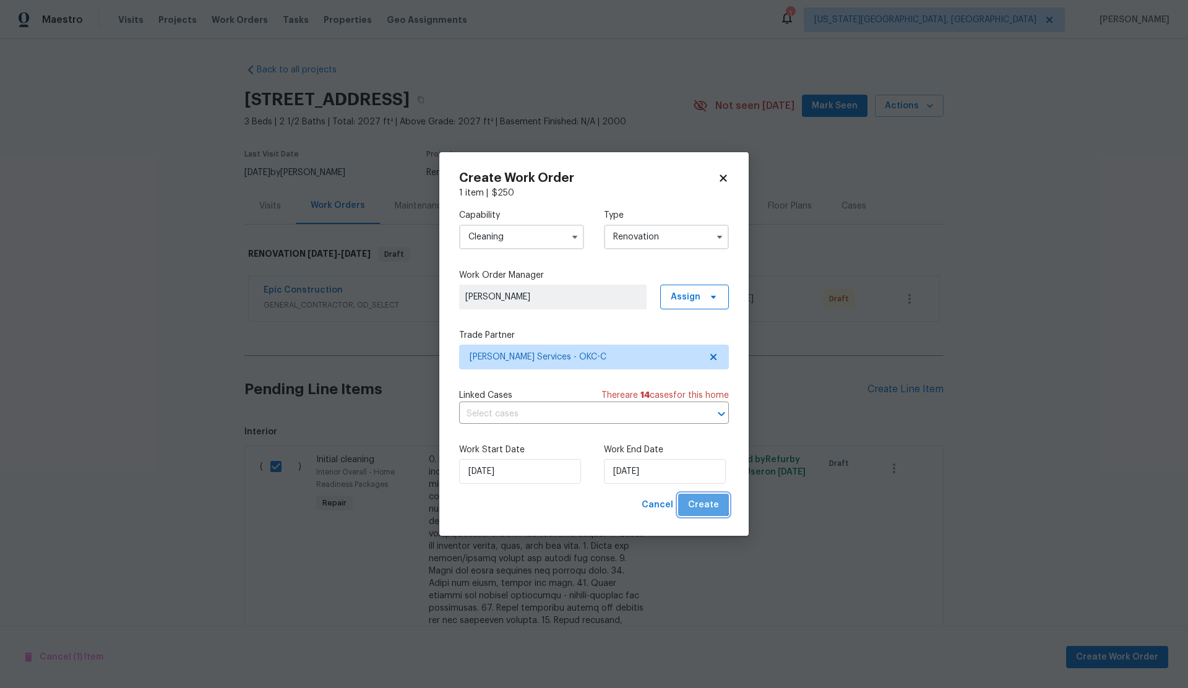
click at [705, 499] on span "Create" at bounding box center [703, 504] width 31 height 15
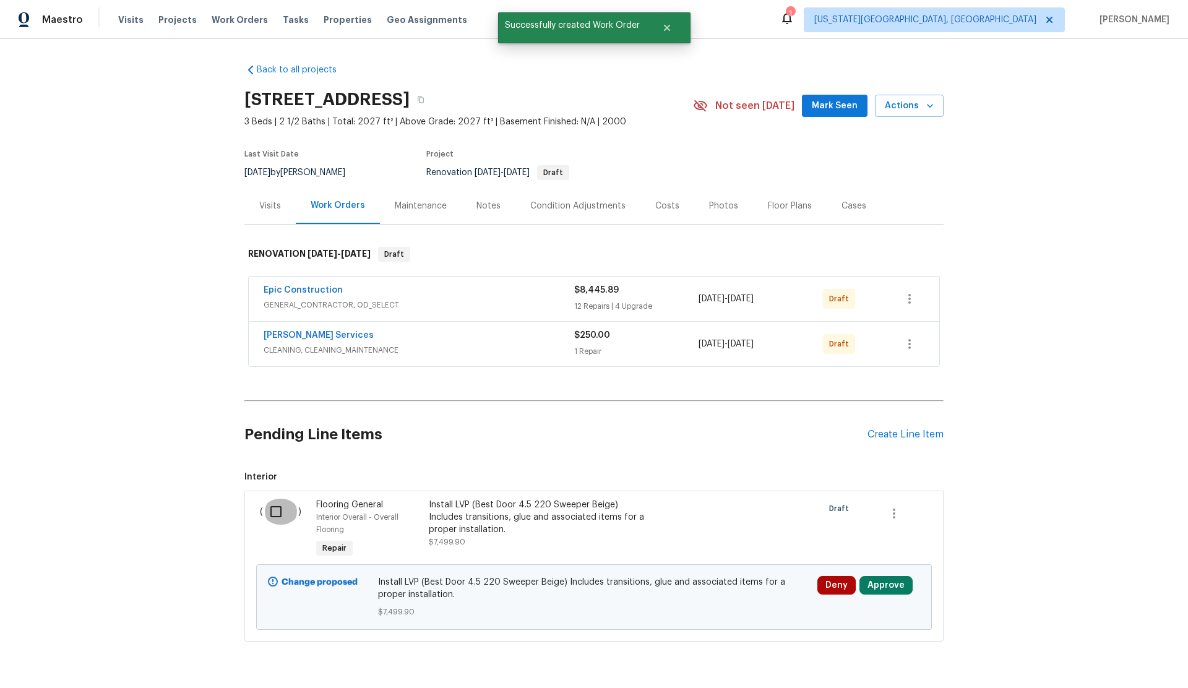
click at [278, 512] on input "checkbox" at bounding box center [280, 512] width 35 height 26
checkbox input "true"
click at [1098, 655] on span "Create Work Order" at bounding box center [1117, 657] width 82 height 15
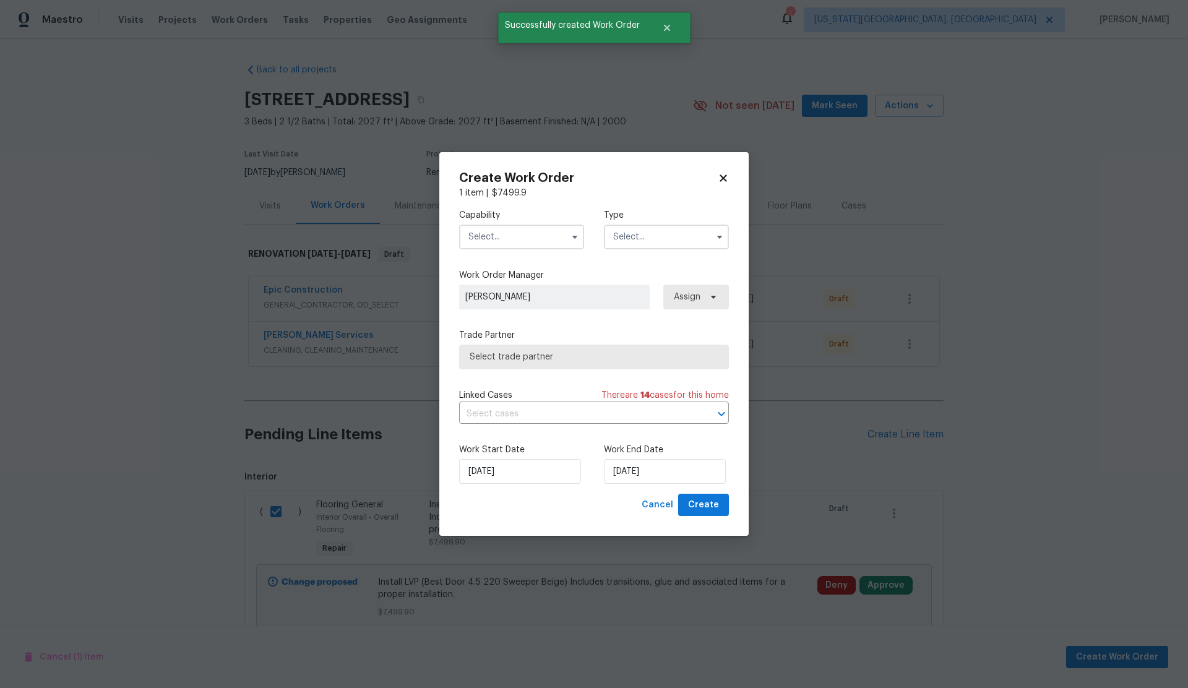
drag, startPoint x: 499, startPoint y: 236, endPoint x: 497, endPoint y: 244, distance: 8.1
click at [499, 236] on input "text" at bounding box center [521, 237] width 125 height 25
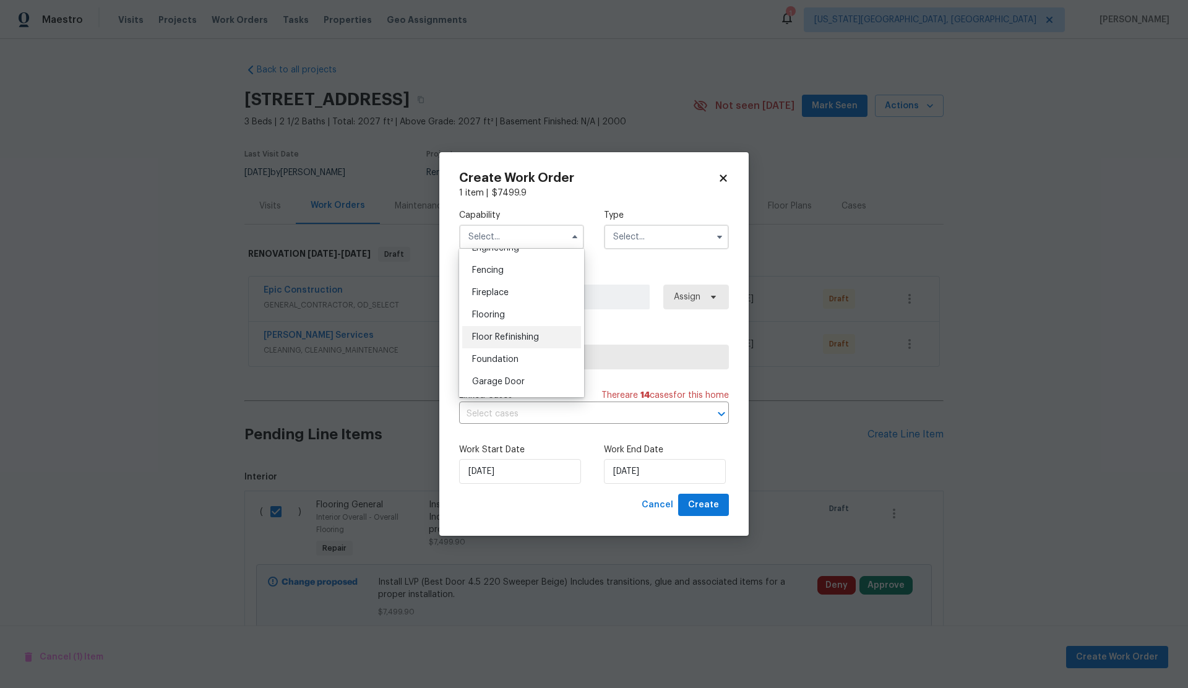
scroll to position [431, 0]
click at [487, 314] on span "Flooring" at bounding box center [488, 312] width 33 height 9
type input "Flooring"
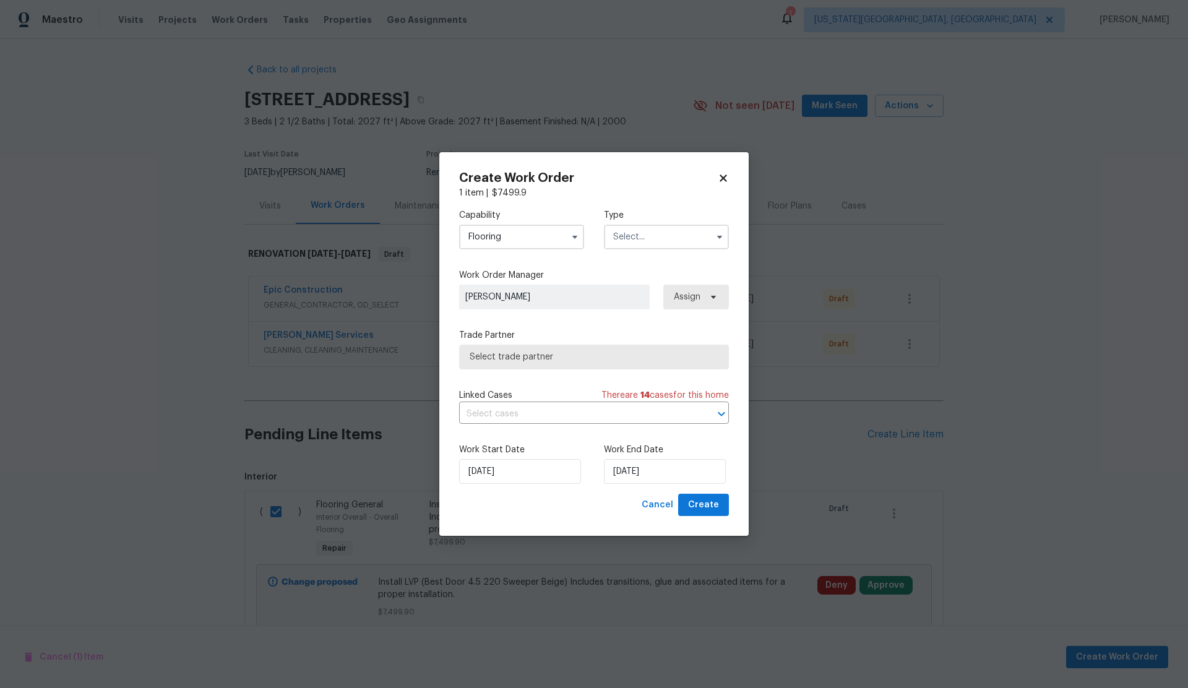
click at [641, 238] on input "text" at bounding box center [666, 237] width 125 height 25
click at [645, 311] on div "Renovation" at bounding box center [666, 316] width 119 height 22
type input "Renovation"
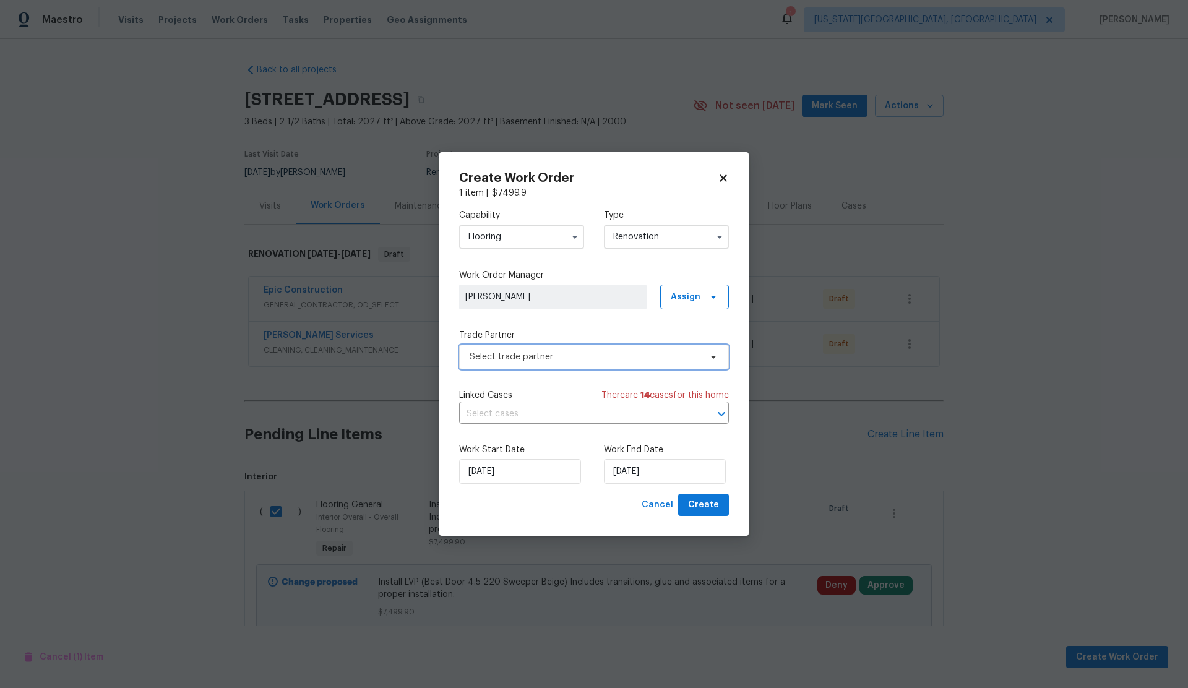
click at [556, 353] on span "Select trade partner" at bounding box center [585, 357] width 231 height 12
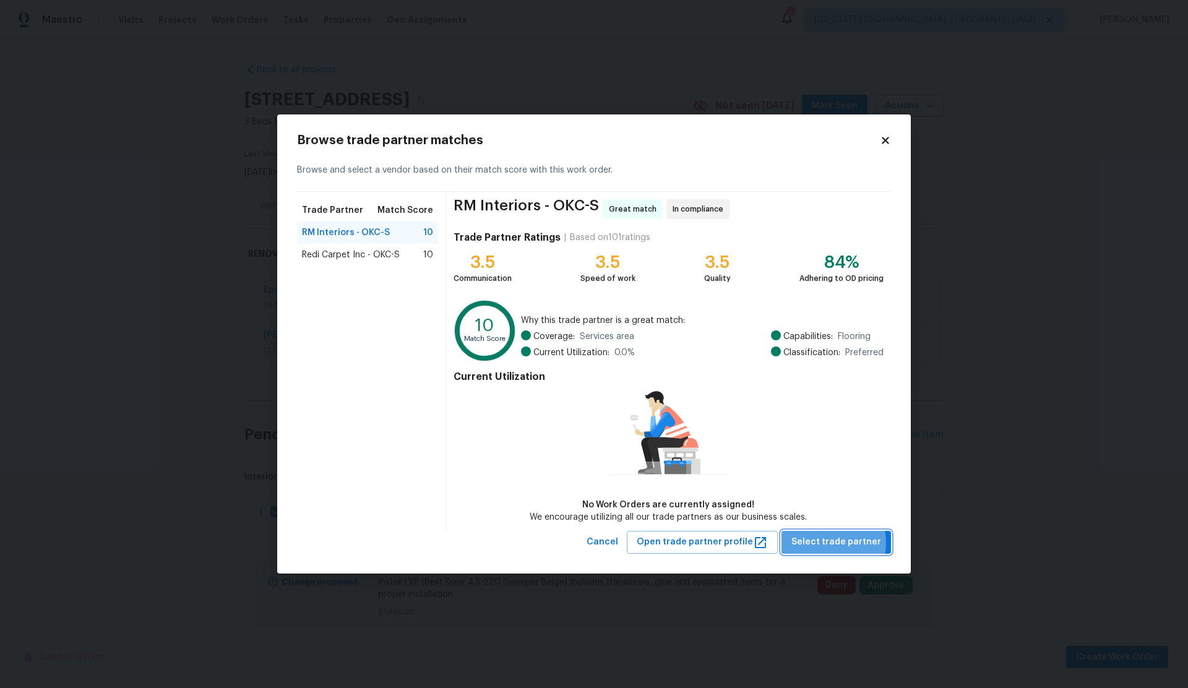
click at [827, 543] on span "Select trade partner" at bounding box center [836, 542] width 90 height 15
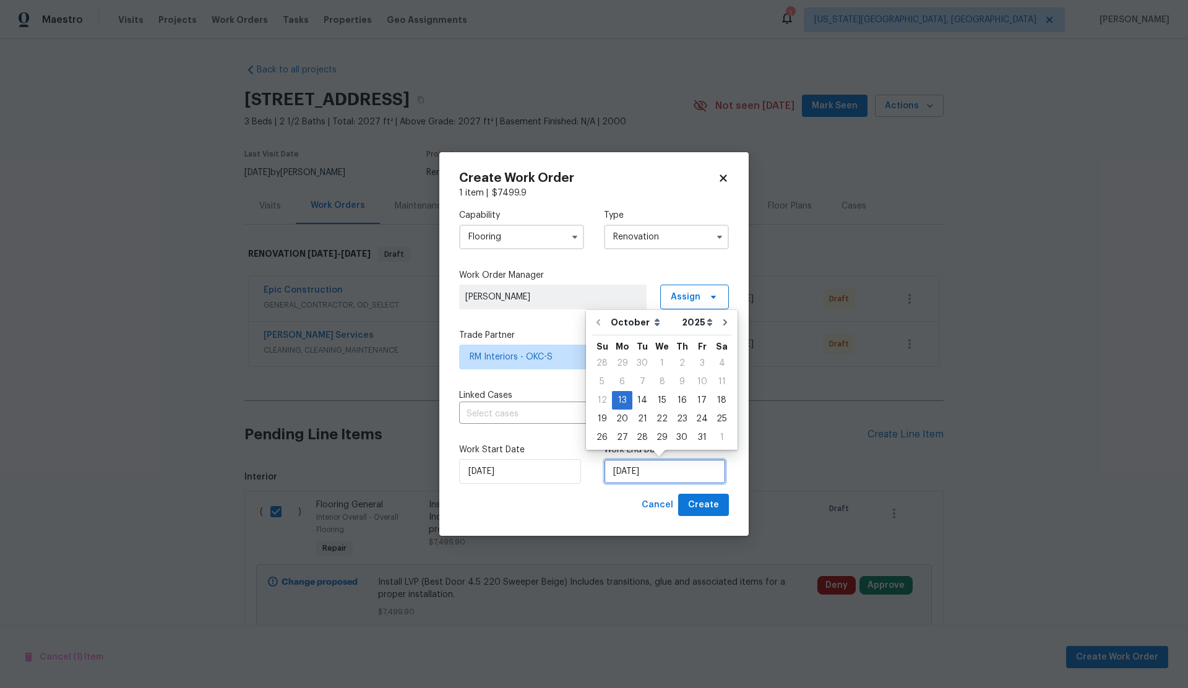
click at [654, 471] on input "10/13/2025" at bounding box center [665, 471] width 122 height 25
click at [700, 418] on div "24" at bounding box center [702, 418] width 20 height 17
type input "10/24/2025"
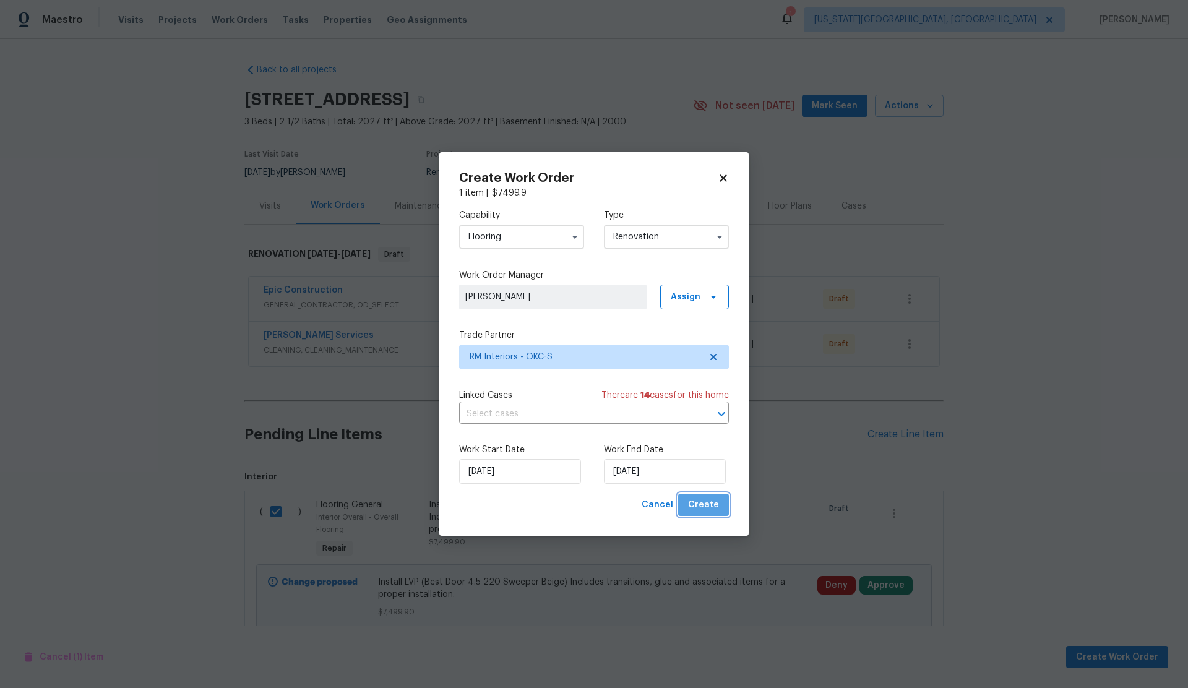
click at [711, 506] on span "Create" at bounding box center [703, 504] width 31 height 15
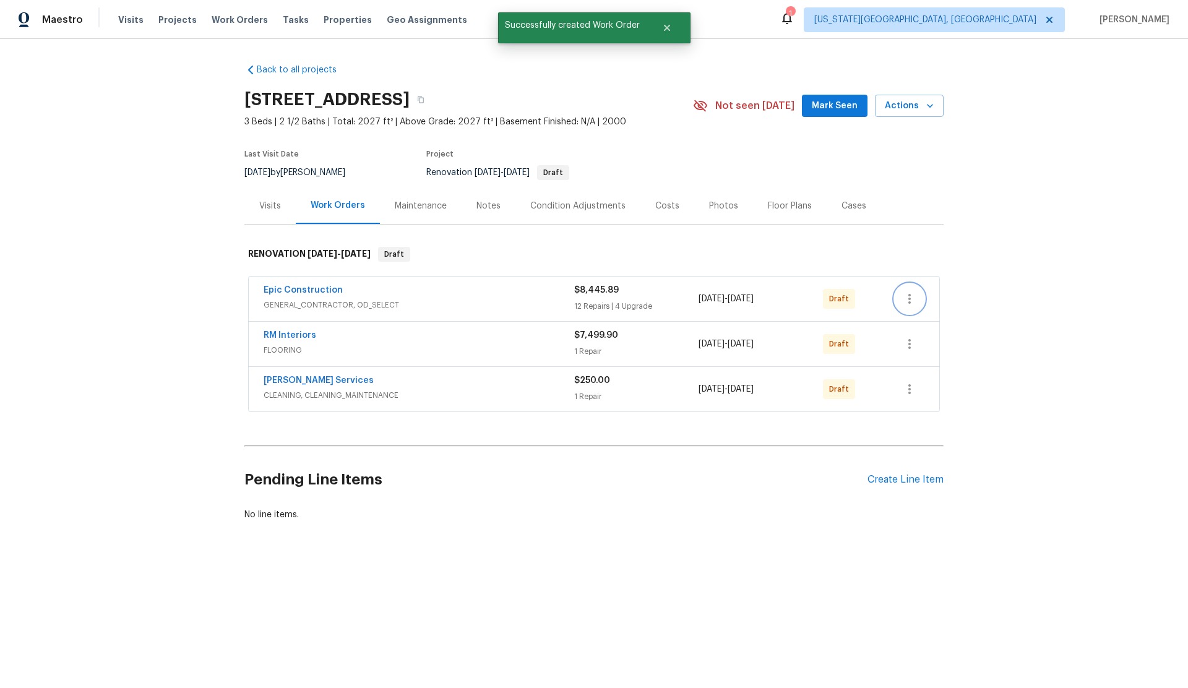
click at [913, 298] on icon "button" at bounding box center [909, 298] width 15 height 15
click at [916, 315] on li "Confirm and Send to Vendor" at bounding box center [964, 319] width 138 height 20
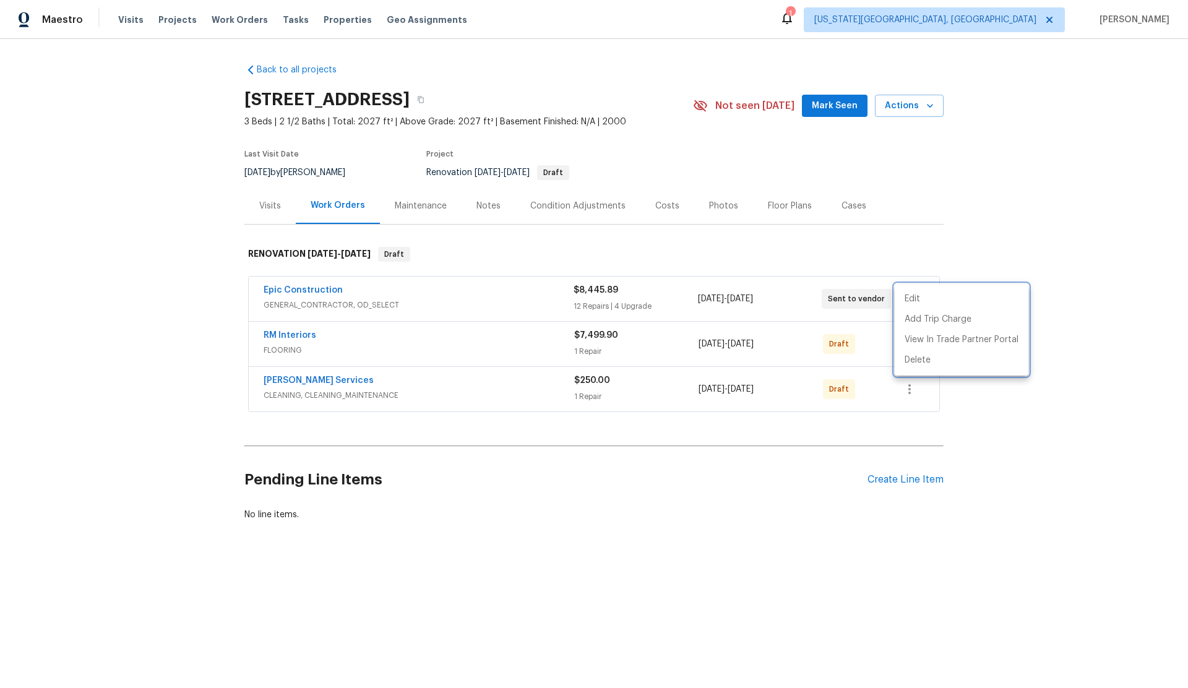
drag, startPoint x: 900, startPoint y: 392, endPoint x: 915, endPoint y: 393, distance: 15.5
click at [910, 393] on div at bounding box center [594, 344] width 1188 height 688
click at [913, 391] on icon "button" at bounding box center [909, 389] width 15 height 15
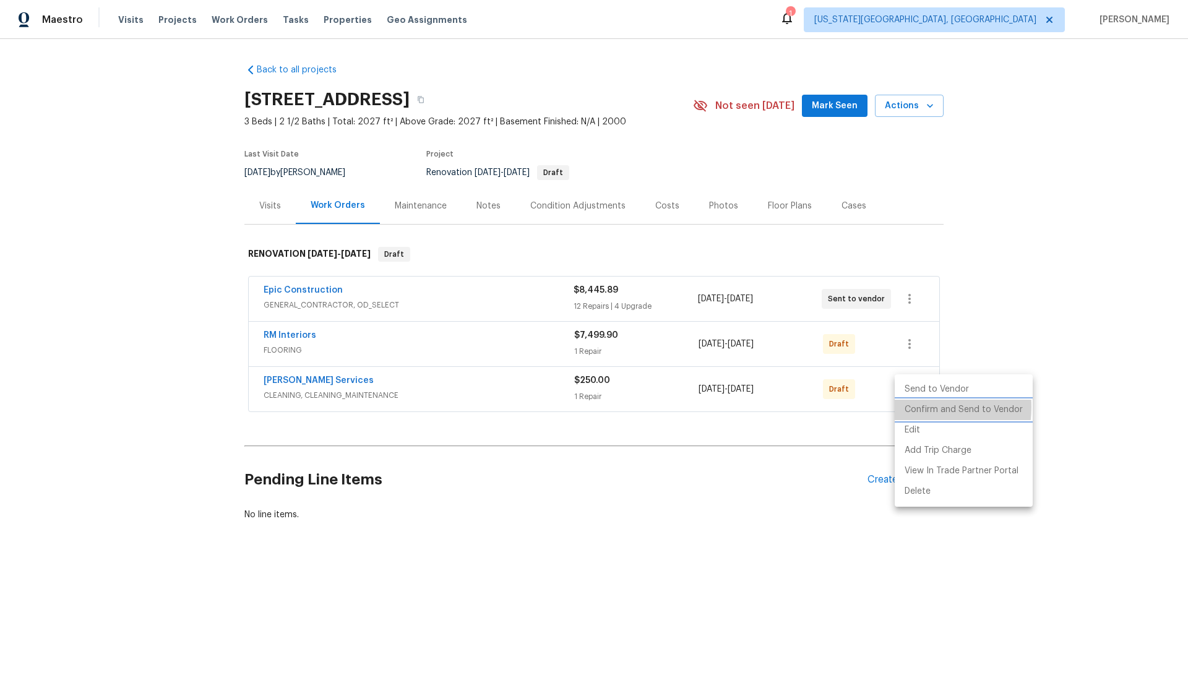
click at [916, 406] on li "Confirm and Send to Vendor" at bounding box center [964, 410] width 138 height 20
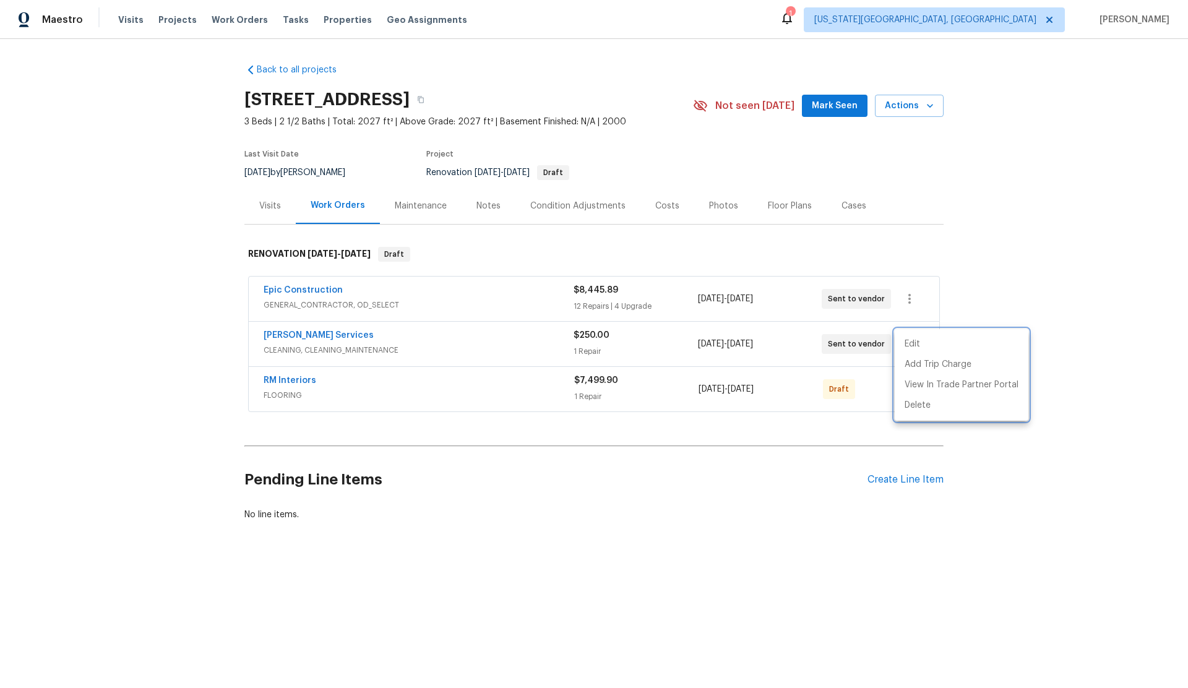
click at [880, 419] on div at bounding box center [594, 344] width 1188 height 688
click at [912, 389] on icon "button" at bounding box center [909, 389] width 15 height 15
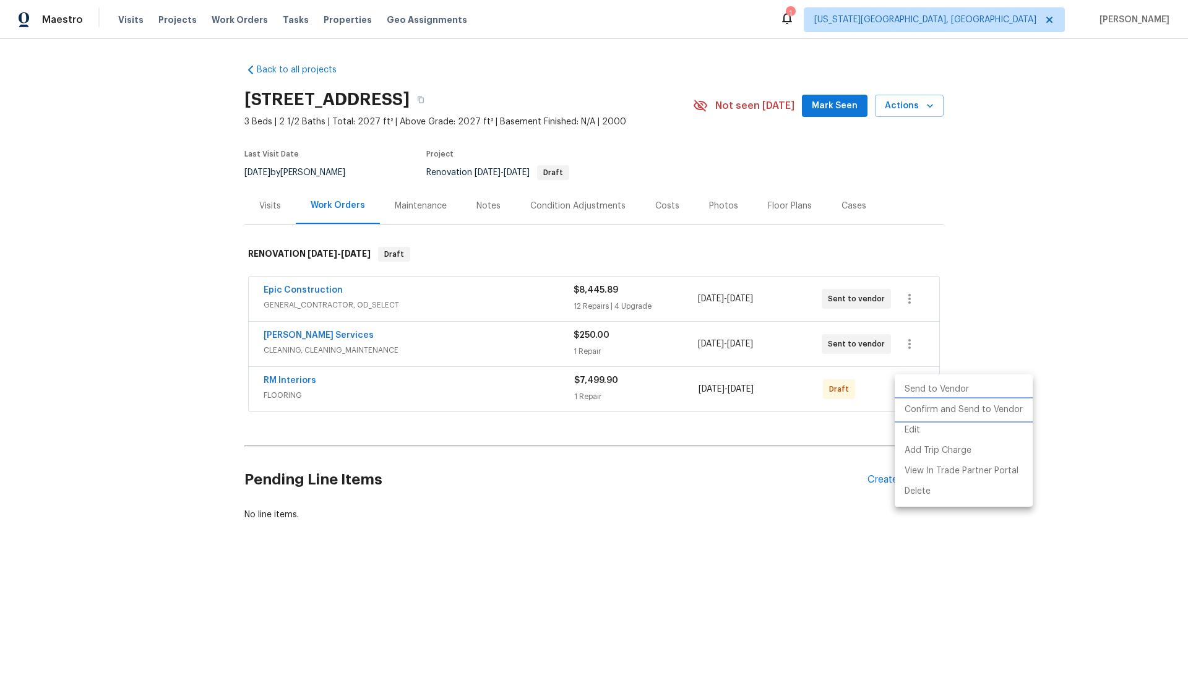
click at [913, 409] on li "Confirm and Send to Vendor" at bounding box center [964, 410] width 138 height 20
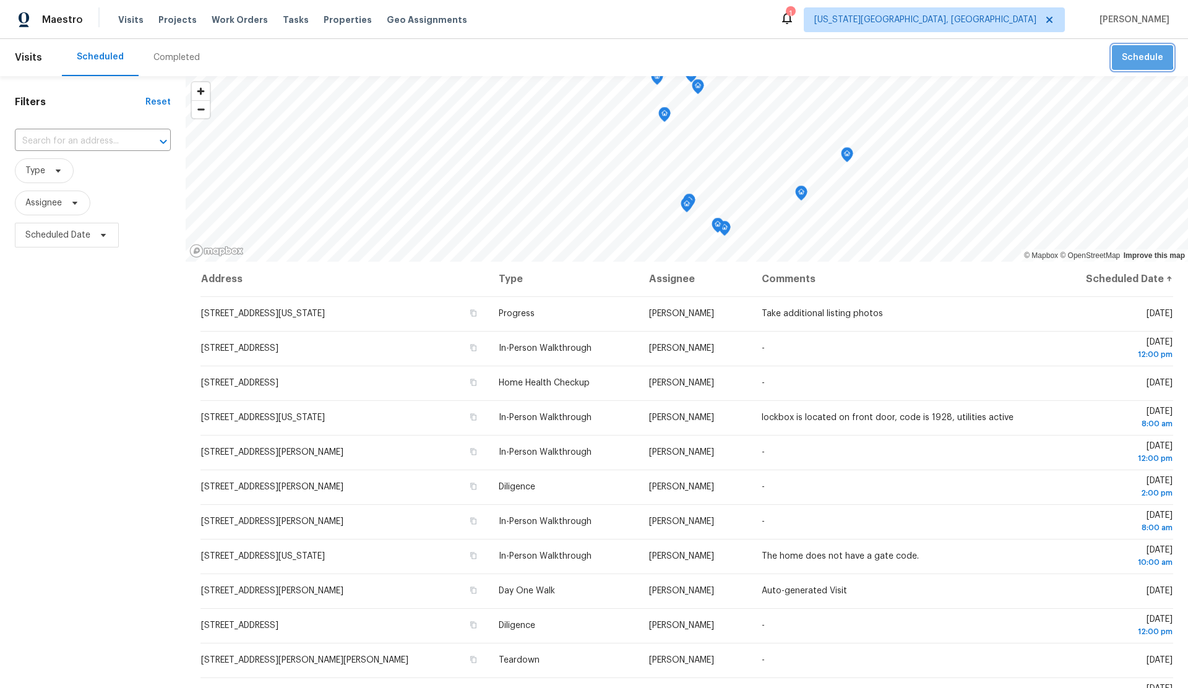
click at [1140, 57] on span "Schedule" at bounding box center [1142, 57] width 41 height 15
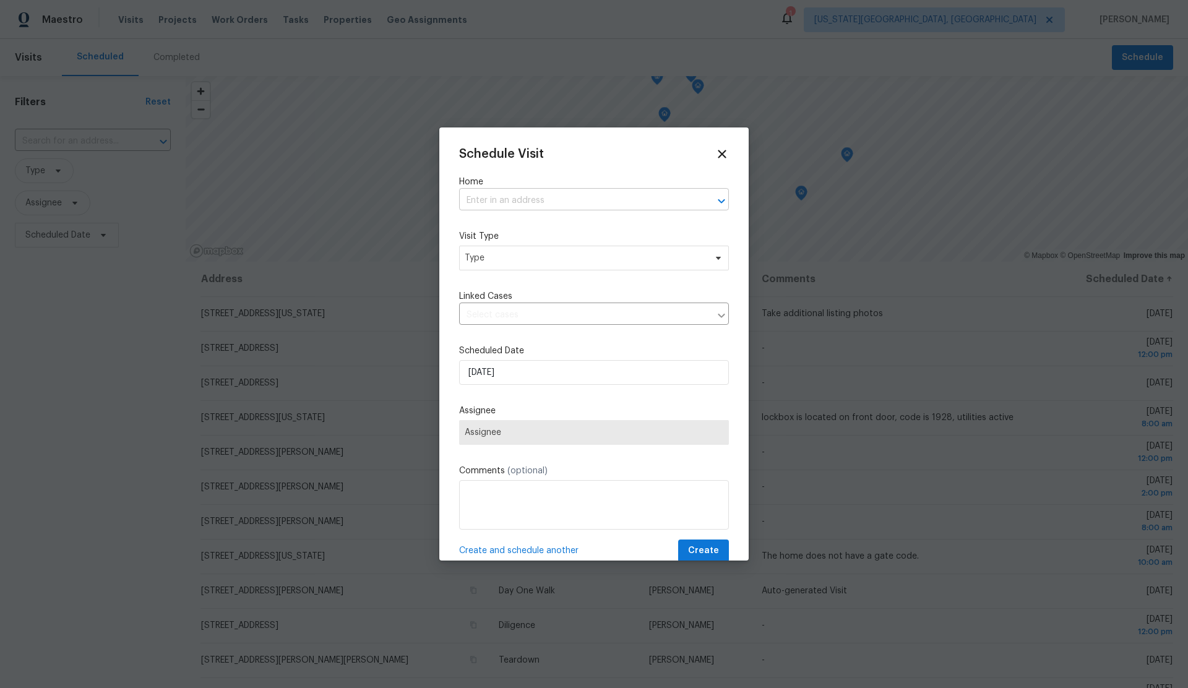
click at [487, 202] on input "text" at bounding box center [576, 200] width 235 height 19
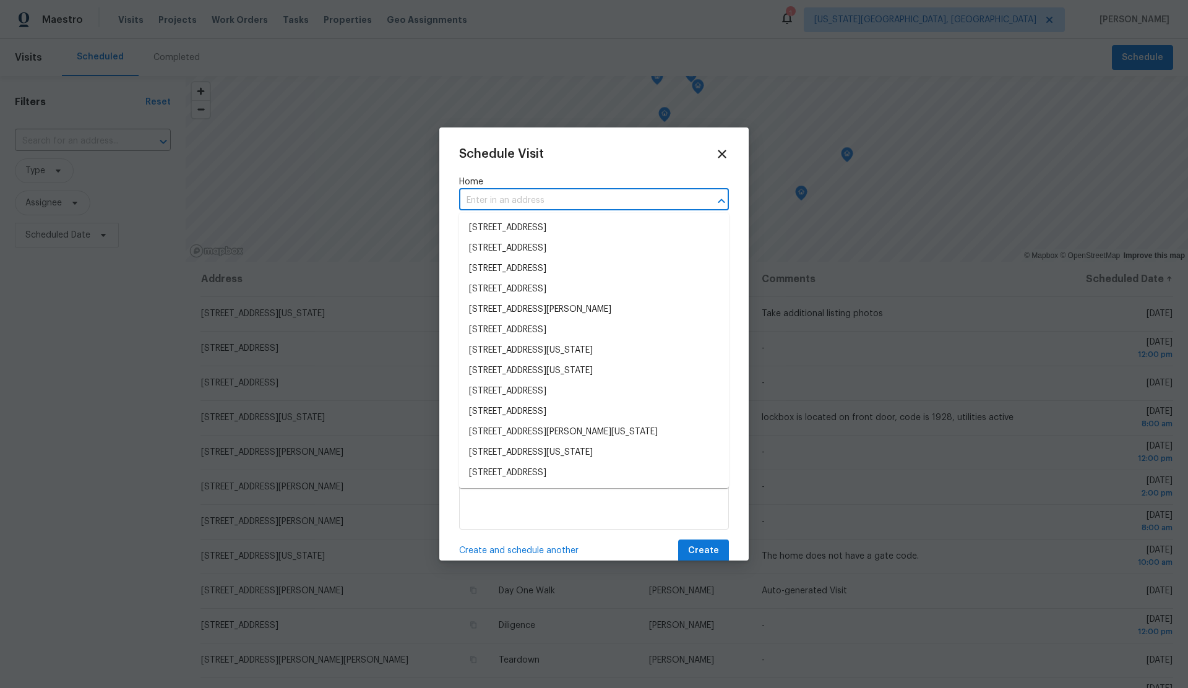
paste input "[STREET_ADDRESS]"
type input "[STREET_ADDRESS]"
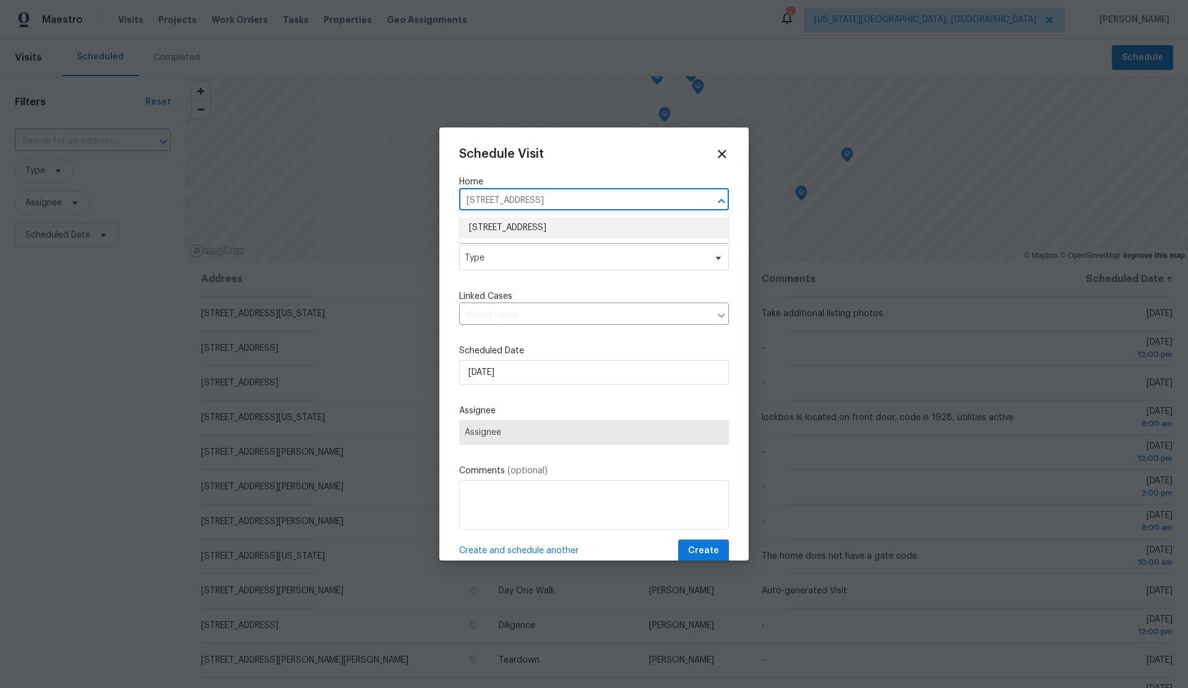
click at [488, 225] on li "[STREET_ADDRESS]" at bounding box center [594, 228] width 270 height 20
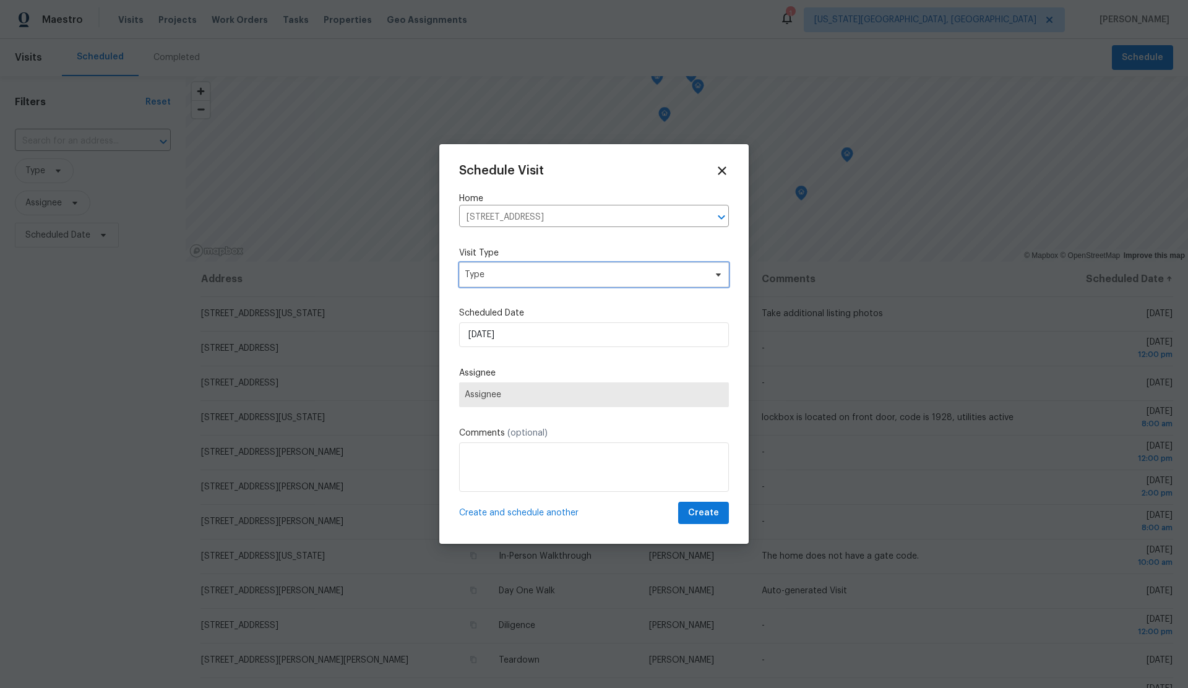
click at [493, 269] on span "Type" at bounding box center [585, 275] width 241 height 12
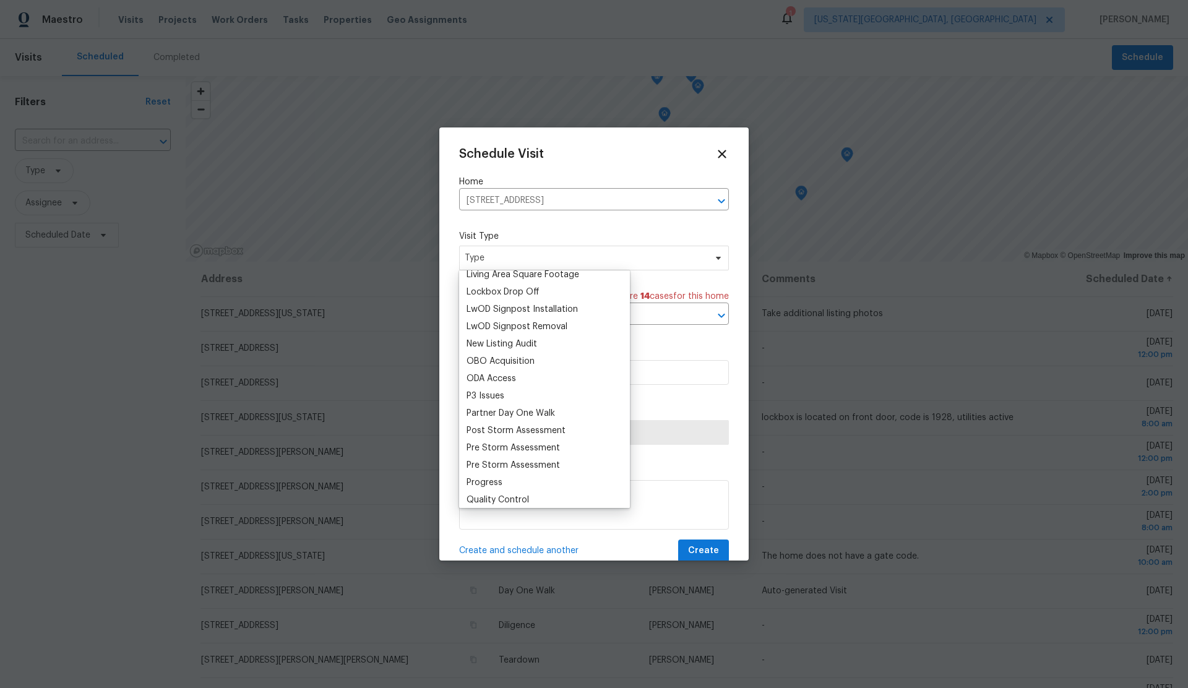
scroll to position [631, 0]
click at [492, 479] on div "Progress" at bounding box center [484, 482] width 36 height 12
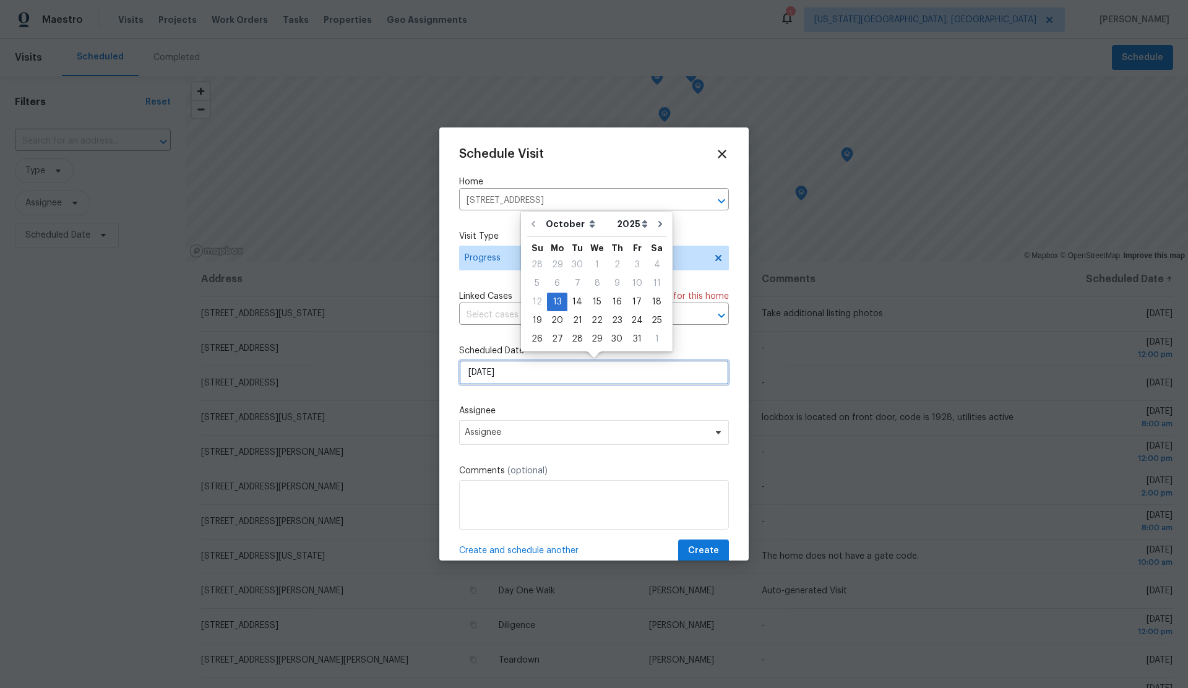
click at [547, 374] on input "[DATE]" at bounding box center [594, 372] width 270 height 25
click at [599, 300] on div "15" at bounding box center [597, 301] width 20 height 17
type input "[DATE]"
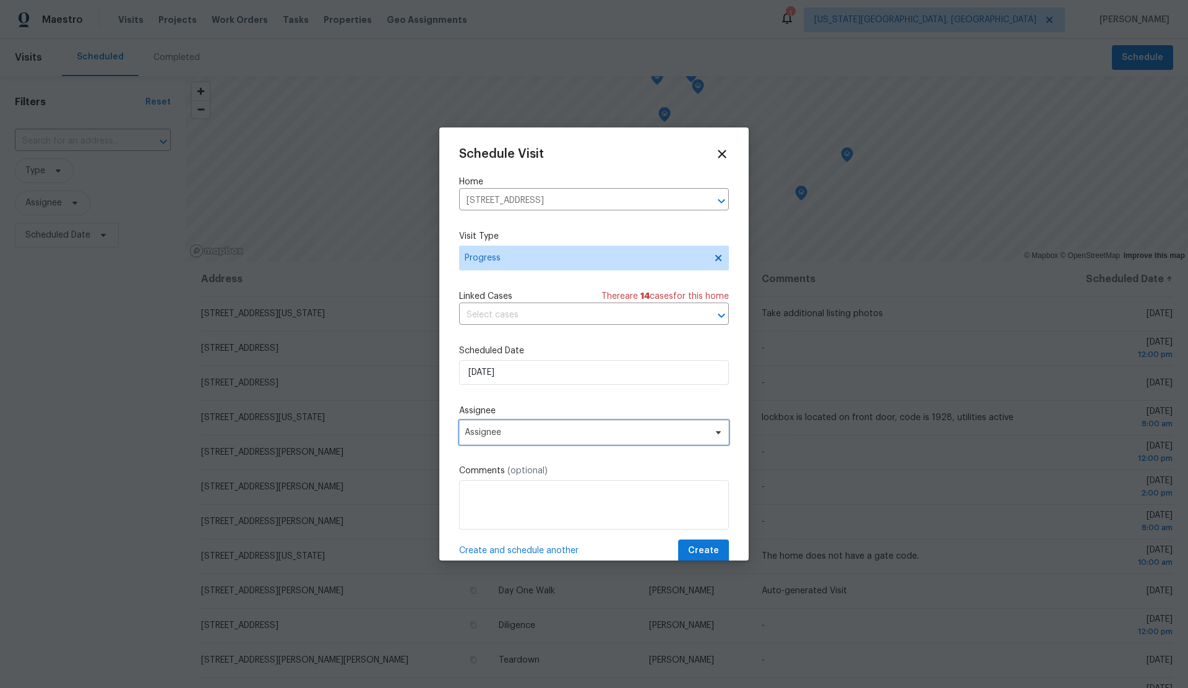
click at [567, 429] on span "Assignee" at bounding box center [586, 433] width 243 height 10
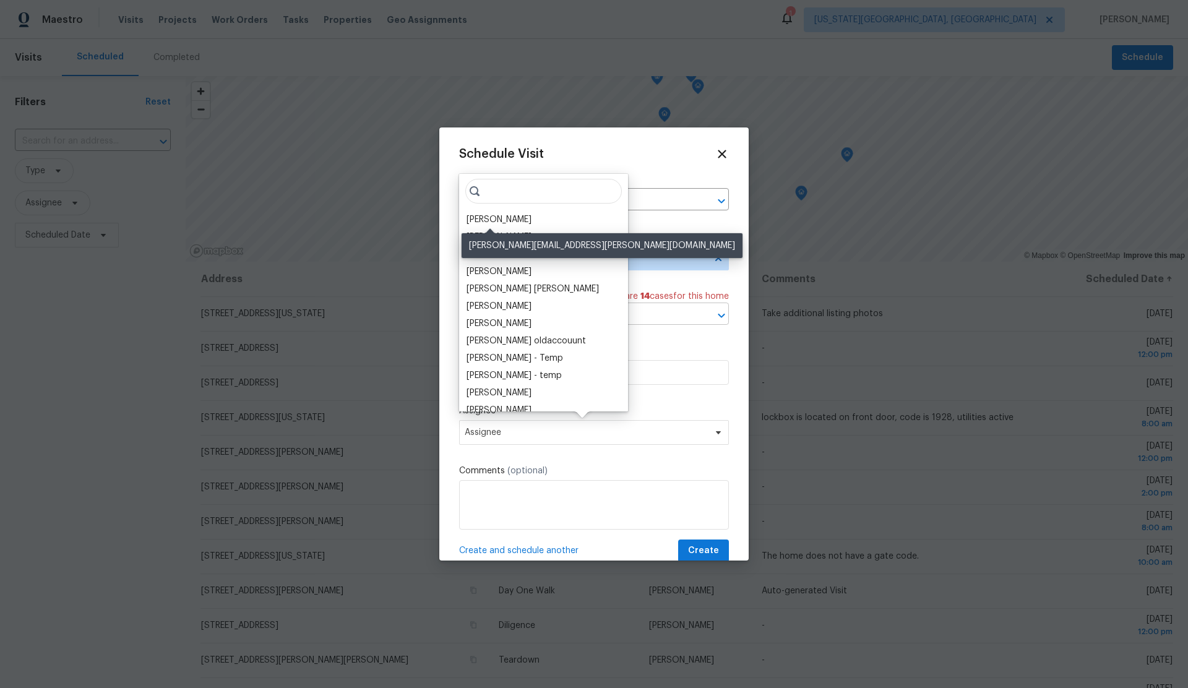
drag, startPoint x: 487, startPoint y: 218, endPoint x: 479, endPoint y: 312, distance: 94.4
click at [488, 220] on div "[PERSON_NAME]" at bounding box center [498, 219] width 65 height 12
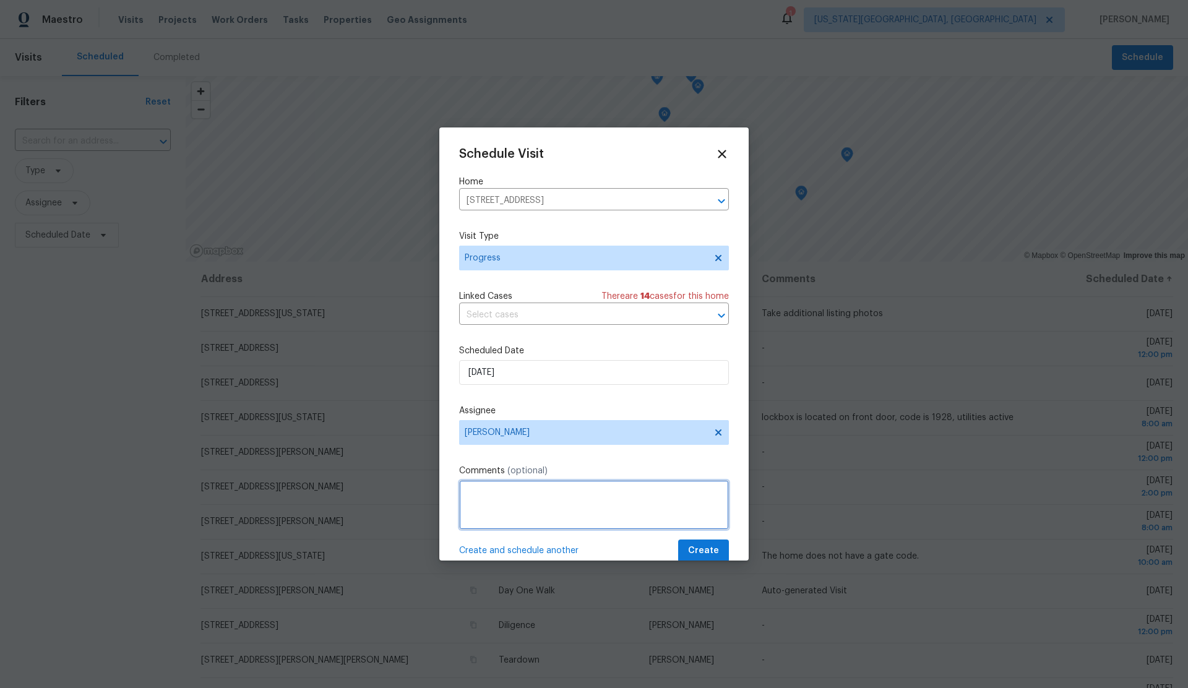
click at [517, 491] on textarea at bounding box center [594, 504] width 270 height 49
type textarea "Walk project with GC"
click at [711, 549] on span "Create" at bounding box center [703, 550] width 31 height 15
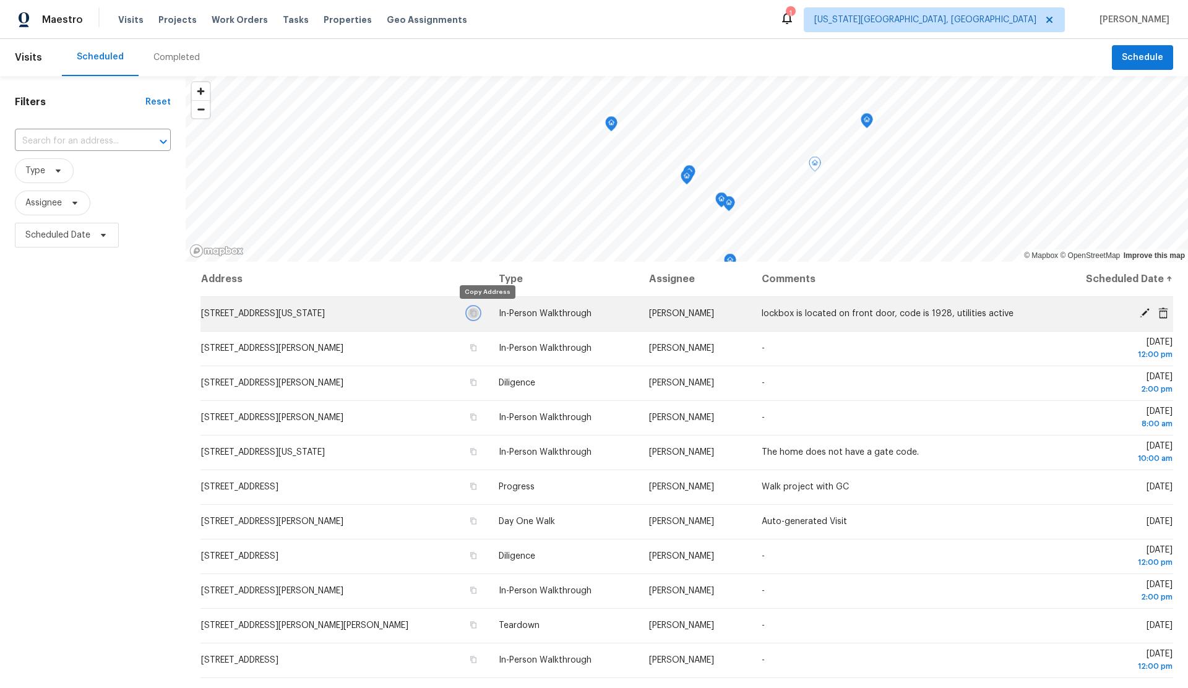
click at [477, 310] on icon "button" at bounding box center [474, 313] width 6 height 7
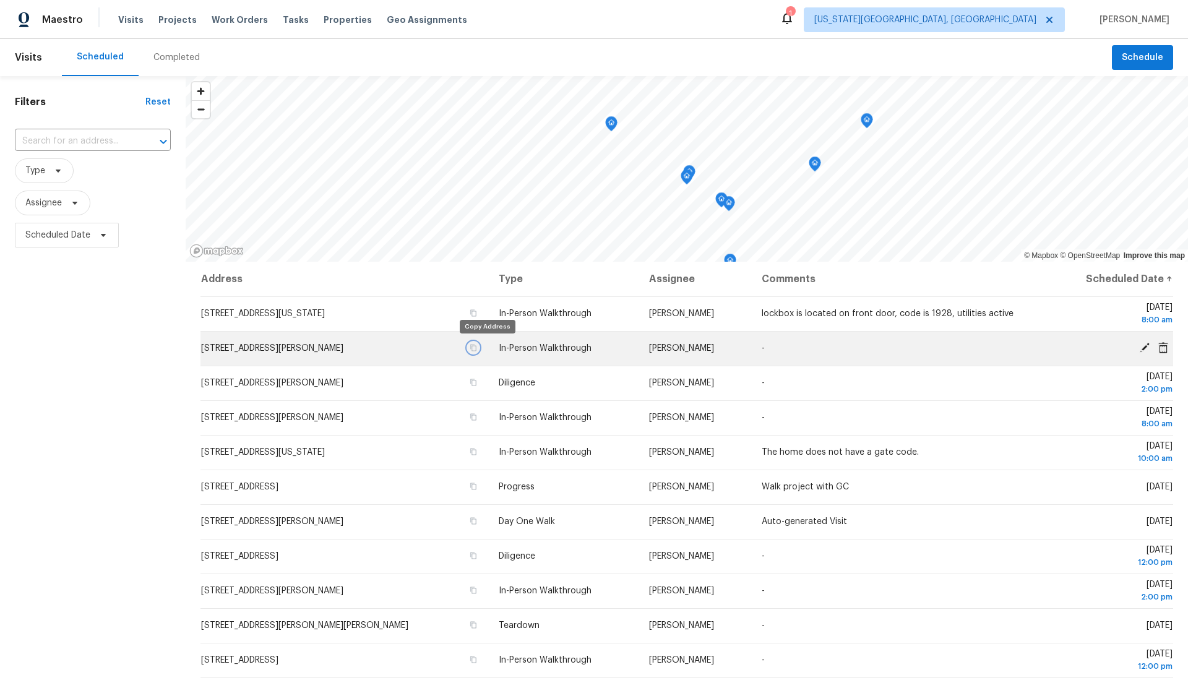
click at [477, 346] on icon "button" at bounding box center [473, 347] width 7 height 7
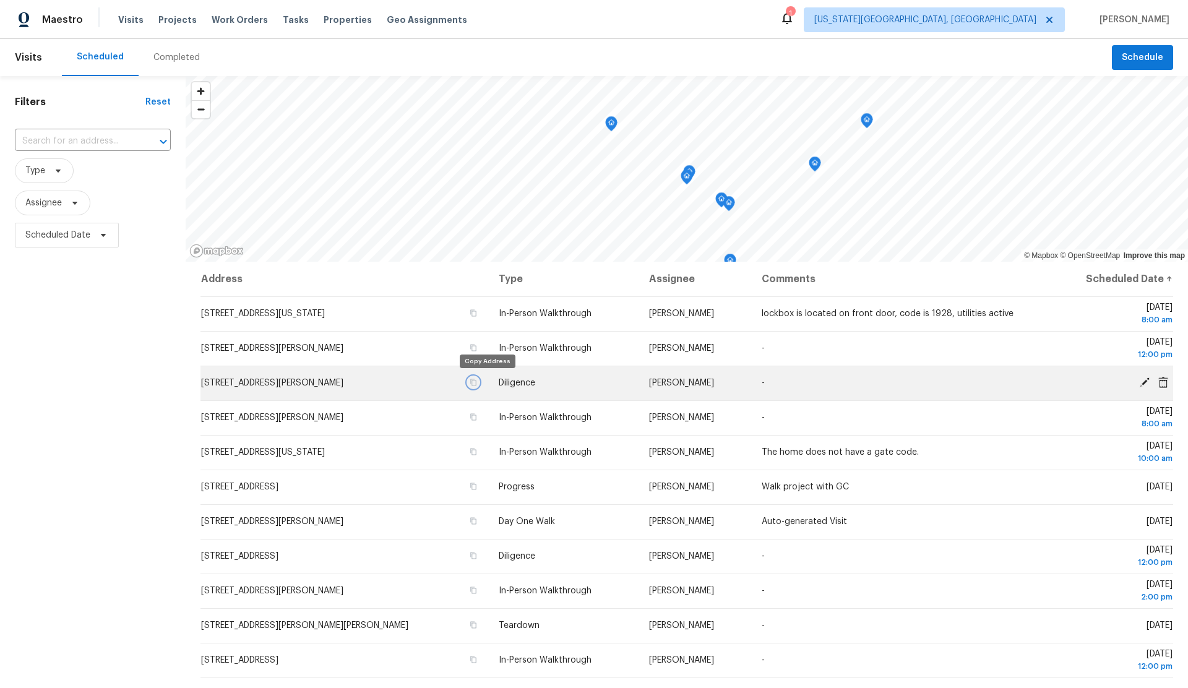
click at [477, 380] on icon "button" at bounding box center [474, 382] width 6 height 7
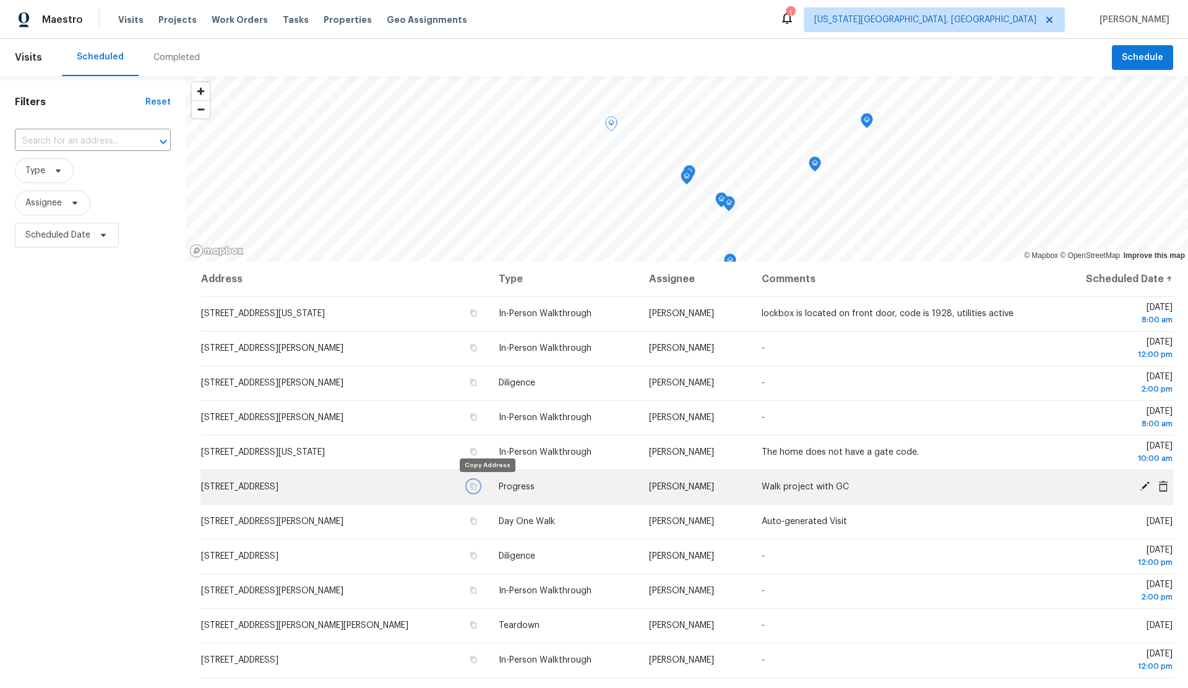
click at [477, 486] on icon "button" at bounding box center [473, 486] width 7 height 7
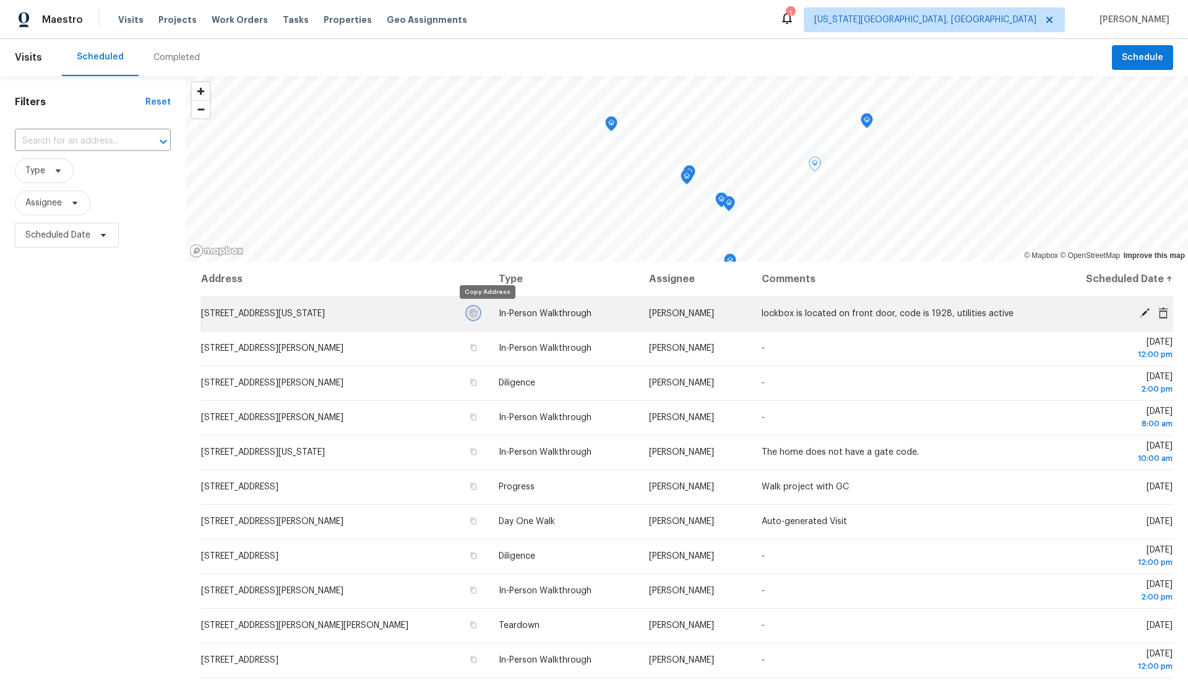
click at [477, 311] on icon "button" at bounding box center [474, 313] width 6 height 7
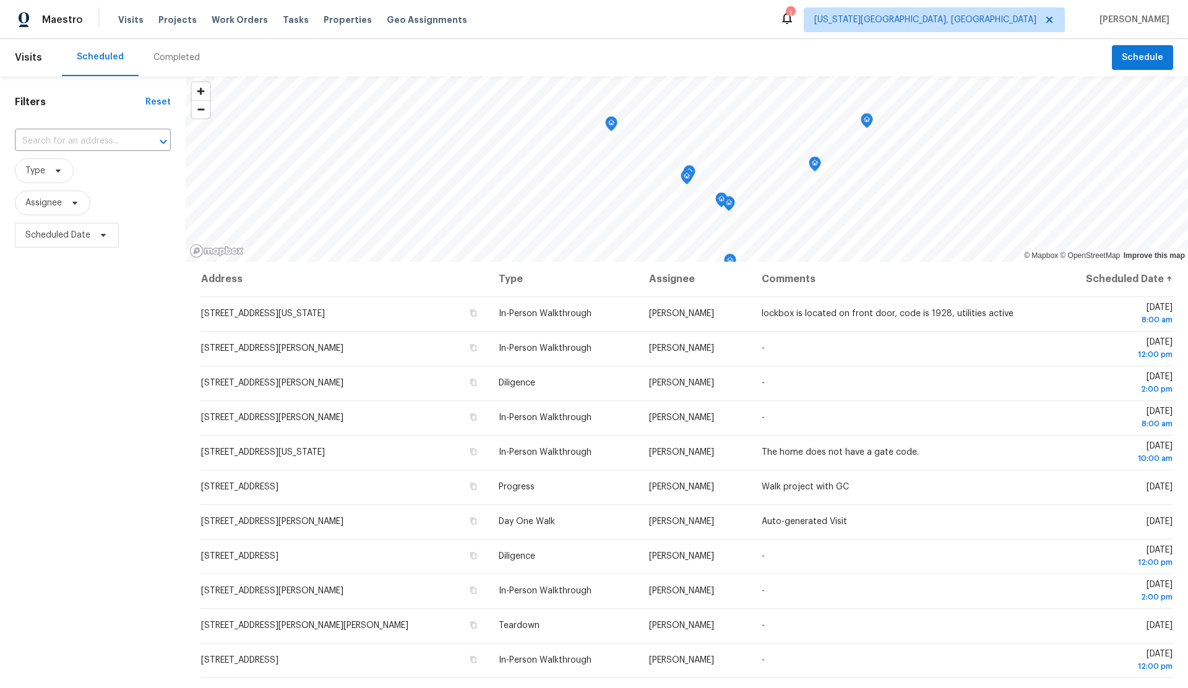
click at [172, 55] on div "Completed" at bounding box center [176, 57] width 46 height 12
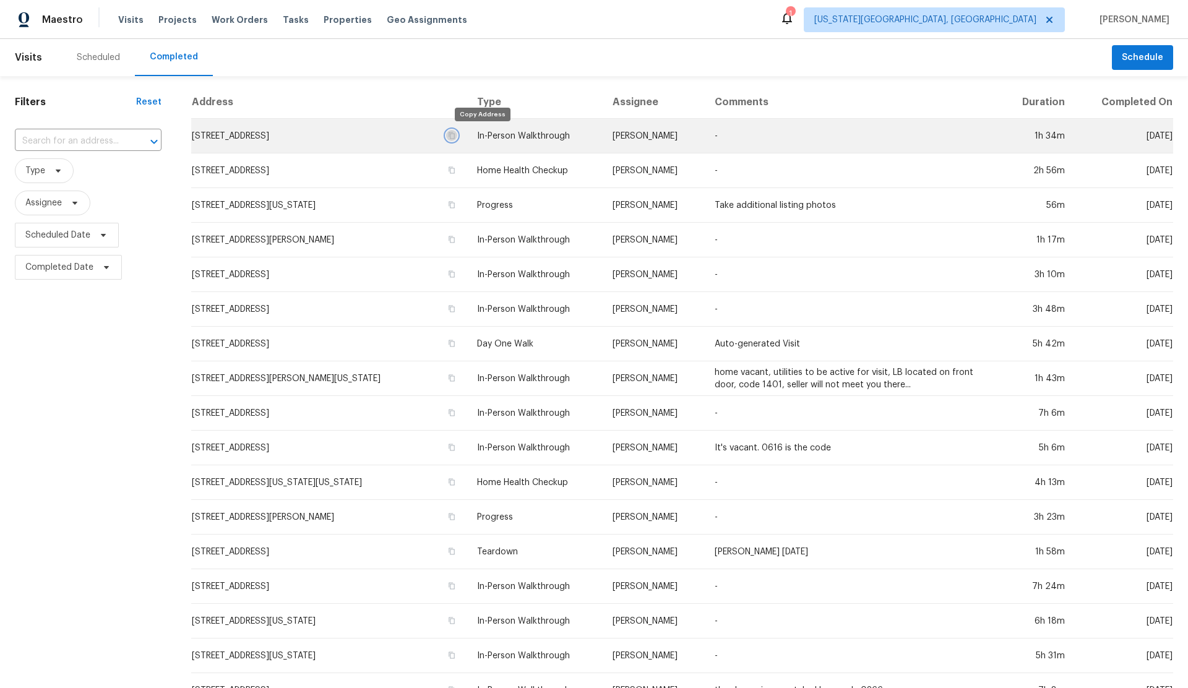
click at [455, 134] on icon "button" at bounding box center [451, 135] width 7 height 7
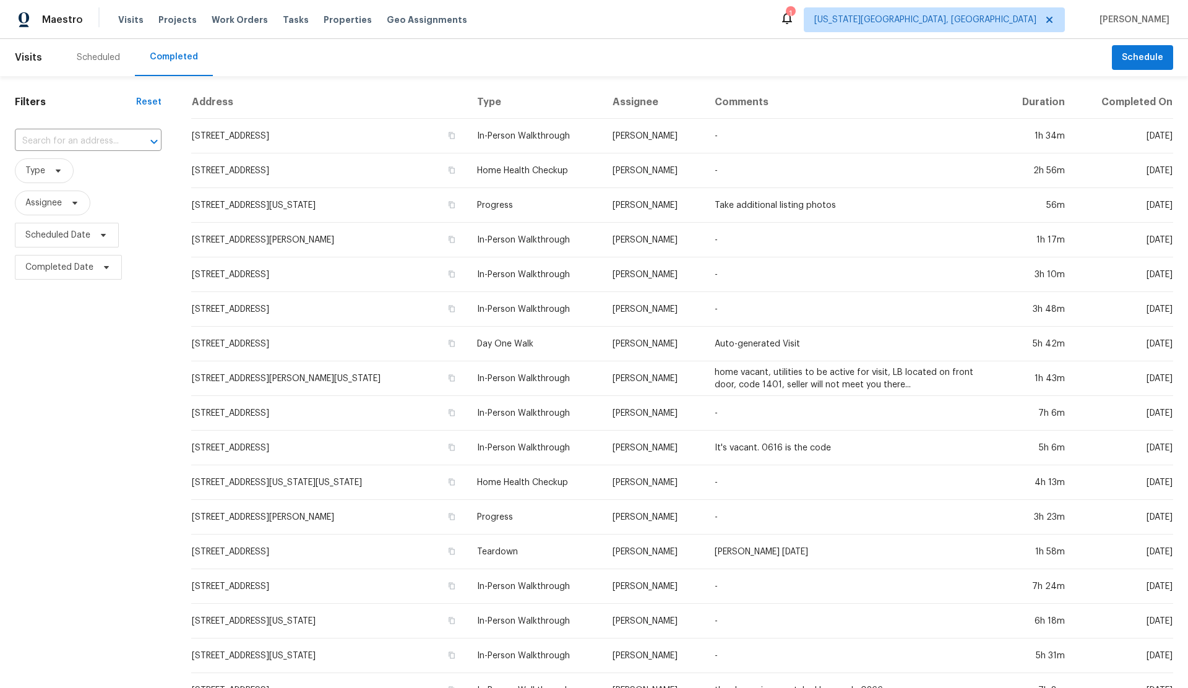
click at [86, 54] on div "Scheduled" at bounding box center [98, 57] width 43 height 12
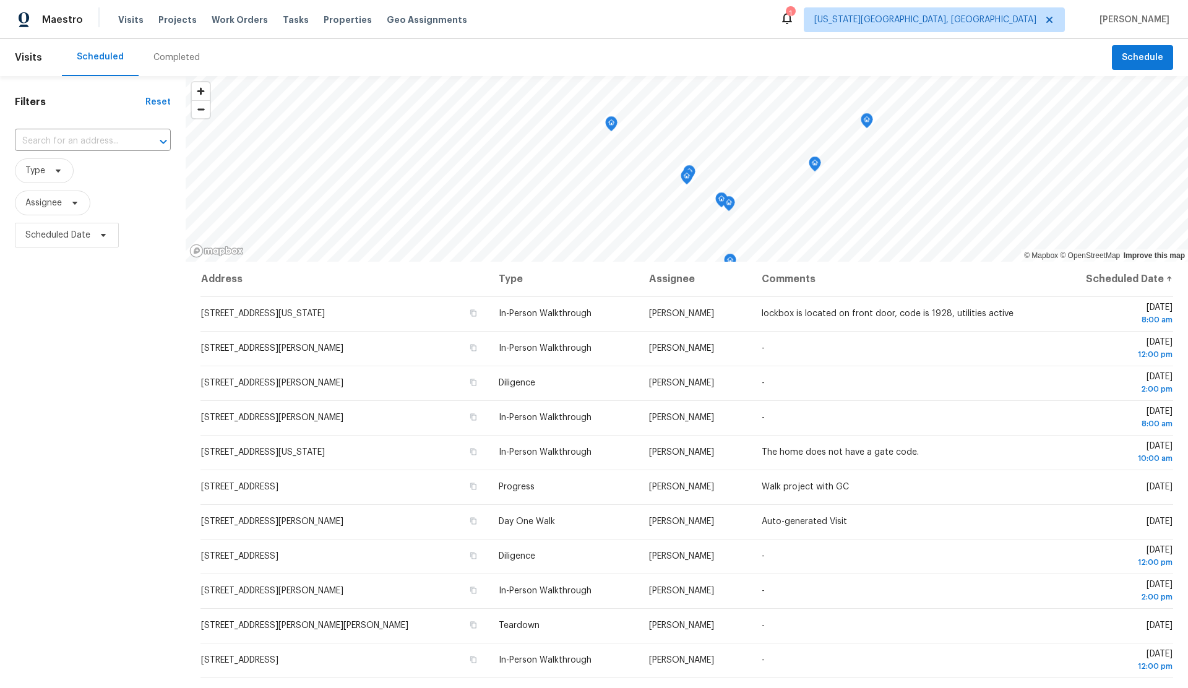
click at [57, 452] on div "Filters Reset ​ Type Assignee Scheduled Date" at bounding box center [93, 444] width 186 height 736
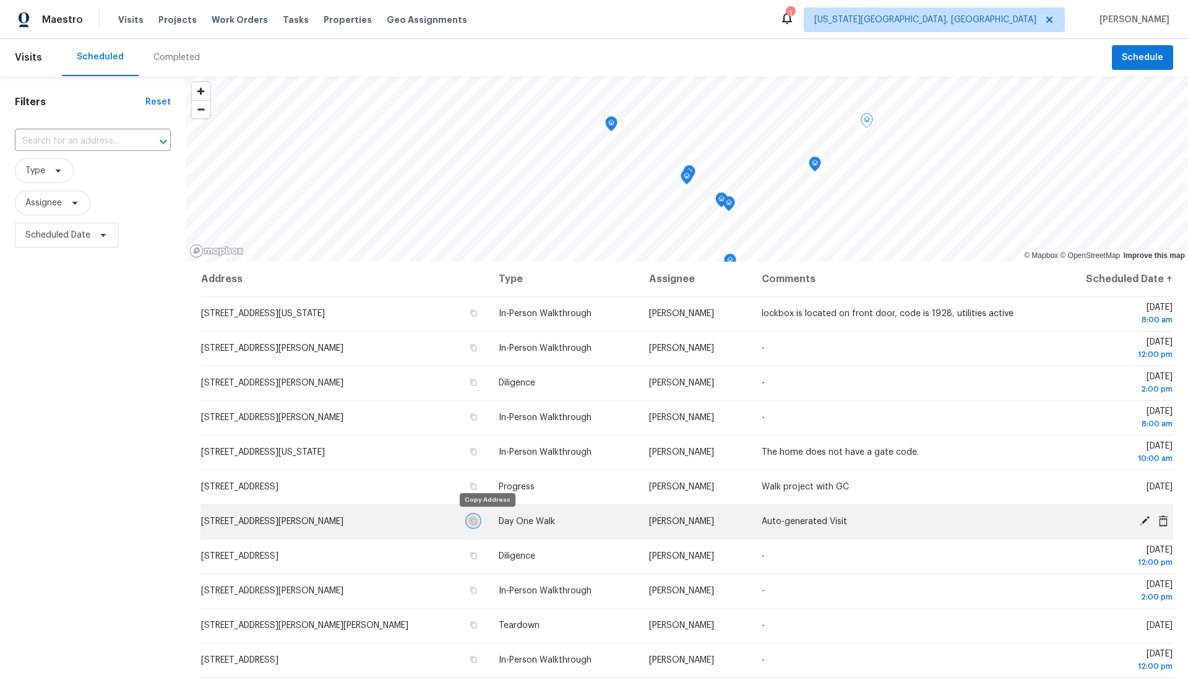
click at [477, 520] on icon "button" at bounding box center [473, 520] width 7 height 7
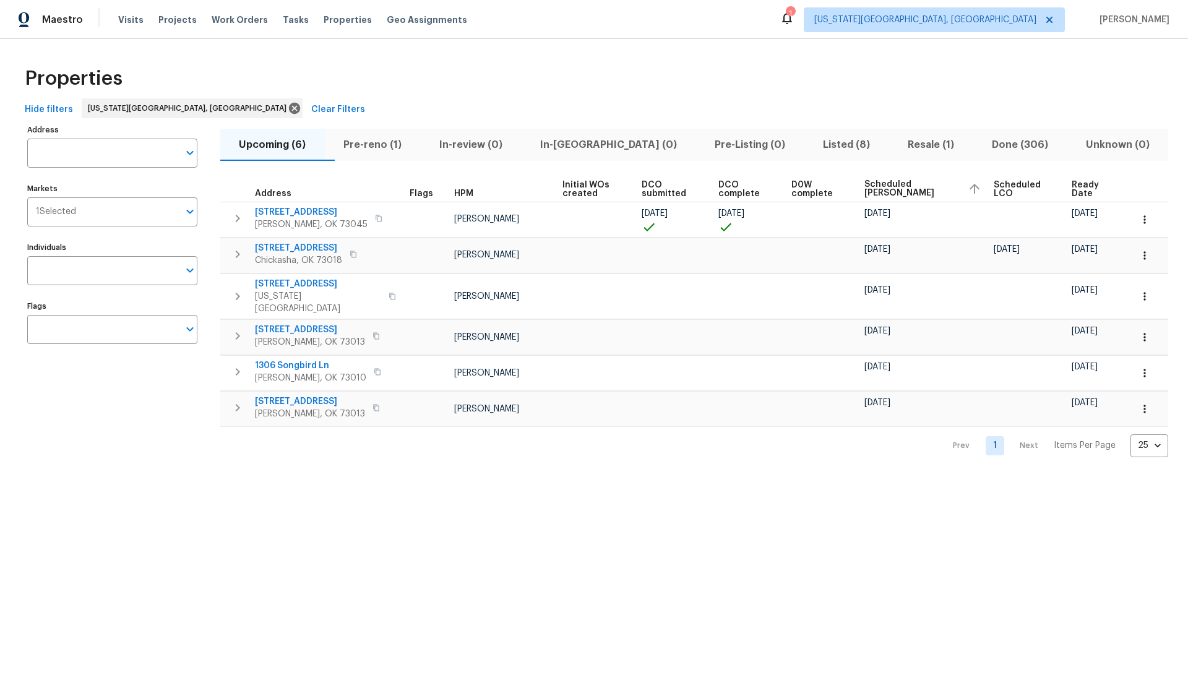
click at [387, 143] on span "Pre-reno (1)" at bounding box center [372, 144] width 81 height 17
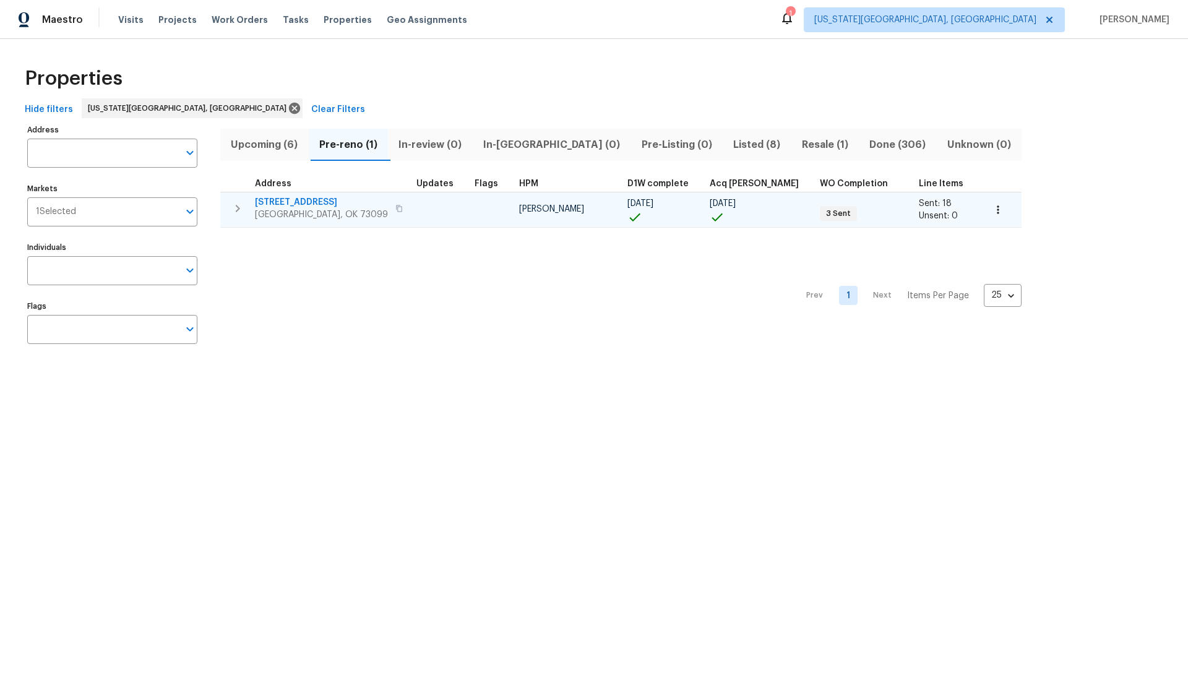
click at [303, 203] on span "[STREET_ADDRESS]" at bounding box center [321, 202] width 133 height 12
click at [395, 208] on icon "button" at bounding box center [398, 208] width 7 height 7
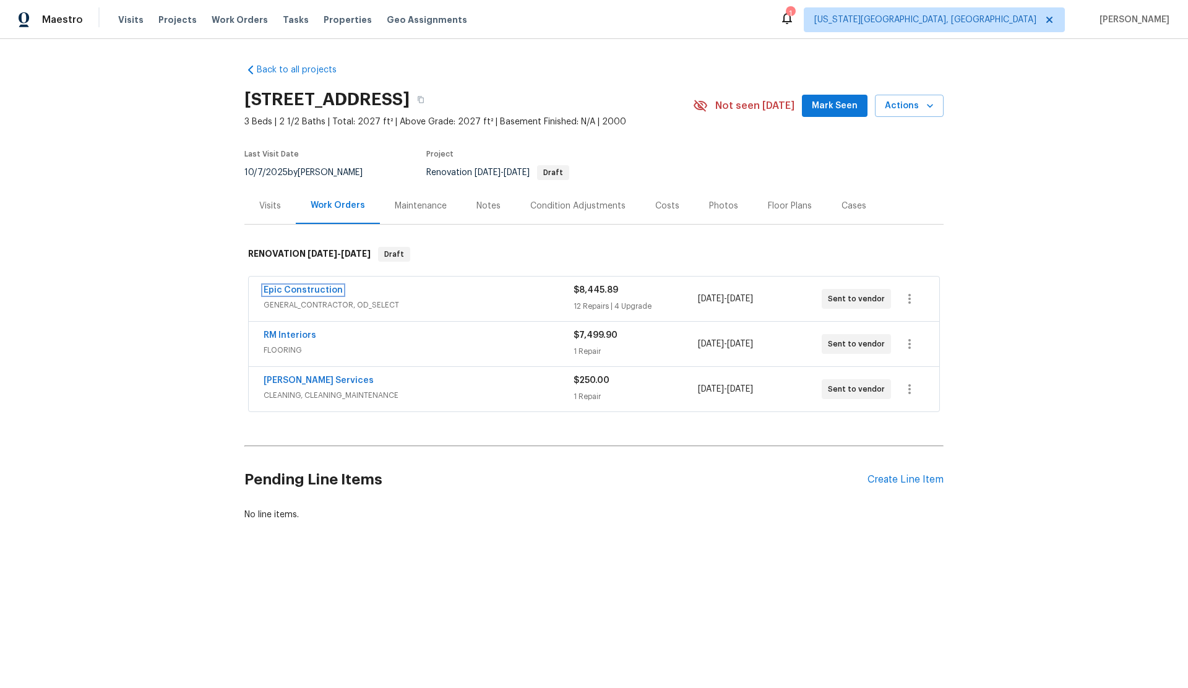
click at [282, 287] on link "Epic Construction" at bounding box center [303, 290] width 79 height 9
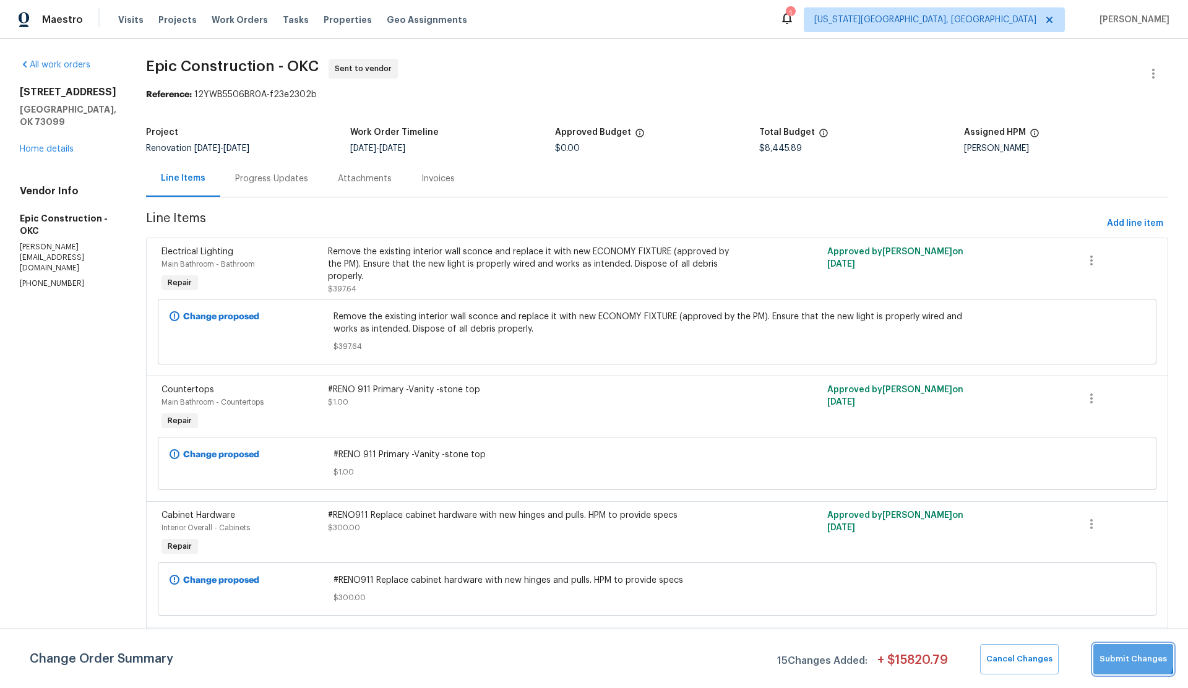
click at [1125, 655] on span "Submit Changes" at bounding box center [1132, 659] width 67 height 14
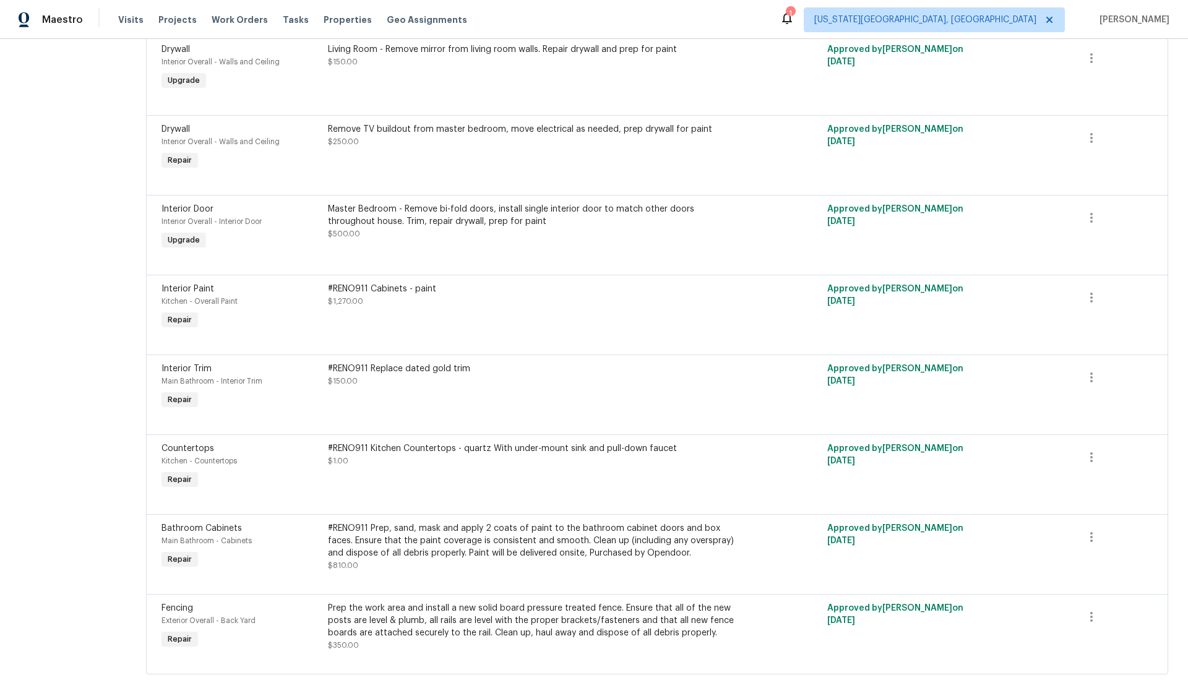
scroll to position [961, 0]
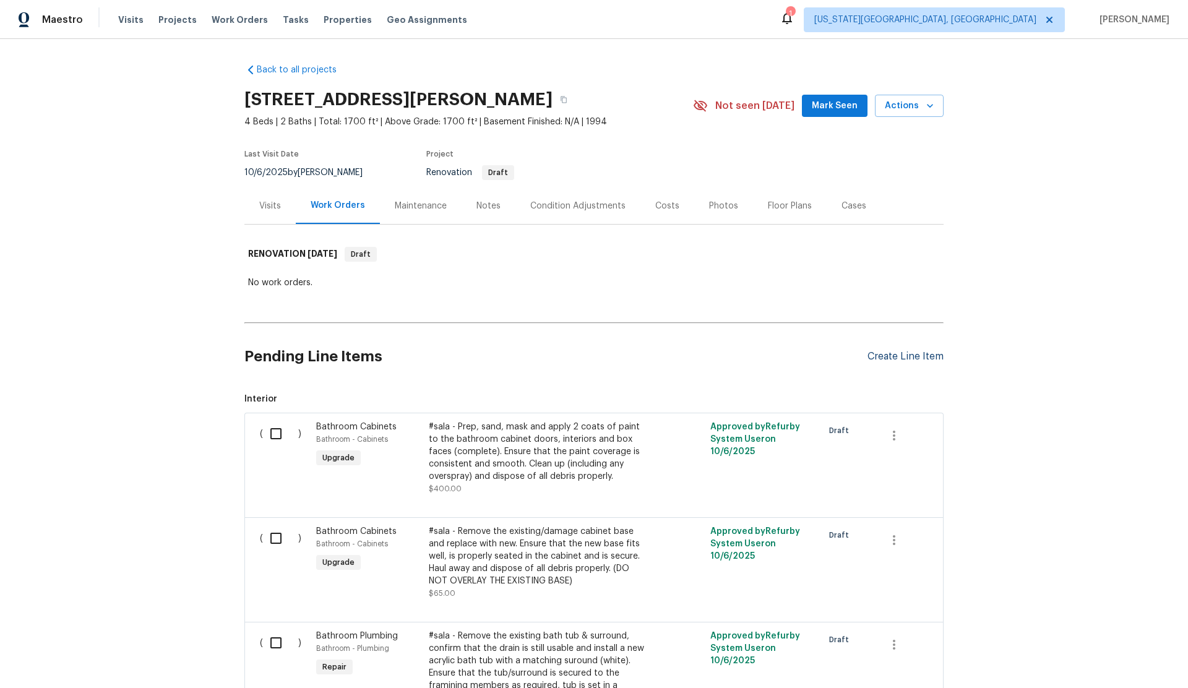
click at [898, 357] on div "Create Line Item" at bounding box center [905, 357] width 76 height 12
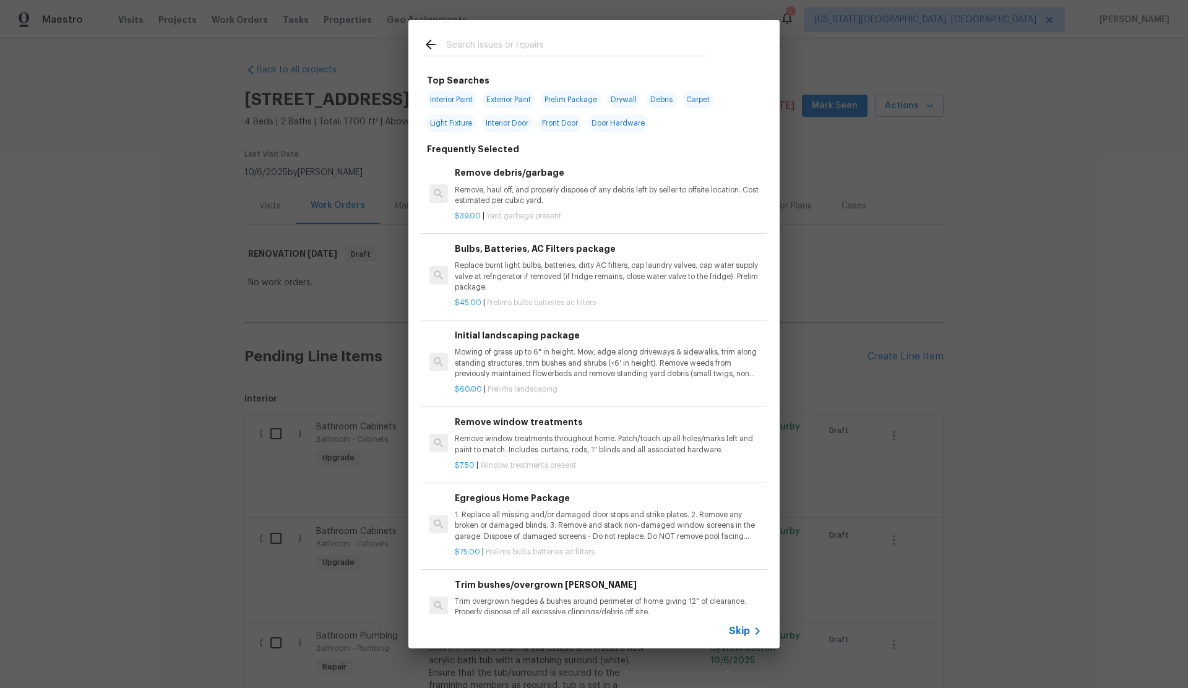
click at [483, 43] on input "text" at bounding box center [578, 46] width 262 height 19
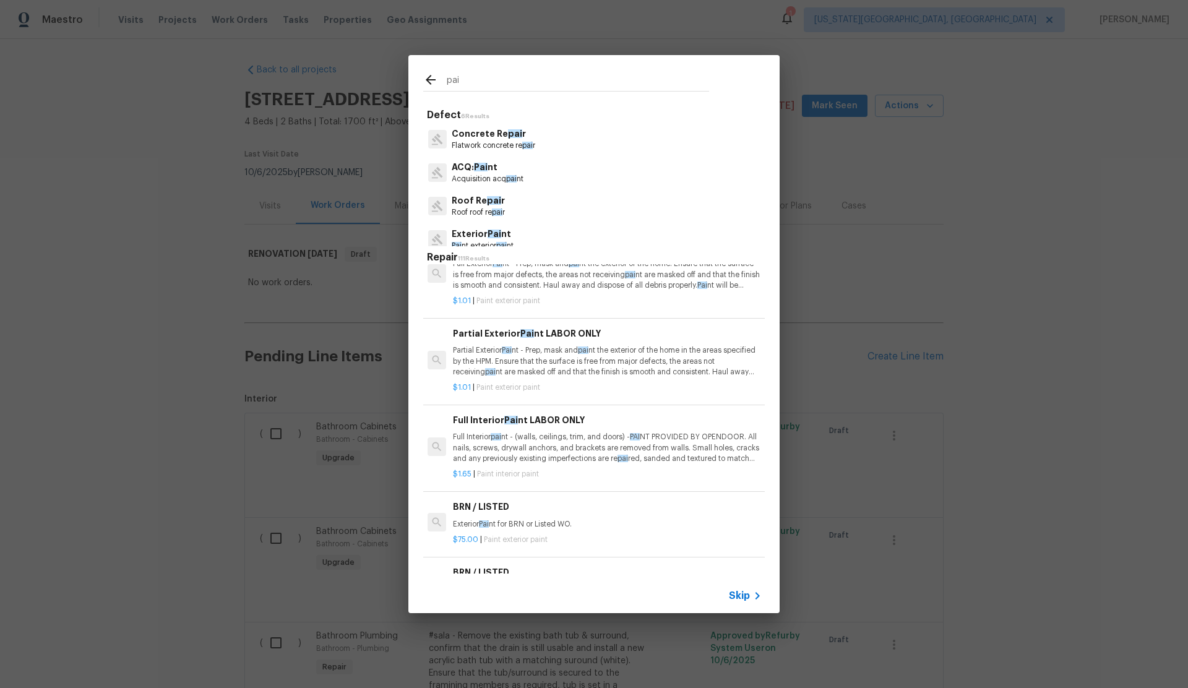
scroll to position [1100, 2]
type input "pai"
click at [549, 411] on h6 "Full Interior Pai nt LABOR ONLY" at bounding box center [606, 418] width 307 height 14
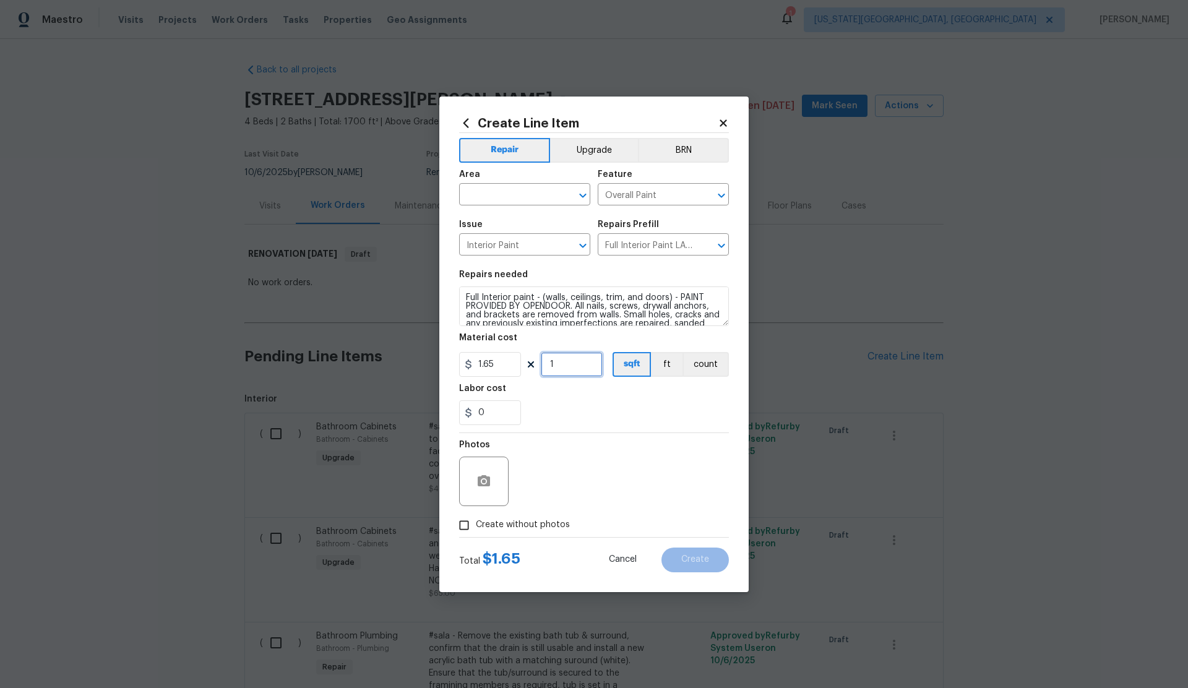
click at [559, 367] on input "1" at bounding box center [572, 364] width 62 height 25
type input "1700"
click at [477, 192] on input "text" at bounding box center [507, 195] width 97 height 19
click at [495, 244] on li "Interior Overall" at bounding box center [524, 243] width 131 height 20
type input "Interior Overall"
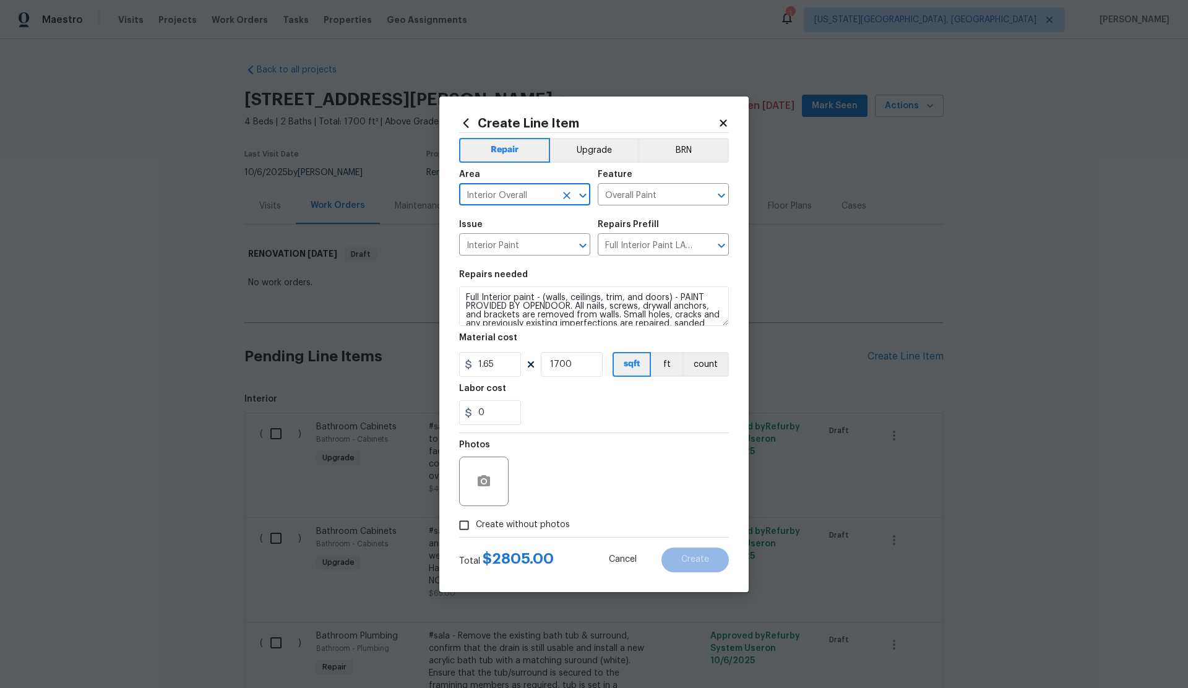
click at [465, 523] on input "Create without photos" at bounding box center [464, 526] width 24 height 24
checkbox input "true"
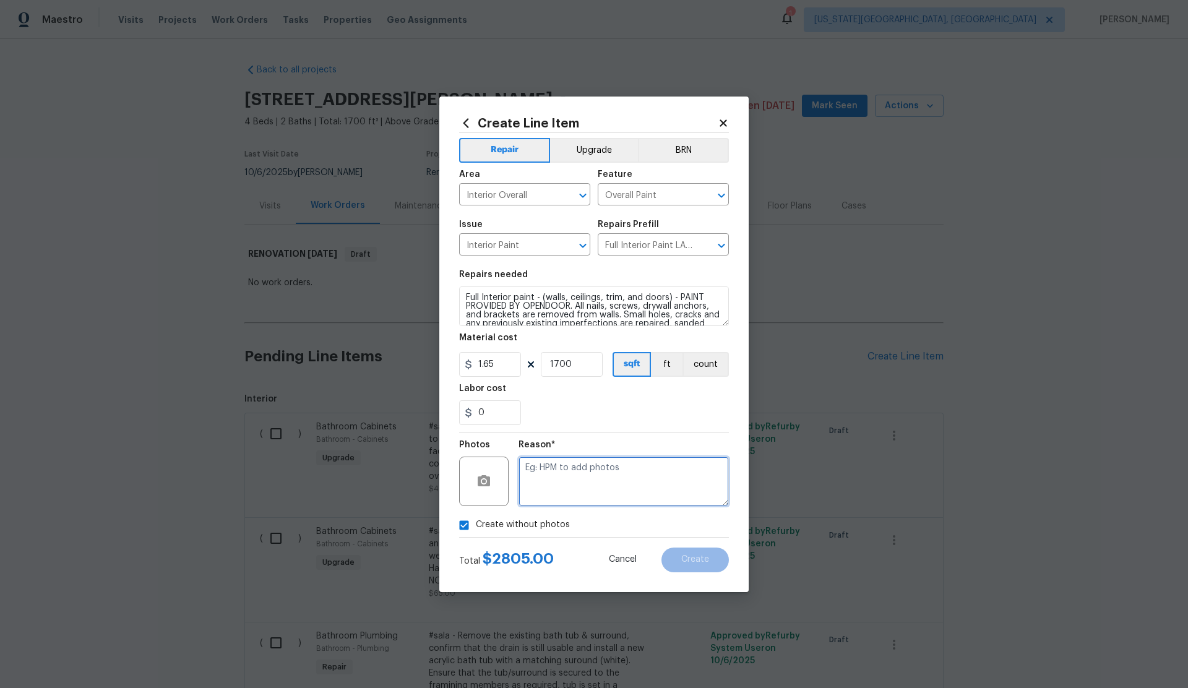
click at [590, 488] on textarea at bounding box center [623, 481] width 210 height 49
type textarea "."
click at [692, 555] on span "Create" at bounding box center [695, 559] width 28 height 9
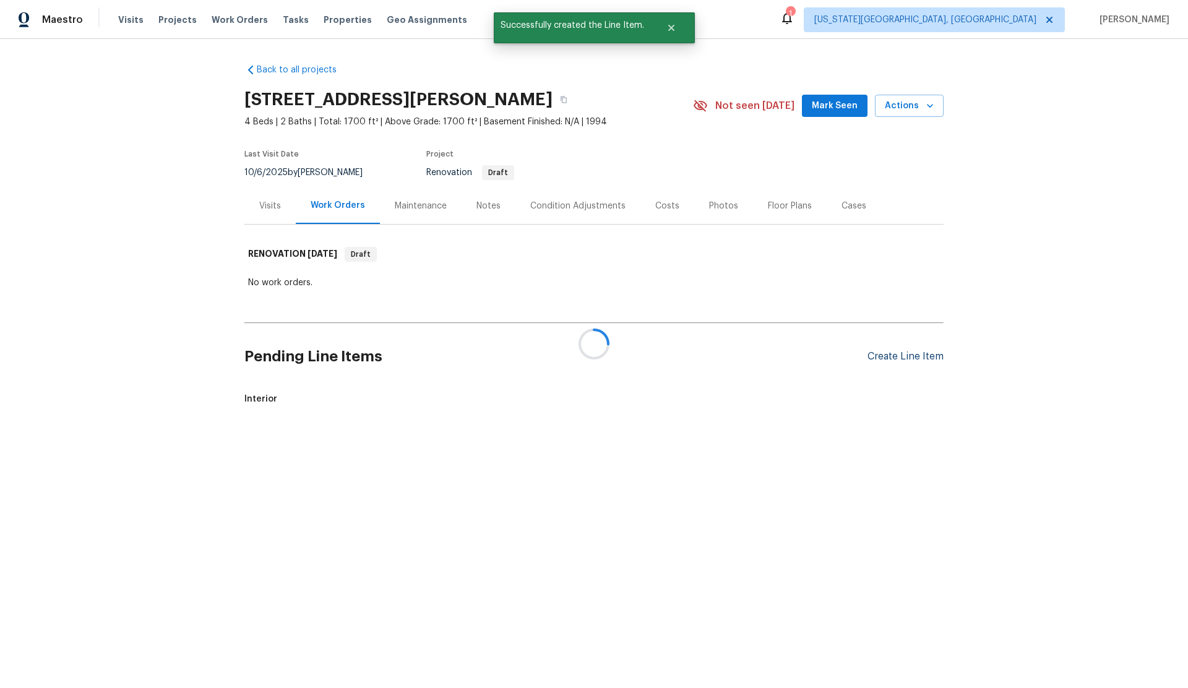
click at [883, 355] on div "Create Line Item" at bounding box center [905, 357] width 76 height 12
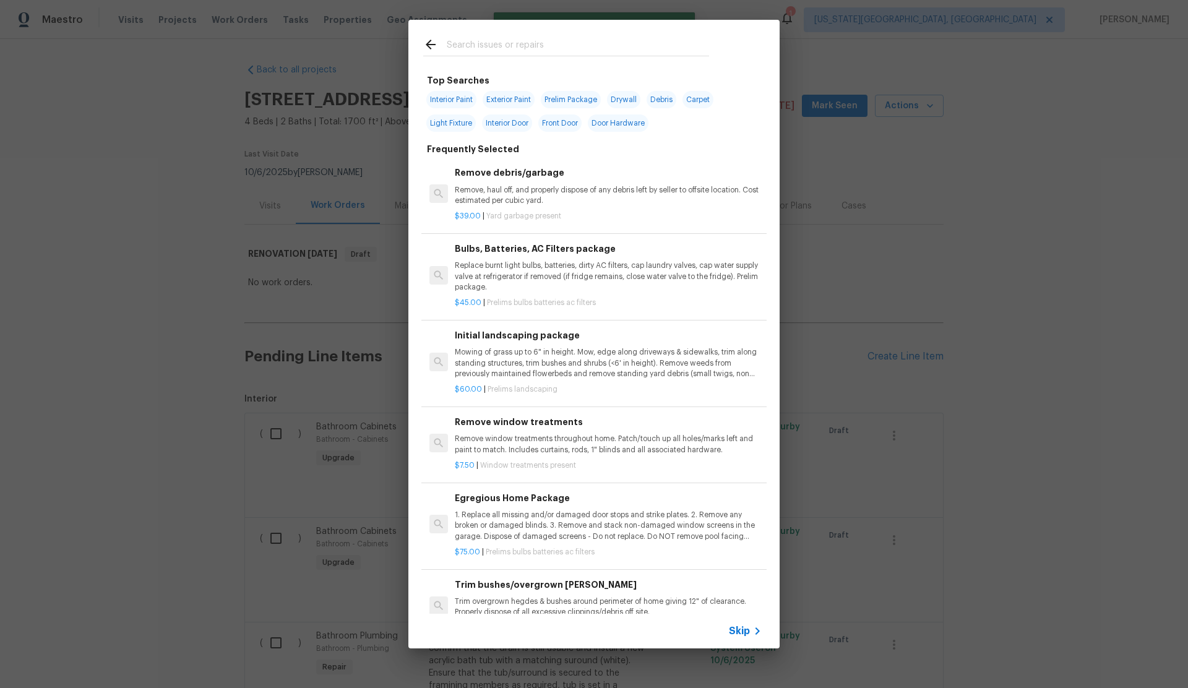
click at [471, 50] on input "text" at bounding box center [578, 46] width 262 height 19
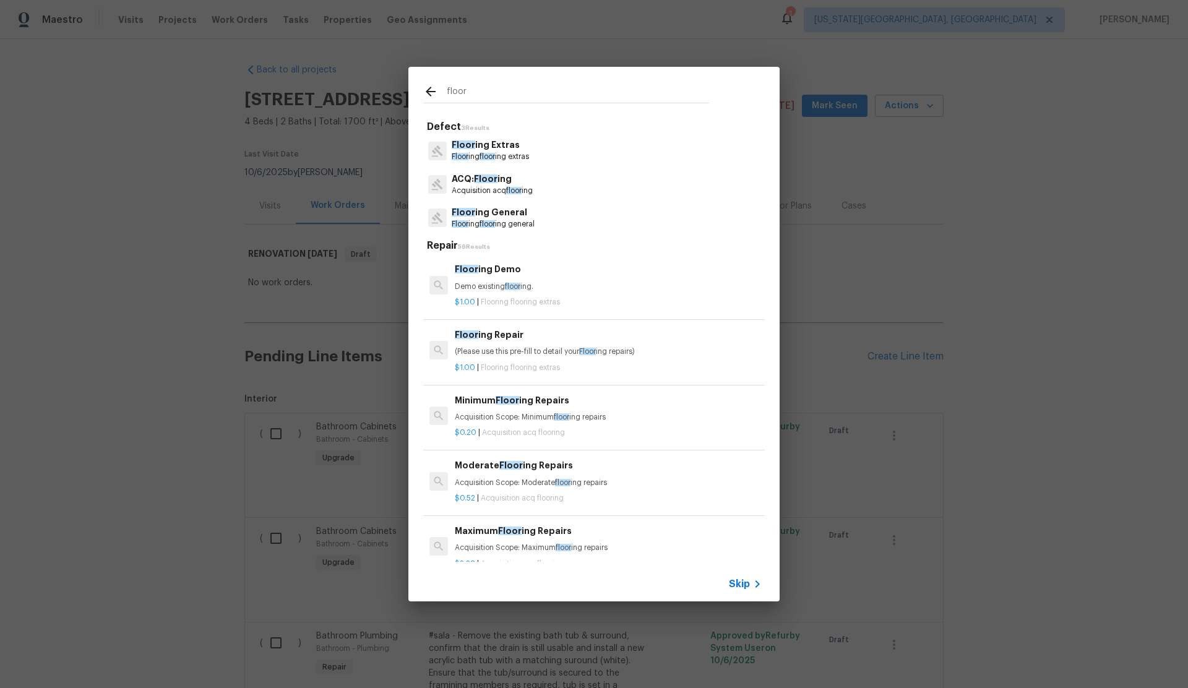
type input "floor"
click at [479, 215] on p "Floor ing General" at bounding box center [493, 212] width 83 height 13
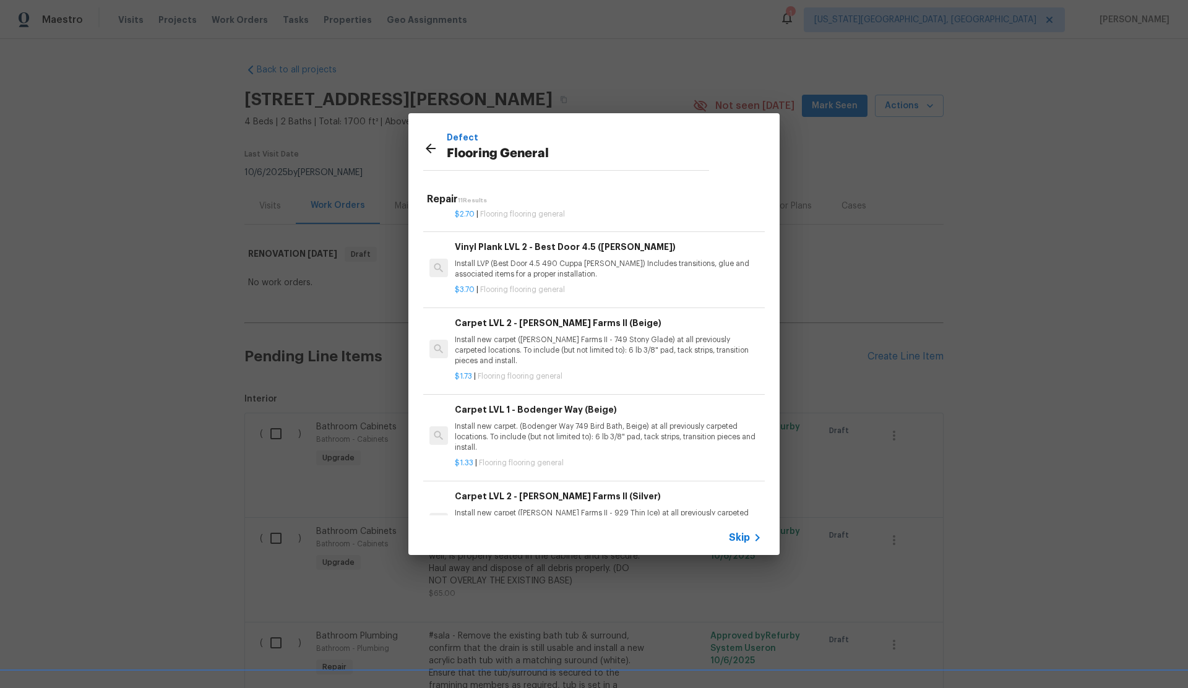
scroll to position [355, 0]
click at [540, 338] on p "Install new carpet ([PERSON_NAME] Farms II - 749 Stony Glade) at all previously…" at bounding box center [608, 352] width 307 height 32
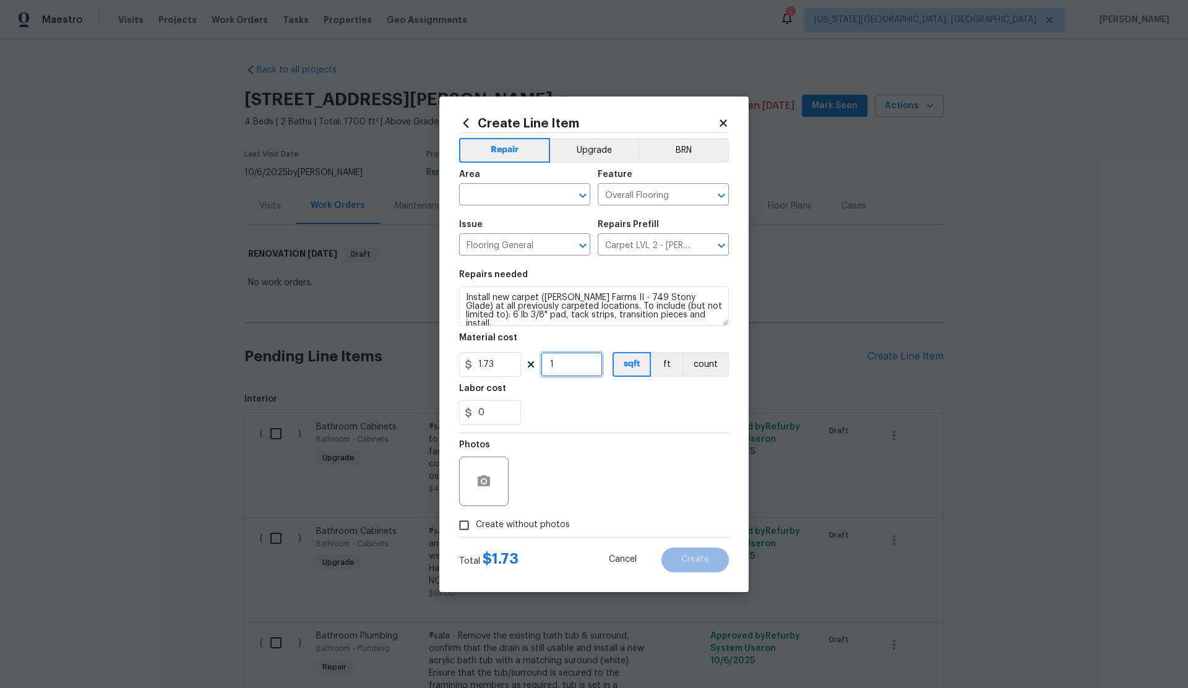
click at [556, 361] on input "1" at bounding box center [572, 364] width 62 height 25
type input "1700"
drag, startPoint x: 465, startPoint y: 526, endPoint x: 509, endPoint y: 507, distance: 47.1
click at [466, 526] on input "Create without photos" at bounding box center [464, 526] width 24 height 24
checkbox input "true"
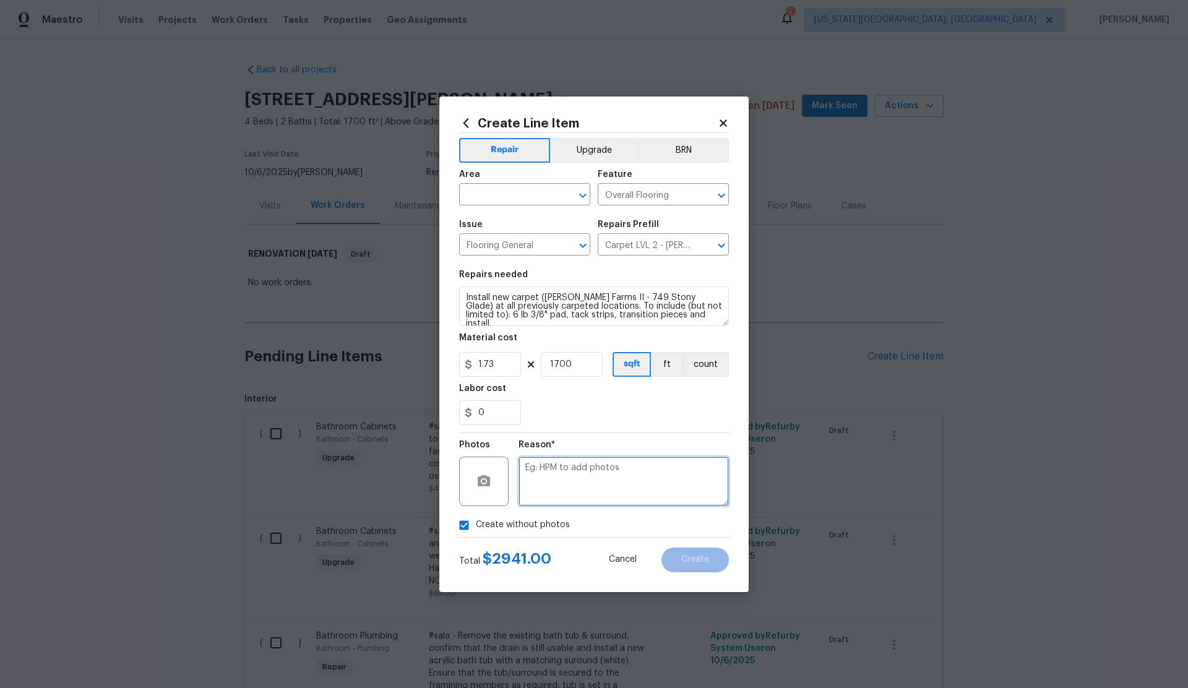
click at [549, 494] on textarea at bounding box center [623, 481] width 210 height 49
type textarea "."
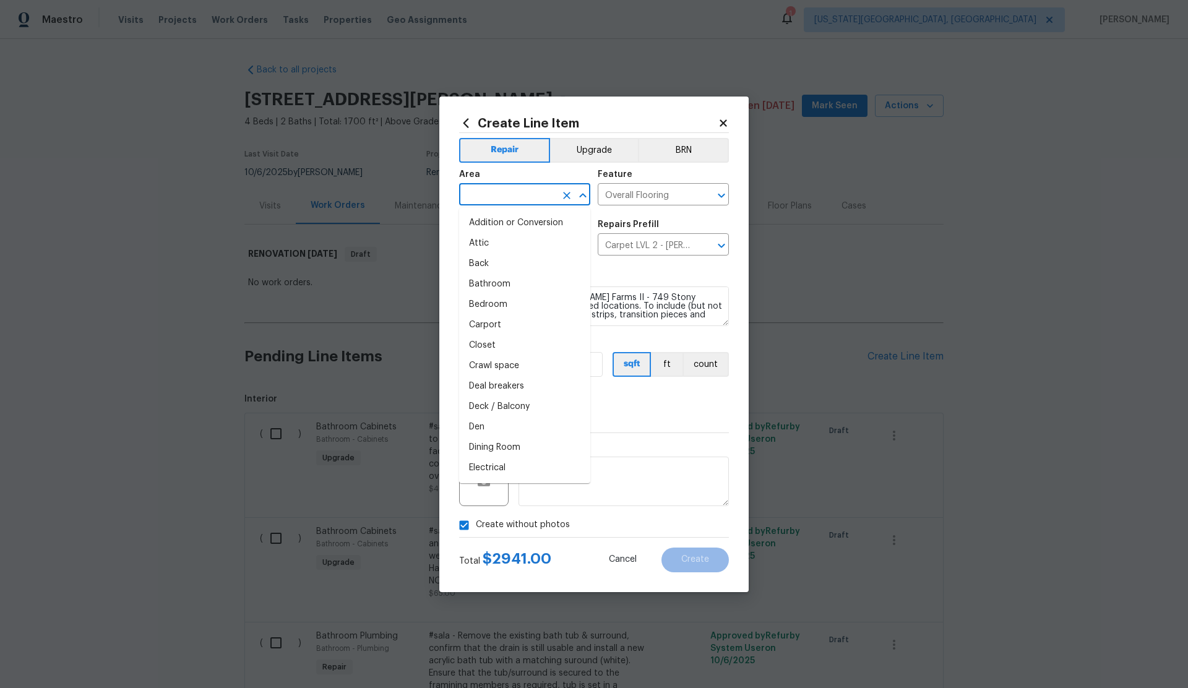
click at [505, 198] on input "text" at bounding box center [507, 195] width 97 height 19
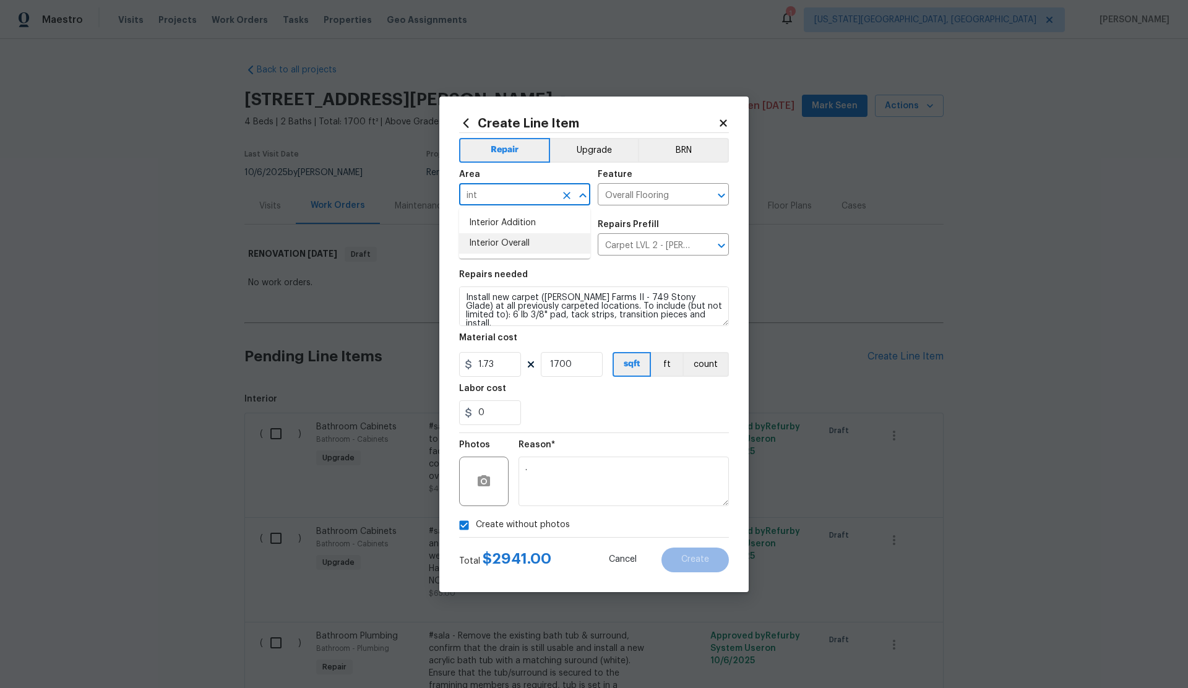
click at [501, 243] on li "Interior Overall" at bounding box center [524, 243] width 131 height 20
type input "Interior Overall"
click at [694, 562] on span "Create" at bounding box center [695, 559] width 28 height 9
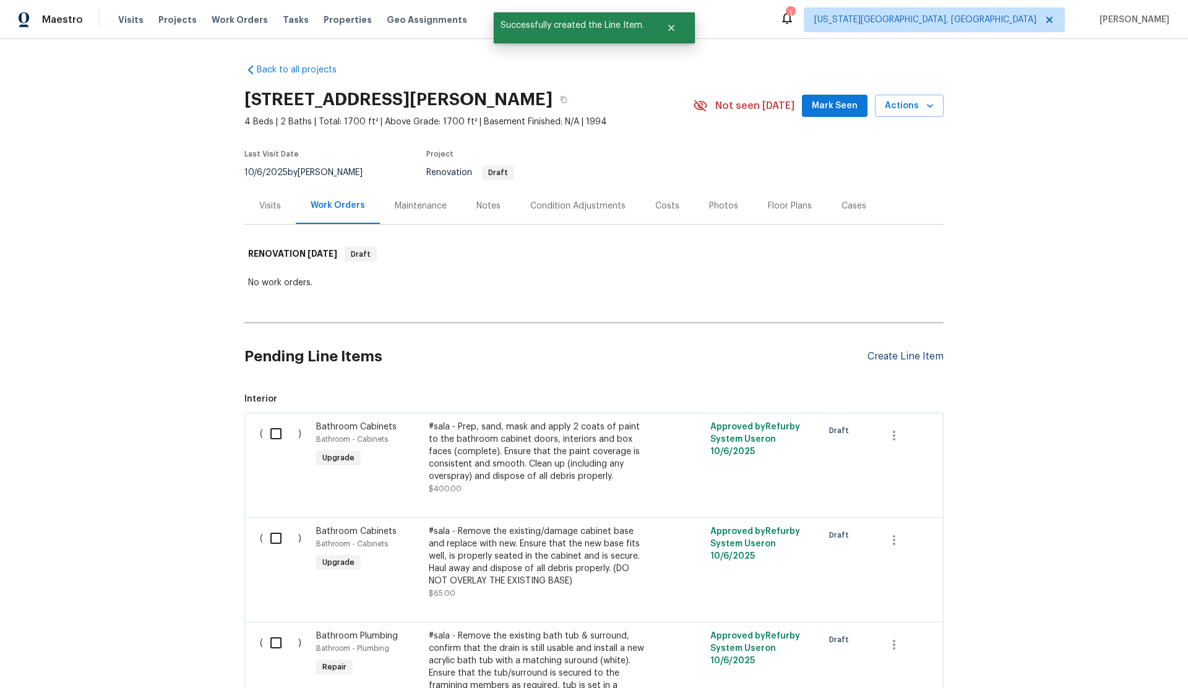
click at [868, 355] on div "Create Line Item" at bounding box center [905, 357] width 76 height 12
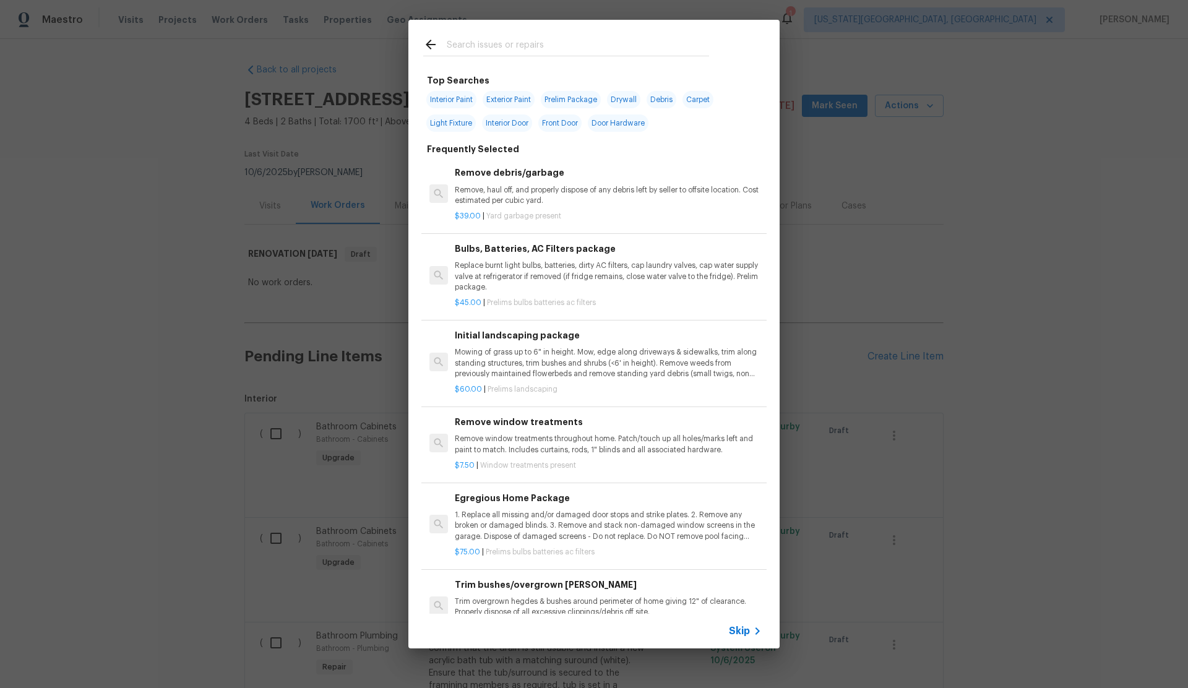
click at [481, 45] on input "text" at bounding box center [578, 46] width 262 height 19
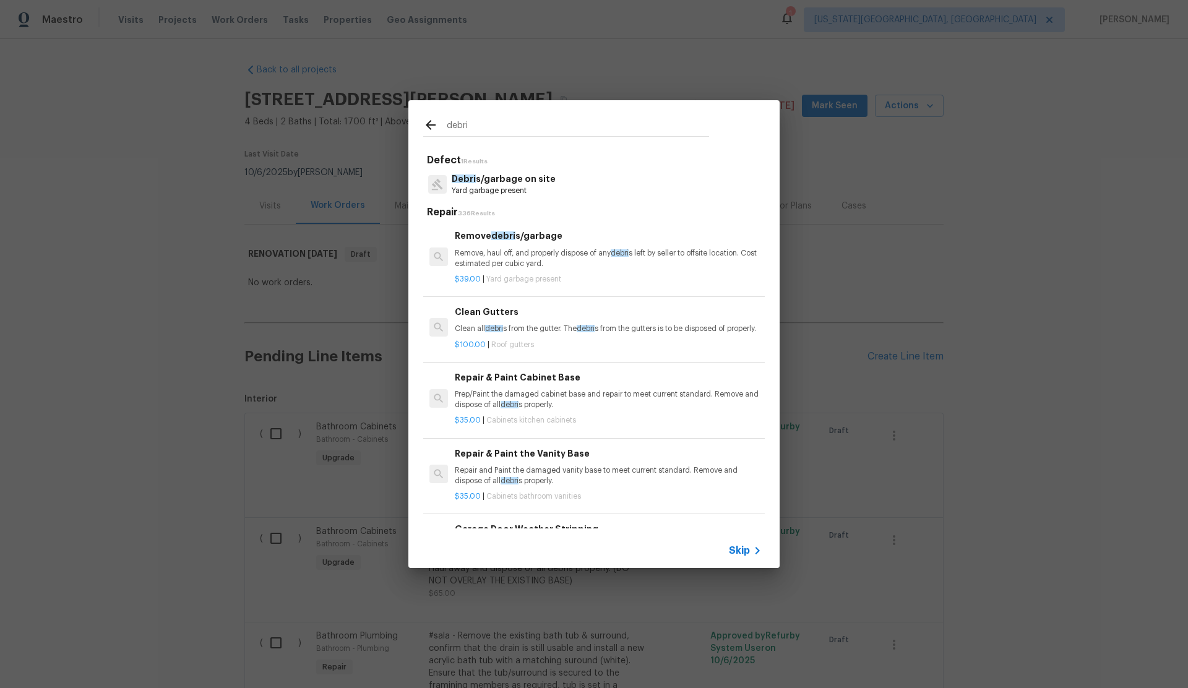
type input "debri"
click at [499, 182] on p "Debri s/garbage on site" at bounding box center [504, 179] width 104 height 13
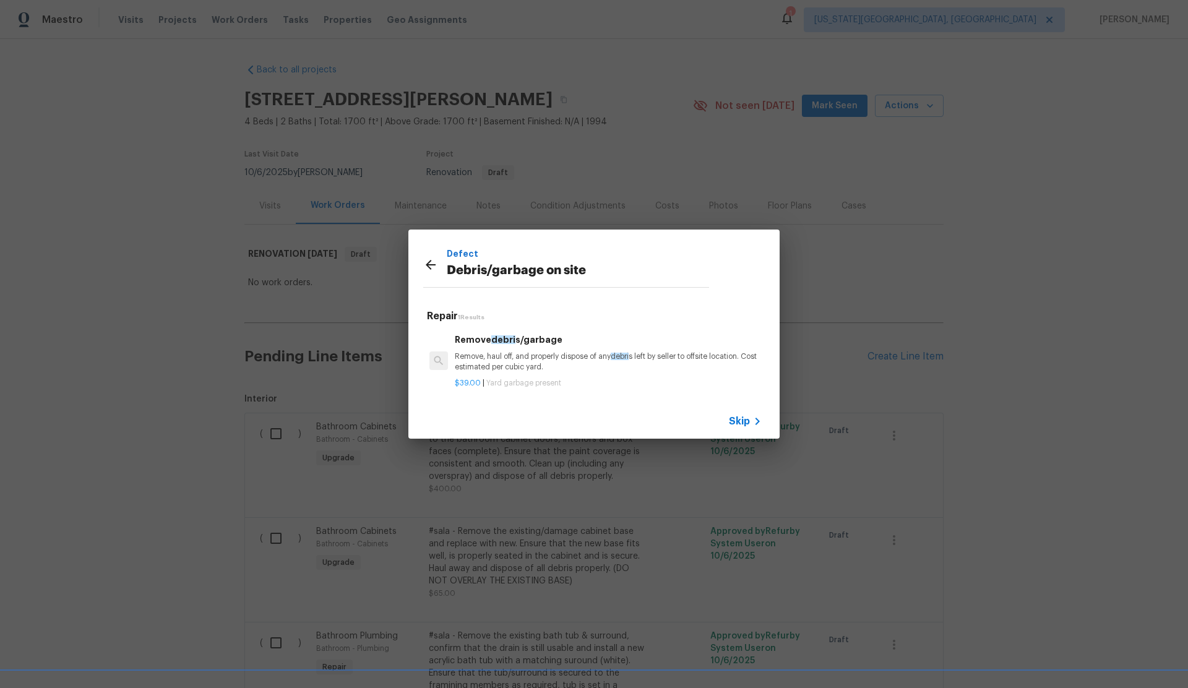
click at [473, 346] on h6 "Remove [PERSON_NAME] s/garbage" at bounding box center [608, 340] width 307 height 14
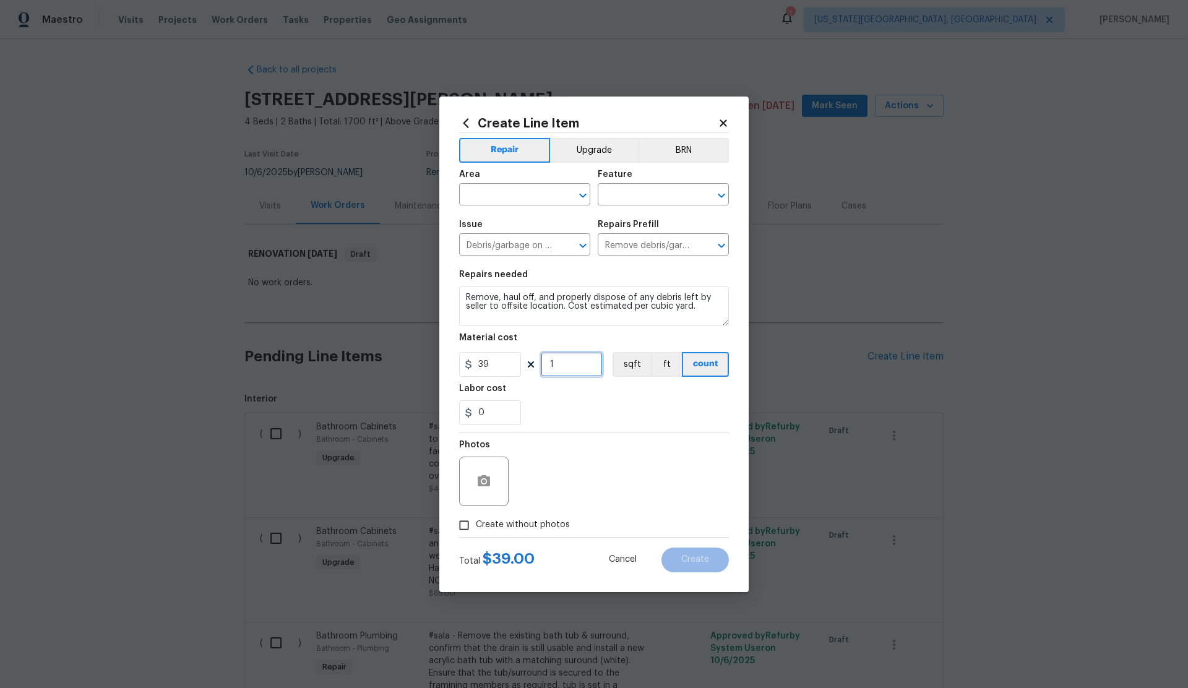
click at [534, 368] on div "39 1 sqft ft count" at bounding box center [594, 364] width 270 height 25
type input "30"
drag, startPoint x: 466, startPoint y: 525, endPoint x: 481, endPoint y: 520, distance: 15.1
click at [472, 523] on input "Create without photos" at bounding box center [464, 526] width 24 height 24
checkbox input "true"
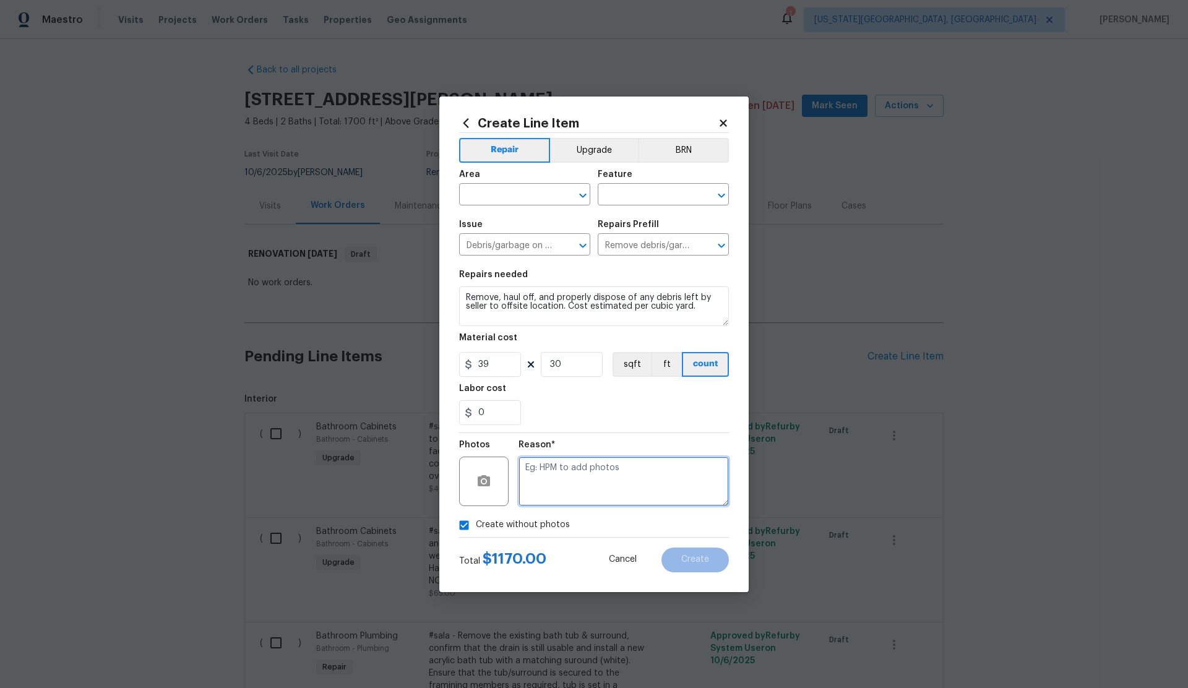
click at [571, 487] on textarea at bounding box center [623, 481] width 210 height 49
type textarea "."
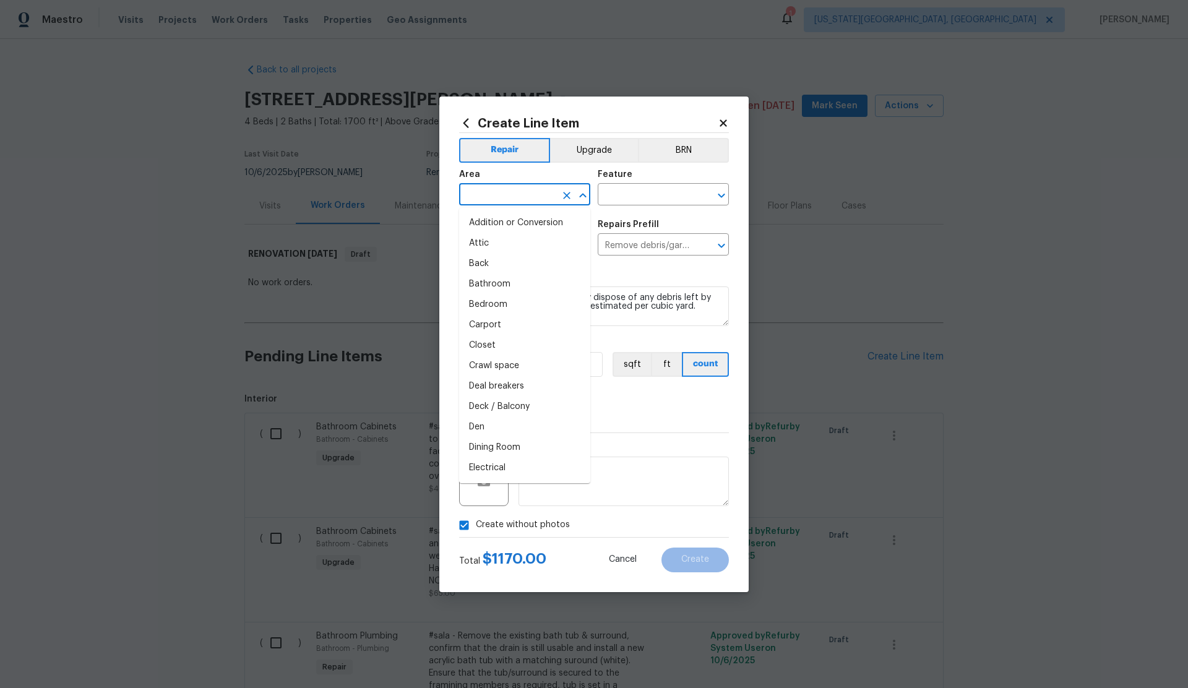
click at [496, 197] on input "text" at bounding box center [507, 195] width 97 height 19
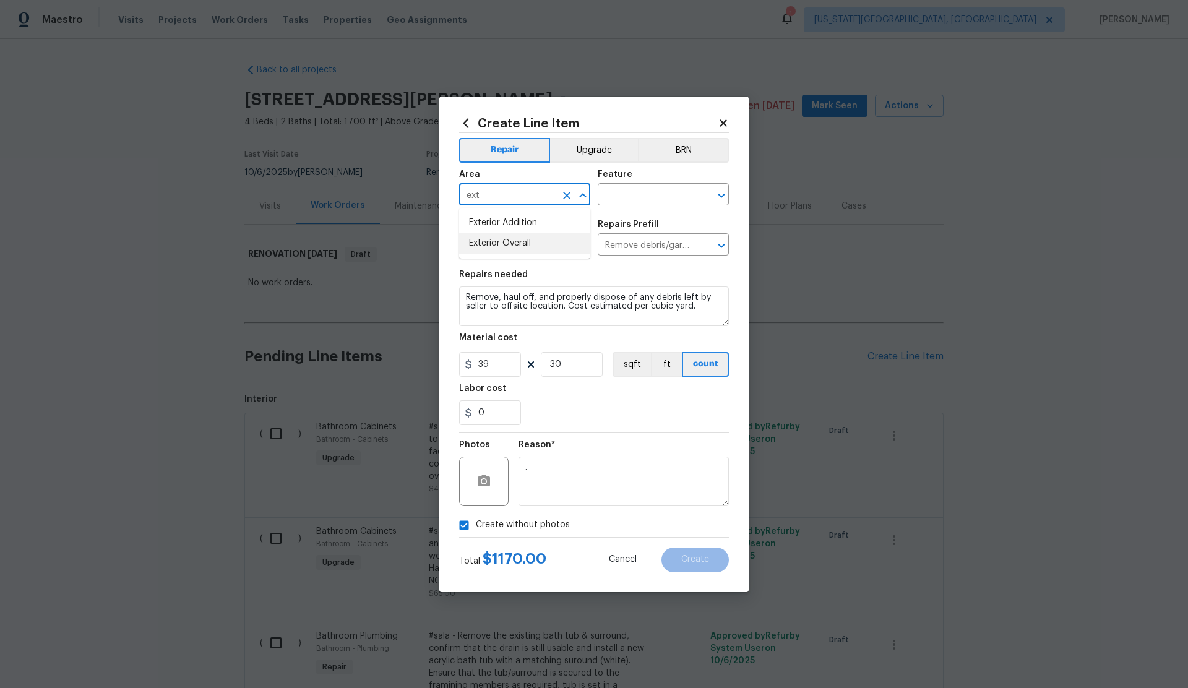
click at [512, 245] on li "Exterior Overall" at bounding box center [524, 243] width 131 height 20
type input "Exterior Overall"
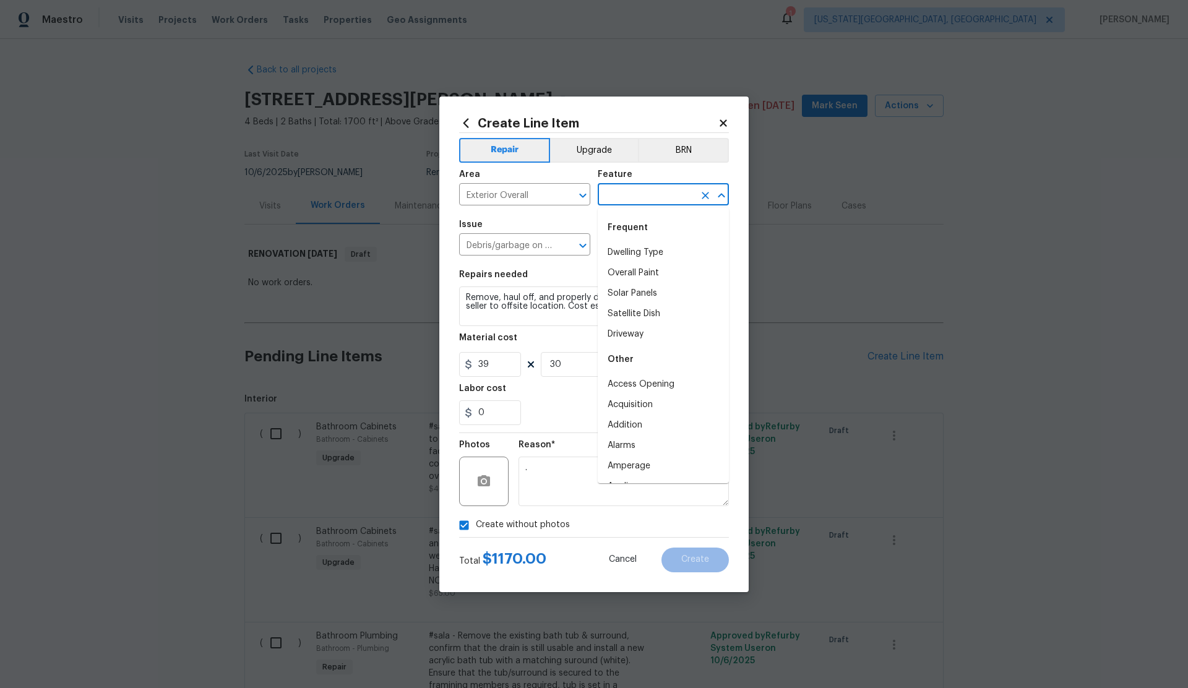
click at [637, 193] on input "text" at bounding box center [646, 195] width 97 height 19
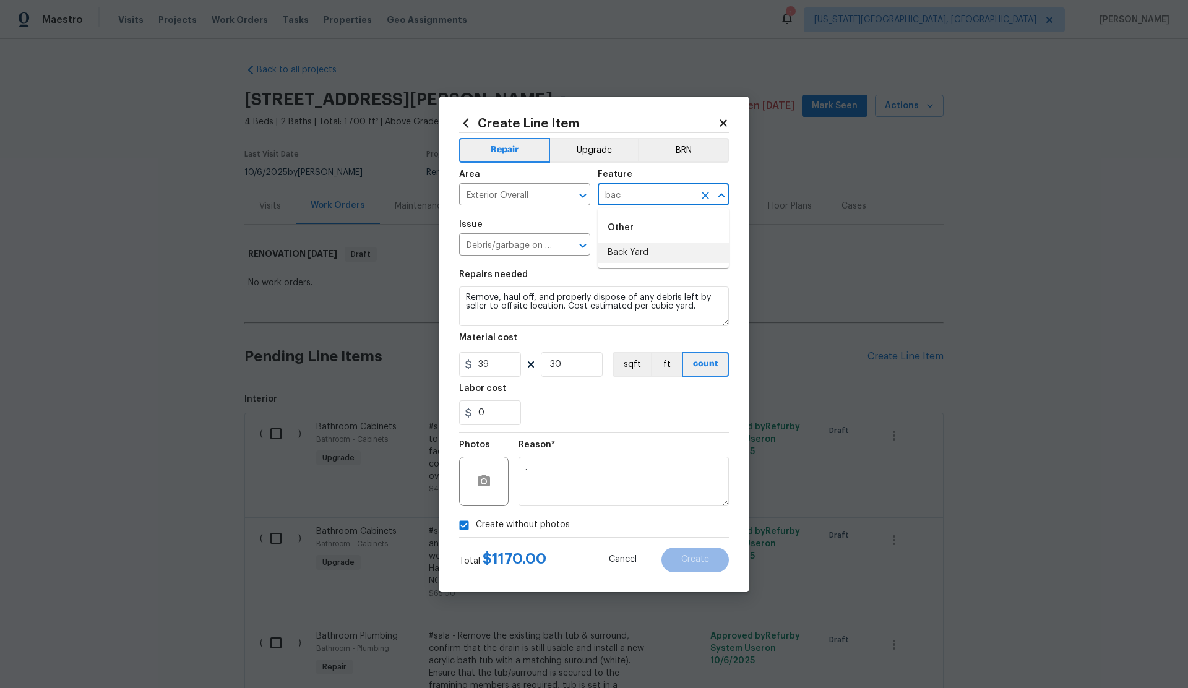
click at [630, 250] on li "Back Yard" at bounding box center [663, 253] width 131 height 20
type input "Back Yard"
click at [690, 561] on span "Create" at bounding box center [695, 559] width 28 height 9
